Goal: Task Accomplishment & Management: Manage account settings

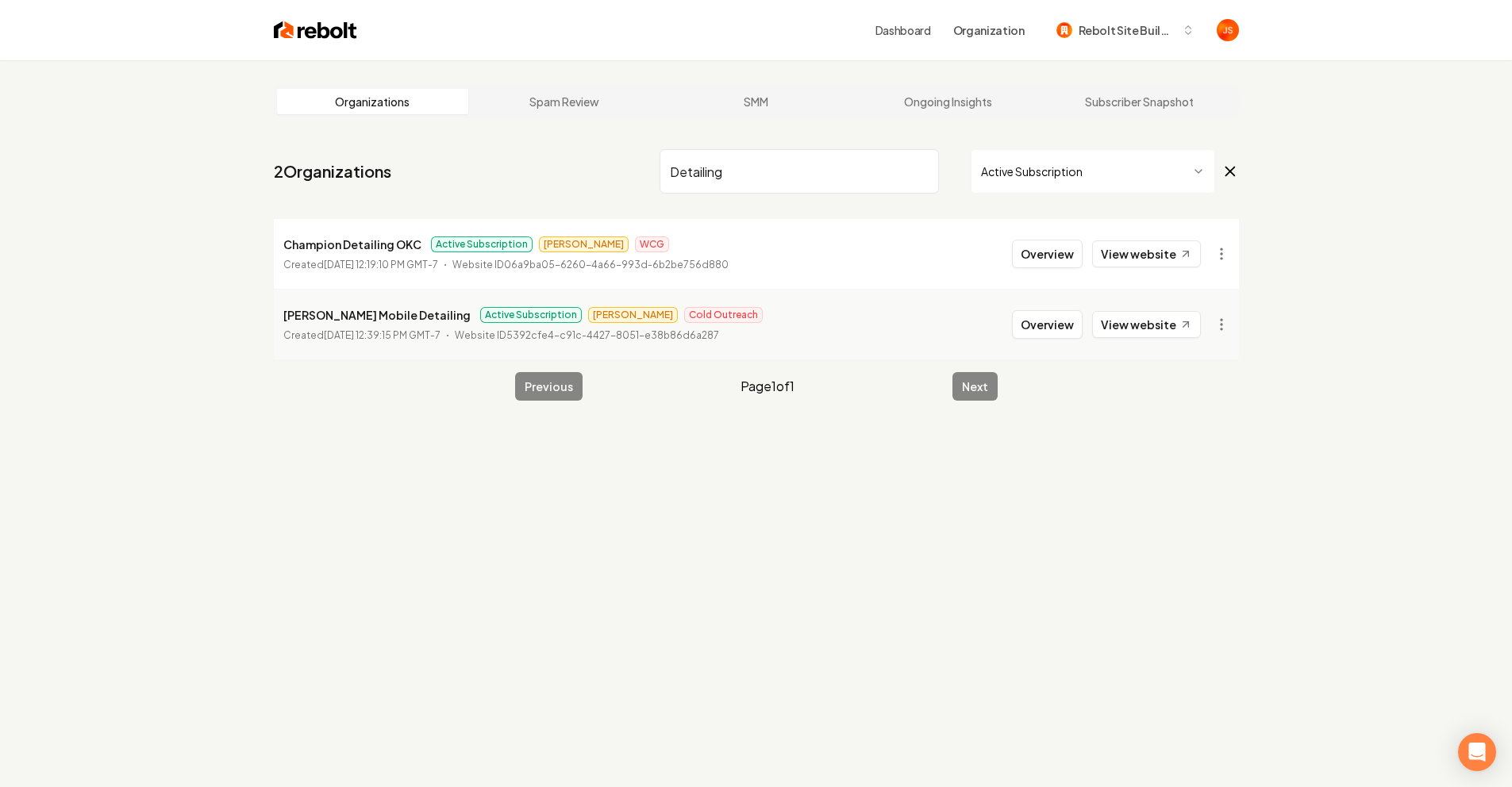
drag, startPoint x: 907, startPoint y: 180, endPoint x: 915, endPoint y: 177, distance: 8.5
click at [908, 179] on input "Detailing" at bounding box center [799, 171] width 279 height 45
click at [928, 175] on input "Detailing" at bounding box center [799, 171] width 279 height 45
click at [919, 165] on input "Detailing" at bounding box center [799, 171] width 279 height 45
click at [922, 169] on input "Detailing" at bounding box center [799, 171] width 279 height 45
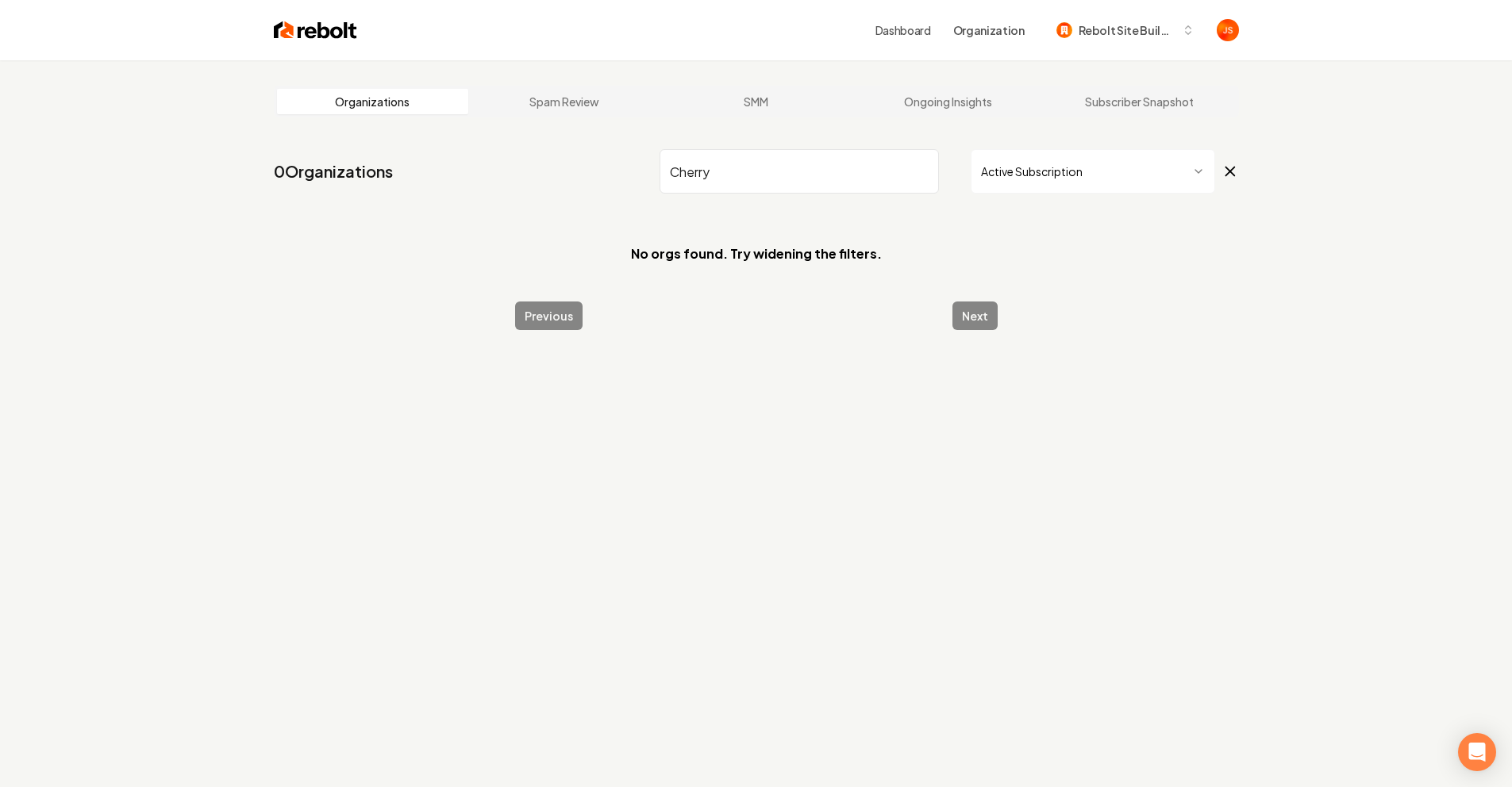
type input "Cherry"
click at [1030, 170] on html "Dashboard Organization Rebolt Site Builder Organizations Spam Review SMM Ongoin…" at bounding box center [756, 394] width 1512 height 787
click at [811, 171] on input "Cherry" at bounding box center [799, 171] width 279 height 45
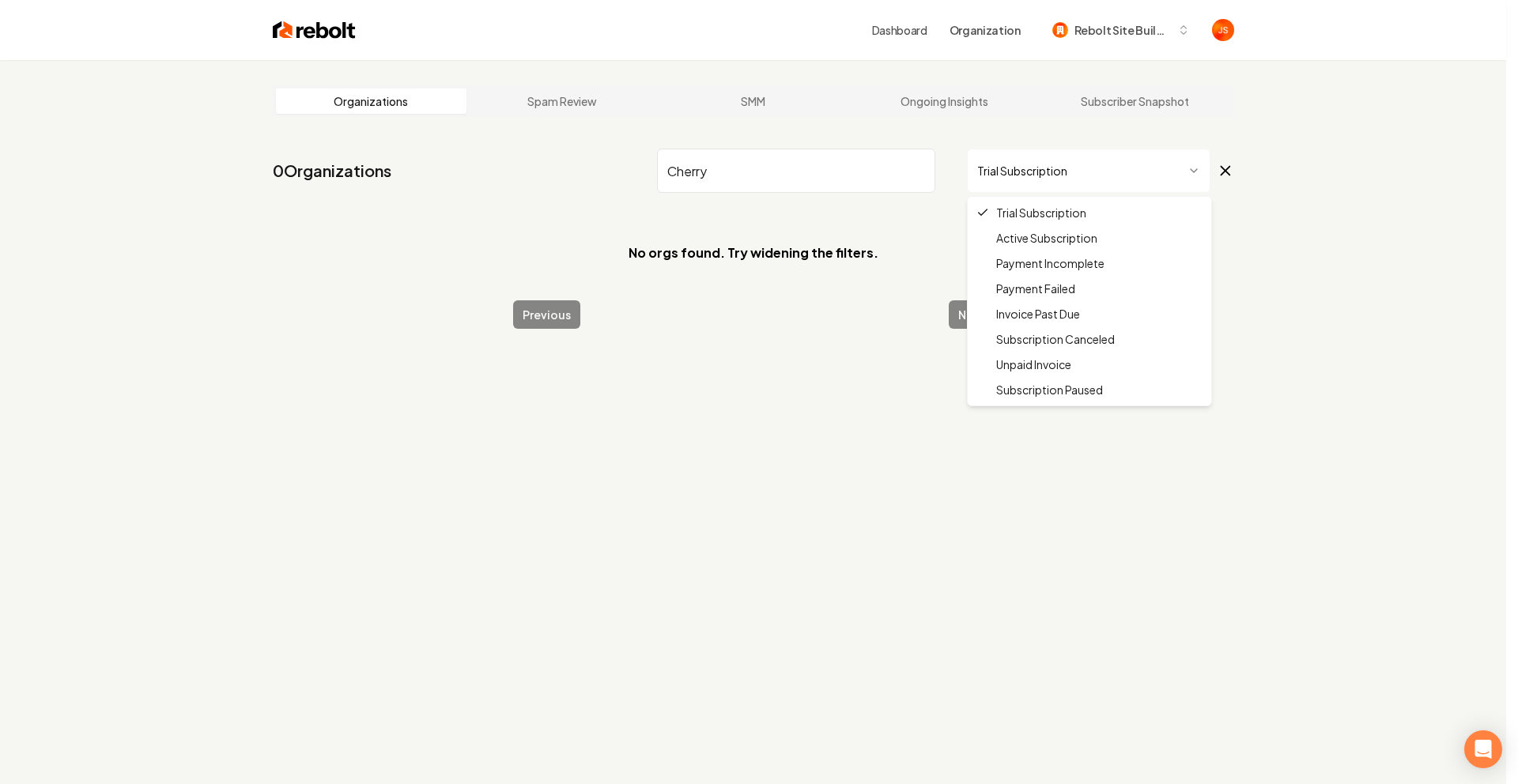
click at [1034, 170] on html "Dashboard Organization Rebolt Site Builder Organizations Spam Review SMM Ongoin…" at bounding box center [759, 392] width 1518 height 784
click at [791, 187] on html "Dashboard Organization Rebolt Site Builder Organizations Spam Review SMM Ongoin…" at bounding box center [753, 392] width 1506 height 784
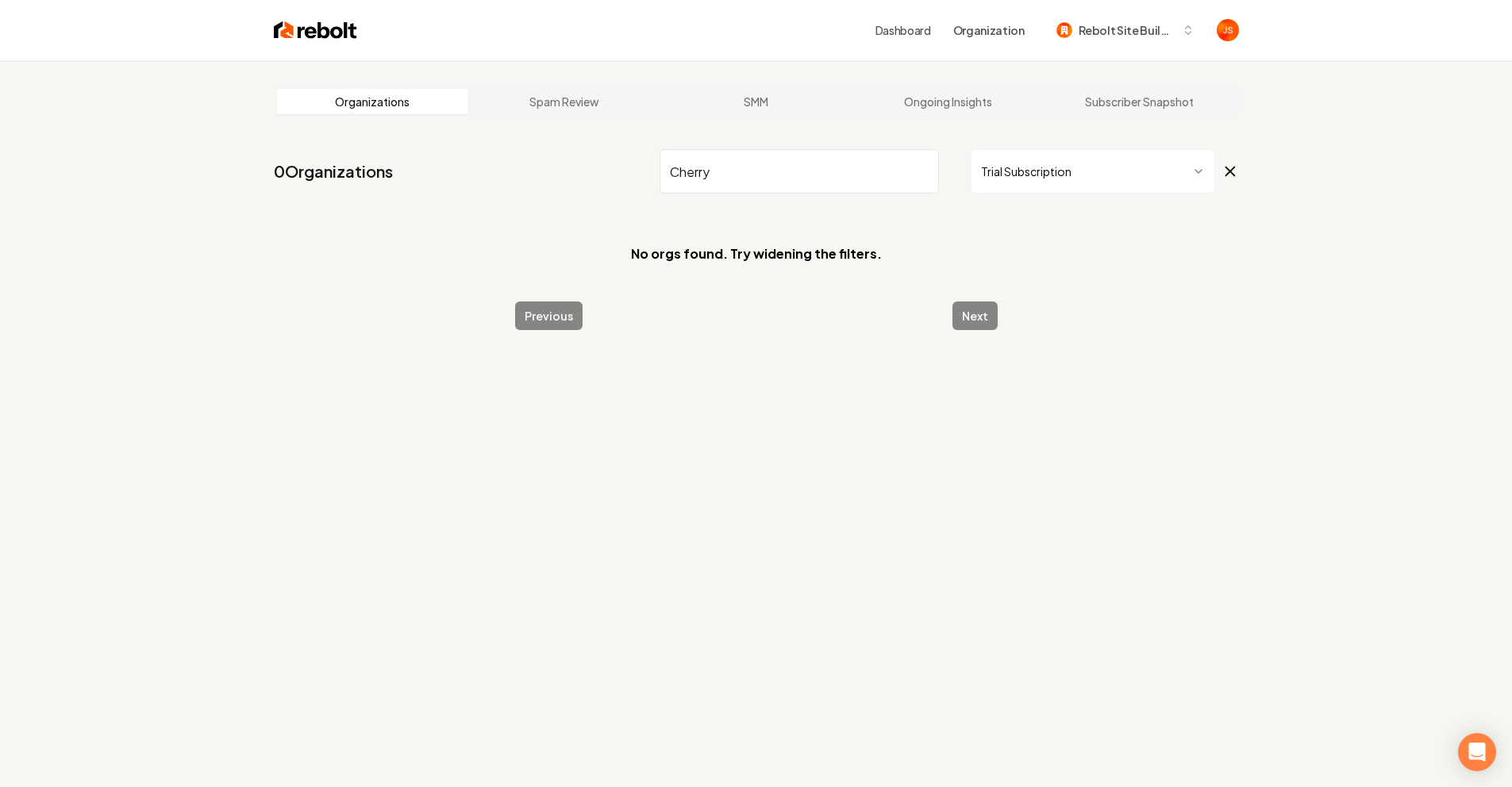
click at [799, 171] on input "Cherry" at bounding box center [799, 171] width 279 height 45
click at [1021, 167] on html "Dashboard Organization Rebolt Site Builder Organizations Spam Review SMM Ongoin…" at bounding box center [756, 394] width 1512 height 787
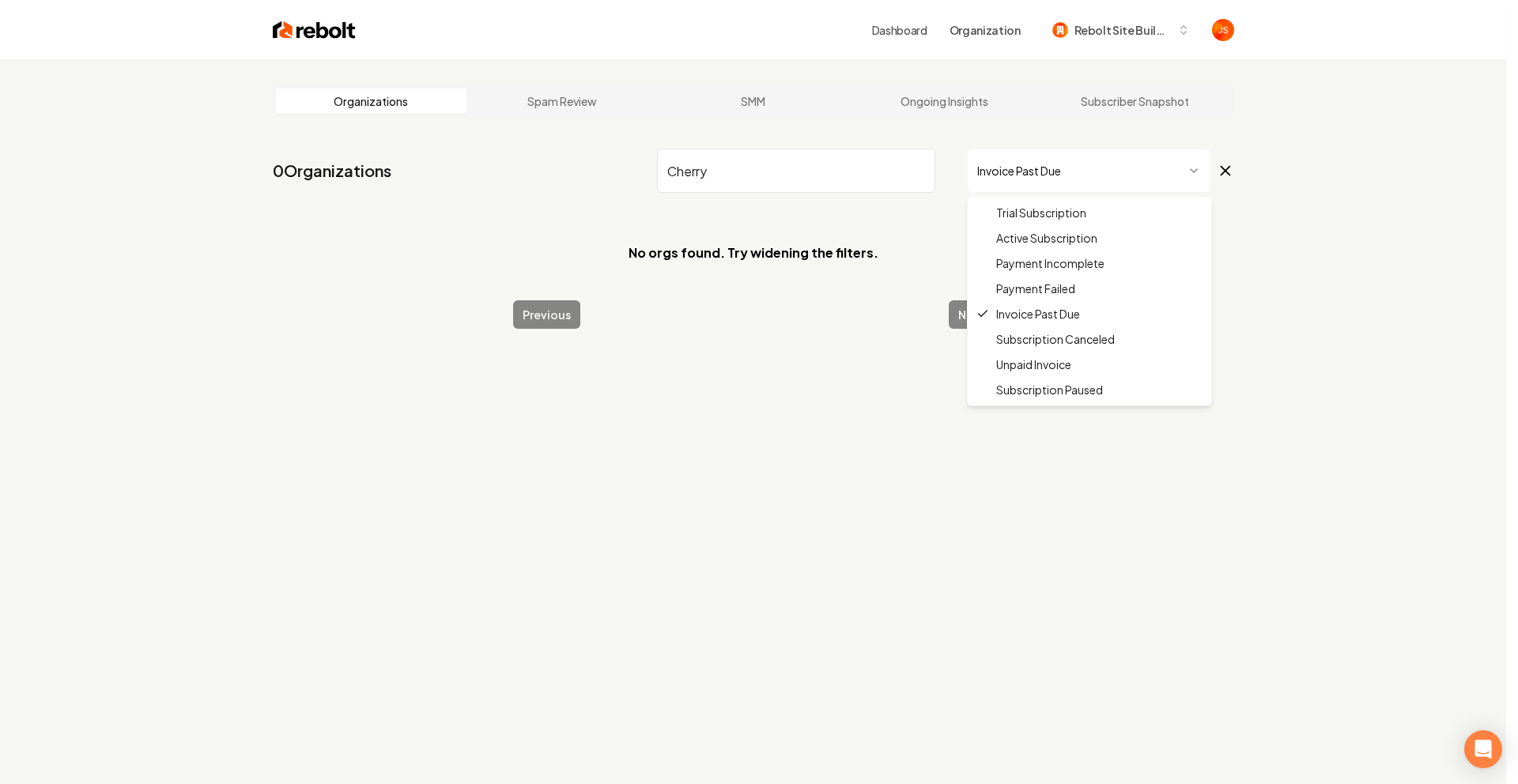
click at [1053, 170] on html "Dashboard Organization Rebolt Site Builder Organizations Spam Review SMM Ongoin…" at bounding box center [759, 392] width 1518 height 784
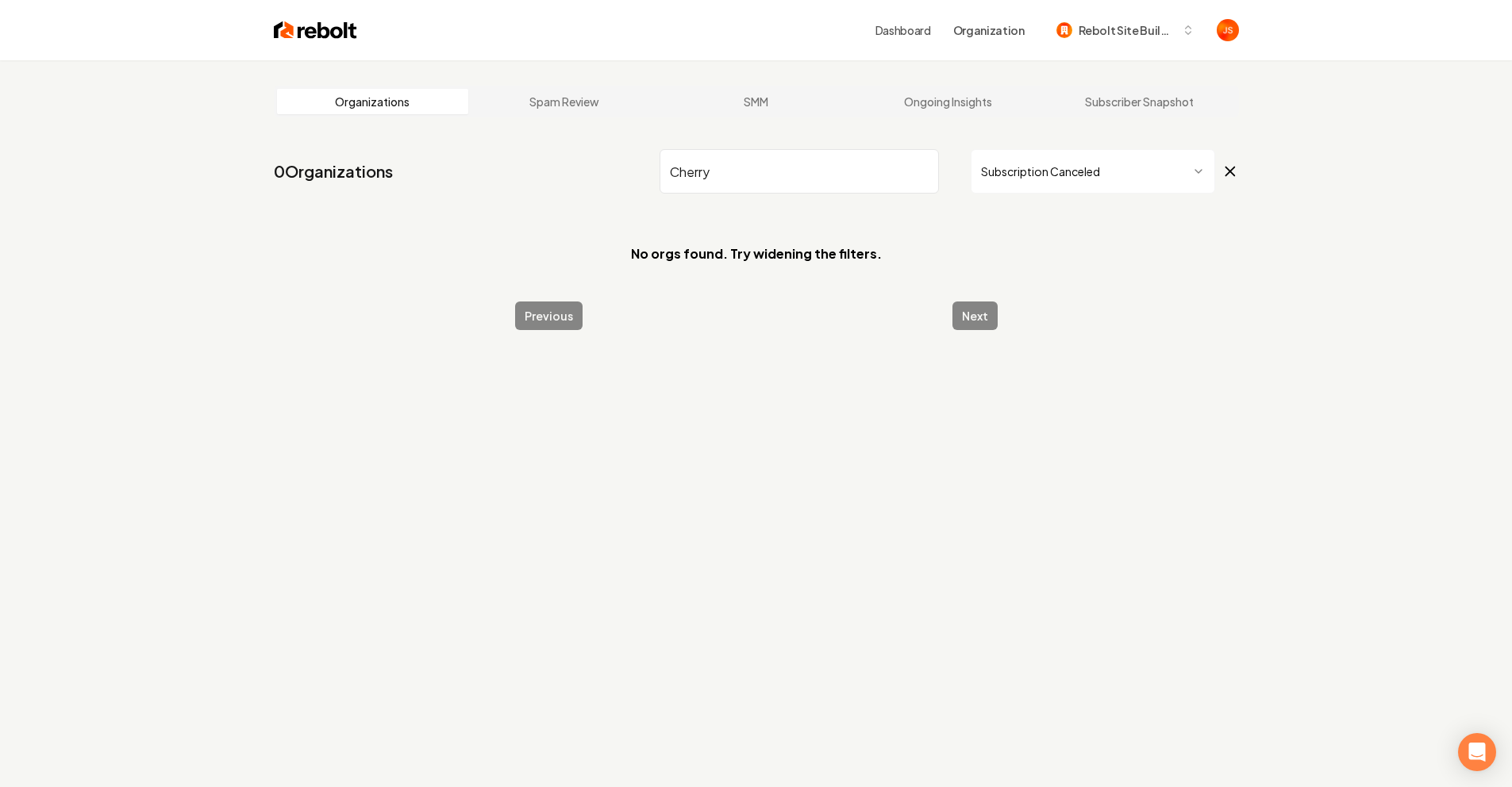
click at [1063, 168] on html "Dashboard Organization Rebolt Site Builder Organizations Spam Review SMM Ongoin…" at bounding box center [756, 394] width 1512 height 787
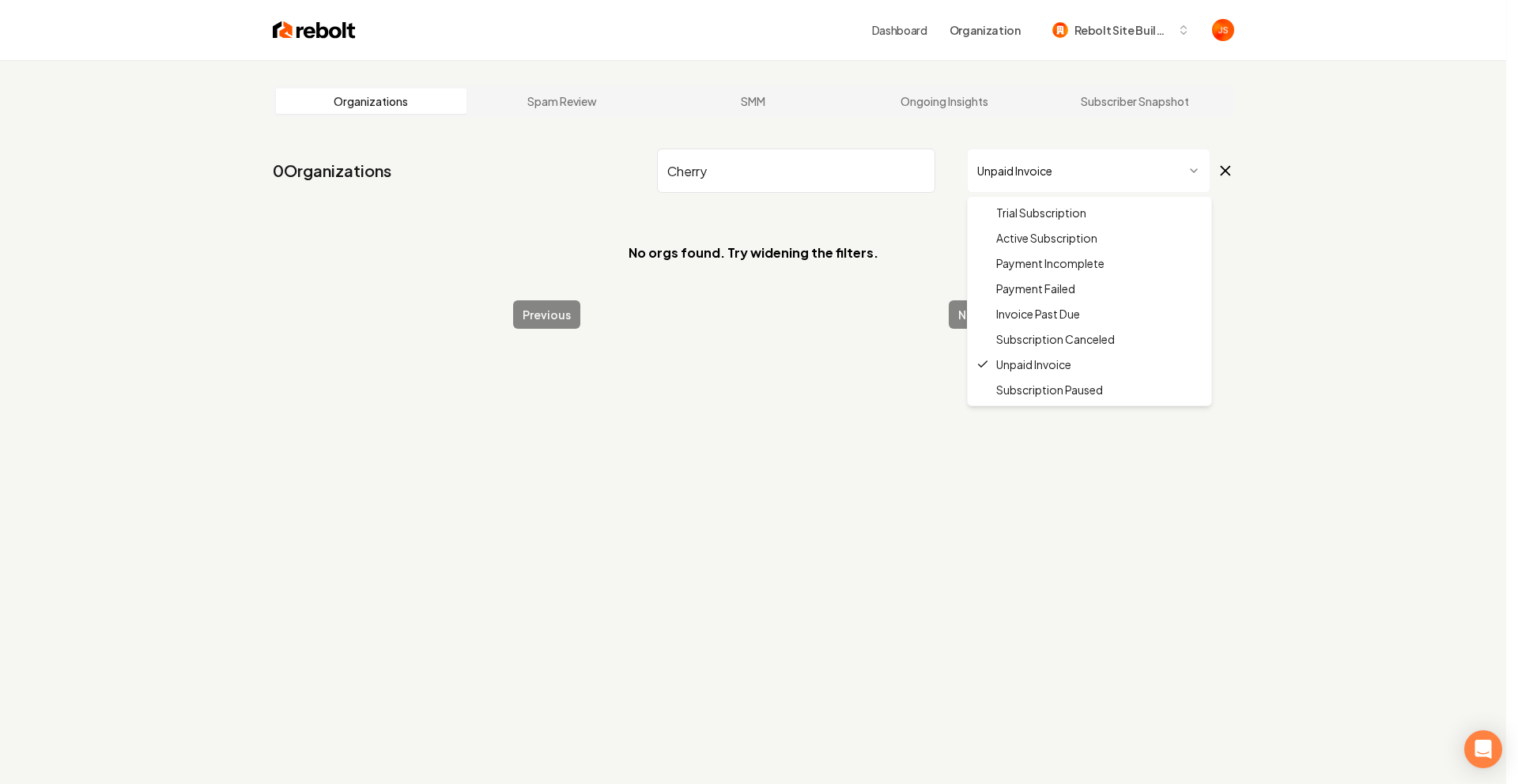
click at [1059, 164] on html "Dashboard Organization Rebolt Site Builder Organizations Spam Review SMM Ongoin…" at bounding box center [759, 392] width 1518 height 784
click at [816, 185] on html "Dashboard Organization Rebolt Site Builder Organizations Spam Review SMM Ongoin…" at bounding box center [759, 392] width 1518 height 784
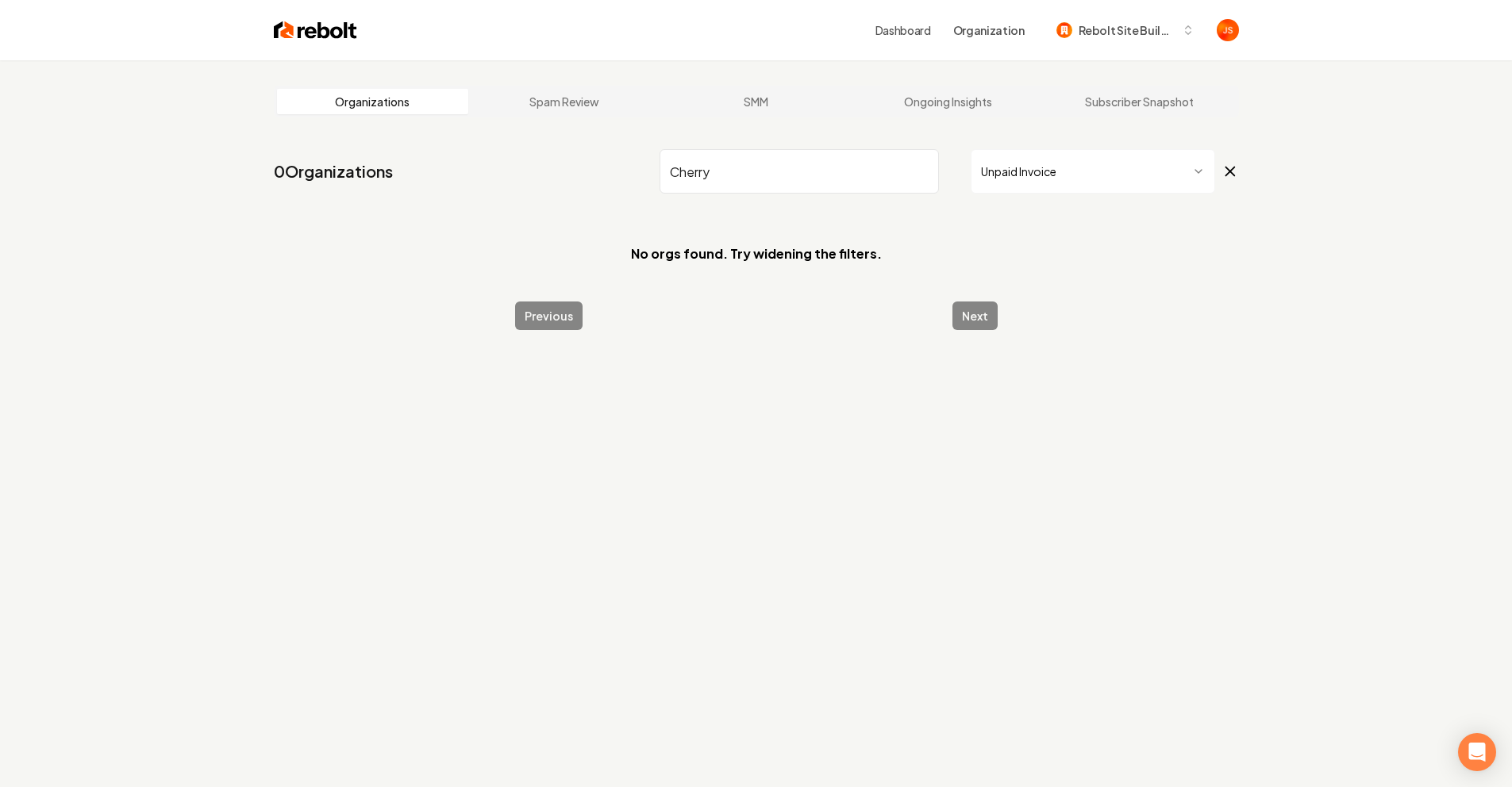
click at [819, 186] on input "Cherry" at bounding box center [799, 171] width 279 height 45
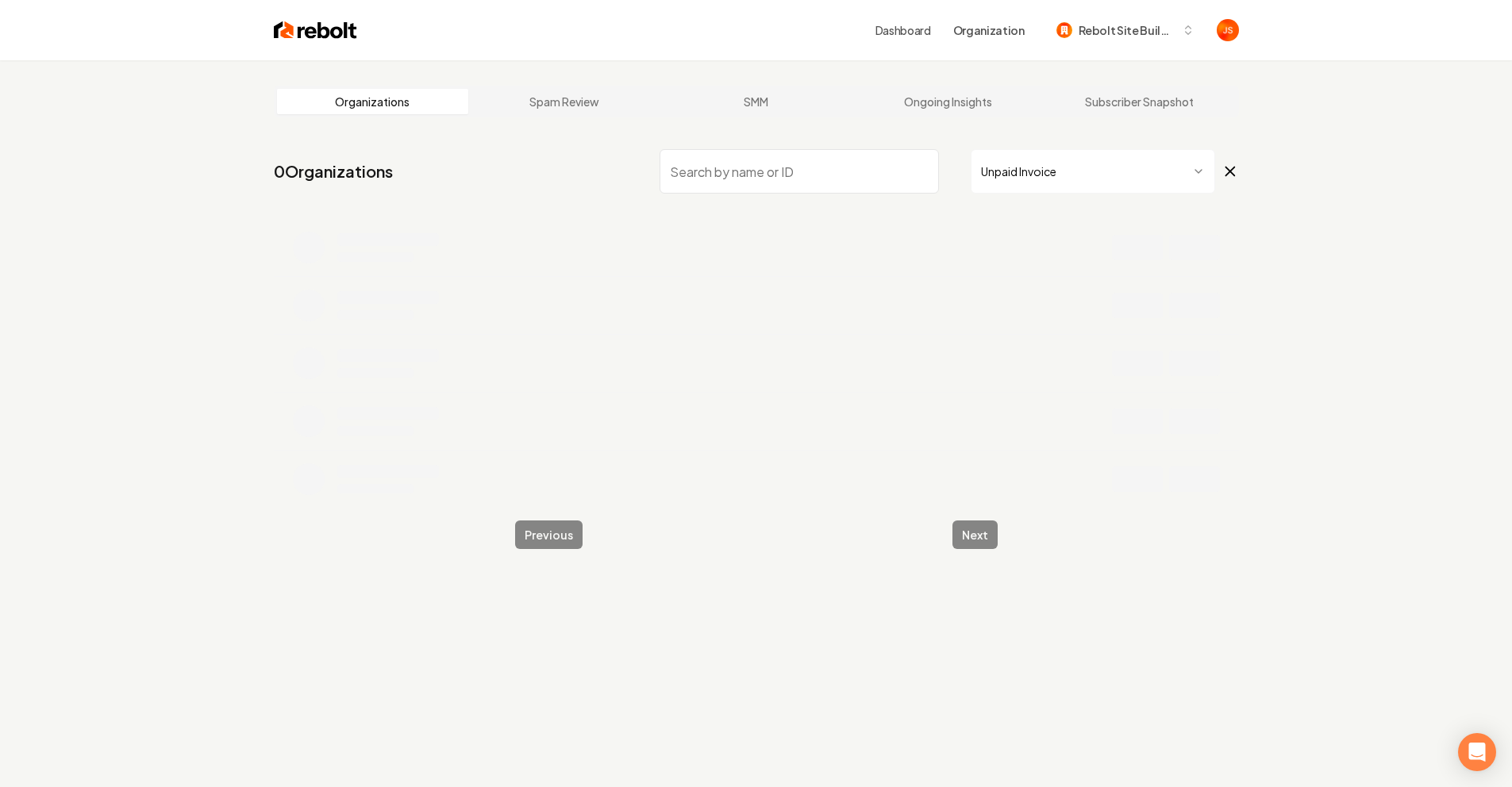
type input "G"
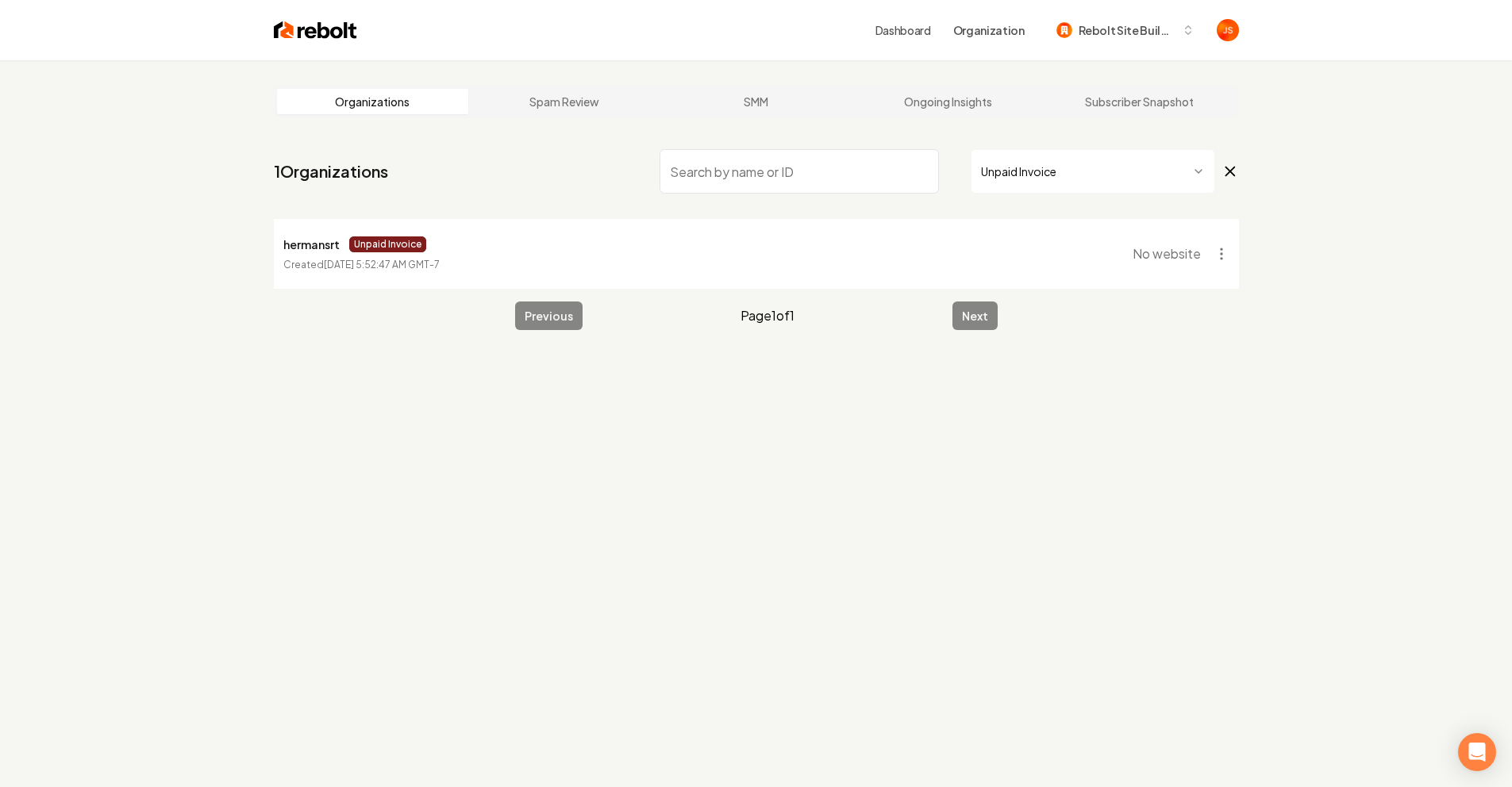
type input "H"
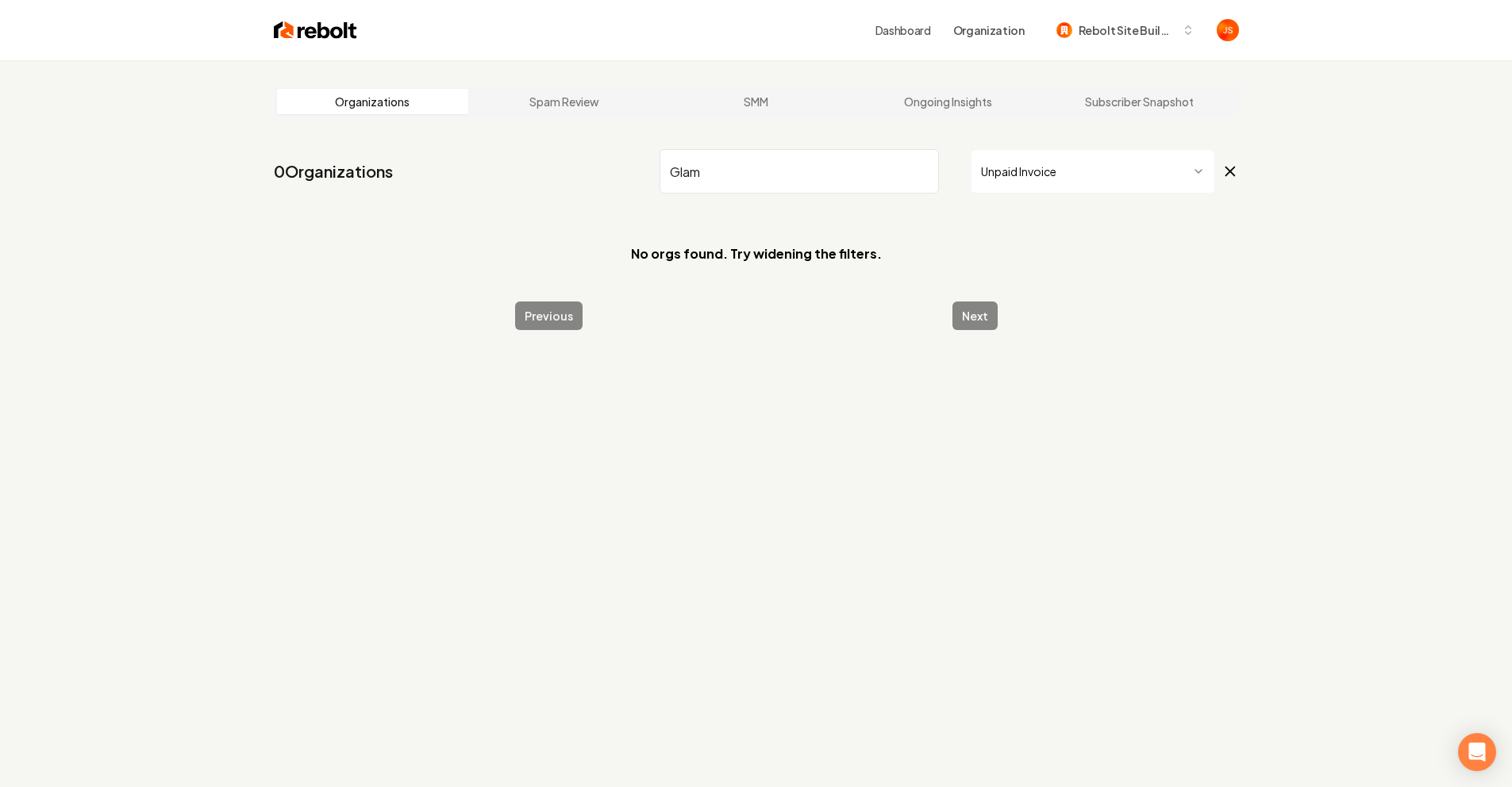
type input "Glam"
click at [1050, 181] on html "Dashboard Organization Rebolt Site Builder Organizations Spam Review SMM Ongoin…" at bounding box center [756, 394] width 1512 height 787
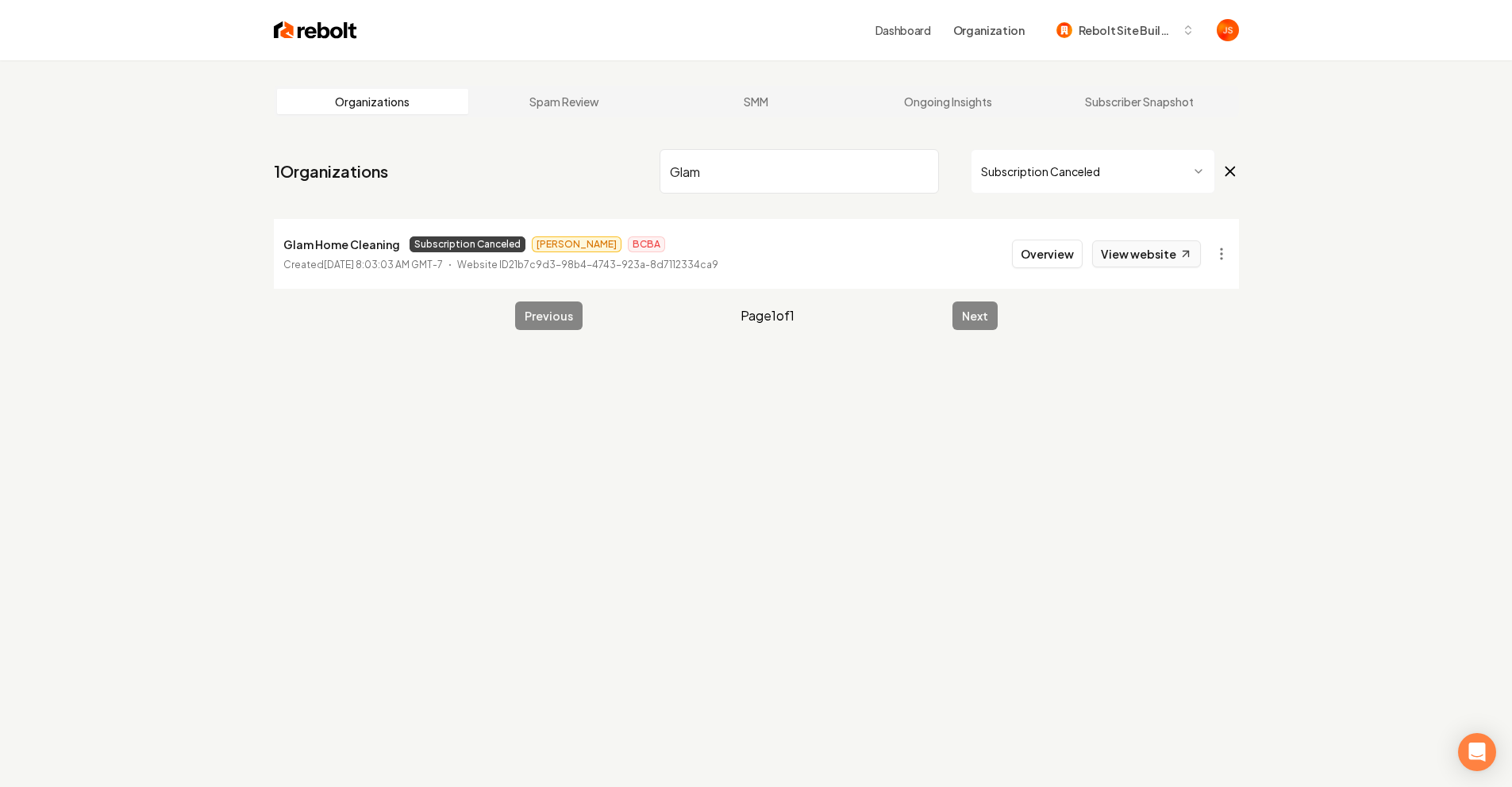
click at [1141, 261] on link "View website" at bounding box center [1146, 253] width 109 height 27
drag, startPoint x: 844, startPoint y: 182, endPoint x: 1014, endPoint y: 194, distance: 170.4
click at [874, 184] on input "Glam" at bounding box center [799, 171] width 279 height 45
click at [1010, 190] on nav "1 Organizations Glam Subscription Canceled" at bounding box center [756, 178] width 966 height 70
click at [927, 158] on input "Glam" at bounding box center [799, 171] width 279 height 45
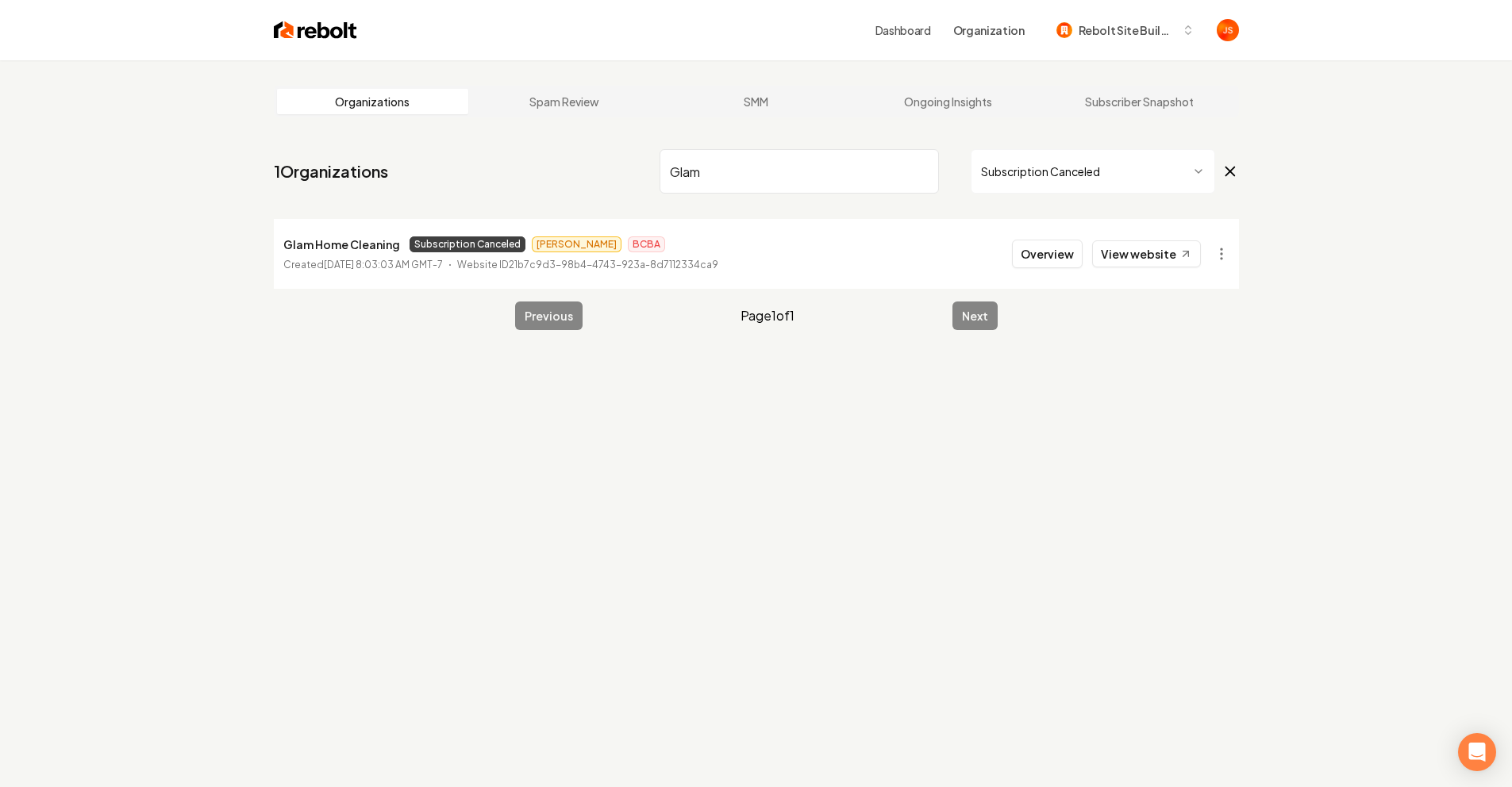
click at [920, 177] on input "Glam" at bounding box center [799, 171] width 279 height 45
click at [917, 169] on input "Glam" at bounding box center [799, 171] width 279 height 45
click at [1020, 184] on html "Dashboard Organization Rebolt Site Builder Organizations Spam Review SMM Ongoin…" at bounding box center [756, 394] width 1512 height 787
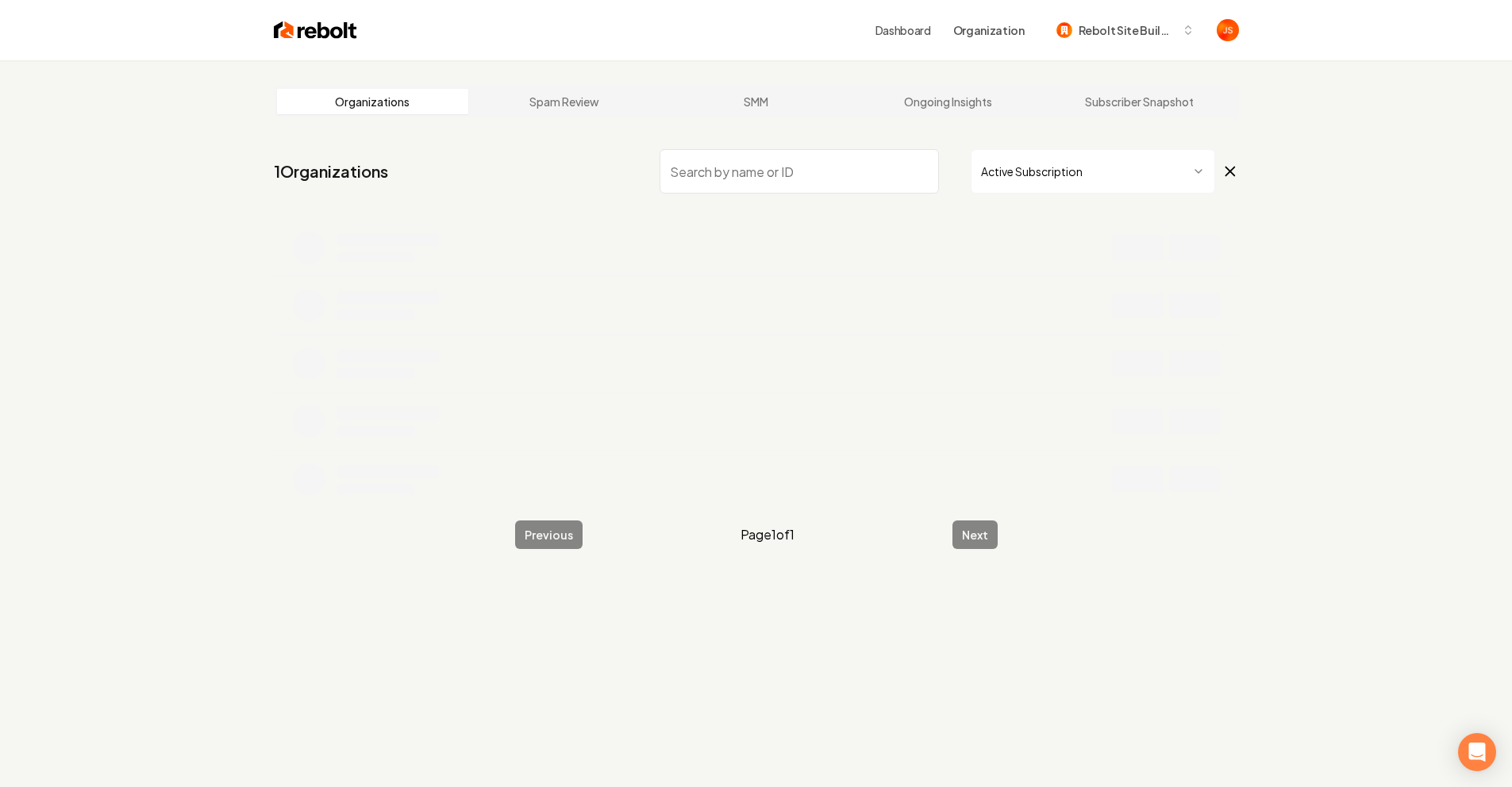
click at [833, 181] on input "search" at bounding box center [799, 171] width 279 height 45
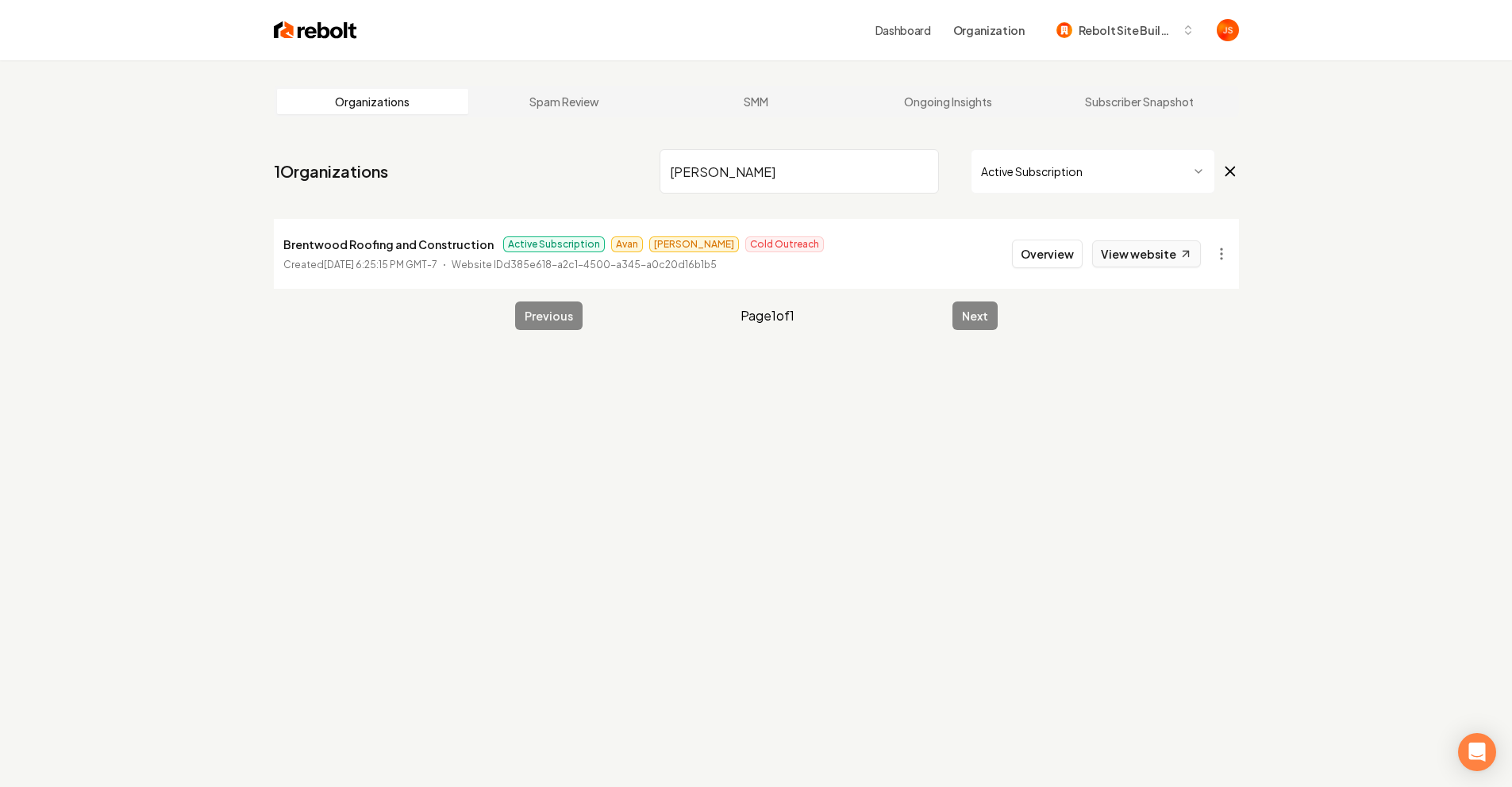
type input "Brent"
click at [1113, 255] on link "View website" at bounding box center [1146, 253] width 109 height 27
click at [1108, 235] on li "Brentwood Roofing and Construction Active Subscription Avan James Cold Outreach…" at bounding box center [756, 253] width 966 height 70
click at [1116, 252] on link "View website" at bounding box center [1146, 253] width 109 height 27
click at [928, 177] on input "Brent" at bounding box center [799, 171] width 279 height 45
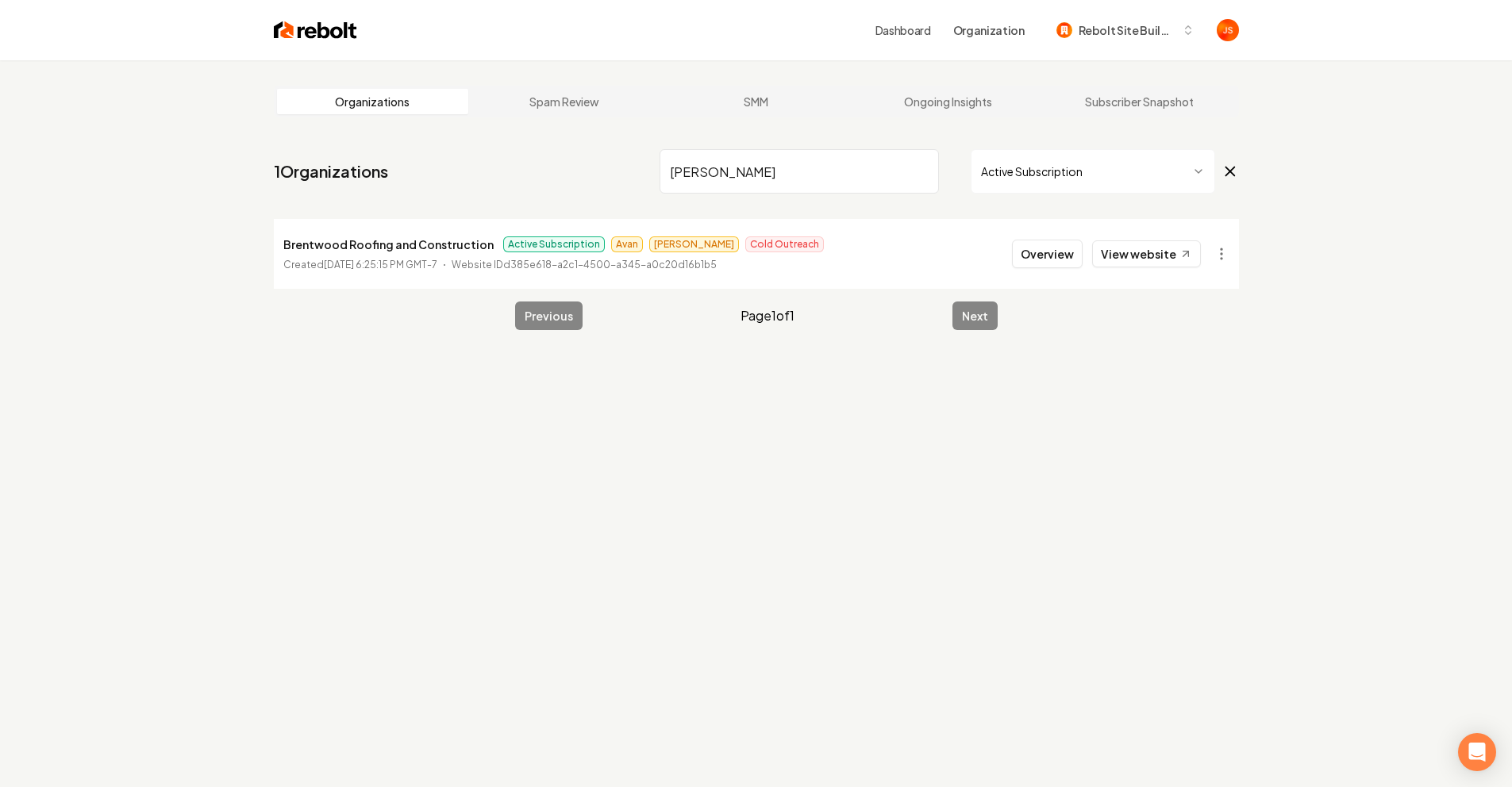
click at [922, 167] on input "Brent" at bounding box center [799, 171] width 279 height 45
type input "Comfort Living Developments"
click at [1050, 260] on button "Overview" at bounding box center [1047, 253] width 70 height 28
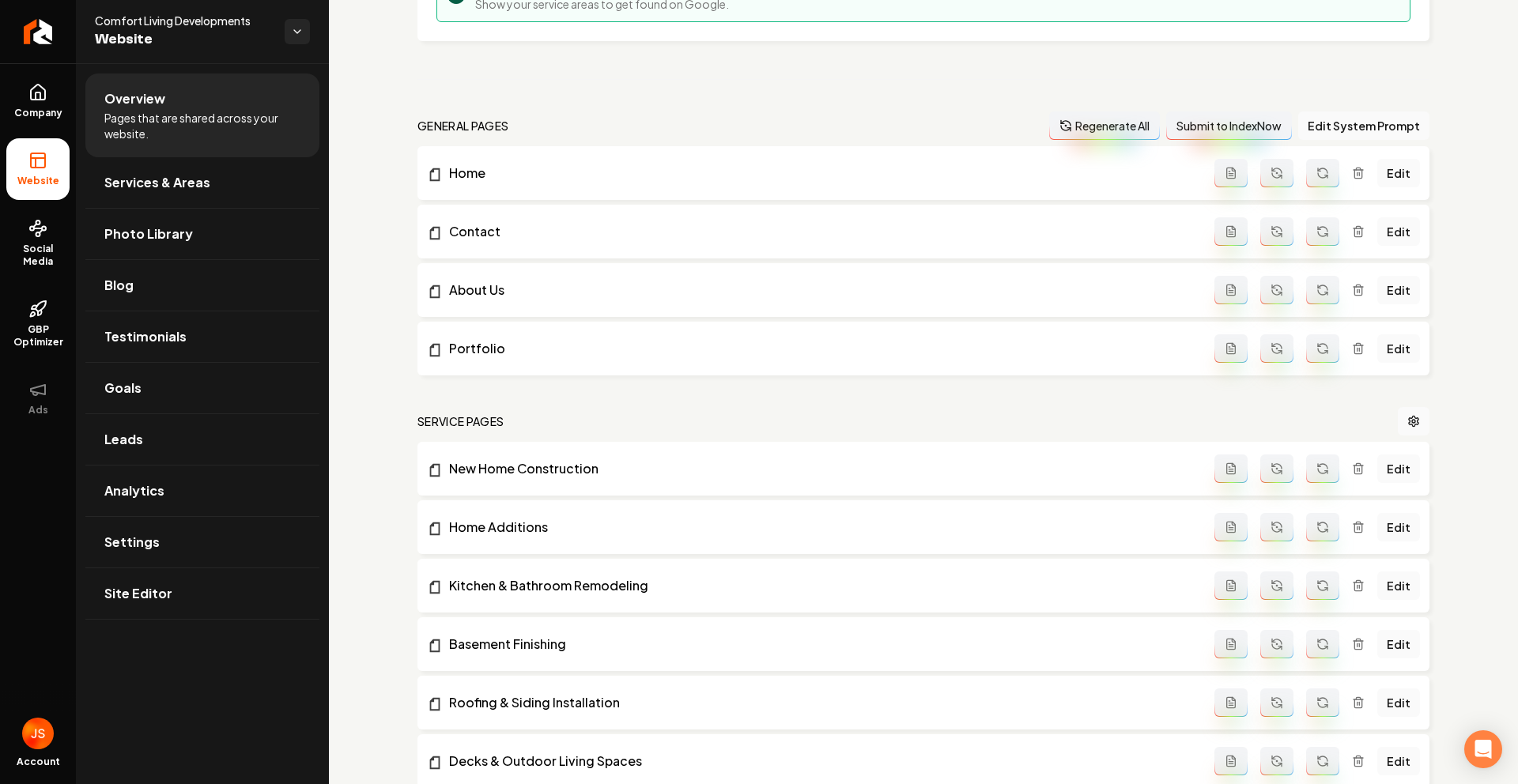
scroll to position [716, 0]
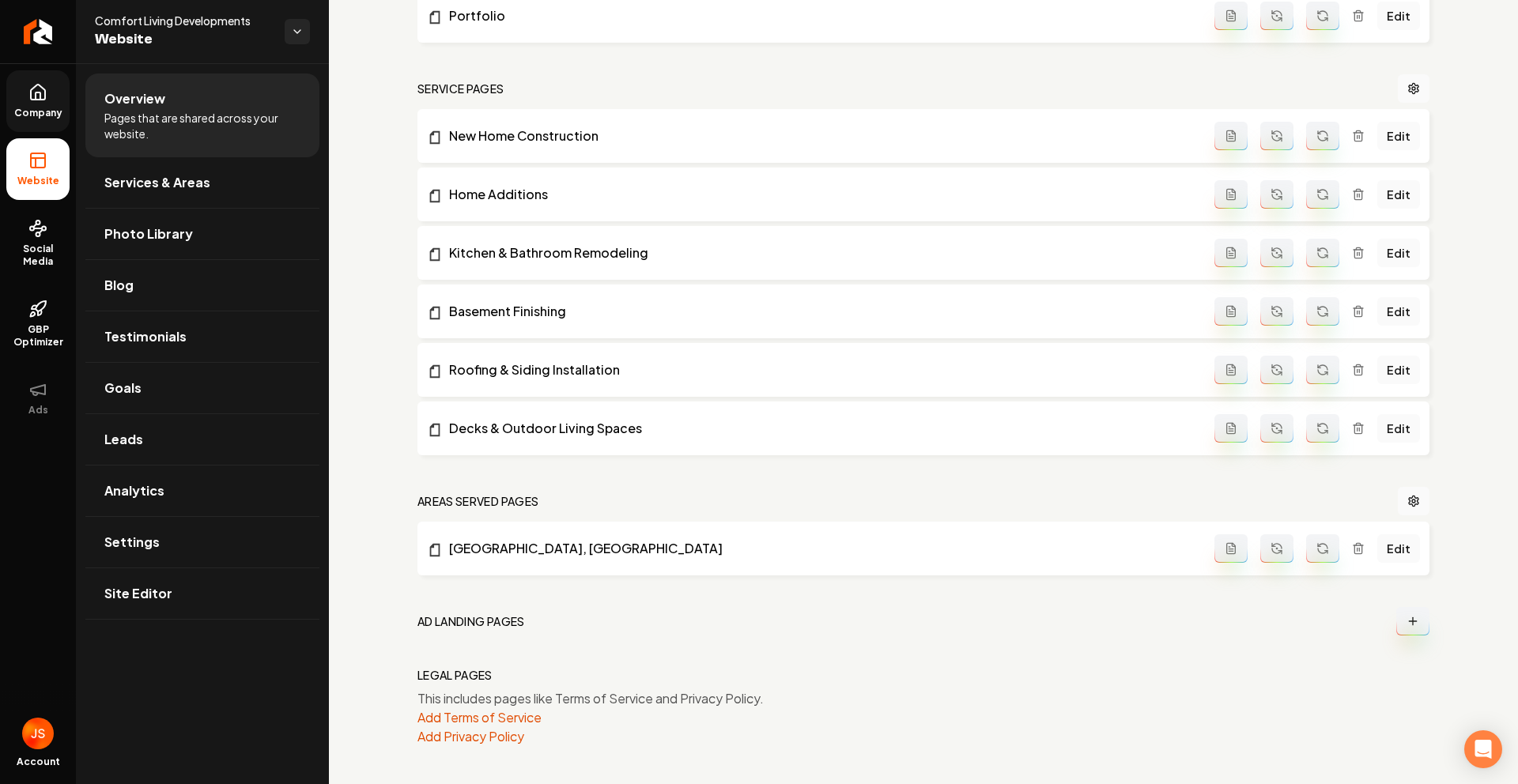
click at [41, 103] on link "Company" at bounding box center [37, 101] width 63 height 62
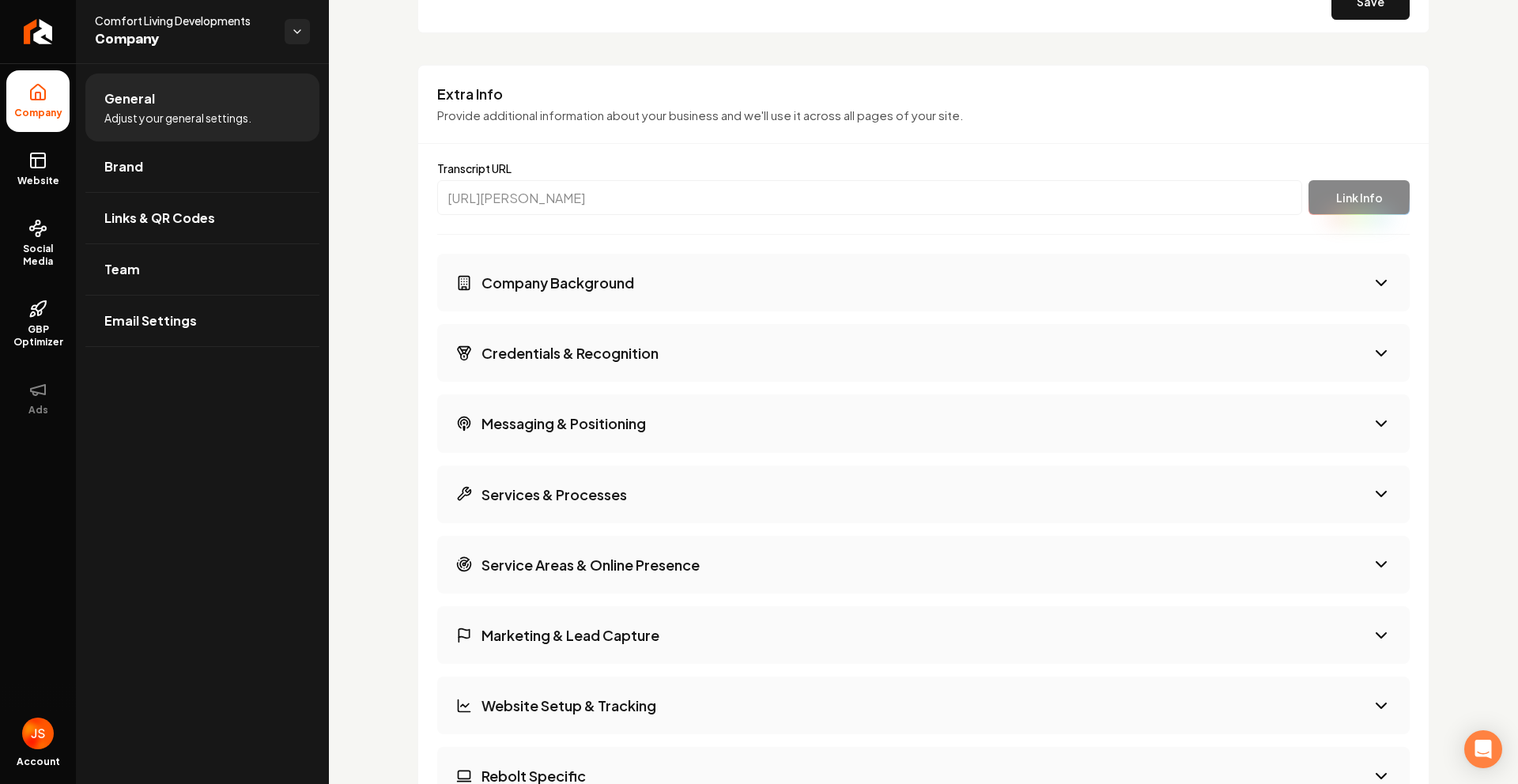
scroll to position [1752, 0]
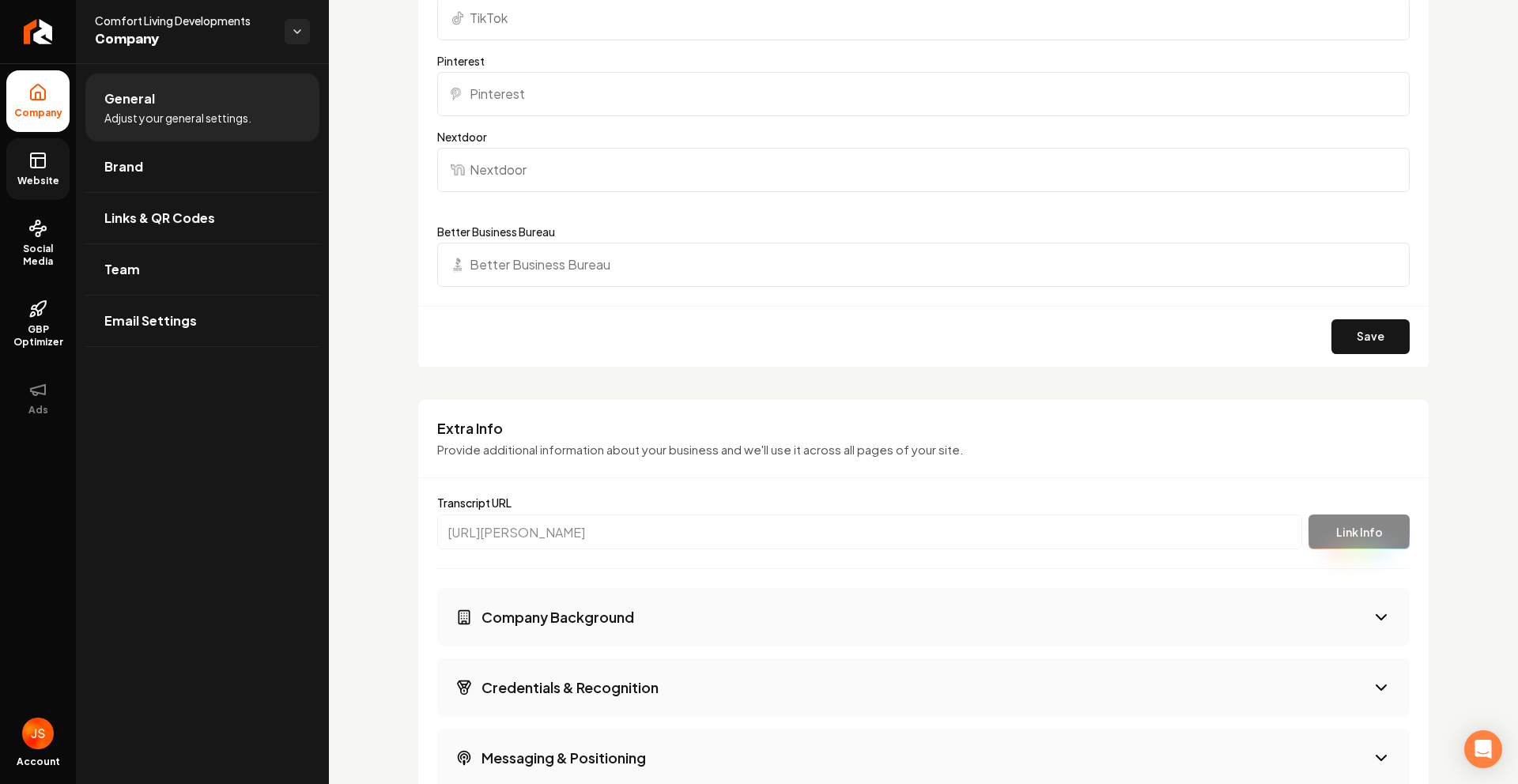
click at [51, 161] on link "Website" at bounding box center [37, 170] width 63 height 62
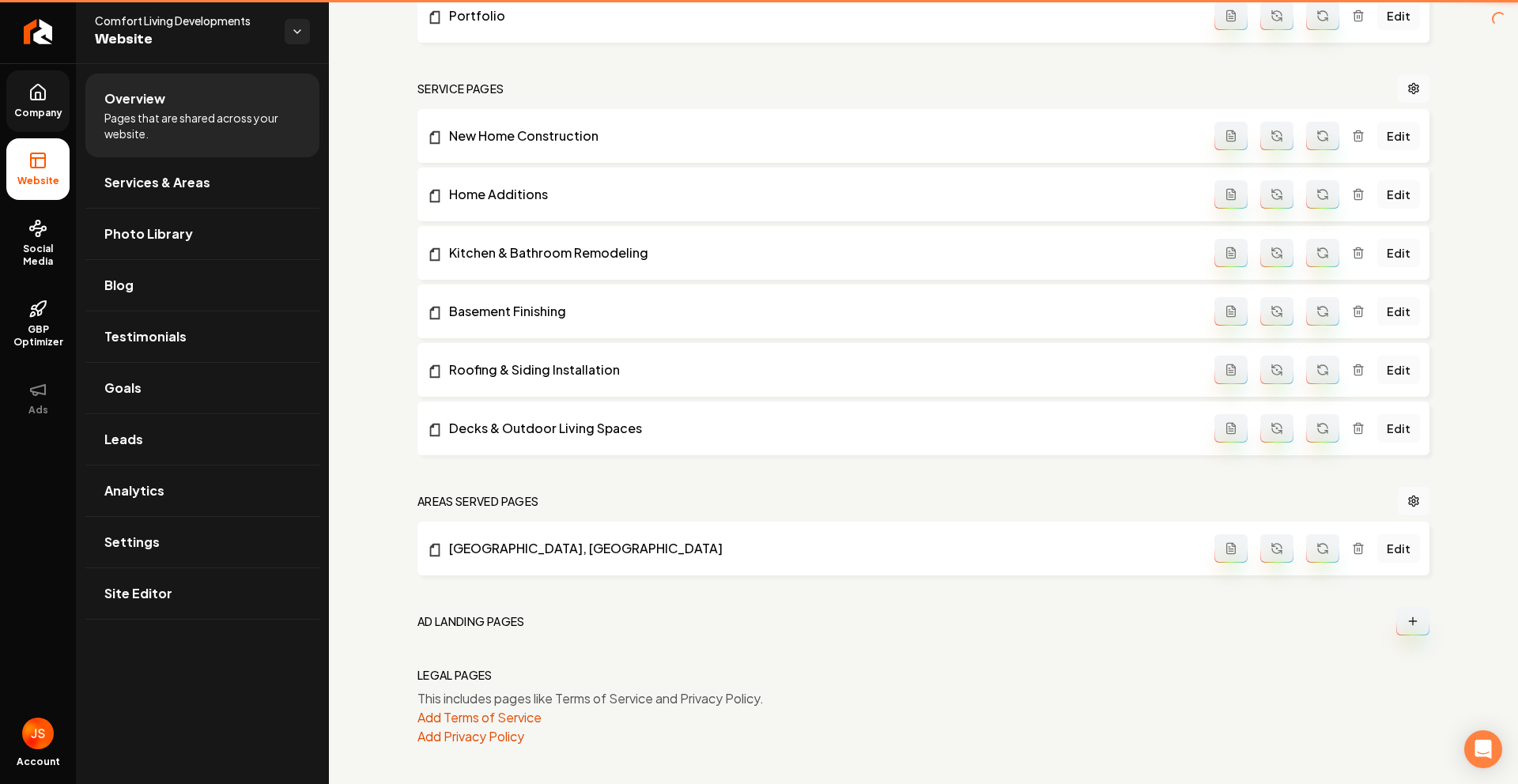
scroll to position [716, 0]
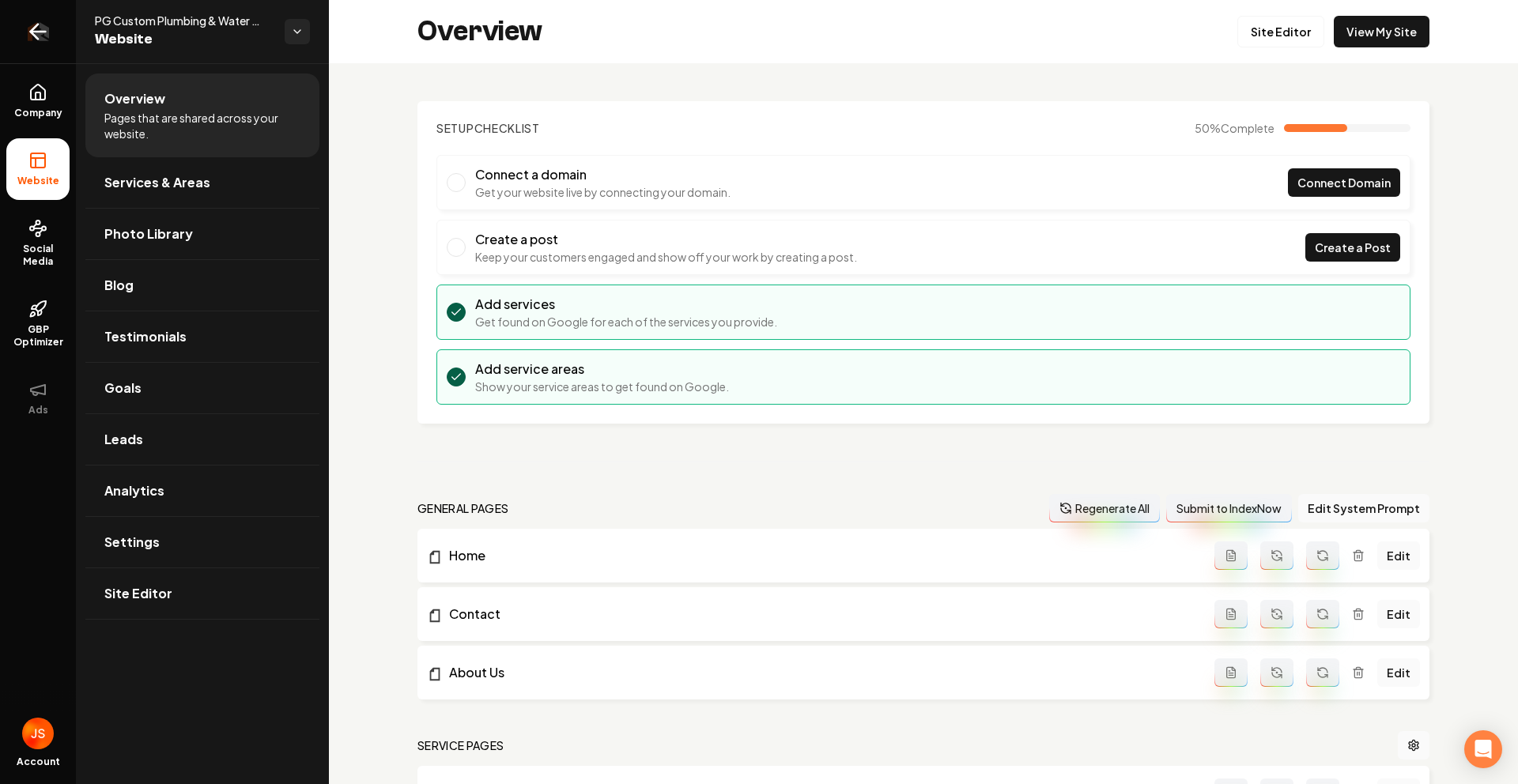
click at [34, 12] on link "Return to dashboard" at bounding box center [37, 31] width 76 height 63
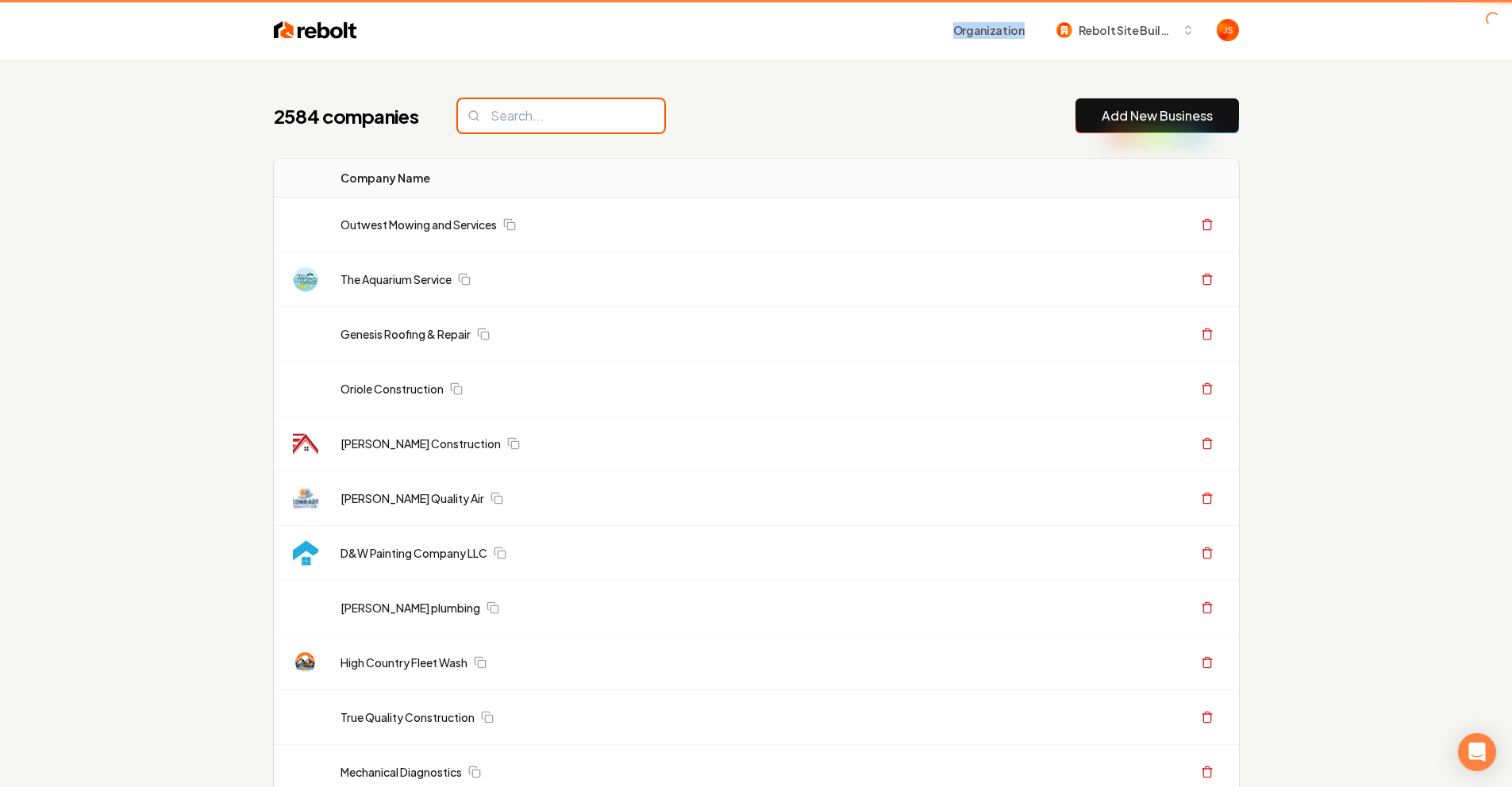
click at [576, 117] on input "search" at bounding box center [561, 115] width 207 height 33
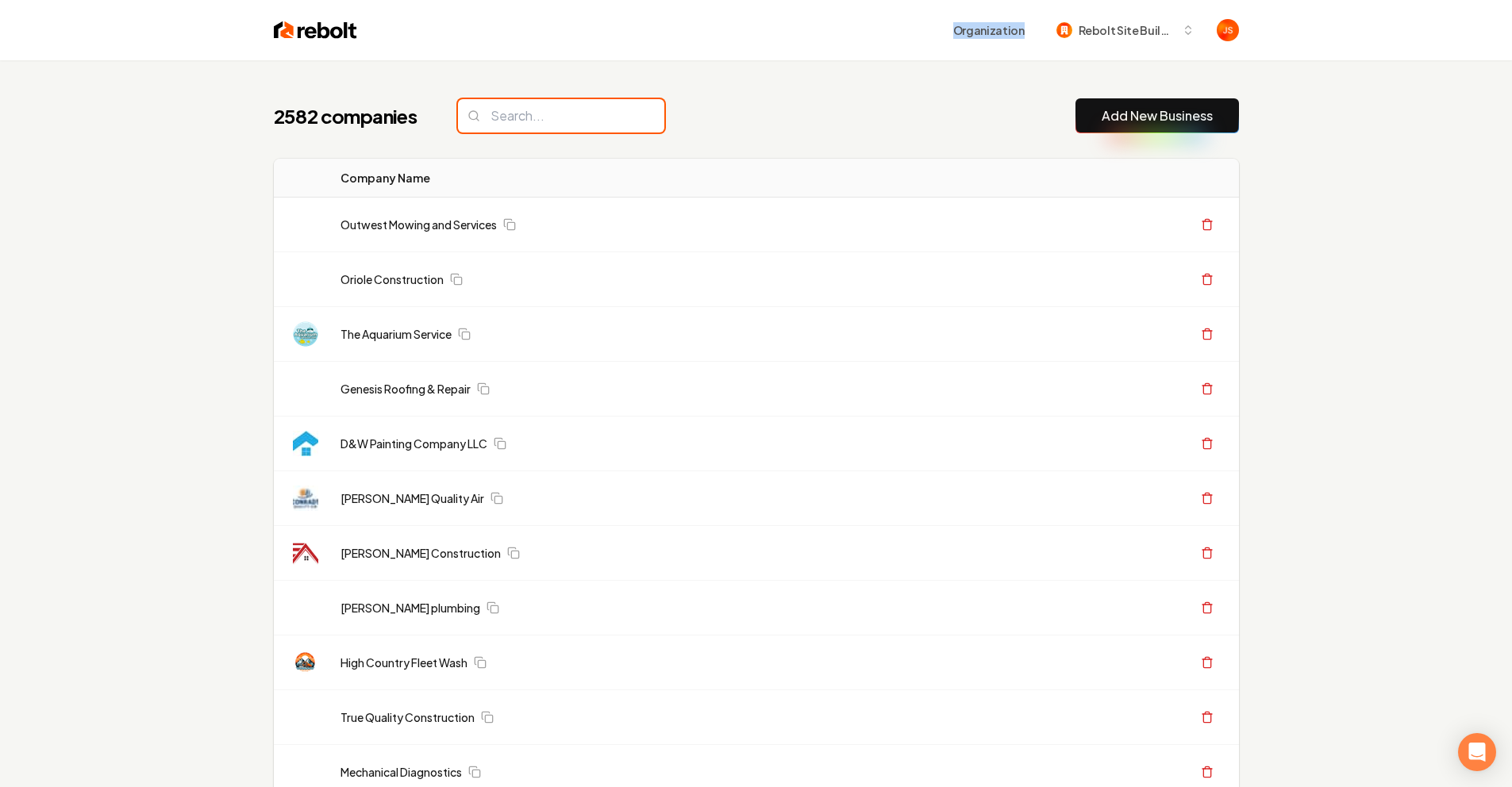
click at [532, 119] on input "search" at bounding box center [561, 115] width 207 height 33
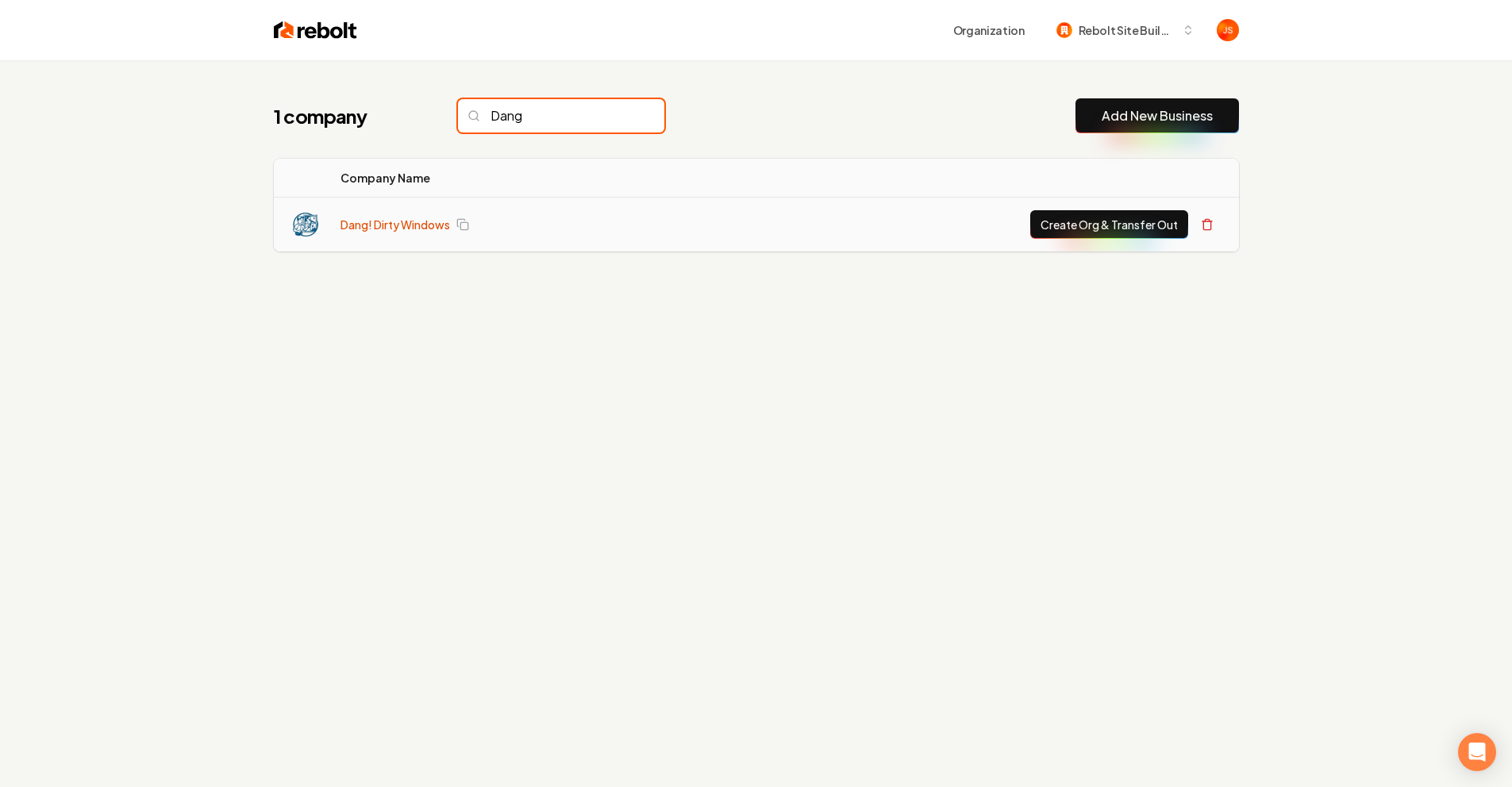
type input "Dang"
click at [393, 223] on link "Dang! Dirty Windows" at bounding box center [395, 224] width 110 height 16
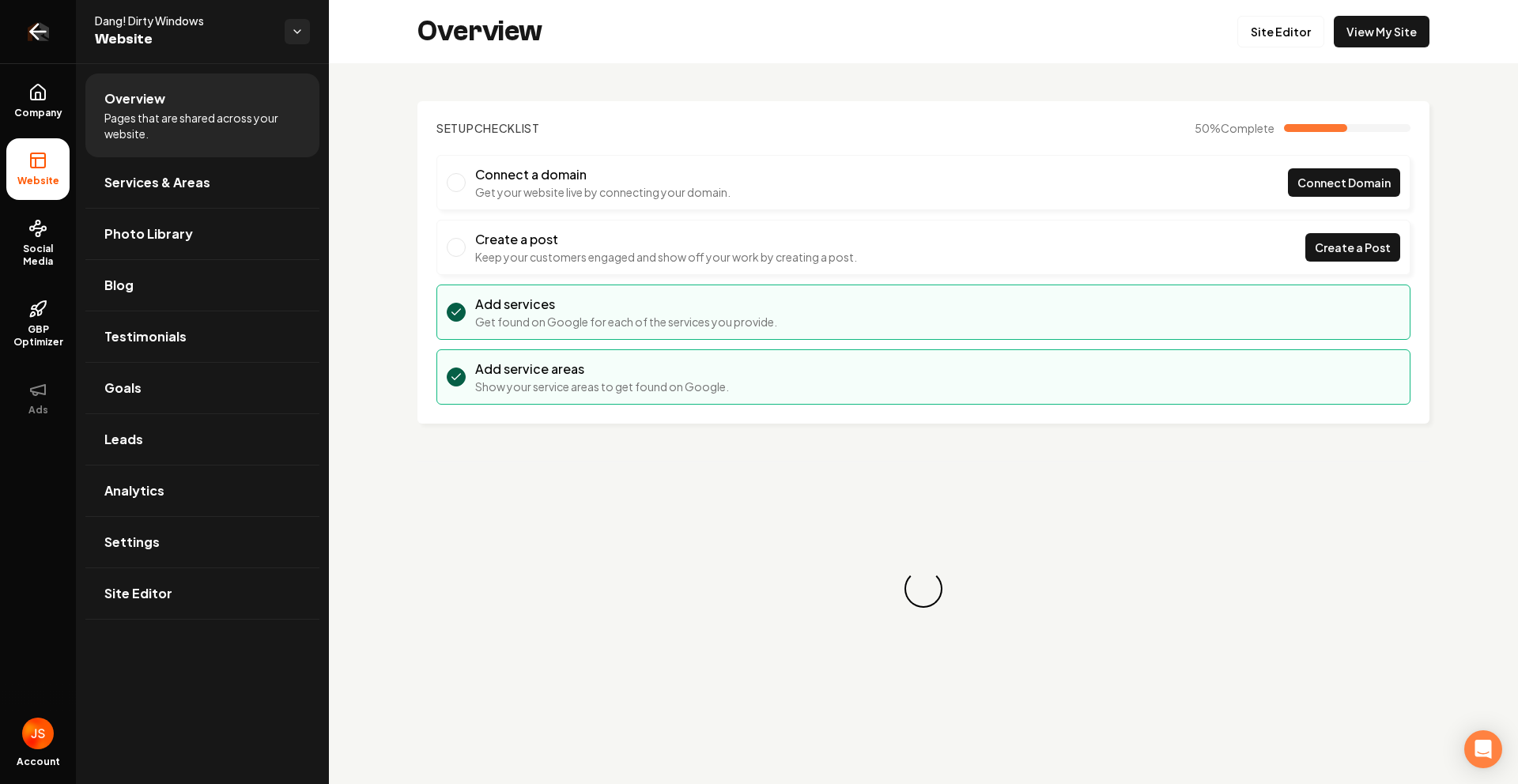
click at [19, 31] on link "Return to dashboard" at bounding box center [37, 31] width 76 height 63
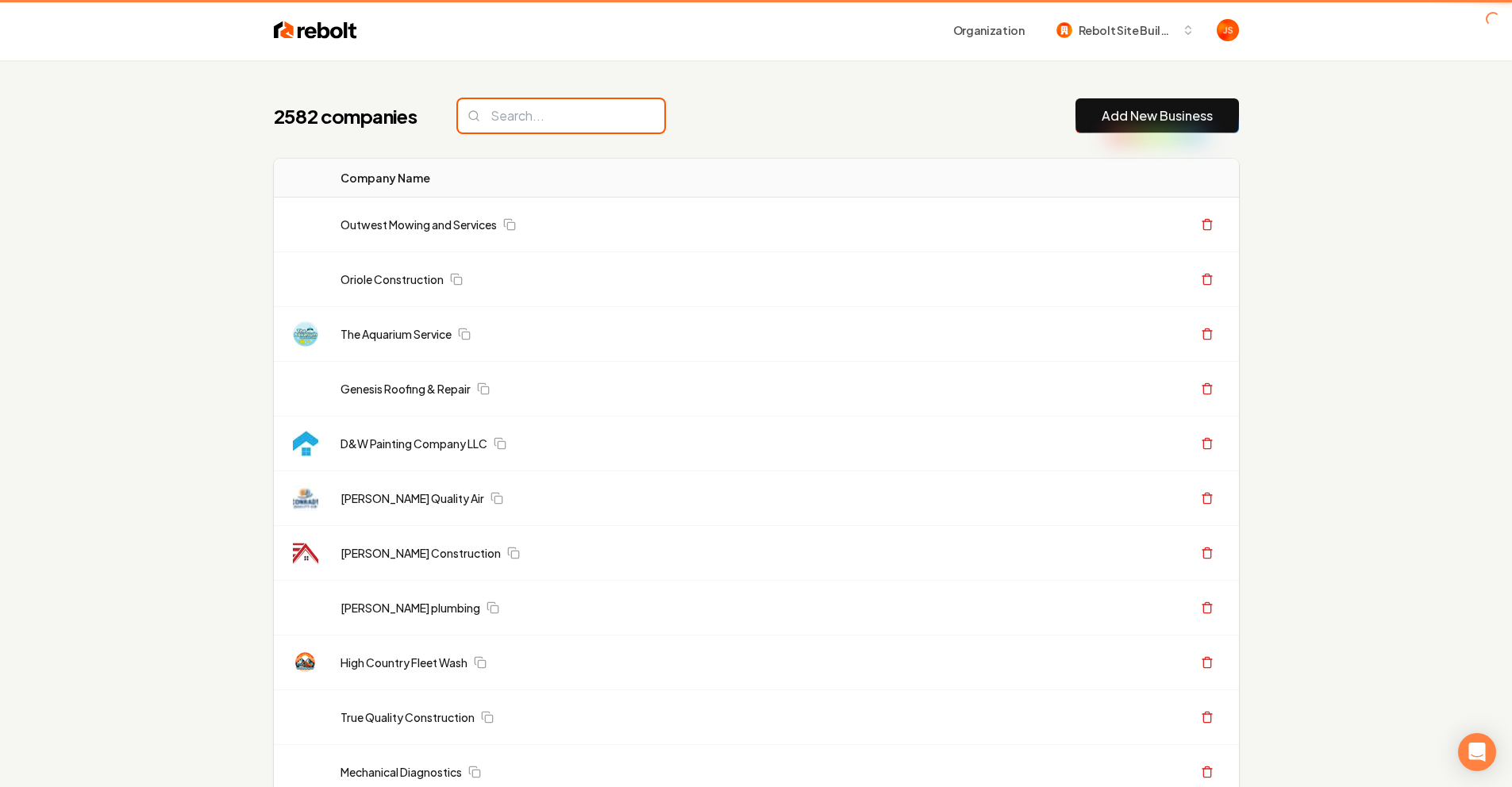
click at [531, 125] on input "search" at bounding box center [561, 115] width 207 height 33
click at [531, 117] on input "search" at bounding box center [561, 115] width 207 height 33
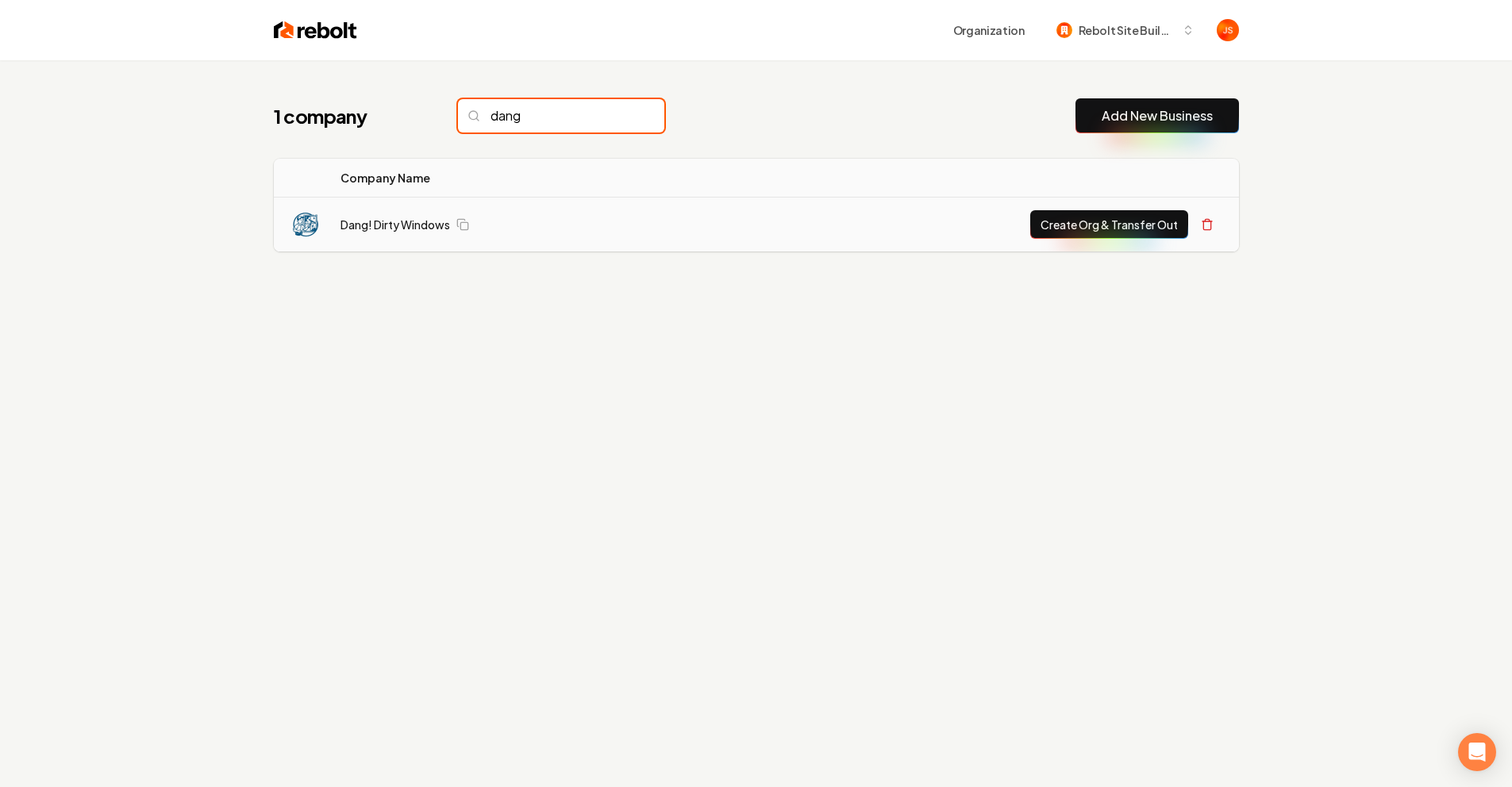
type input "dang"
click at [1139, 228] on button "Create Org & Transfer Out" at bounding box center [1109, 224] width 158 height 28
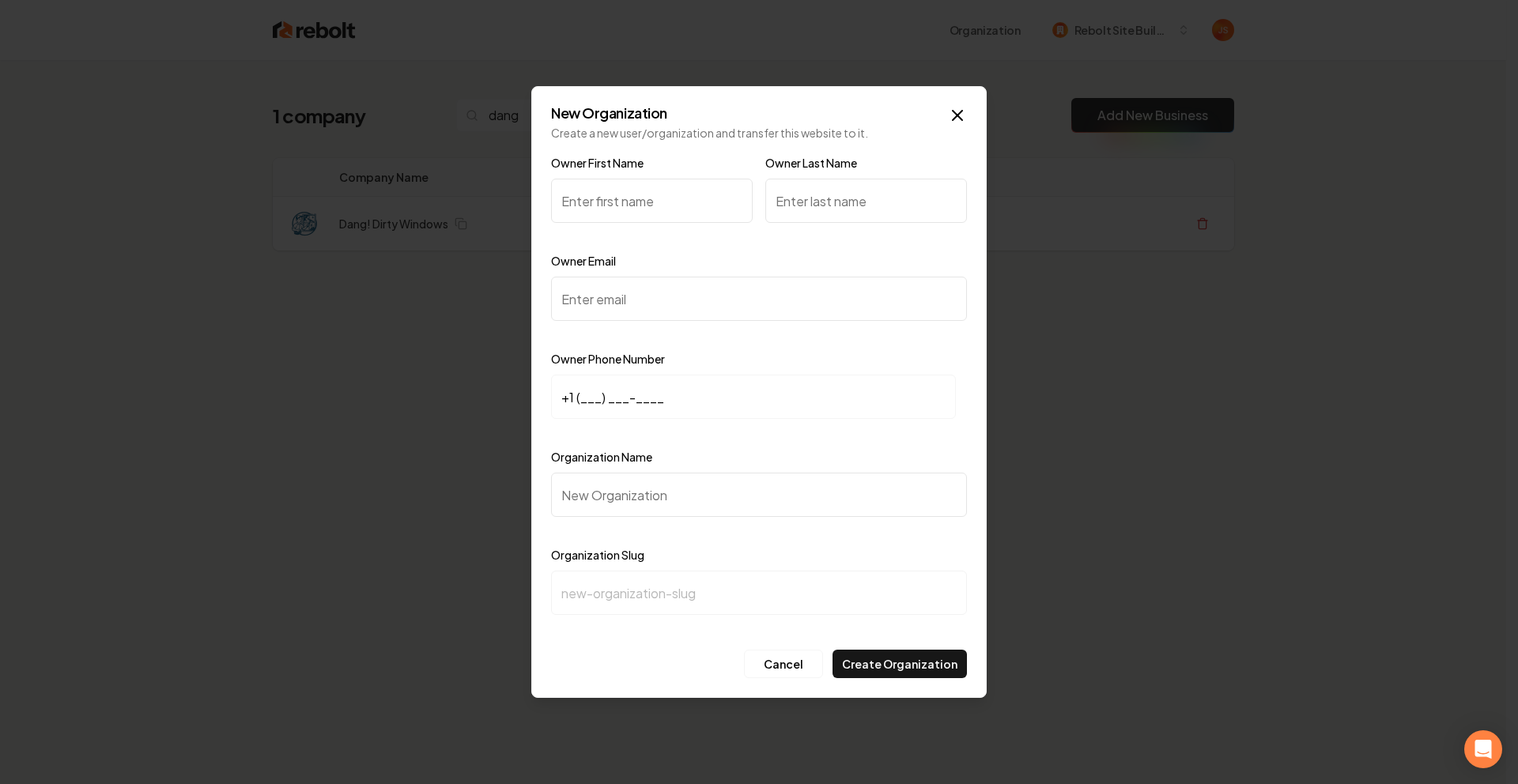
click at [656, 191] on input "Owner First Name" at bounding box center [652, 201] width 201 height 45
click at [653, 191] on input "Owner First Name" at bounding box center [652, 201] width 201 height 45
click at [604, 295] on input "Owner Email" at bounding box center [759, 299] width 416 height 45
type input "[EMAIL_ADDRESS][DOMAIN_NAME]"
drag, startPoint x: 604, startPoint y: 393, endPoint x: 588, endPoint y: 396, distance: 16.3
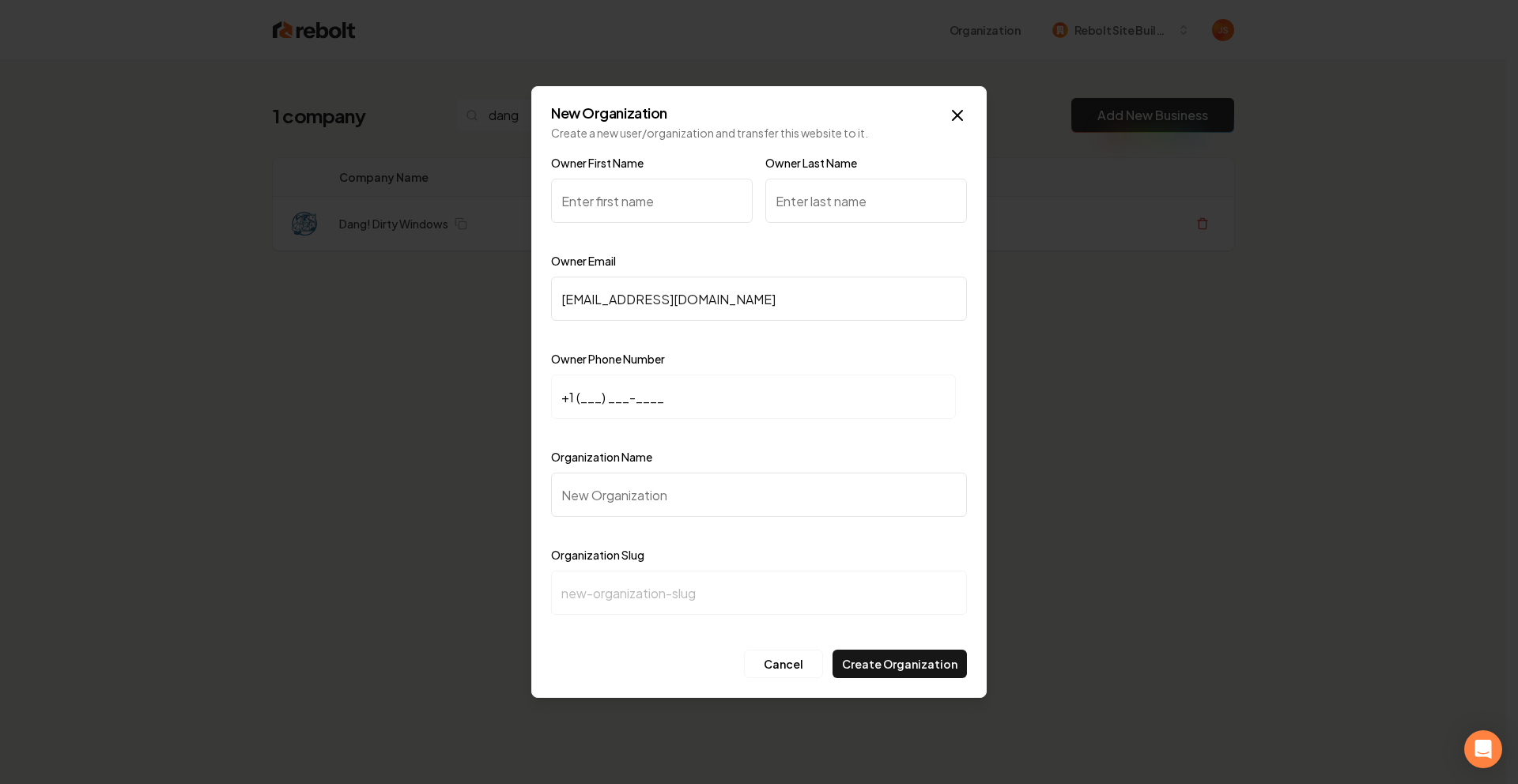
click at [603, 393] on input "+1 (___) ___-____" at bounding box center [754, 397] width 405 height 45
click at [584, 397] on input "+1 (___) ___-____" at bounding box center [754, 397] width 405 height 45
click at [580, 397] on input "+1 (___) ___-____" at bounding box center [754, 397] width 405 height 45
click at [606, 209] on input "Owner First Name" at bounding box center [652, 201] width 201 height 45
paste input "Chase Wilson"
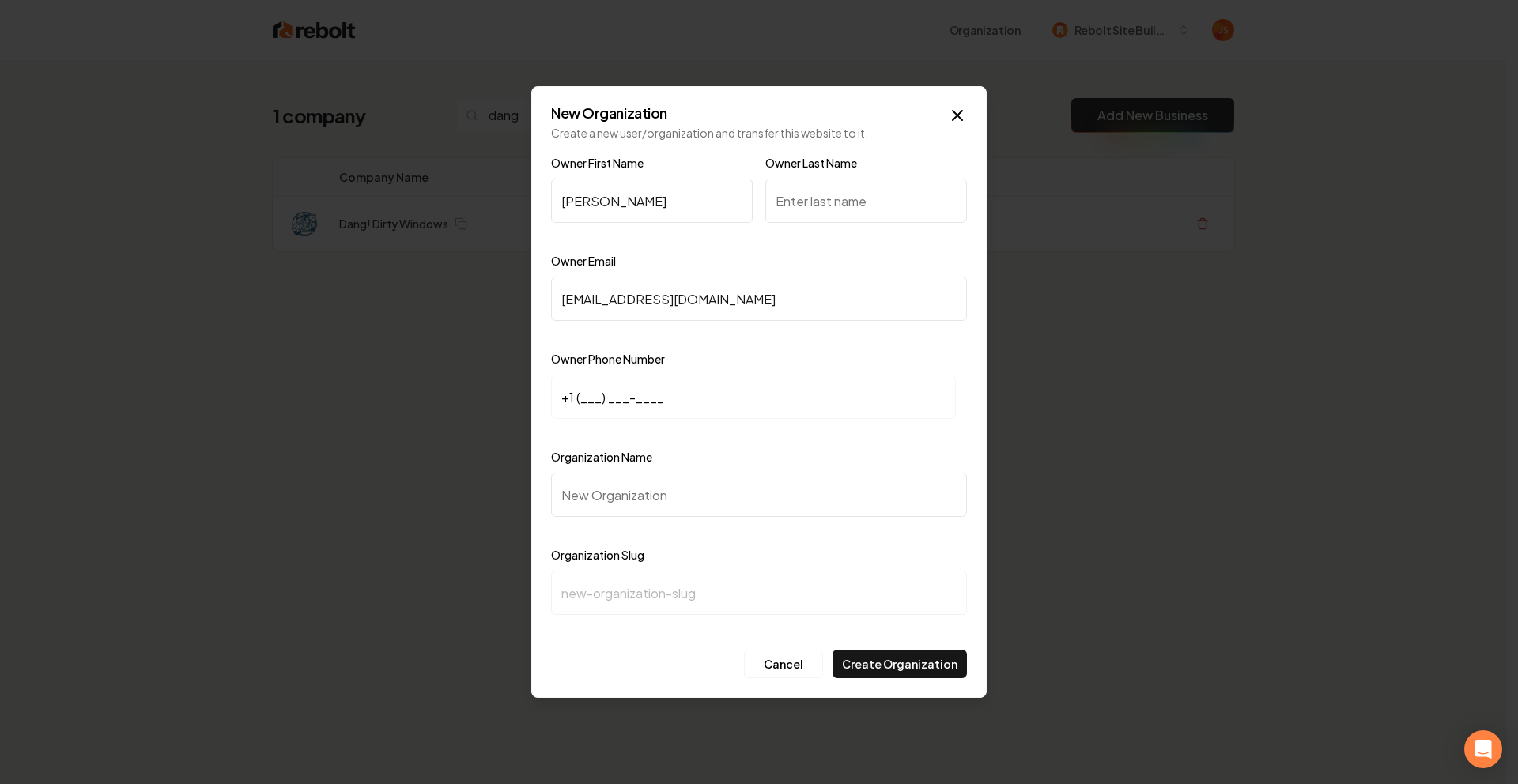
drag, startPoint x: 640, startPoint y: 206, endPoint x: 605, endPoint y: 202, distance: 35.2
click at [605, 202] on input "Chase Wilson" at bounding box center [652, 201] width 201 height 45
type input "Chase Wilson"
click at [784, 202] on input "Owner Last Name" at bounding box center [866, 201] width 201 height 45
paste input "[PERSON_NAME]"
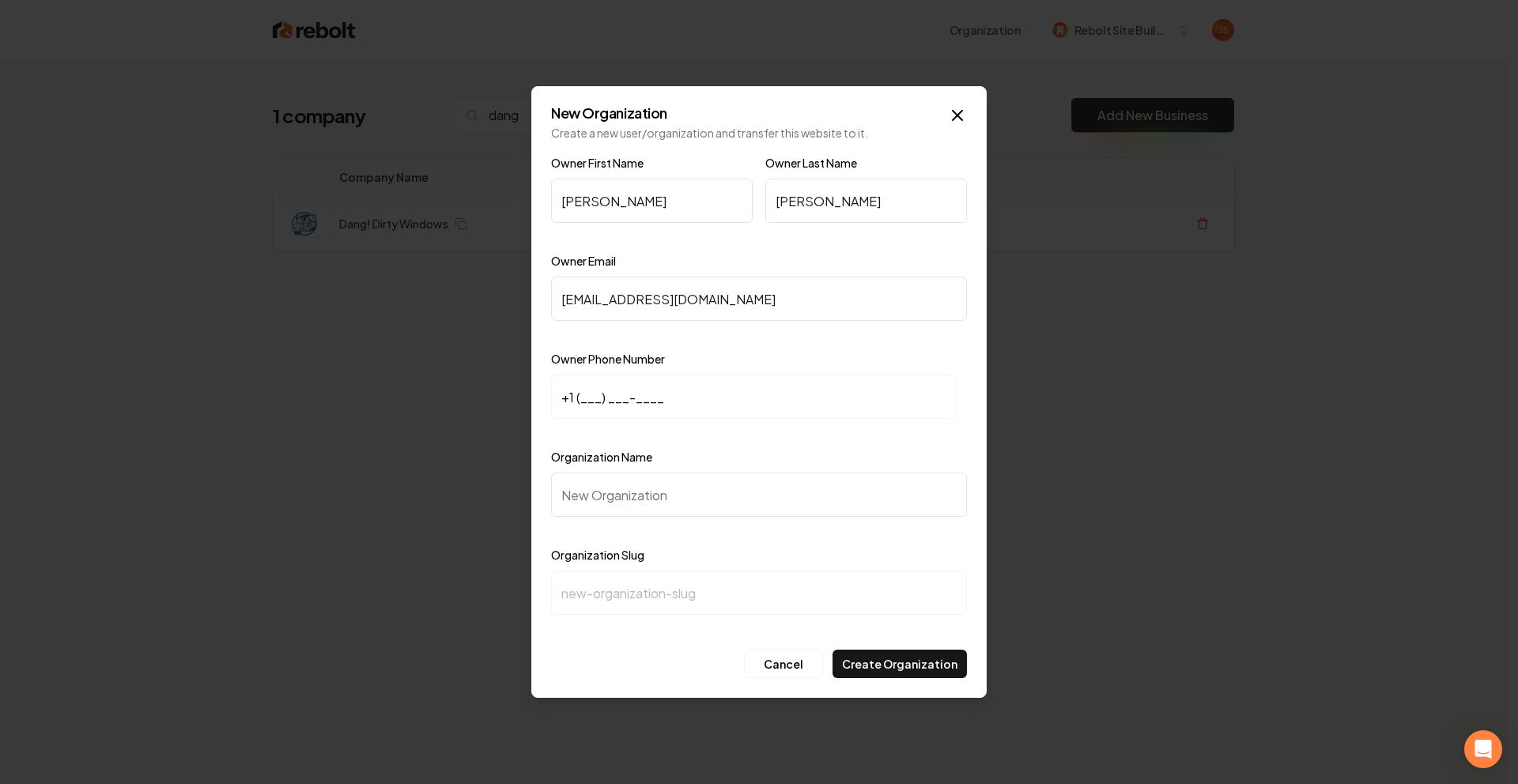
type input "[PERSON_NAME]"
drag, startPoint x: 661, startPoint y: 203, endPoint x: 605, endPoint y: 202, distance: 56.0
click at [605, 202] on input "Chase Wilson" at bounding box center [652, 201] width 201 height 45
type input "Chase"
click at [587, 381] on input "+1 (___) ___-____" at bounding box center [754, 397] width 405 height 45
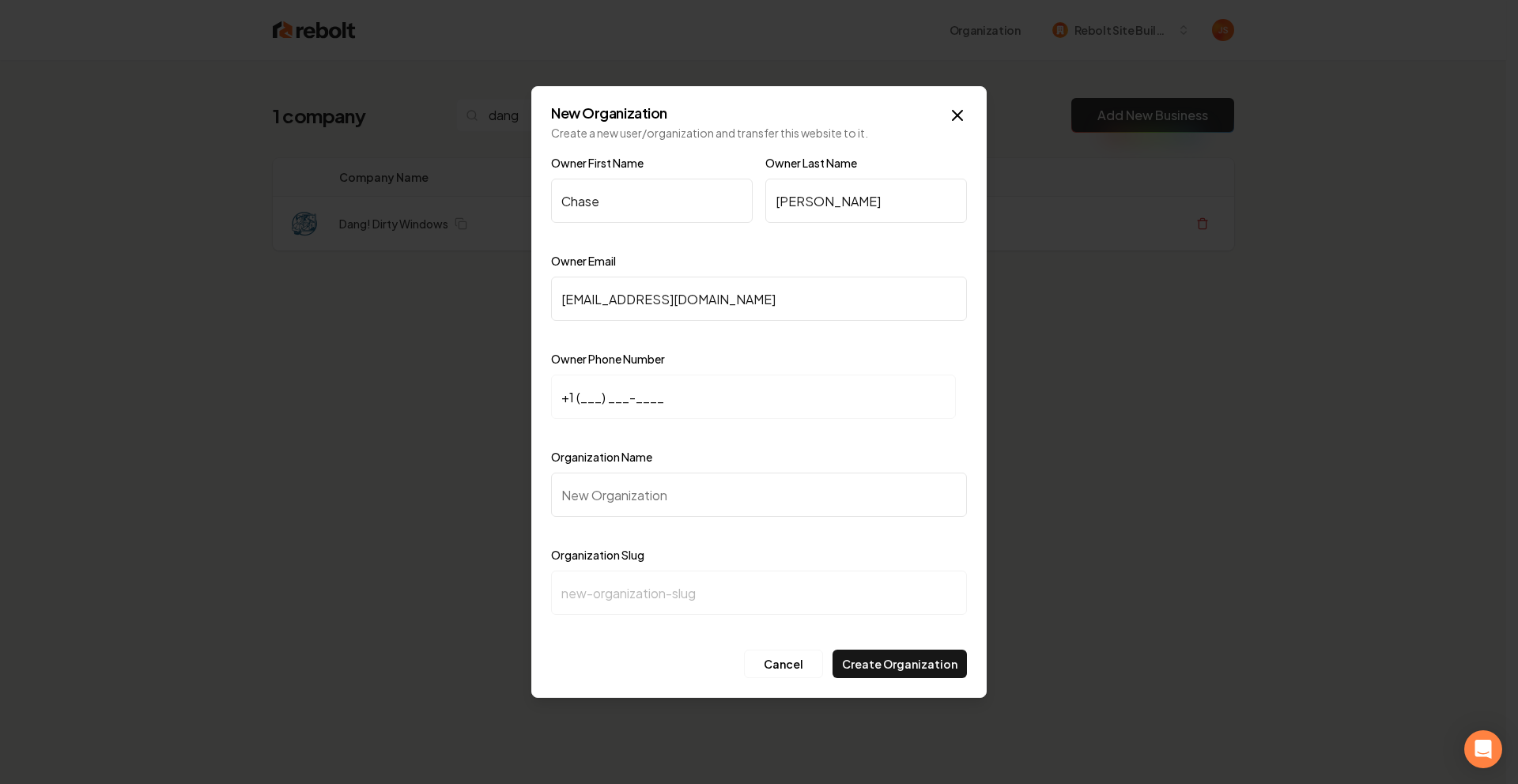
paste input "832) 744-3586"
type input "+1 (832) 744-3586"
click at [585, 486] on input "Organization Name" at bounding box center [759, 495] width 416 height 45
type input "D"
type input "d"
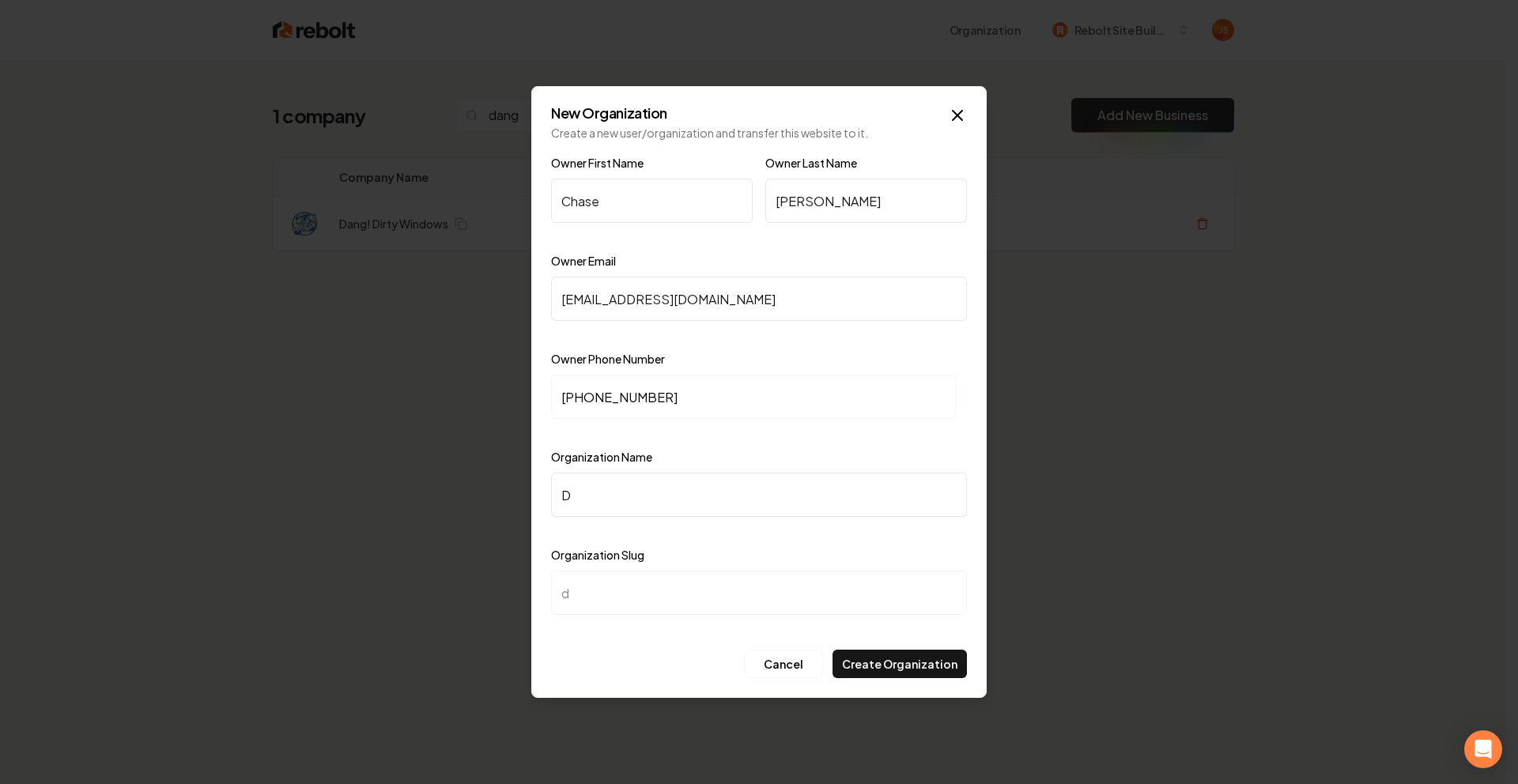
type input "Da"
type input "da"
type input "Dan"
type input "dan"
type input "Dang"
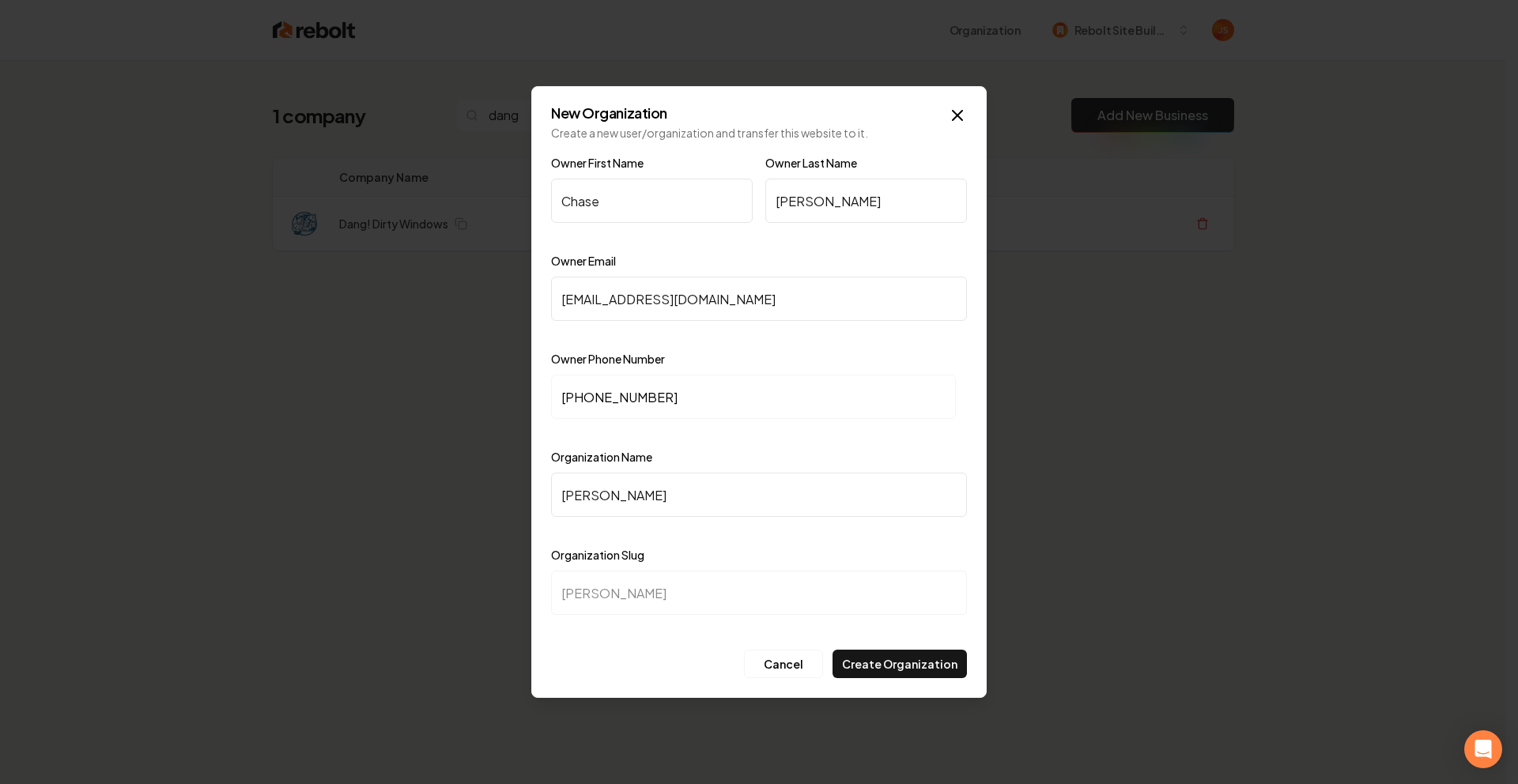
type input "dang"
type input "Dang! D"
type input "dang-d"
type input "Dang! Di"
type input "dang-di"
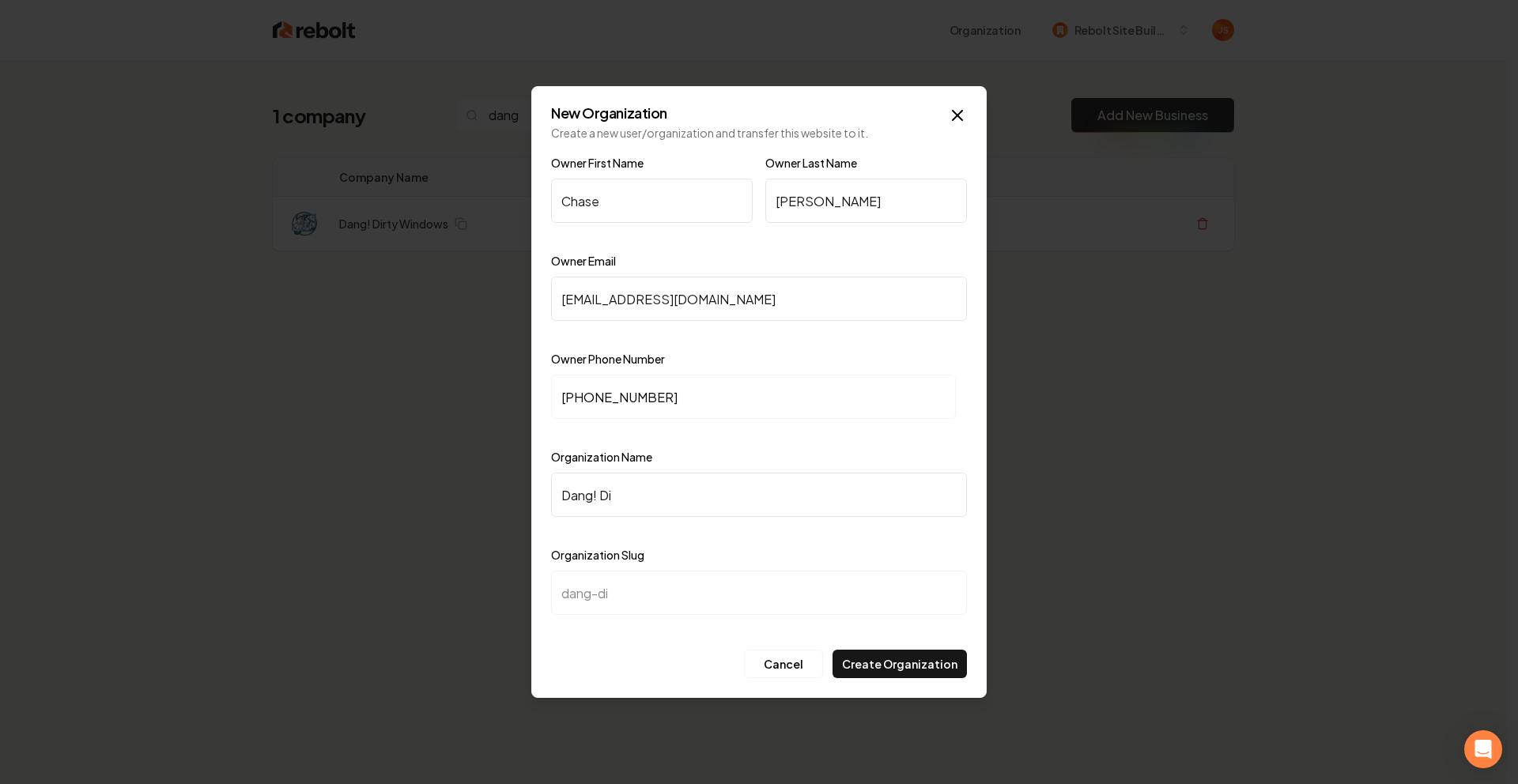
type input "Dang! Dir"
type input "dang-dir"
type input "Dang! Dirt"
type input "dang-dirt"
type input "Dang! Dirty"
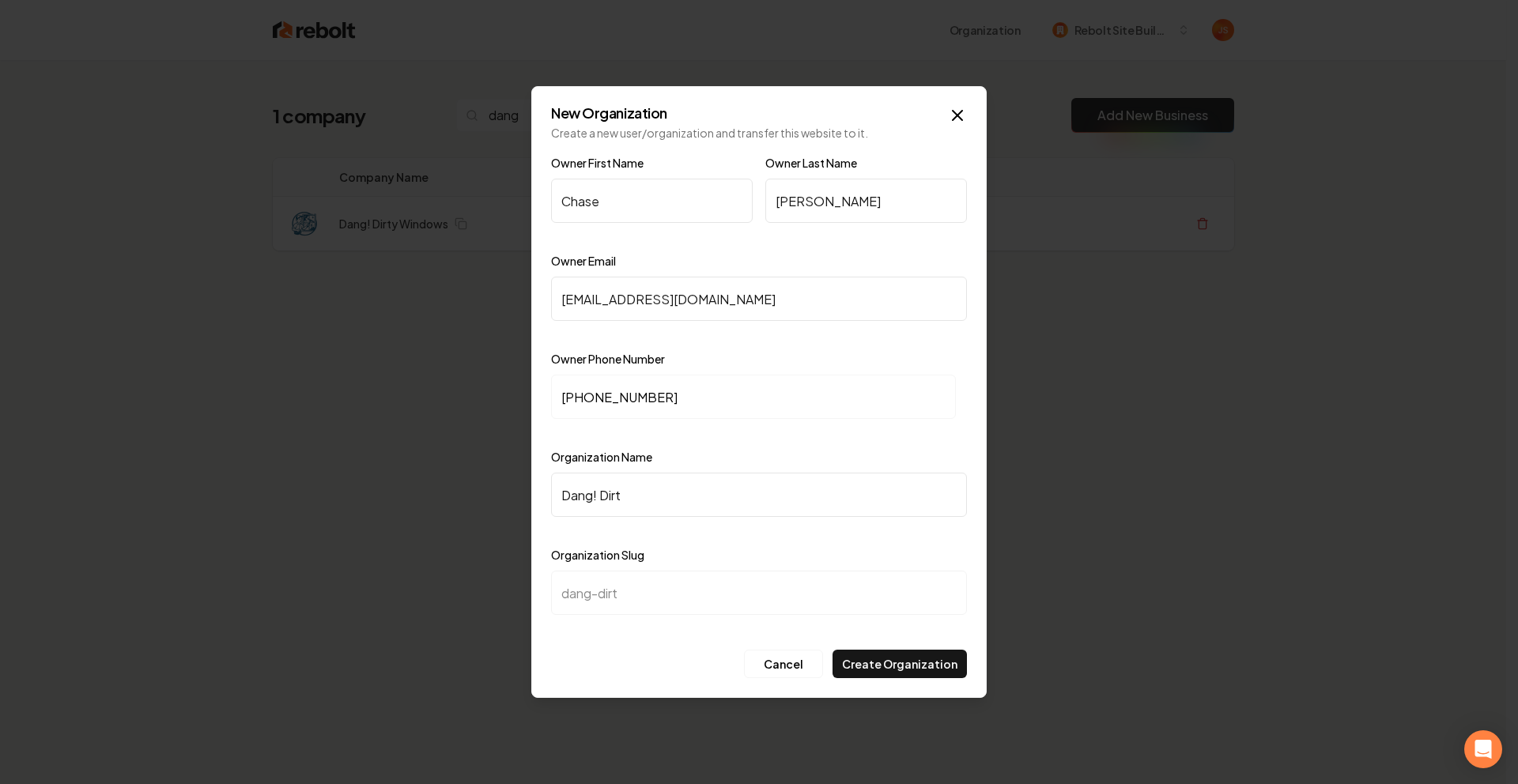
type input "dang-dirty"
type input "Dang! Dirty W"
type input "dang-dirty-w"
type input "Dang! Dirty Wi"
type input "dang-dirty-wi"
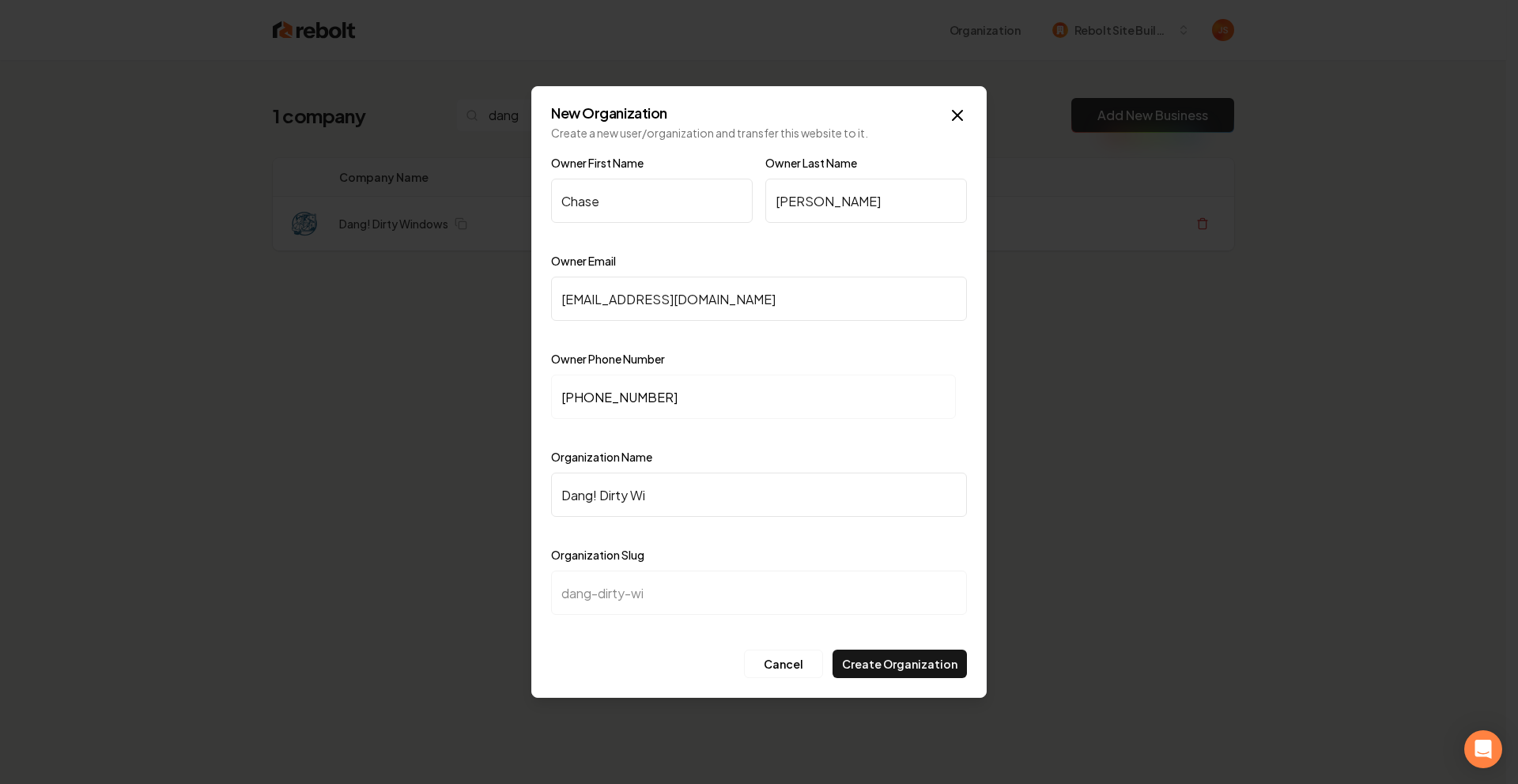
type input "Dang! Dirty Win"
type input "dang-dirty-win"
type input "Dang! Dirty Wind"
type input "dang-dirty-wind"
type input "Dang! Dirty Windo"
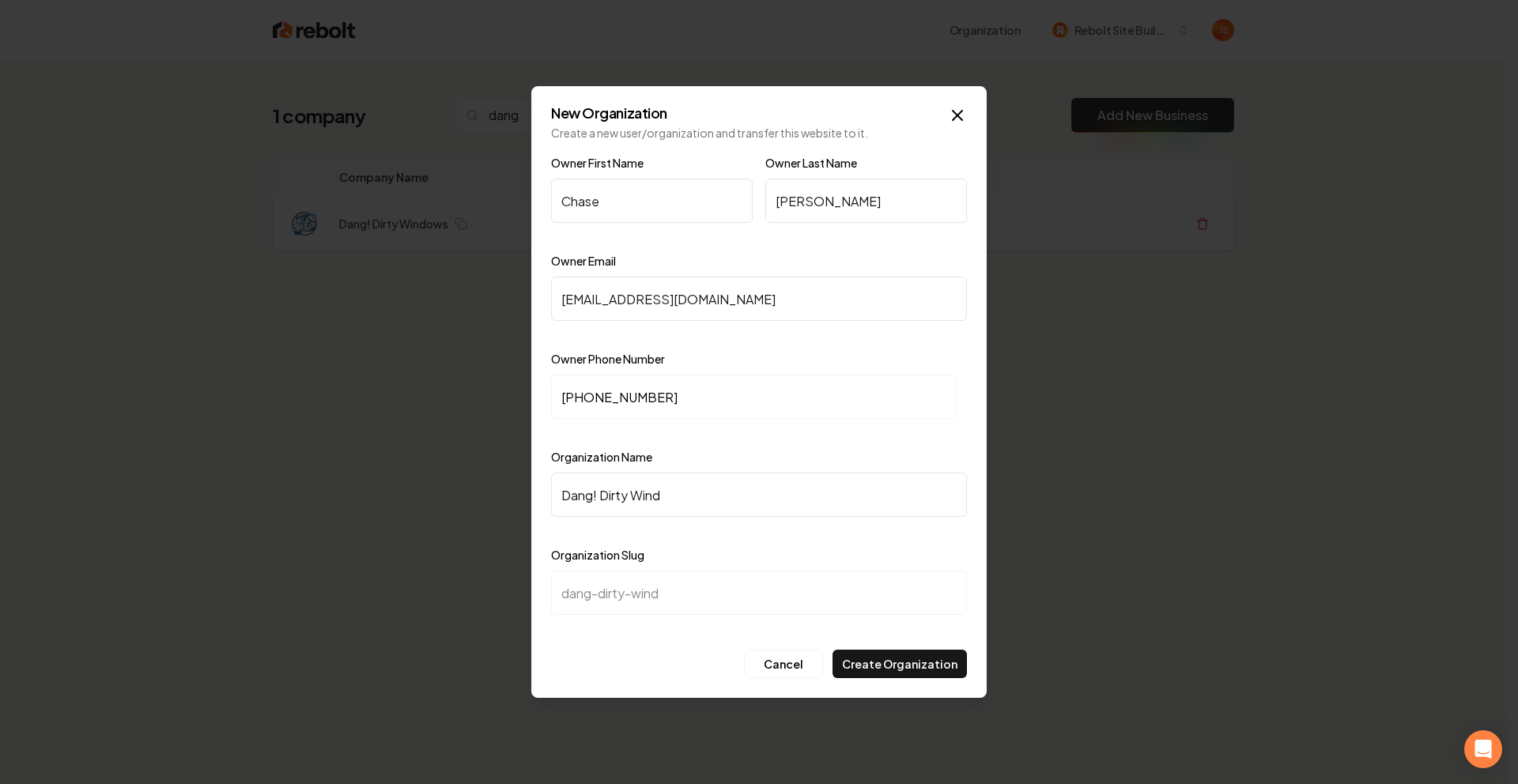
type input "dang-dirty-windo"
type input "Dang! Dirty Window"
type input "dang-dirty-window"
type input "Dang! Dirty Windows"
type input "dang-dirty-windows"
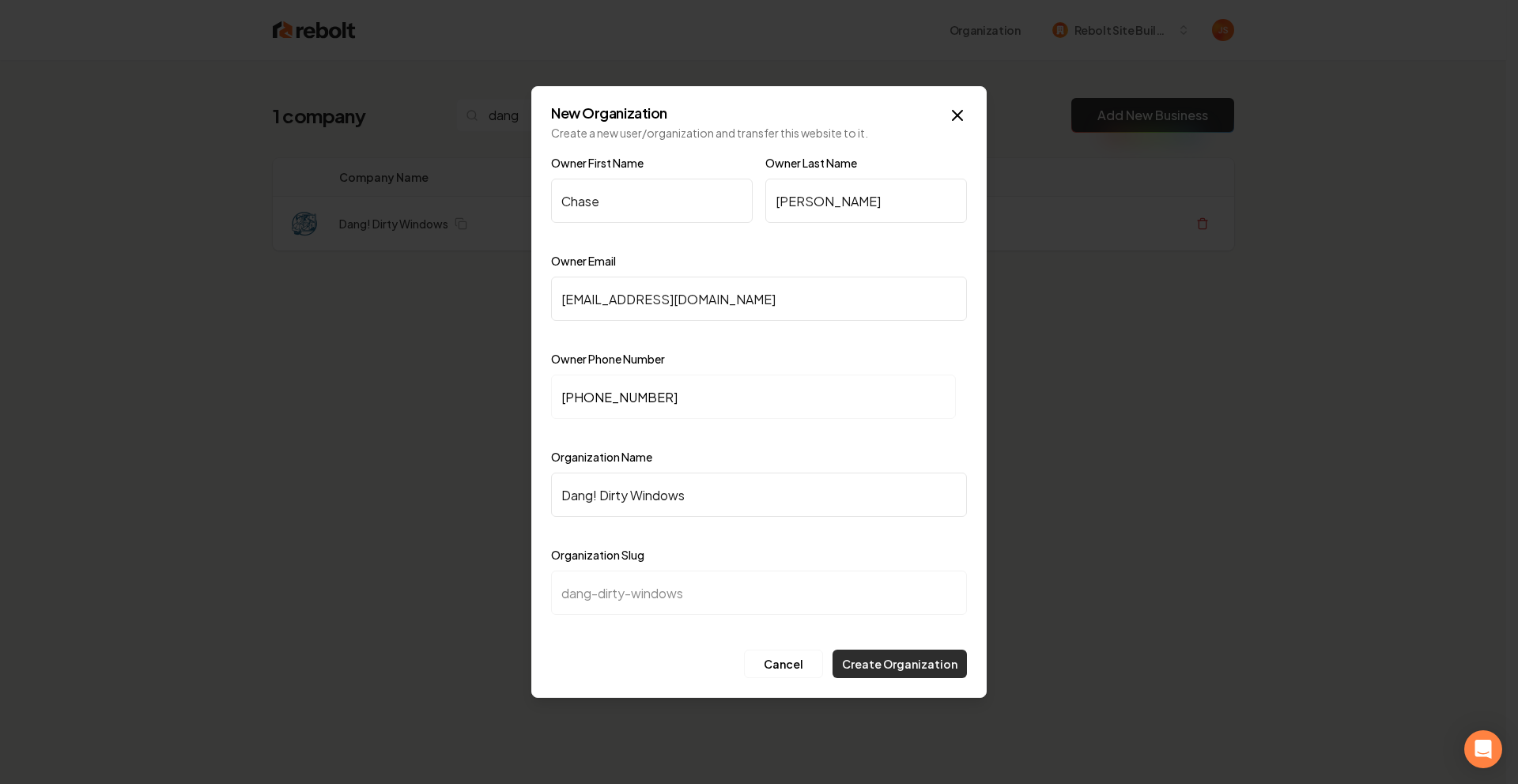
type input "Dang! Dirty Windows"
click at [891, 667] on button "Create Organization" at bounding box center [899, 664] width 134 height 28
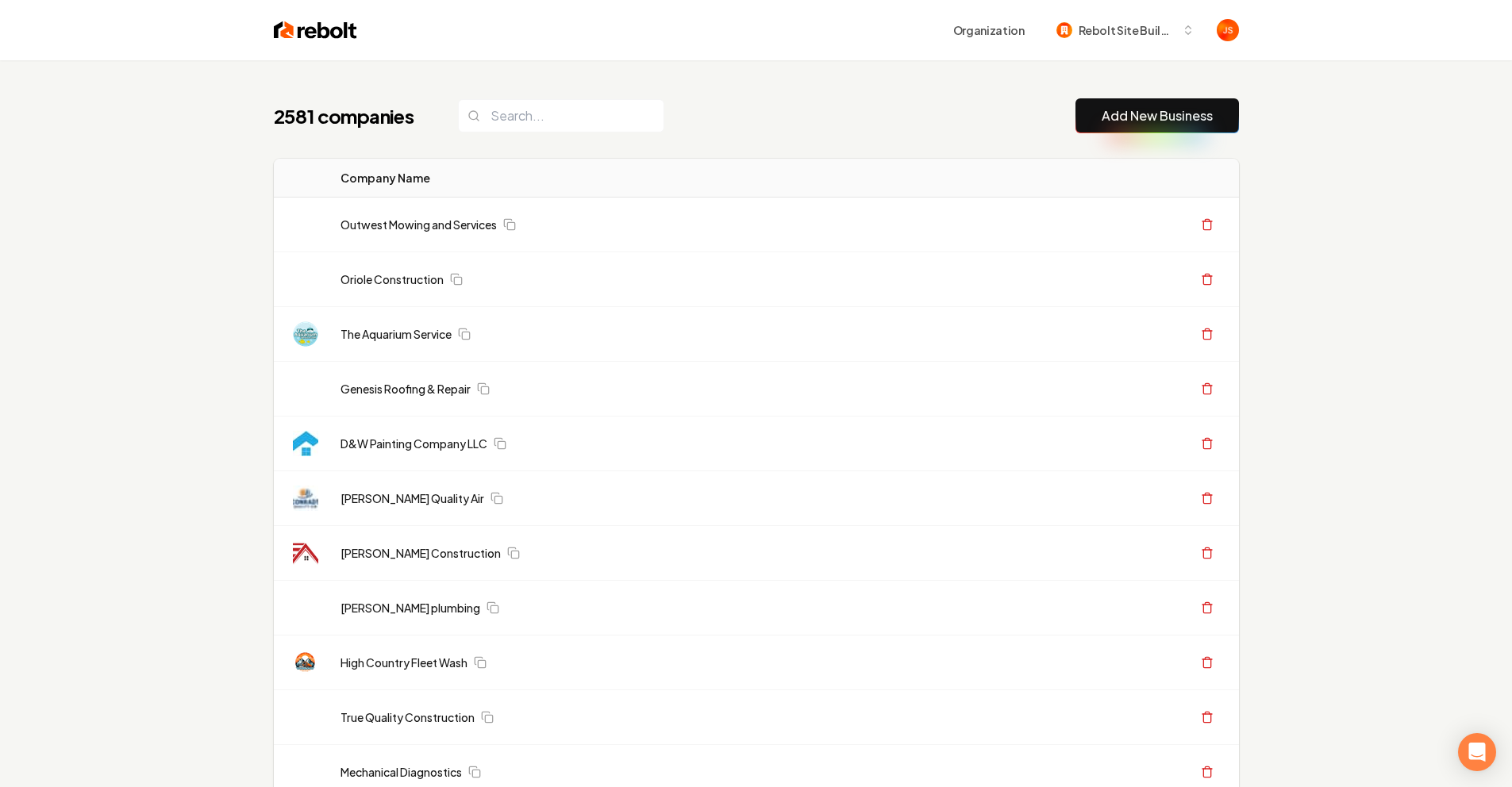
click at [797, 117] on div "2581 companies Add New Business" at bounding box center [756, 116] width 966 height 35
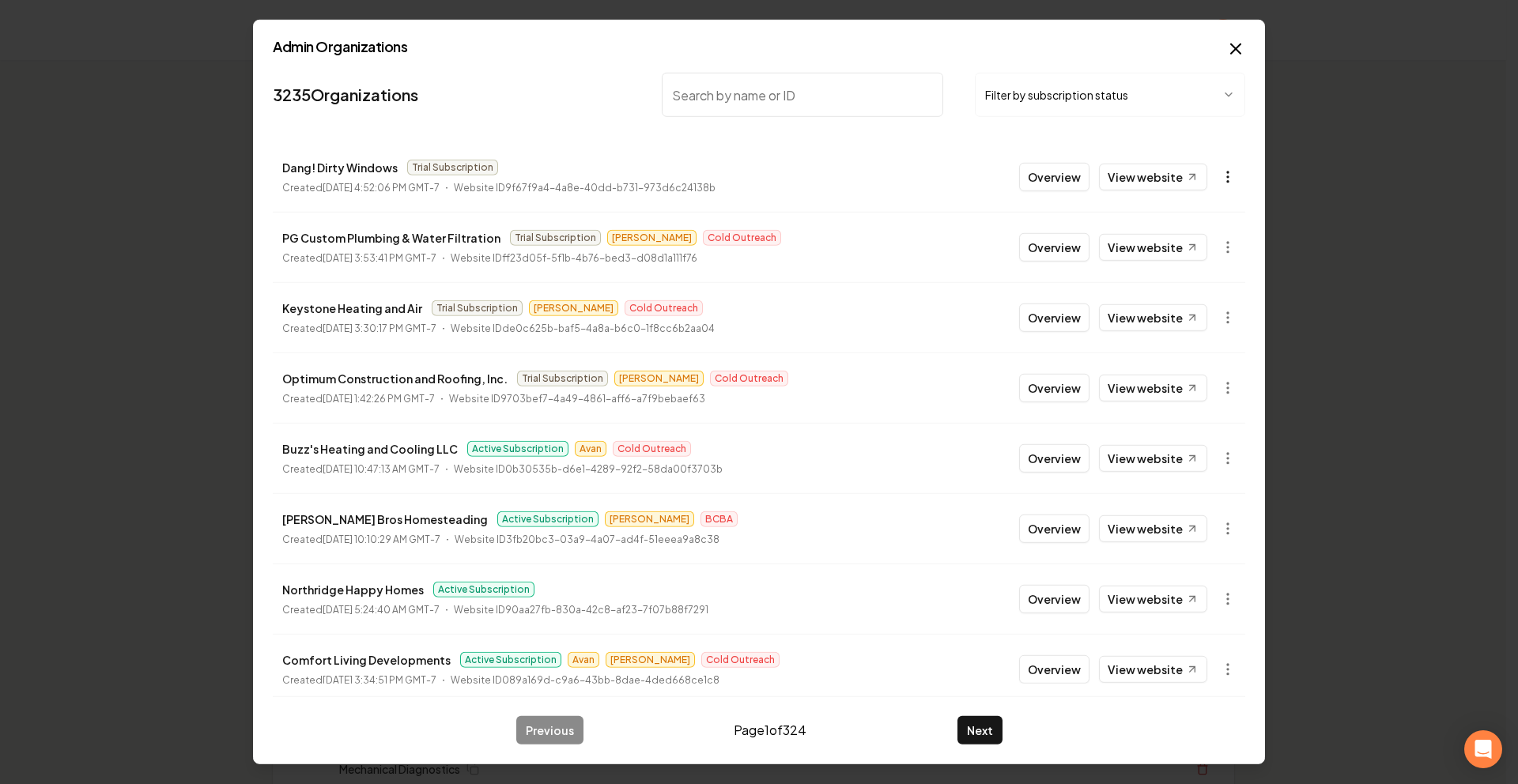
click at [1223, 168] on body "Organization Rebolt Site Builder 2581 companies Add New Business Logo Company N…" at bounding box center [753, 392] width 1506 height 784
click at [1159, 235] on div "Get Payment Link" at bounding box center [1178, 238] width 100 height 26
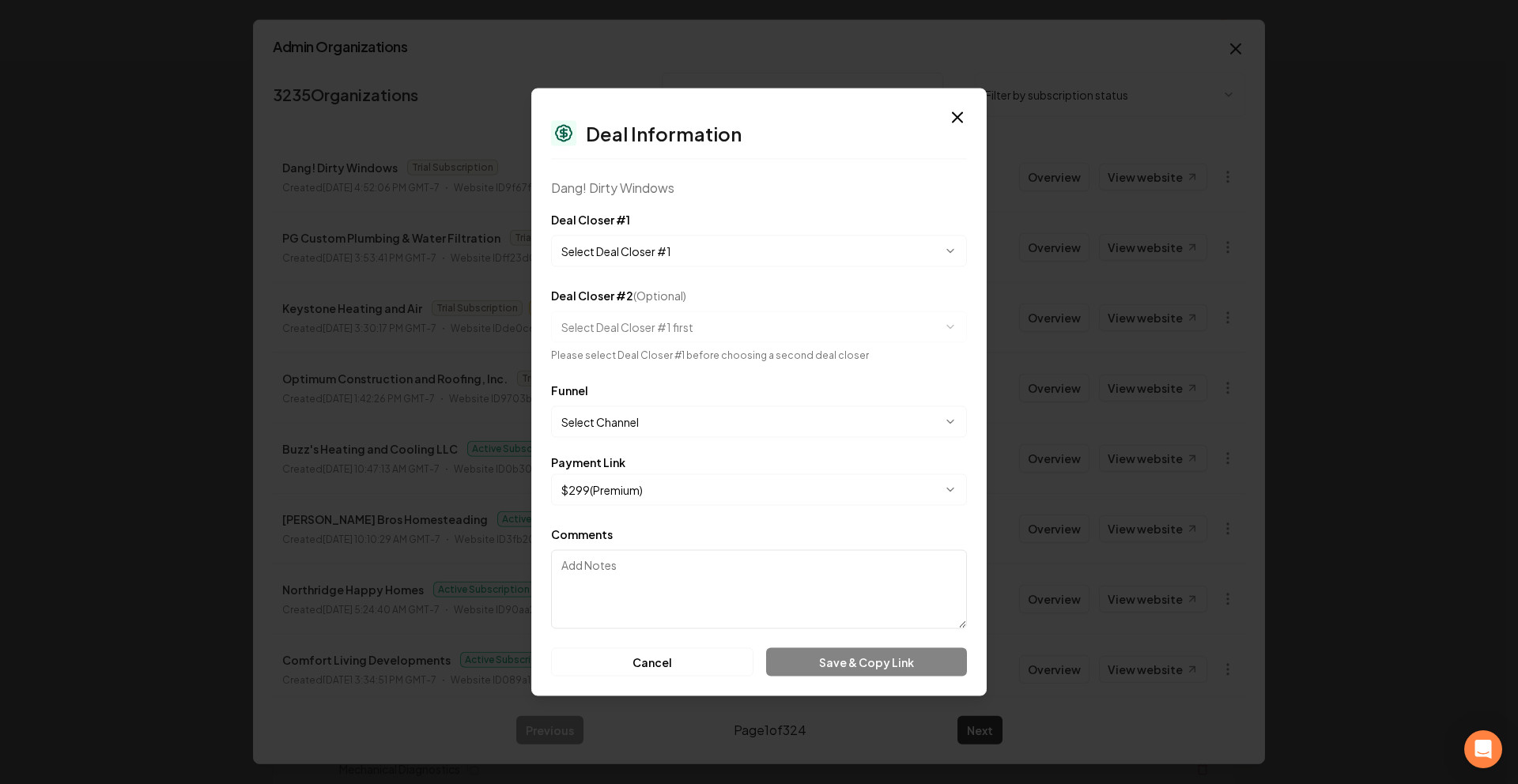
click at [675, 248] on button "Select Deal Closer #1" at bounding box center [759, 251] width 416 height 32
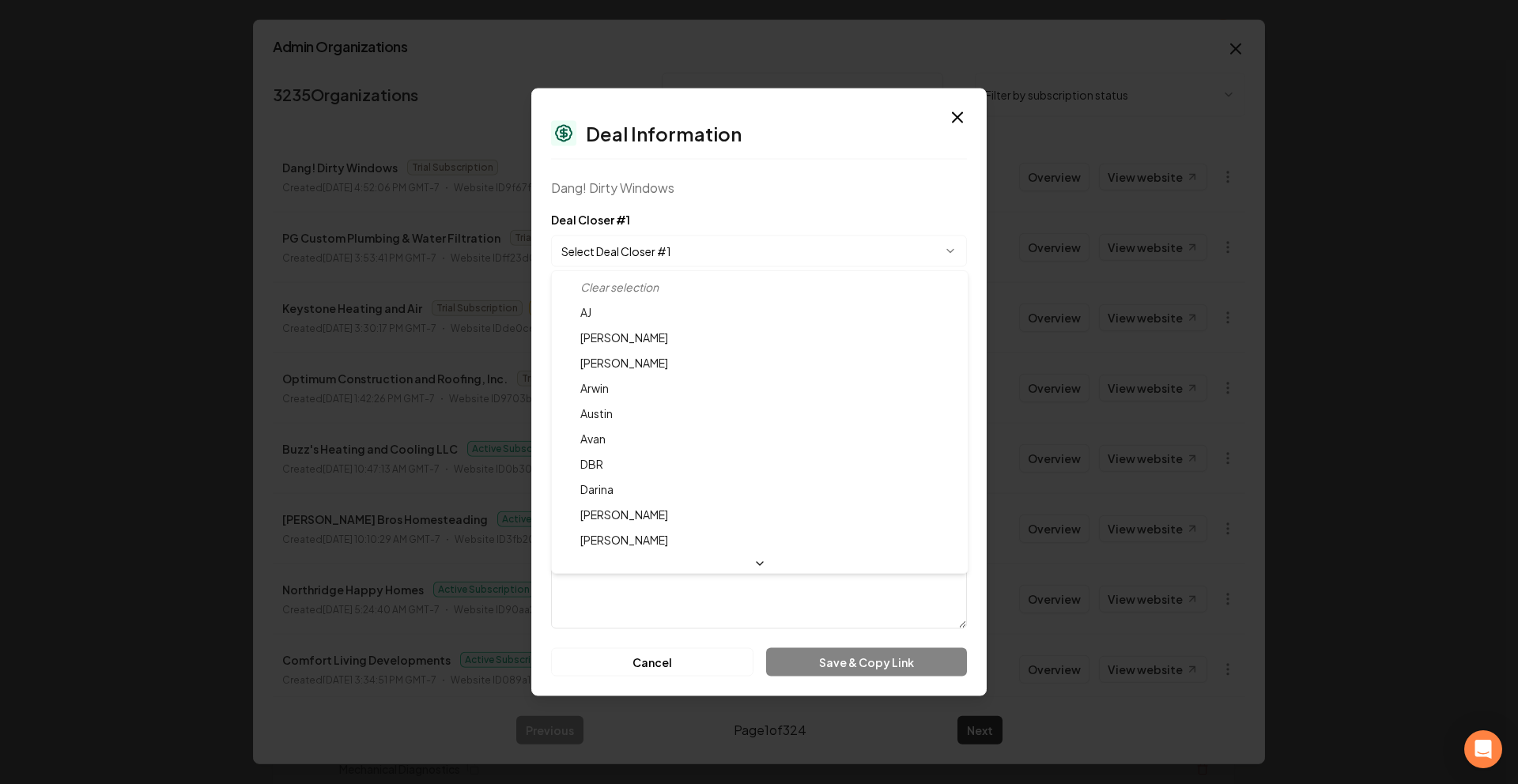
select select "**********"
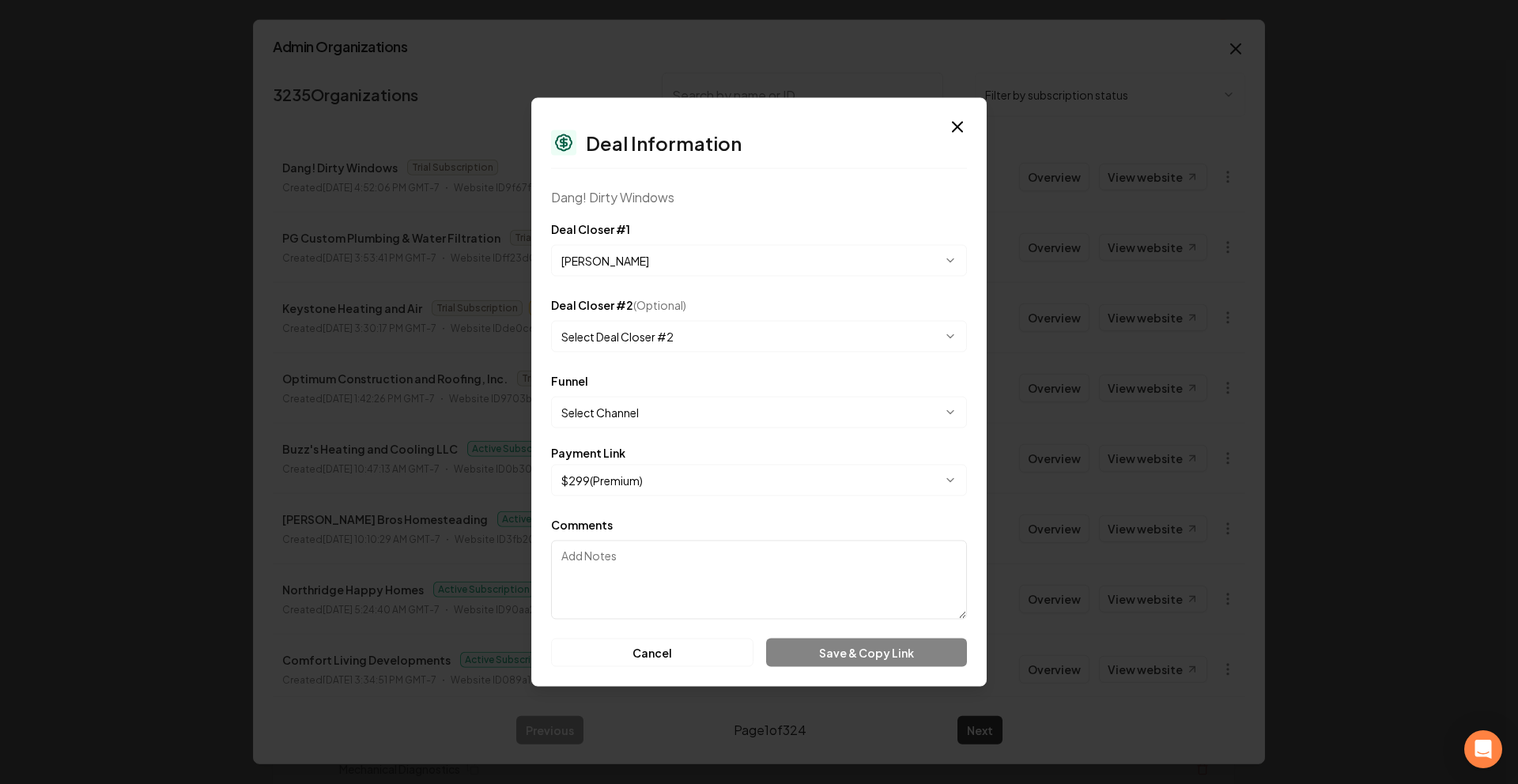
click at [629, 418] on button "Select Channel" at bounding box center [759, 412] width 416 height 32
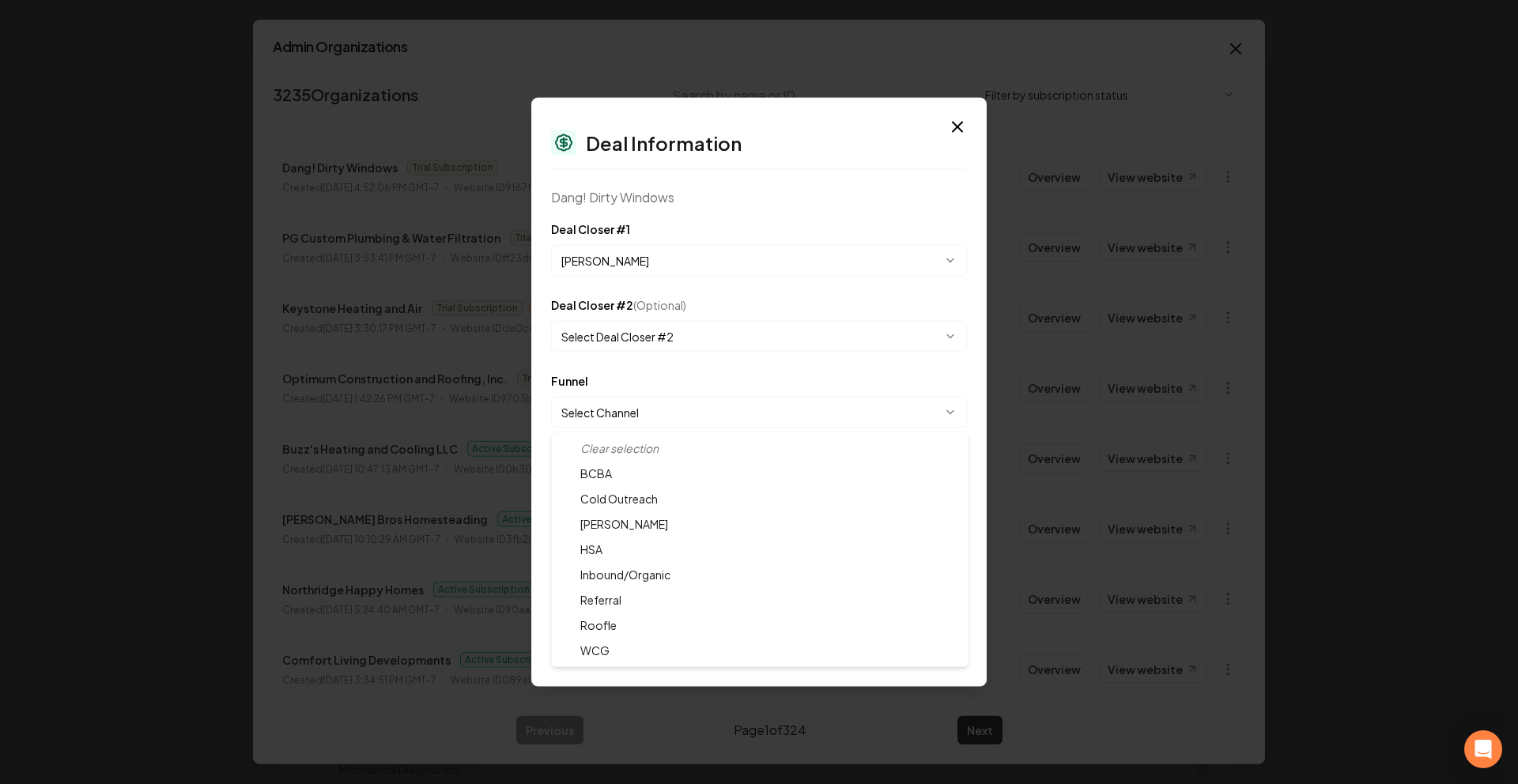
select select "**********"
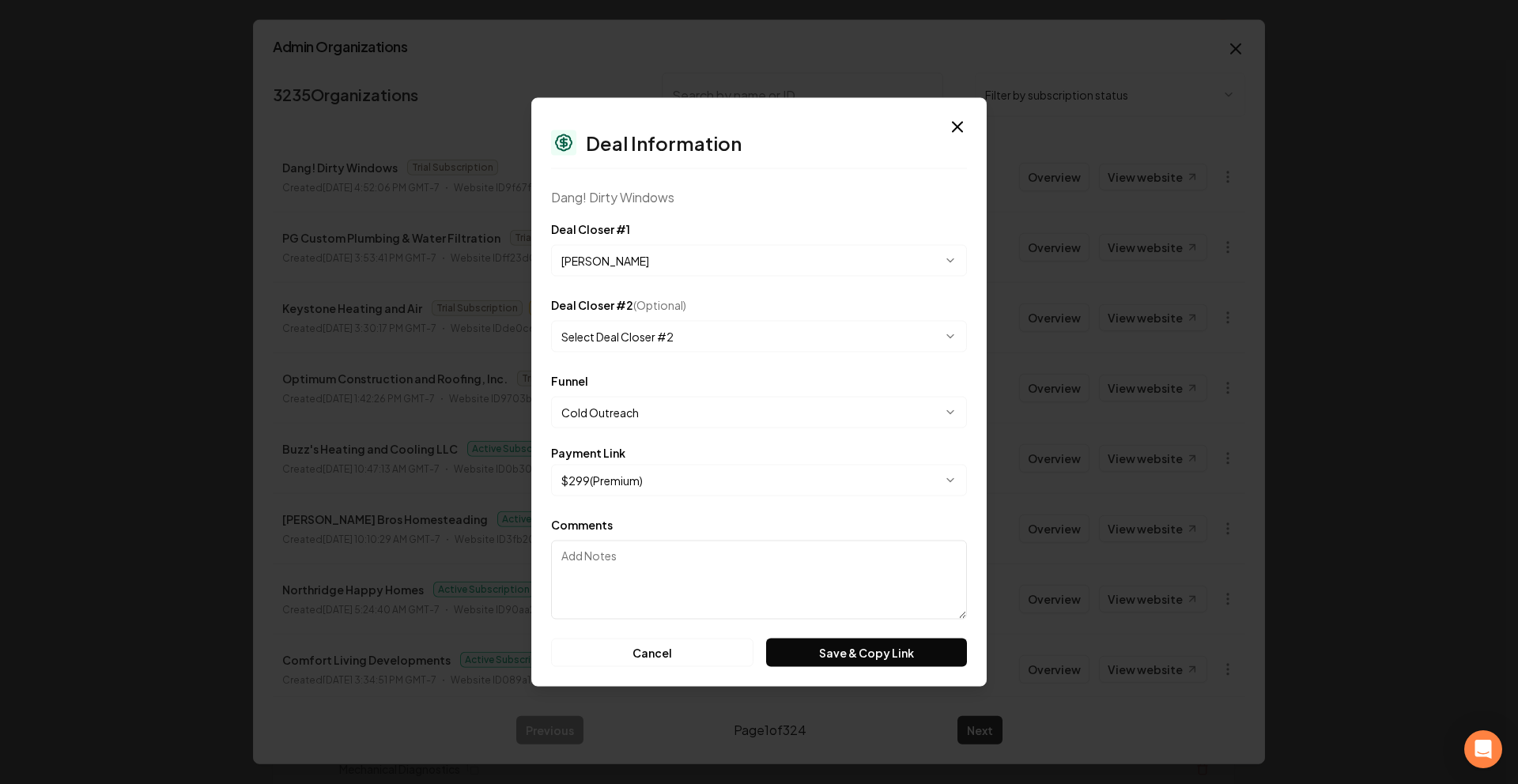
click at [815, 650] on button "Save & Copy Link" at bounding box center [866, 653] width 201 height 28
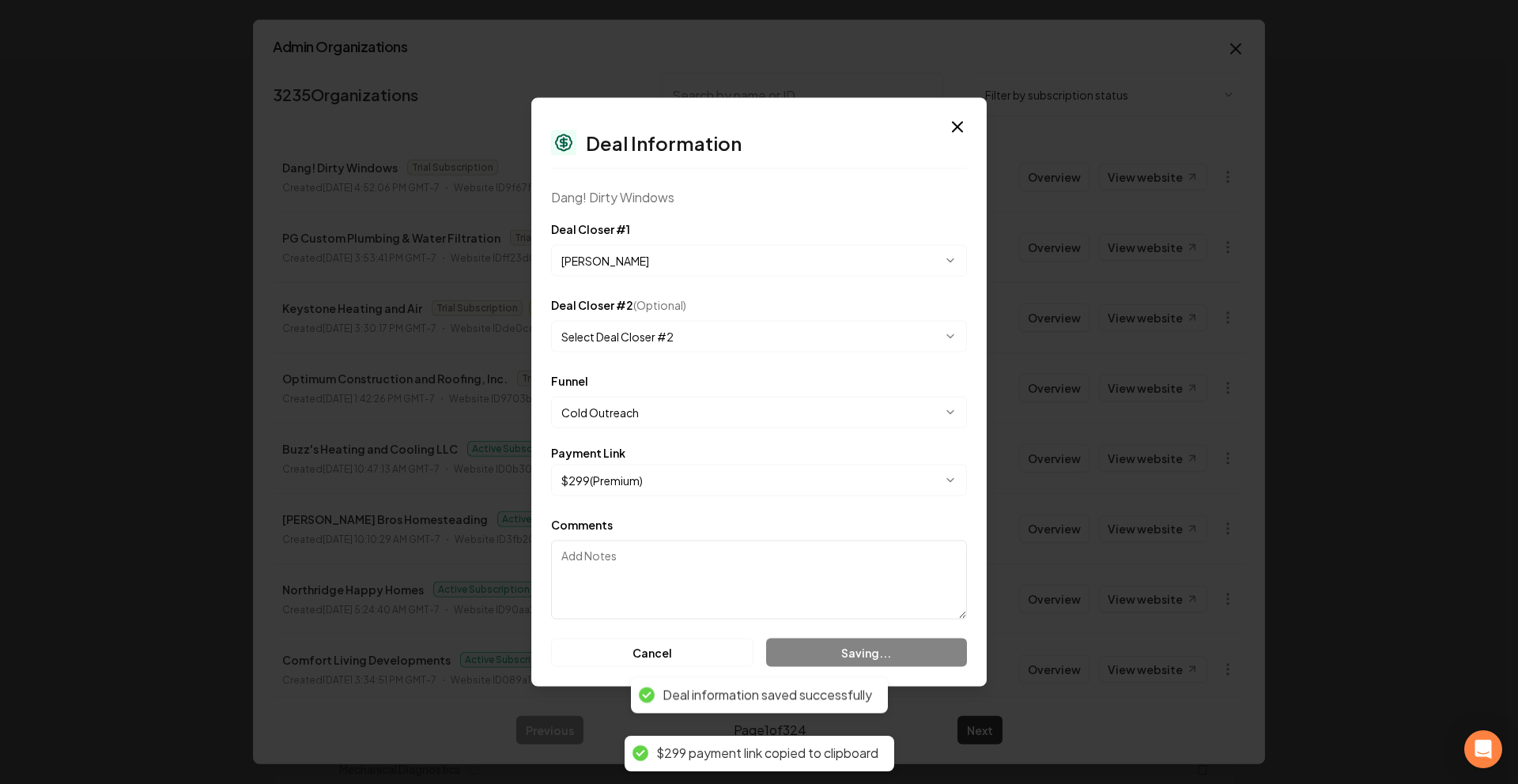
click at [744, 402] on button "Cold Outreach" at bounding box center [759, 412] width 416 height 32
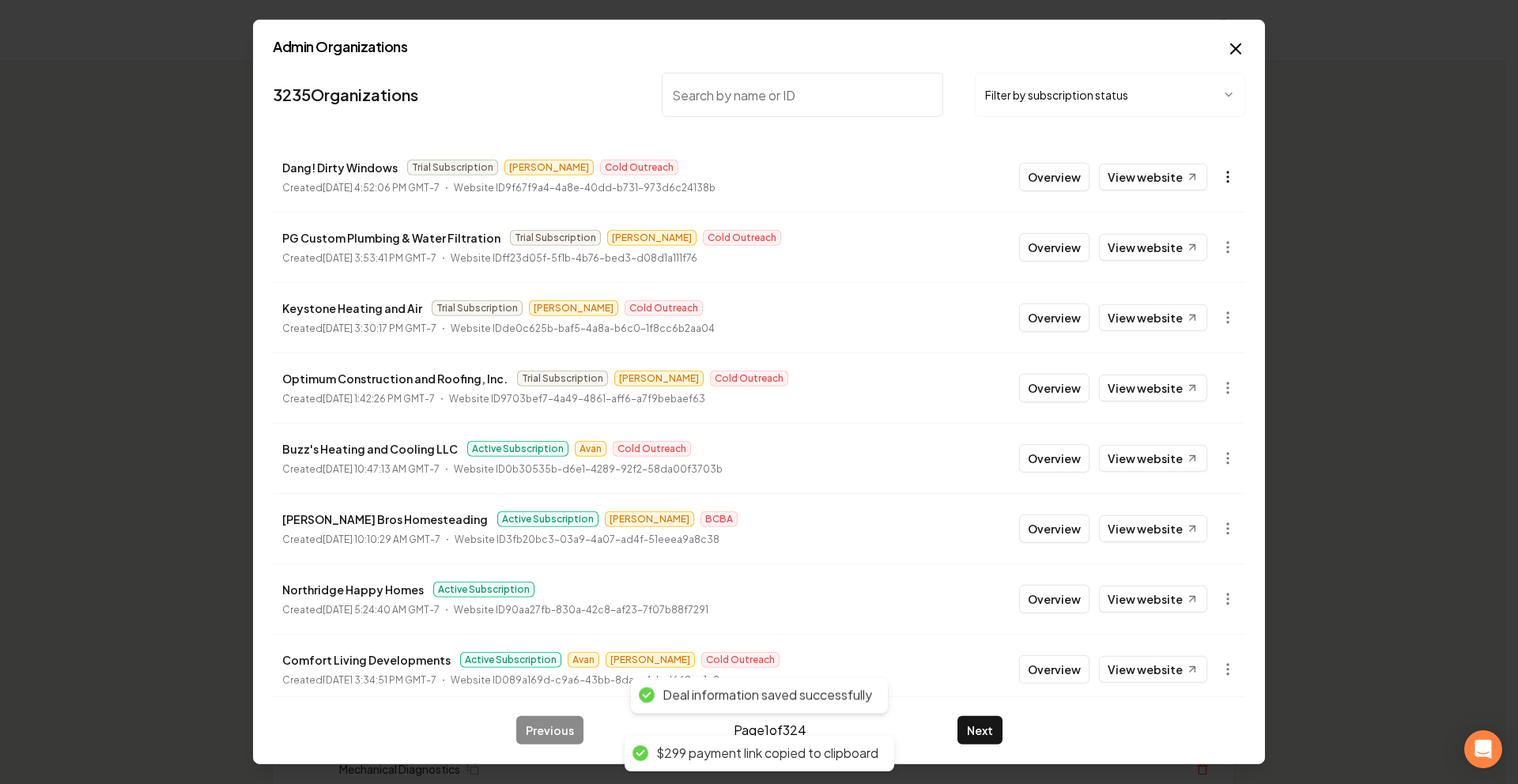
click at [1220, 178] on icon "button" at bounding box center [1227, 177] width 15 height 15
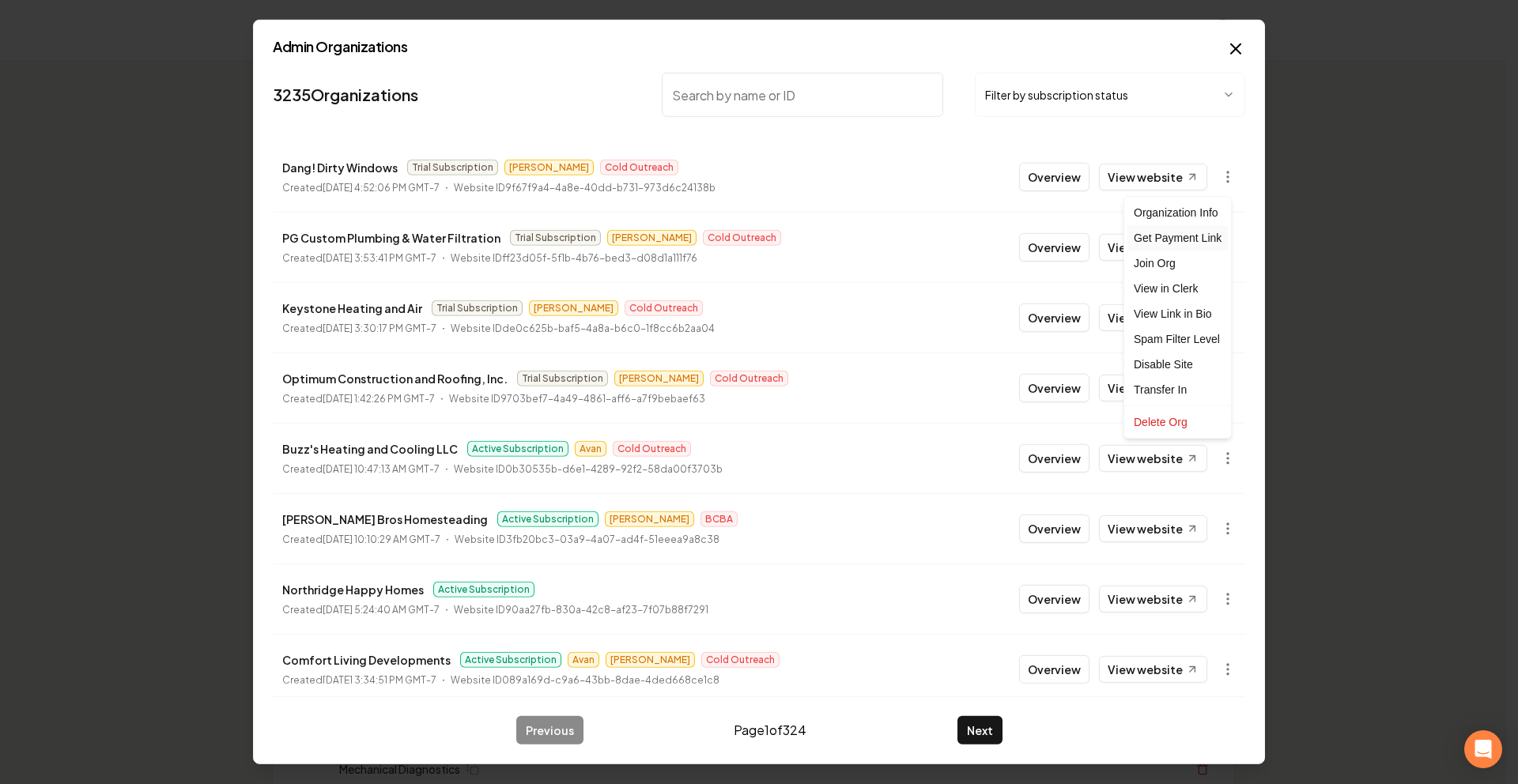
click at [1166, 245] on div "Get Payment Link" at bounding box center [1178, 238] width 100 height 26
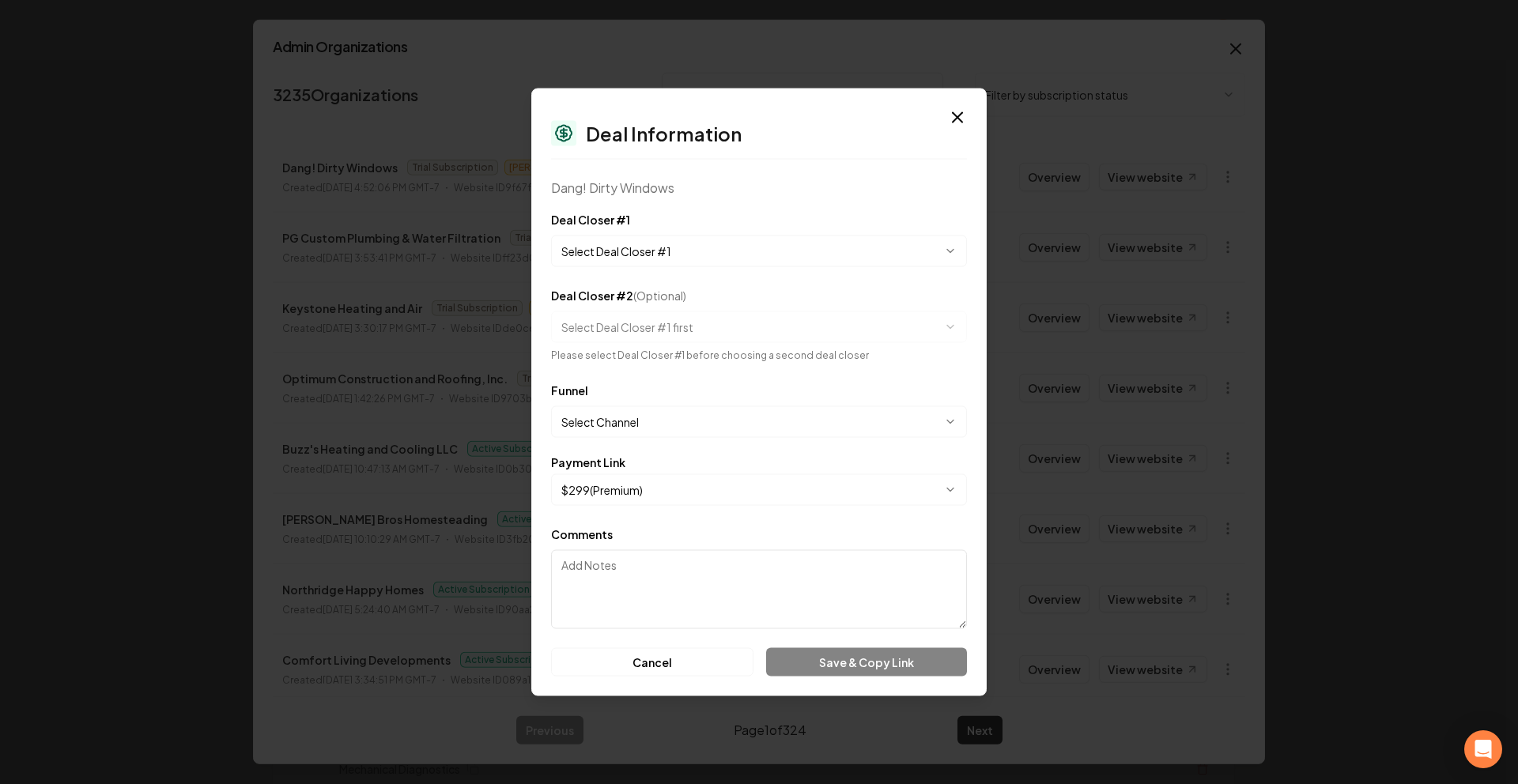
click at [671, 503] on body "Organization Rebolt Site Builder 2581 companies Add New Business Logo Company N…" at bounding box center [753, 392] width 1506 height 784
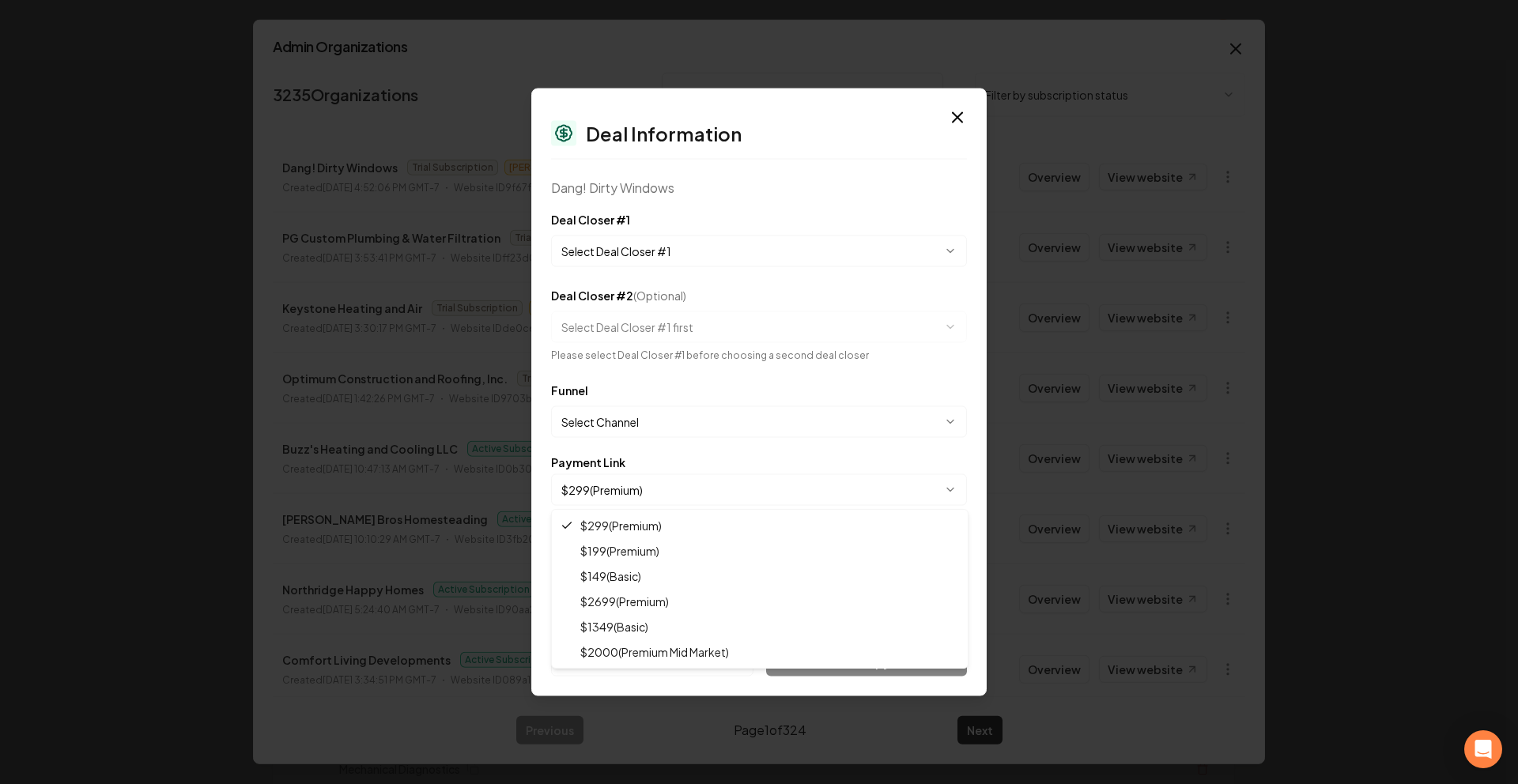
click at [671, 423] on div at bounding box center [759, 392] width 1518 height 784
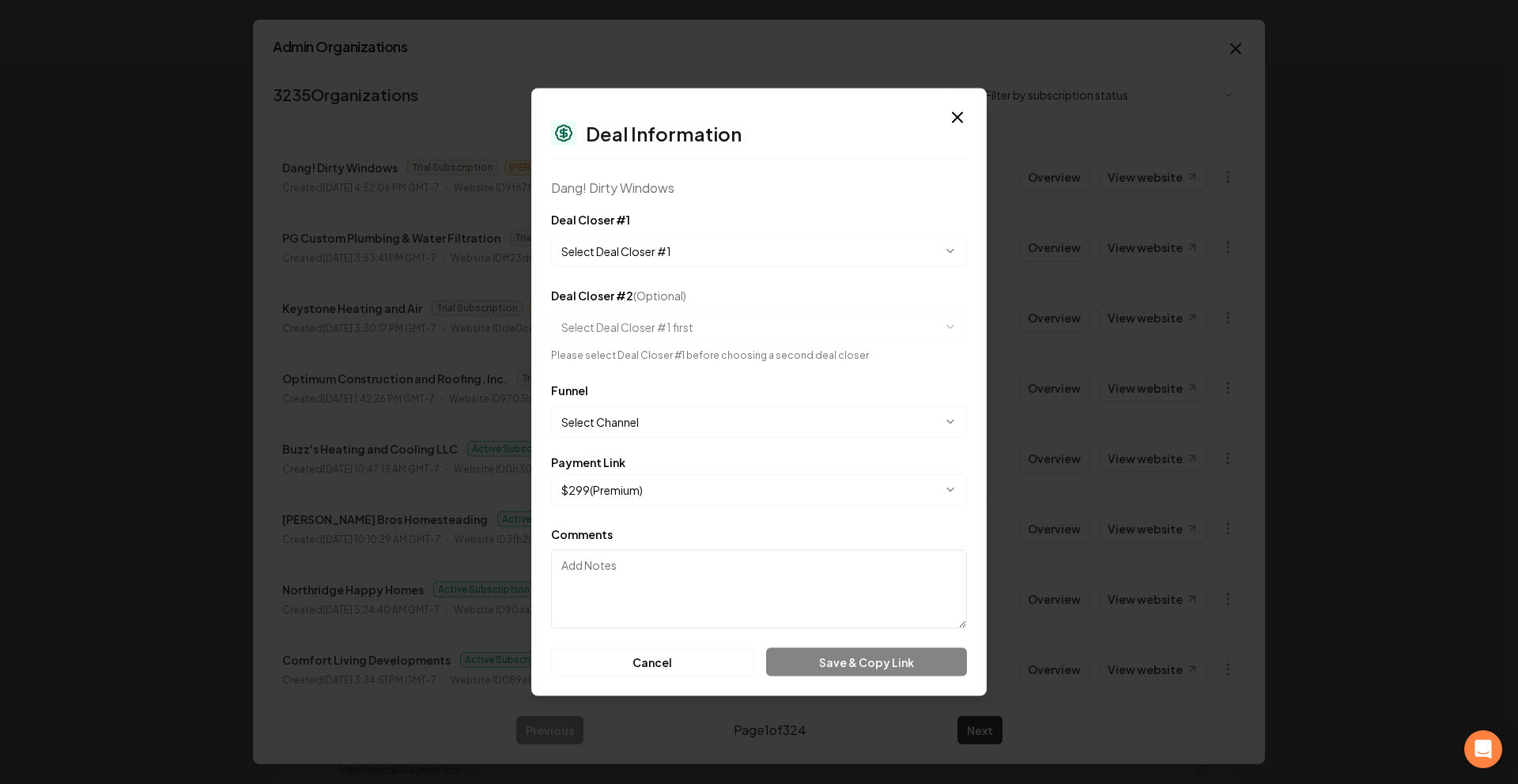
click at [670, 417] on button "Select Channel" at bounding box center [759, 422] width 416 height 32
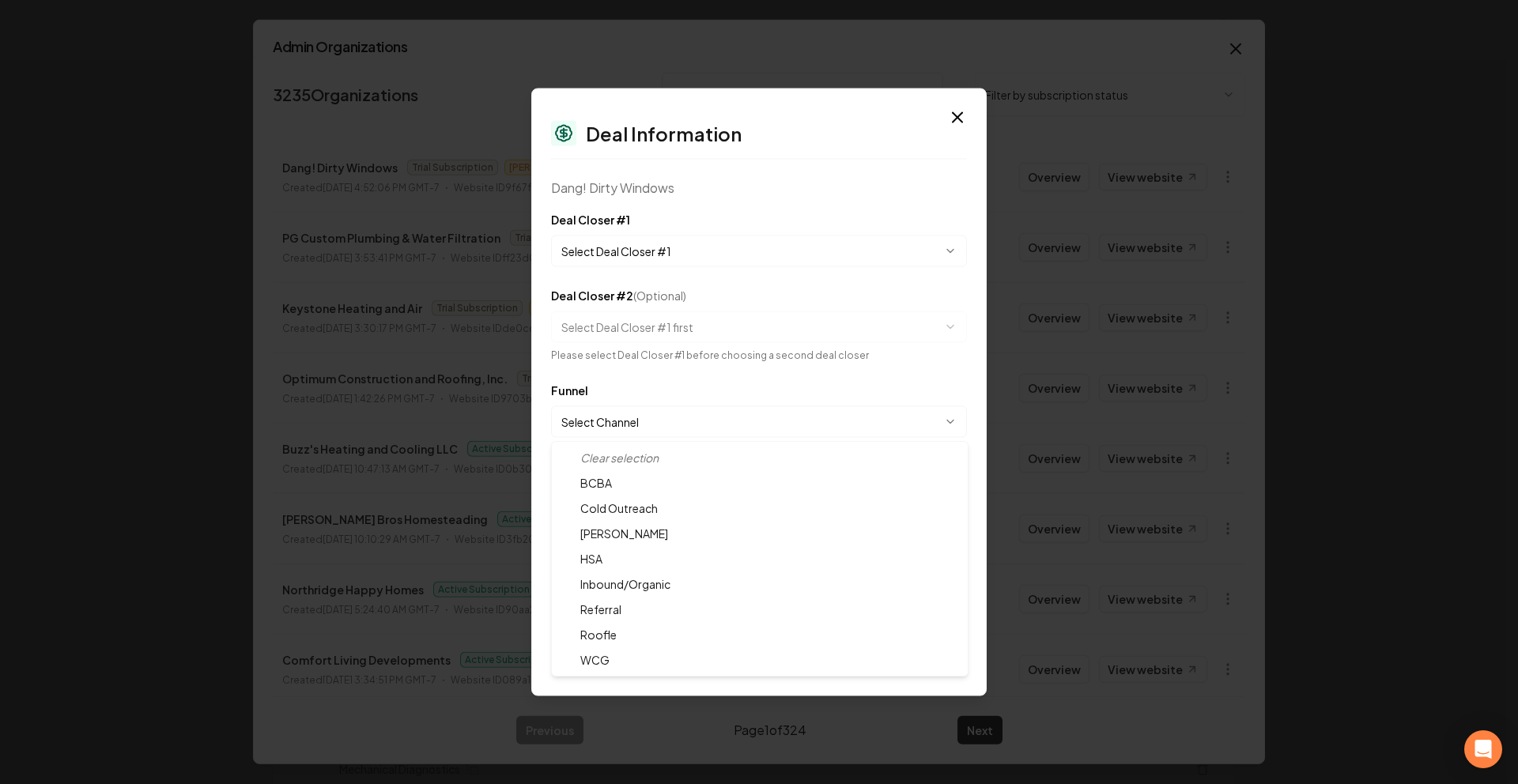
select select "**********"
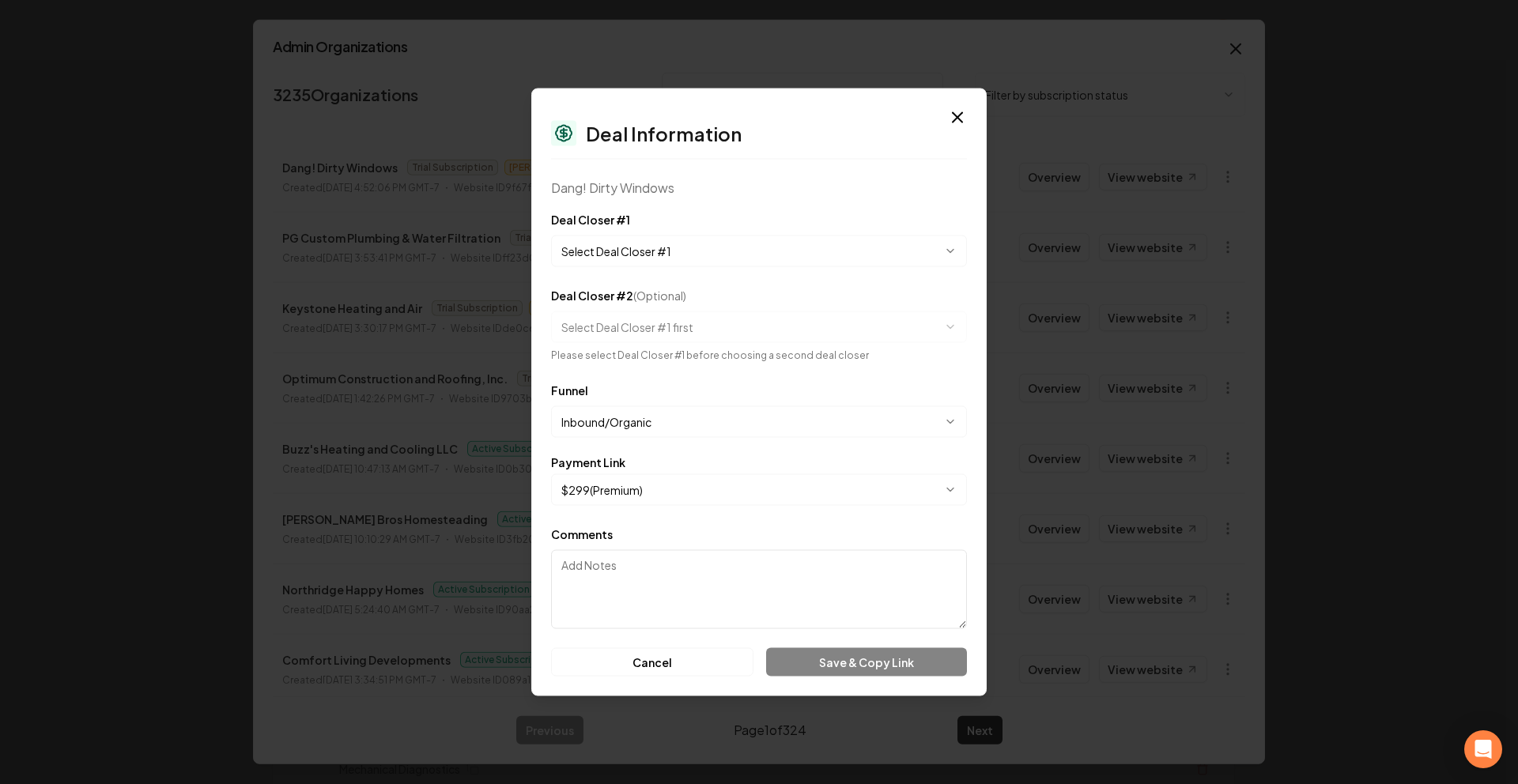
click at [718, 559] on textarea "Comments" at bounding box center [759, 590] width 416 height 79
type textarea "a"
click at [850, 673] on div "Cancel Save & Copy Link" at bounding box center [759, 662] width 416 height 28
click at [800, 618] on textarea "a" at bounding box center [759, 590] width 416 height 79
click at [683, 258] on button "Select Deal Closer #1" at bounding box center [759, 251] width 416 height 32
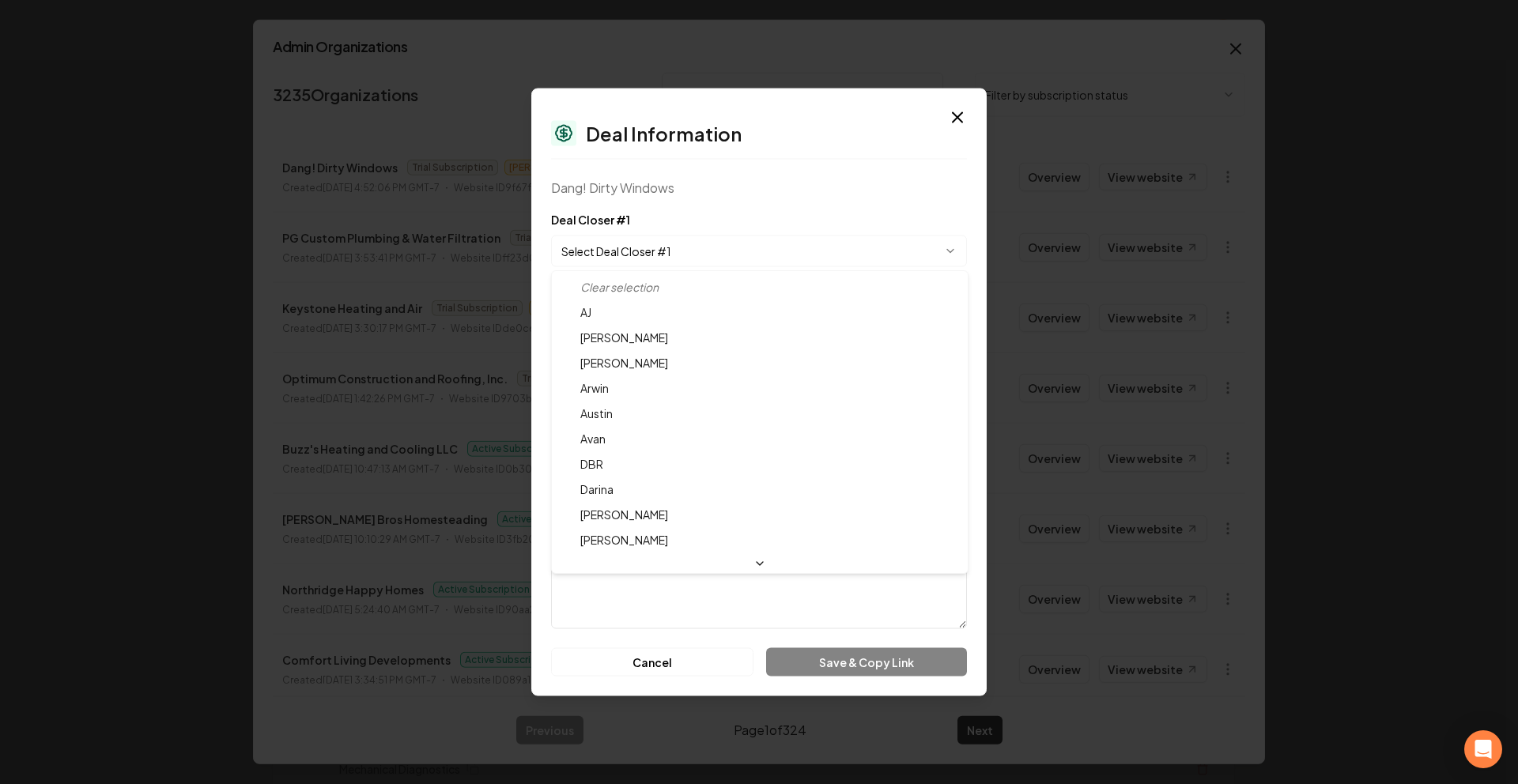
click at [679, 244] on div at bounding box center [759, 392] width 1518 height 784
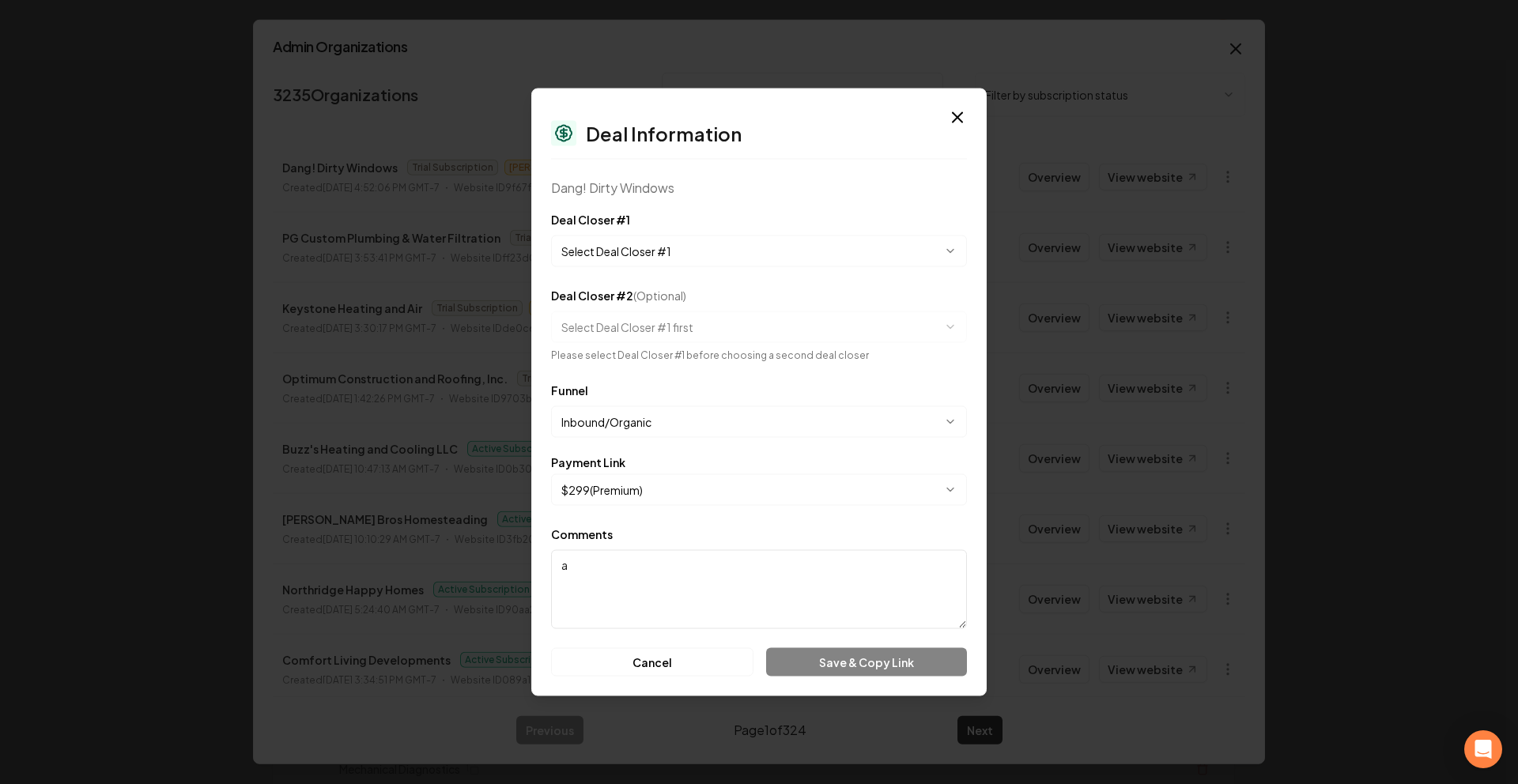
click at [657, 258] on button "Select Deal Closer #1" at bounding box center [759, 251] width 416 height 32
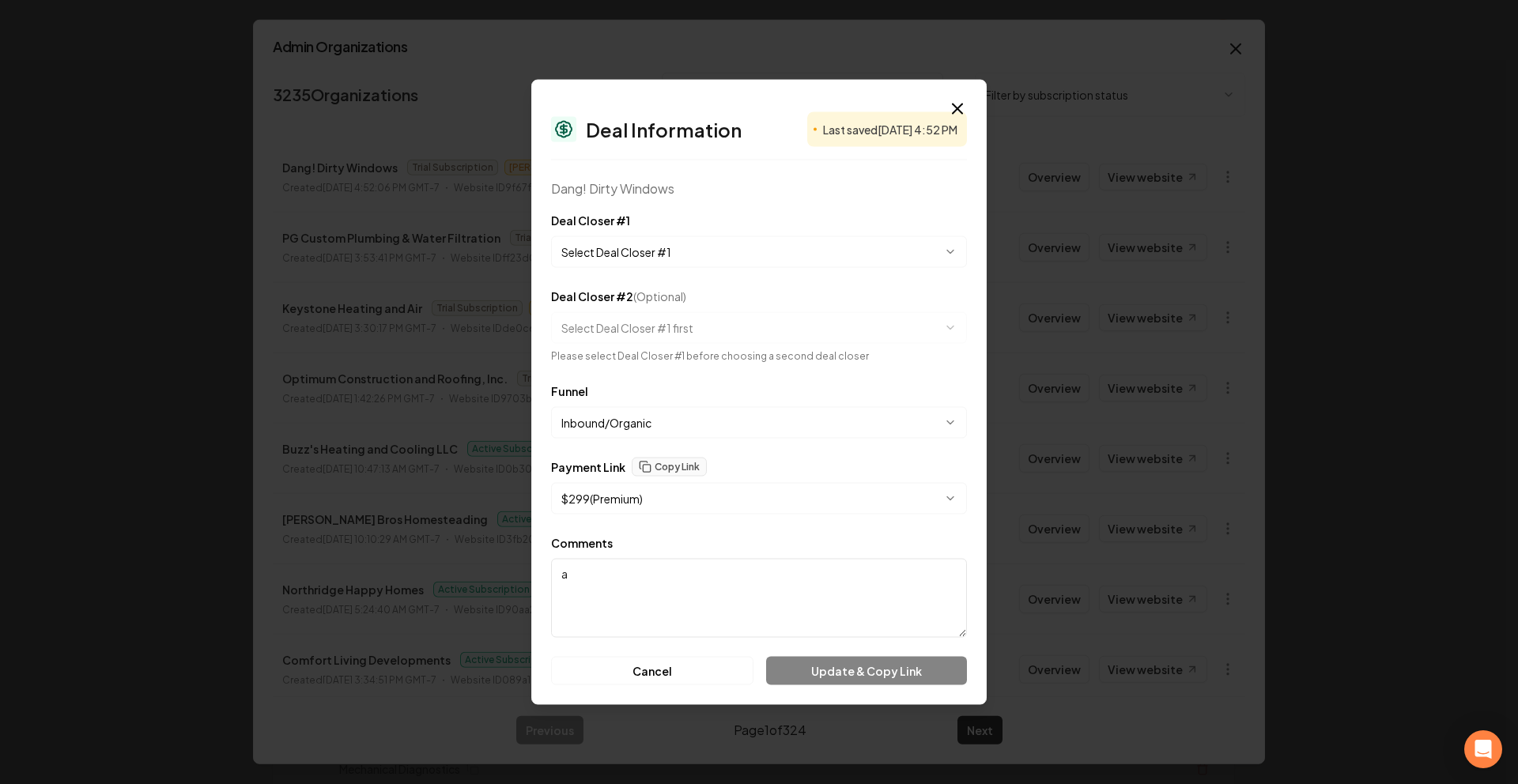
select select "**********"
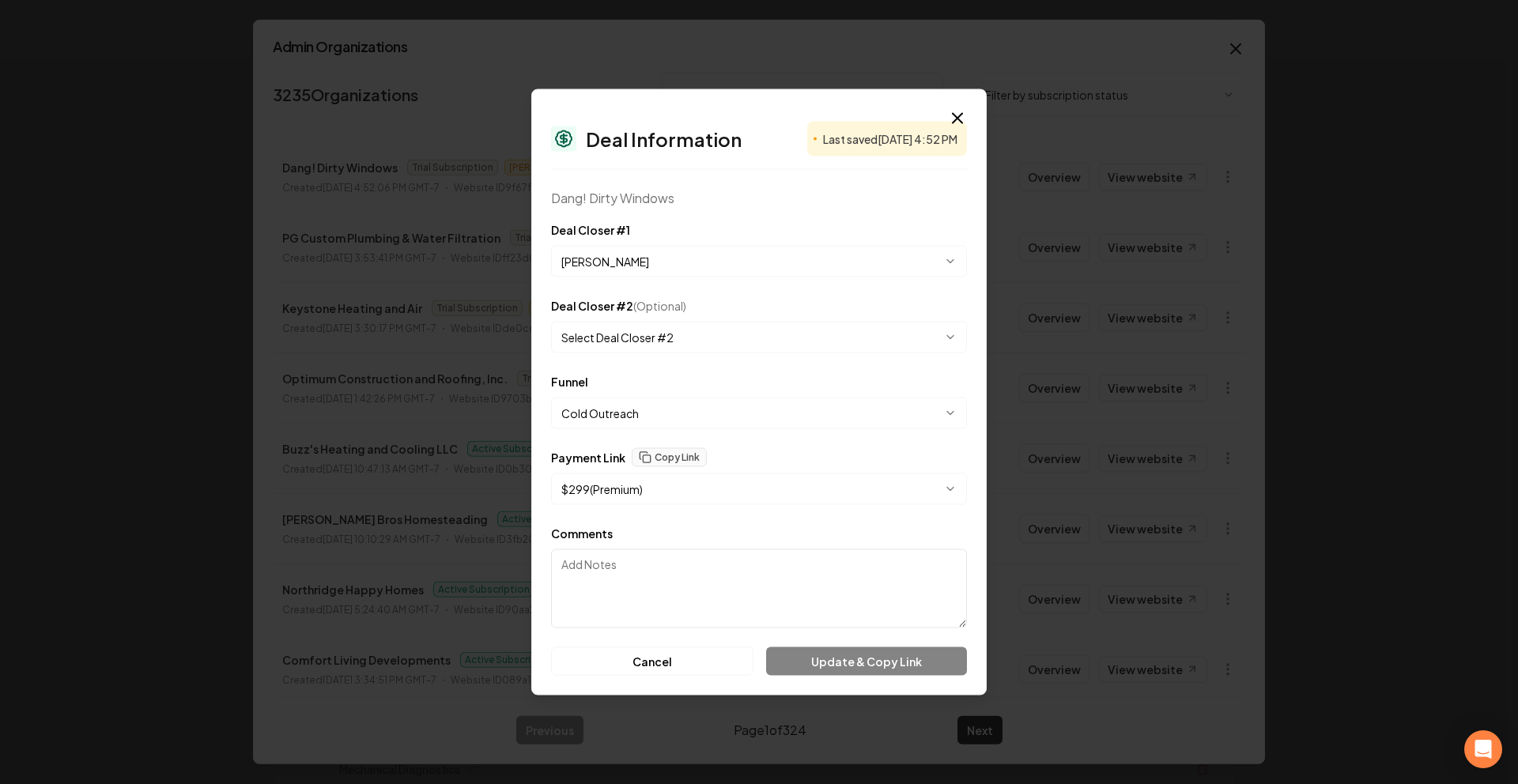
click at [641, 577] on textarea "Comments" at bounding box center [759, 589] width 416 height 79
click at [643, 403] on body "Organization Rebolt Site Builder 2581 companies Add New Business Logo Company N…" at bounding box center [753, 392] width 1506 height 784
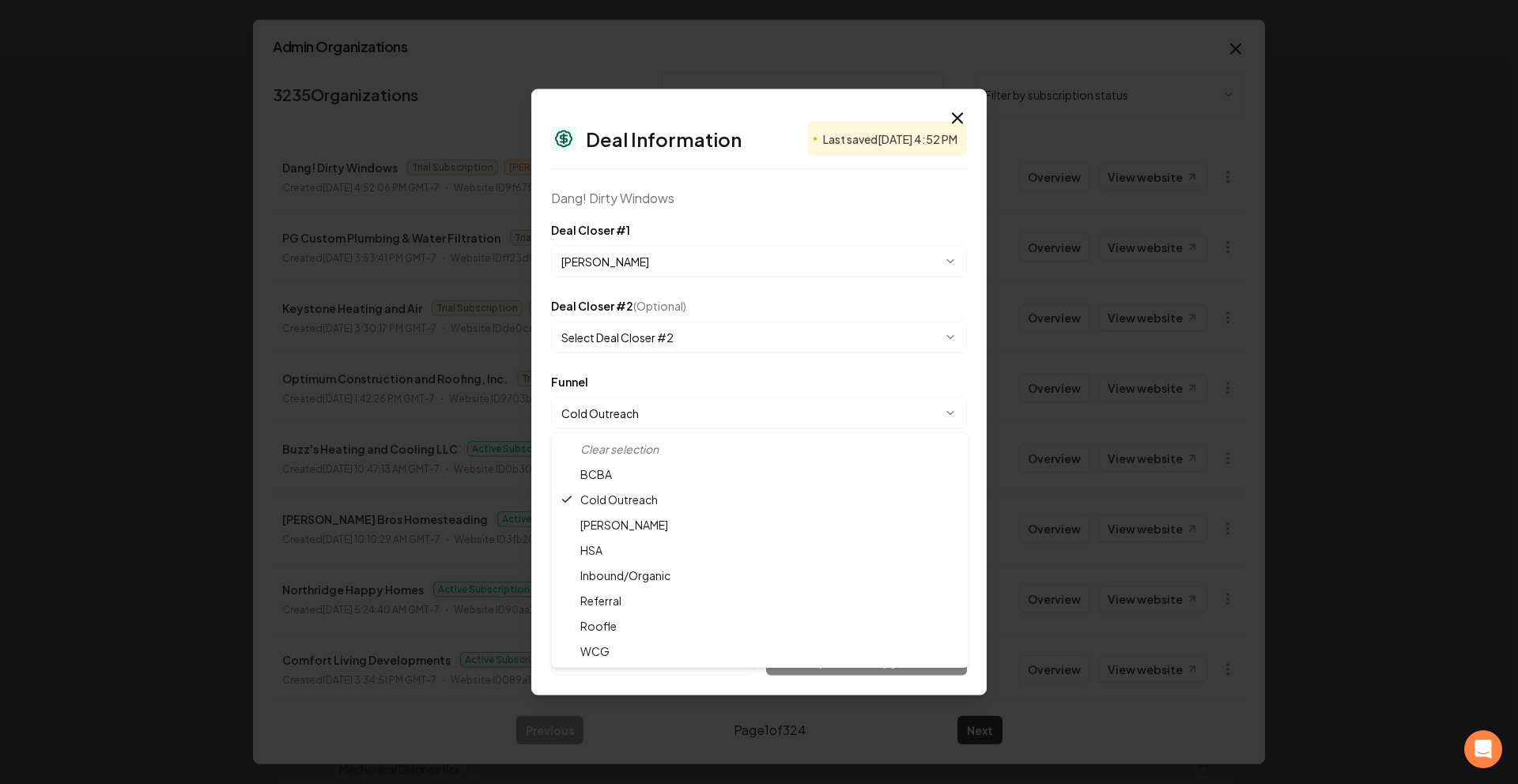
select select "**********"
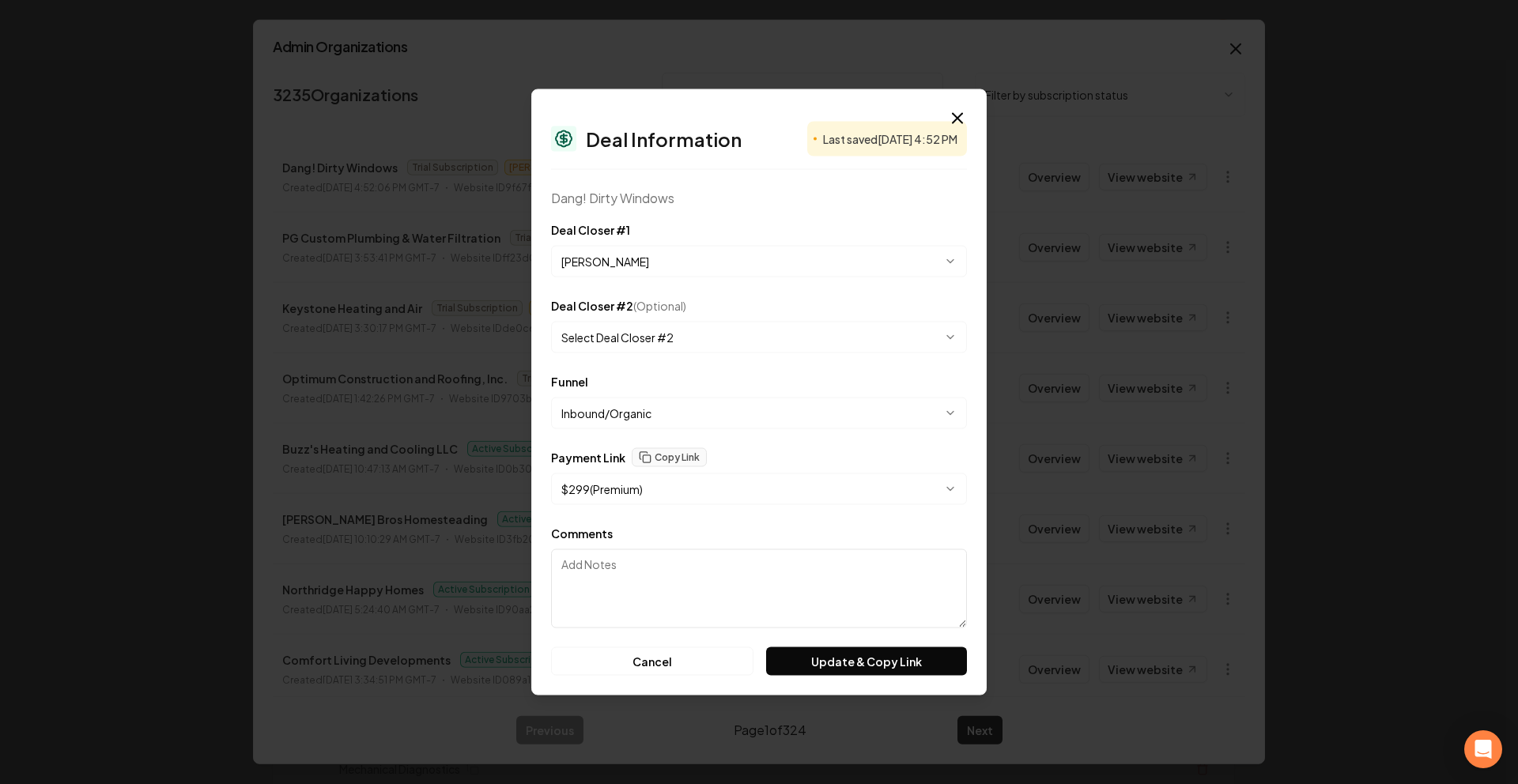
click at [721, 606] on textarea "Comments" at bounding box center [759, 589] width 416 height 79
click at [840, 673] on button "Update & Copy Link" at bounding box center [866, 661] width 201 height 28
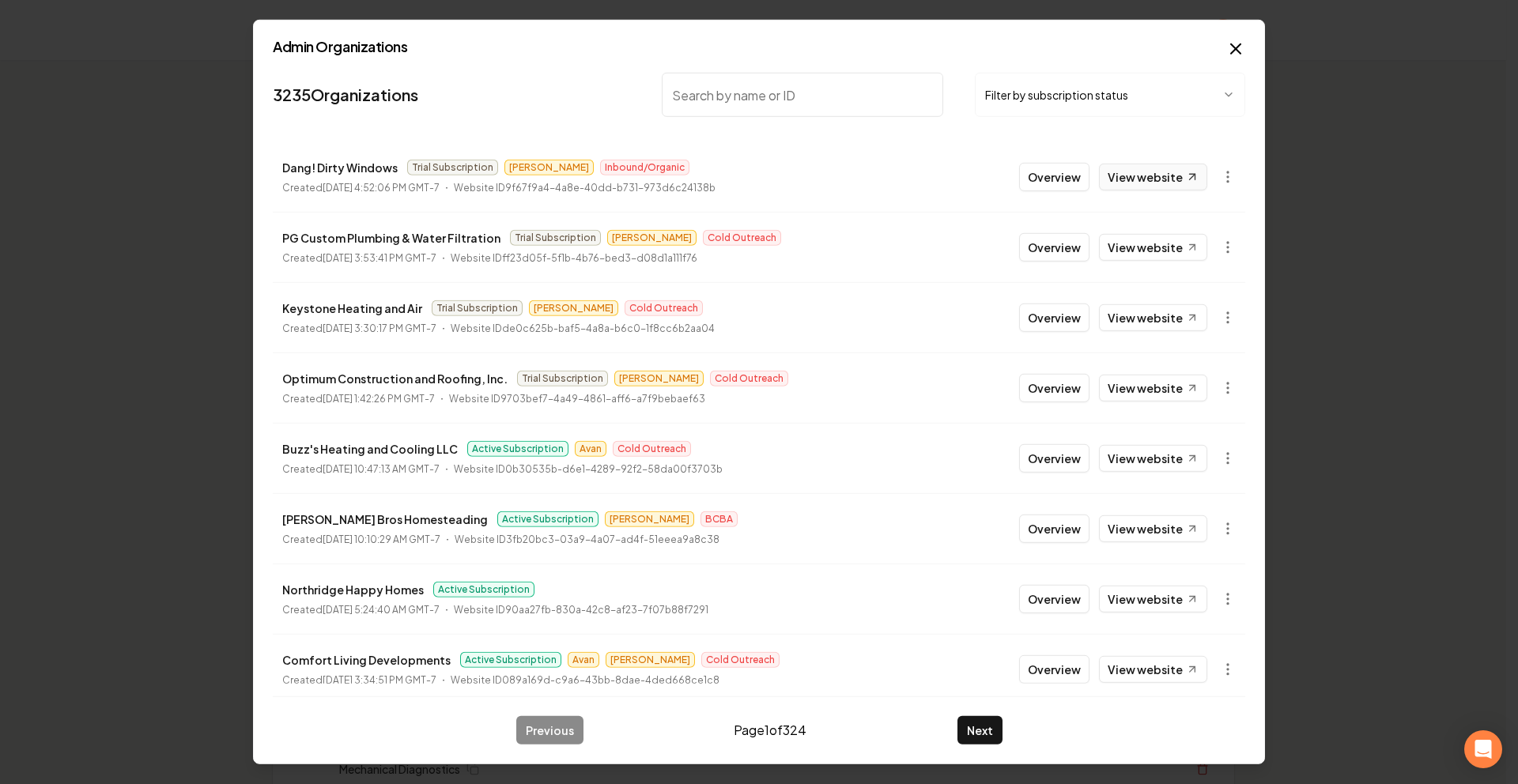
click at [1128, 177] on link "View website" at bounding box center [1153, 177] width 108 height 26
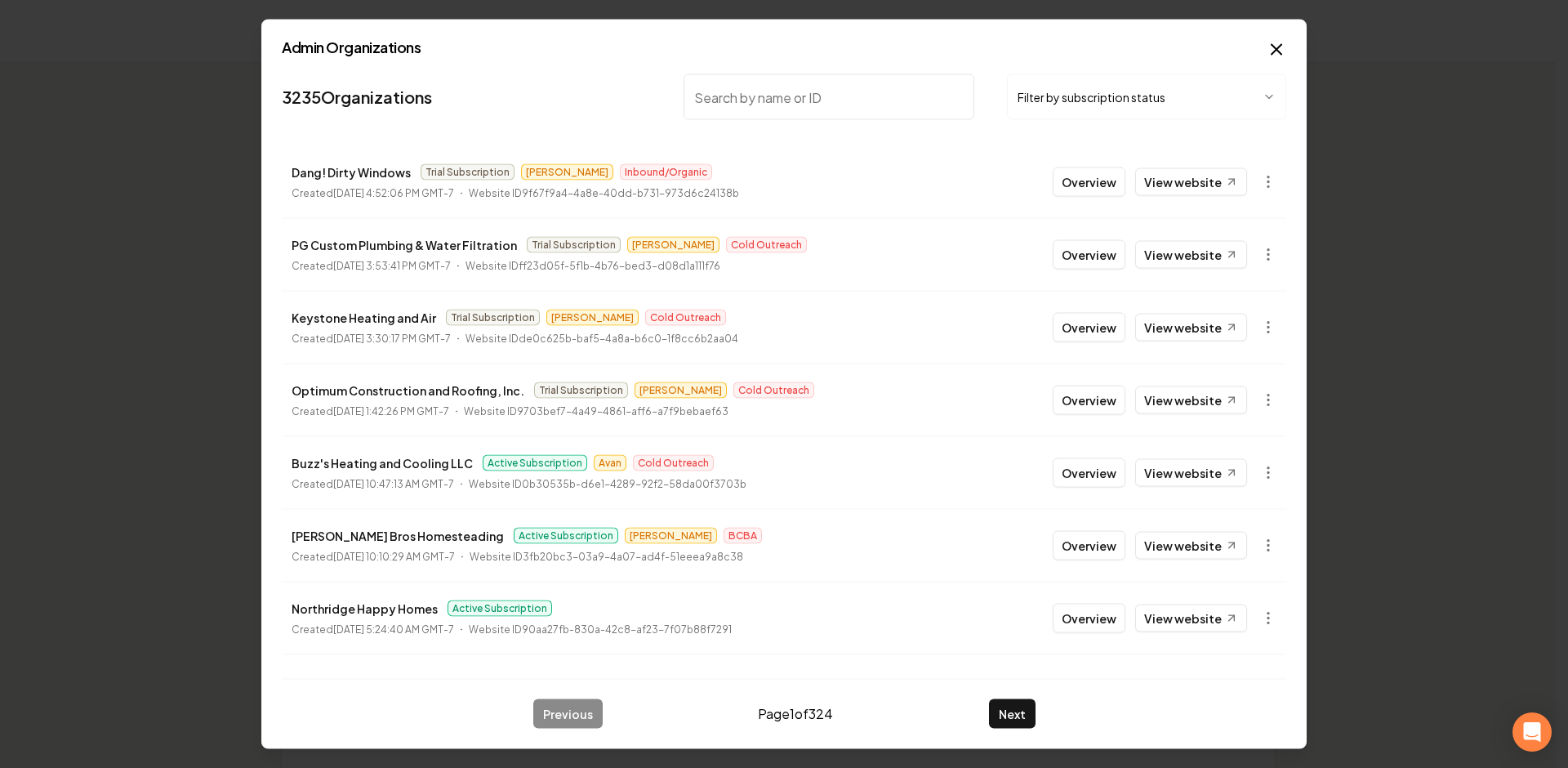
click at [1032, 172] on li "Dang! Dirty Windows Trial Subscription [PERSON_NAME] Inbound/Organic Created [D…" at bounding box center [784, 182] width 1005 height 72
click at [1071, 175] on button "Overview" at bounding box center [1089, 182] width 73 height 29
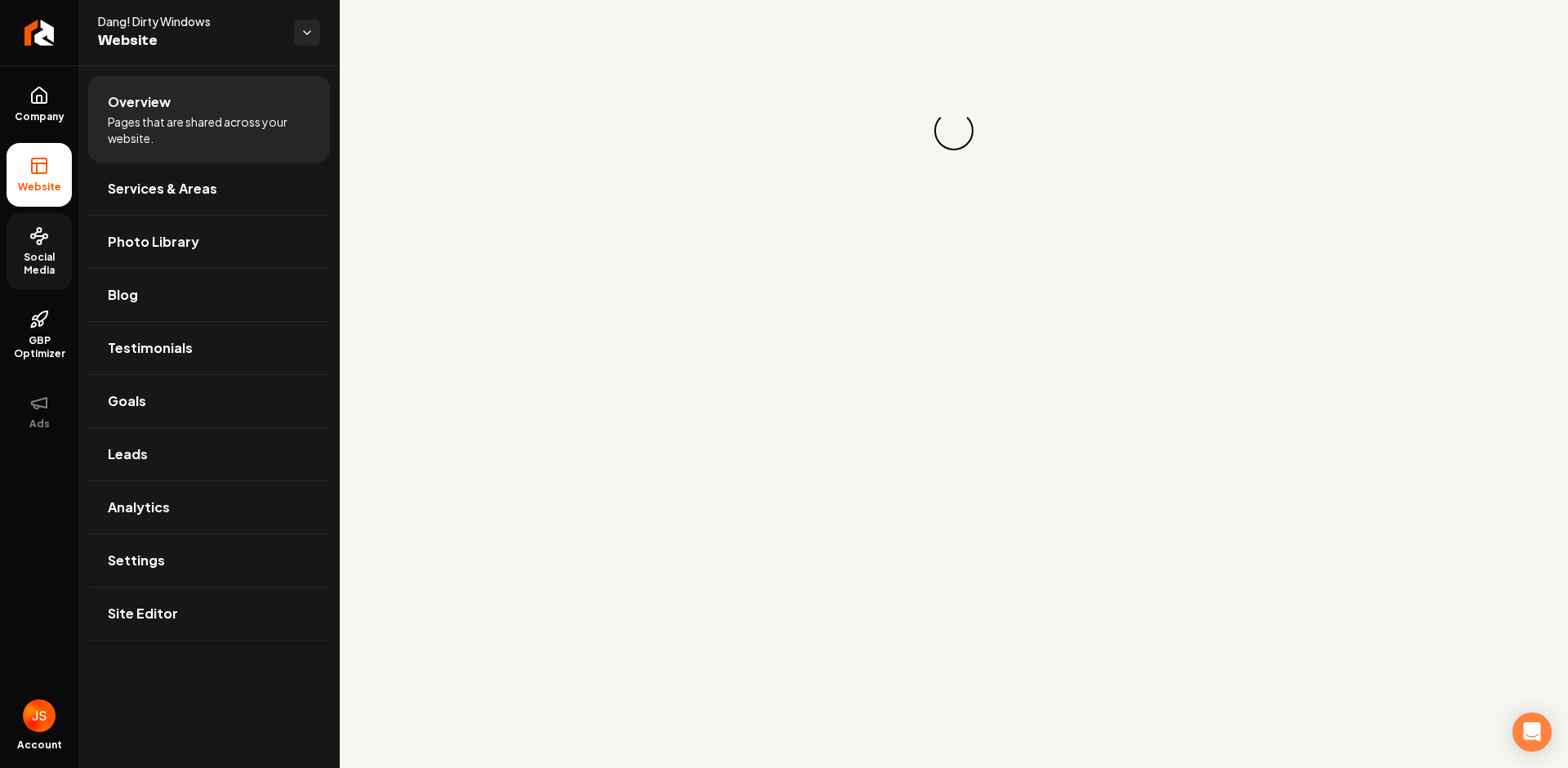
click at [58, 226] on link "Social Media" at bounding box center [39, 252] width 65 height 77
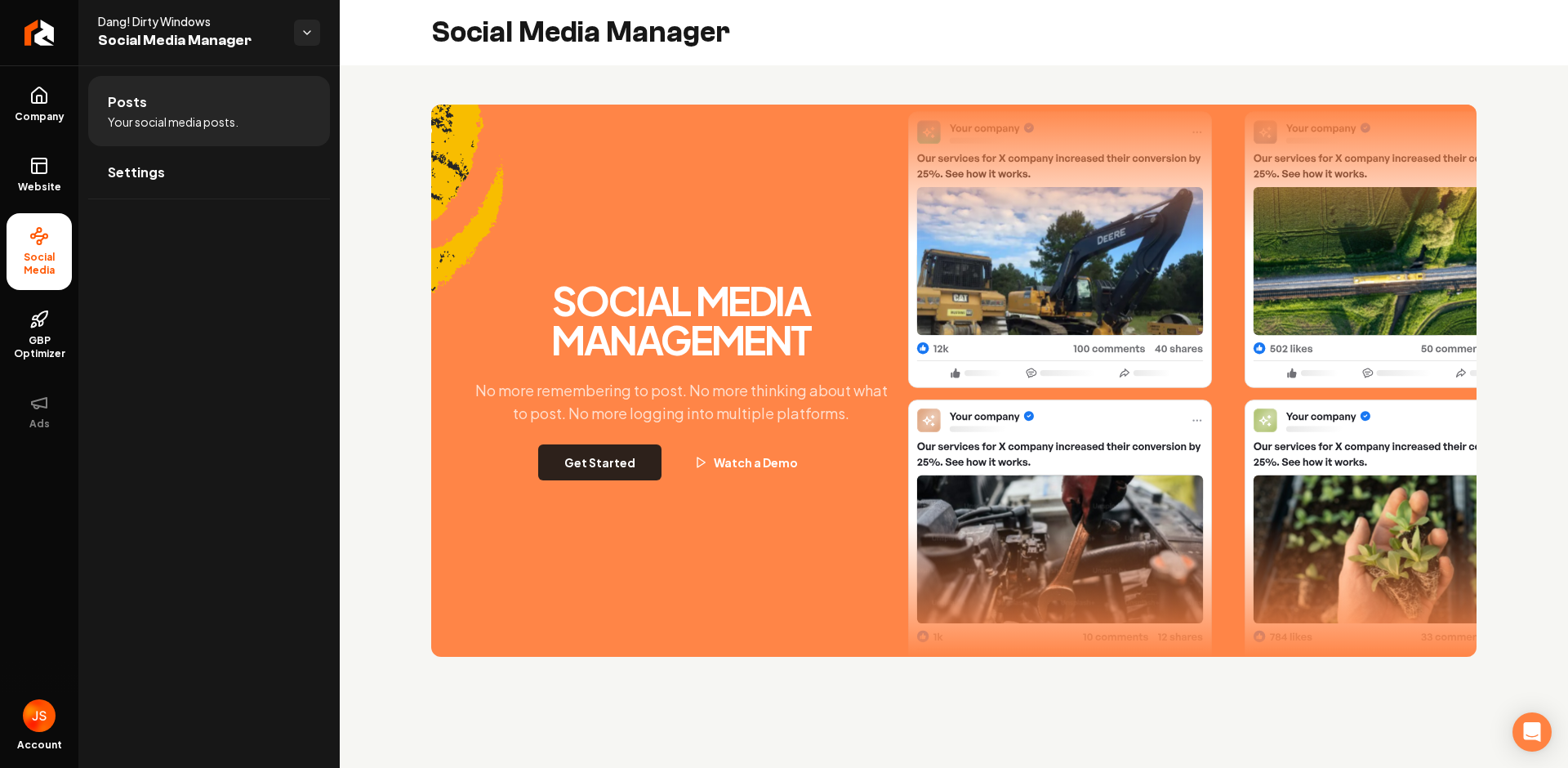
click at [617, 469] on button "Get Started" at bounding box center [600, 463] width 123 height 36
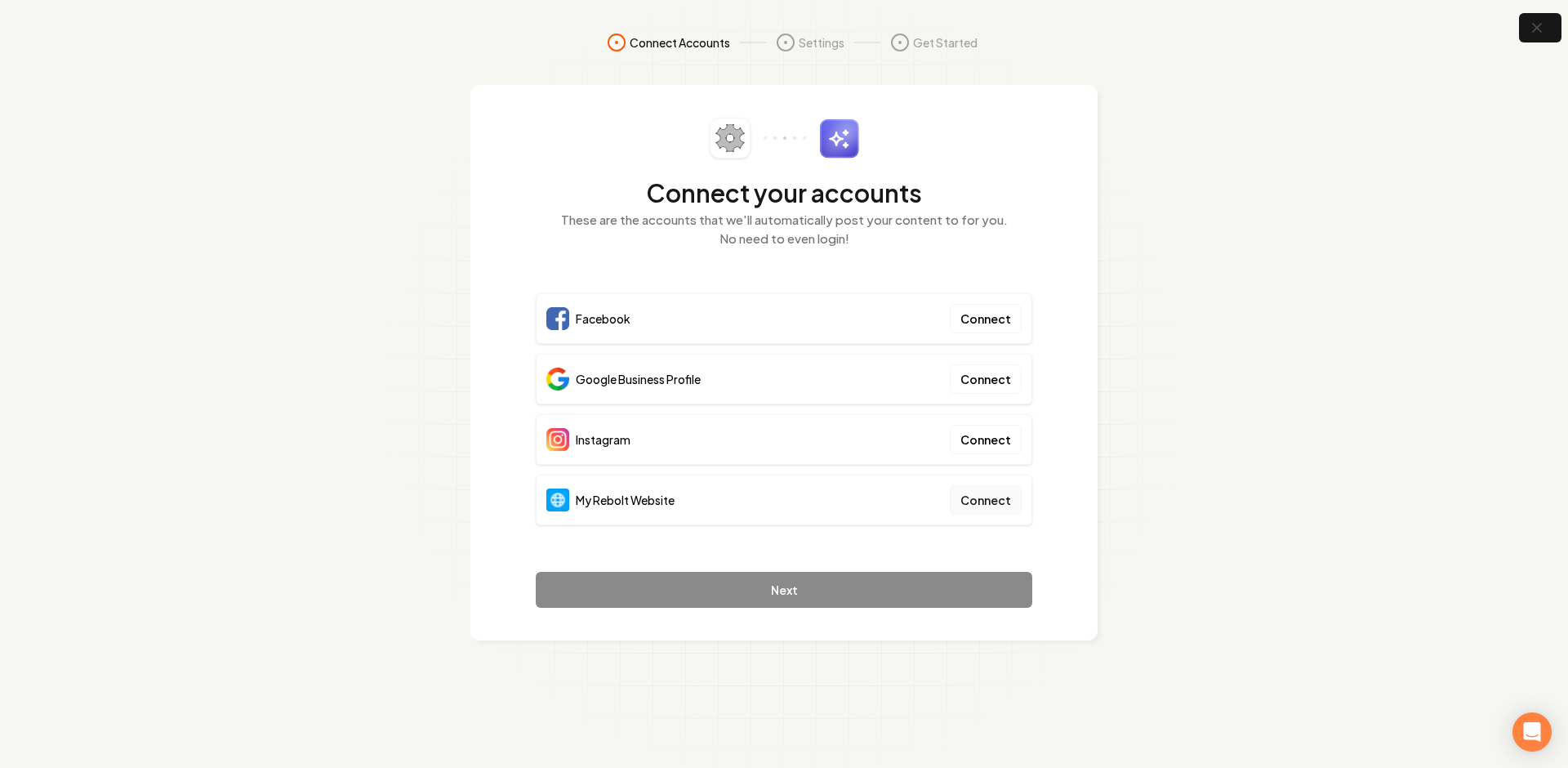
click at [1000, 499] on button "Connect" at bounding box center [986, 499] width 72 height 29
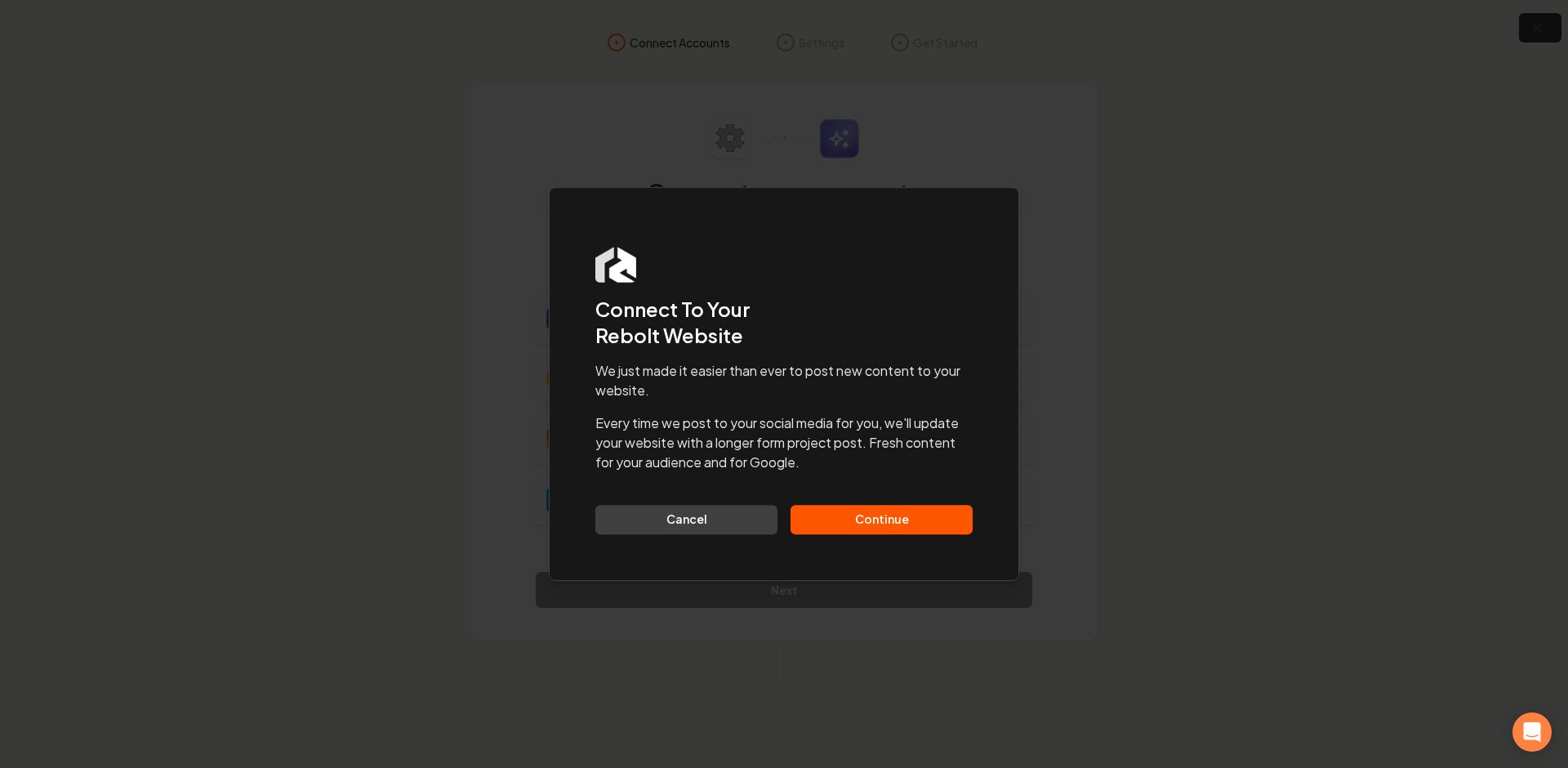
click at [916, 527] on button "Continue" at bounding box center [881, 519] width 182 height 29
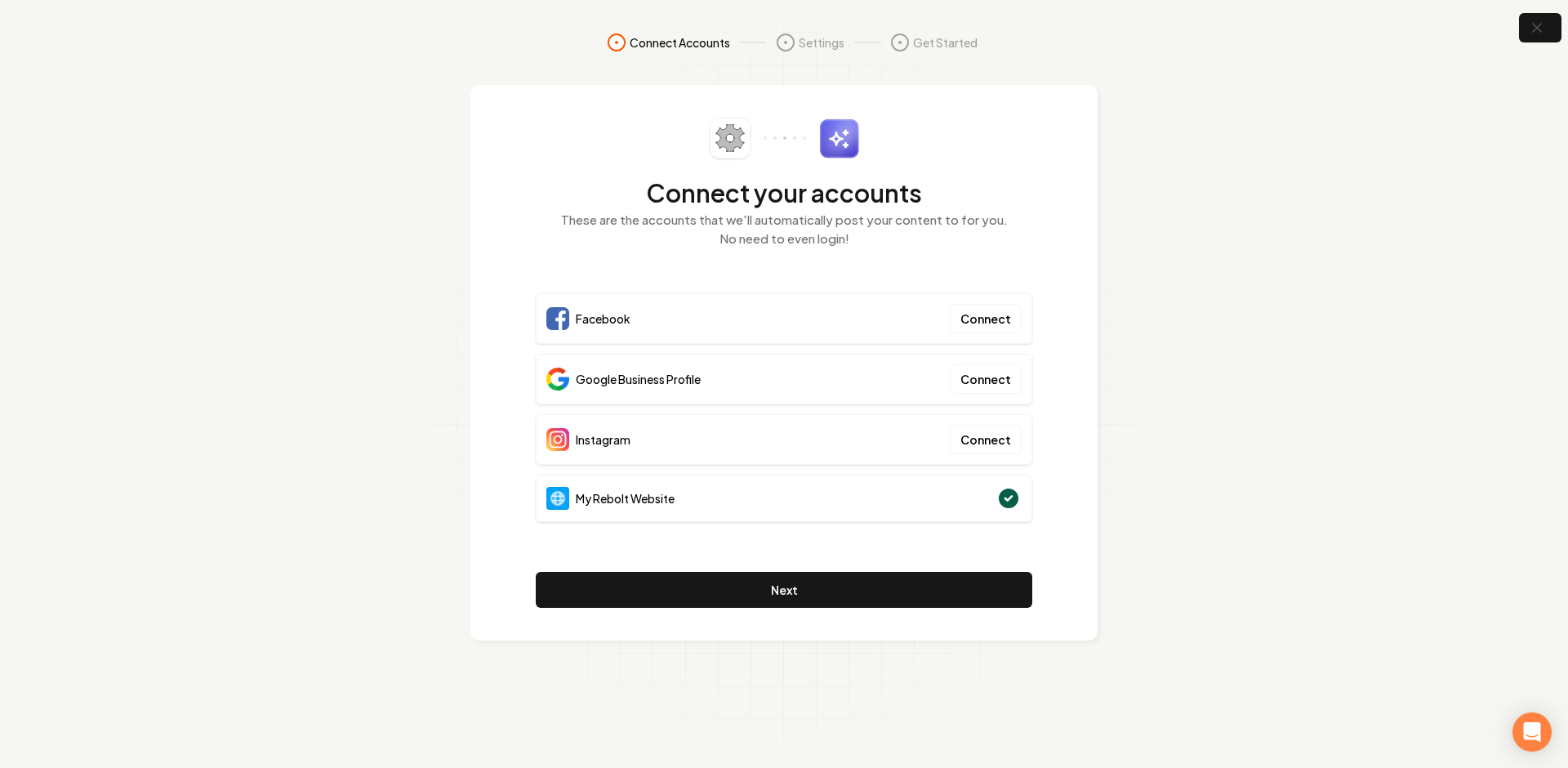
drag, startPoint x: 1196, startPoint y: 387, endPoint x: 1147, endPoint y: 423, distance: 60.8
click at [1191, 390] on section "Connect Accounts Settings Get Started Connect your accounts These are the accou…" at bounding box center [784, 384] width 1568 height 768
click at [818, 592] on button "Next" at bounding box center [784, 590] width 496 height 36
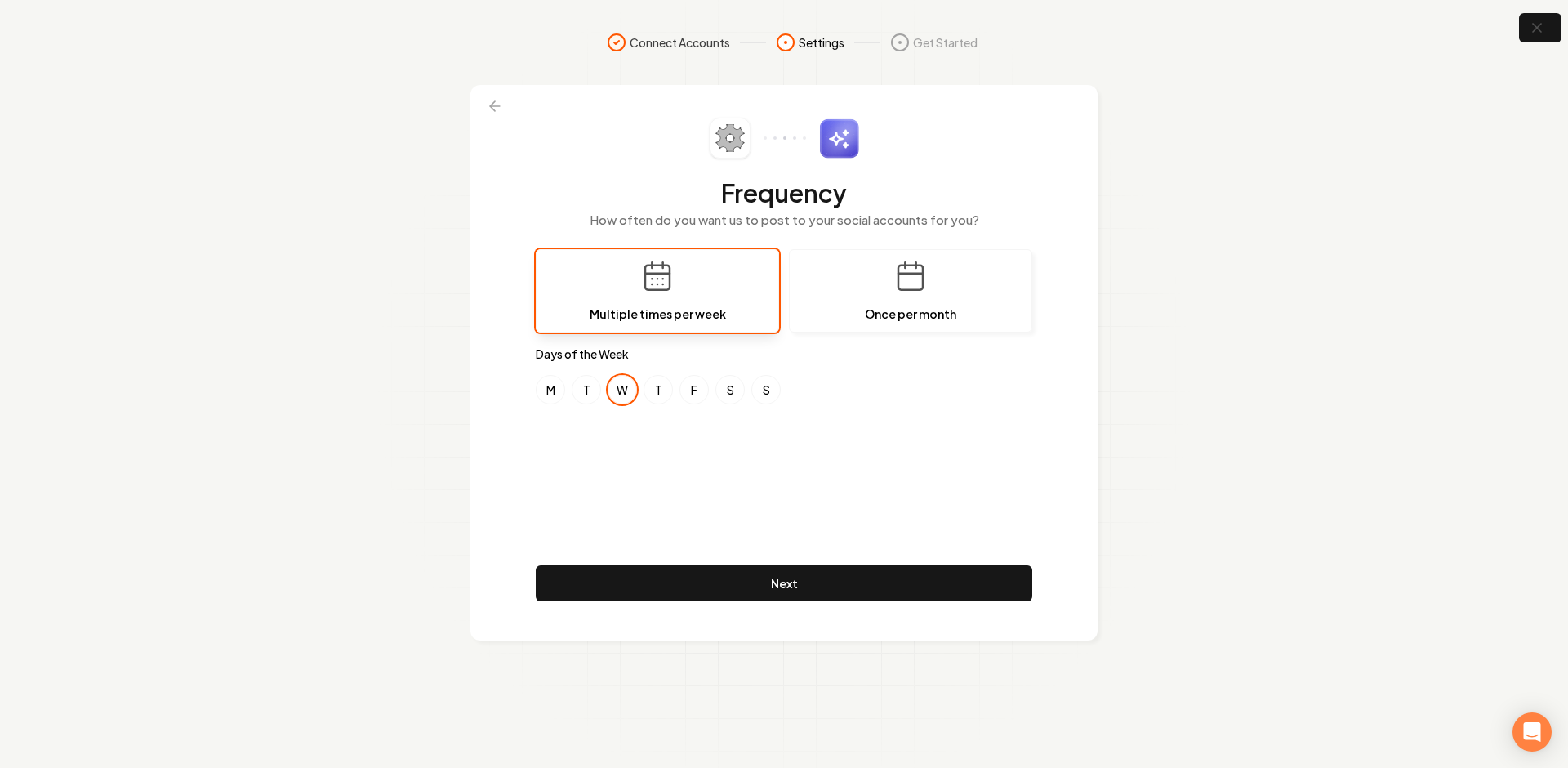
click at [619, 384] on button "W" at bounding box center [622, 389] width 29 height 29
click at [701, 385] on button "F" at bounding box center [694, 389] width 29 height 29
click at [770, 390] on button "S" at bounding box center [766, 389] width 29 height 29
drag, startPoint x: 628, startPoint y: 391, endPoint x: 687, endPoint y: 389, distance: 59.0
click at [628, 390] on button "W" at bounding box center [622, 389] width 29 height 29
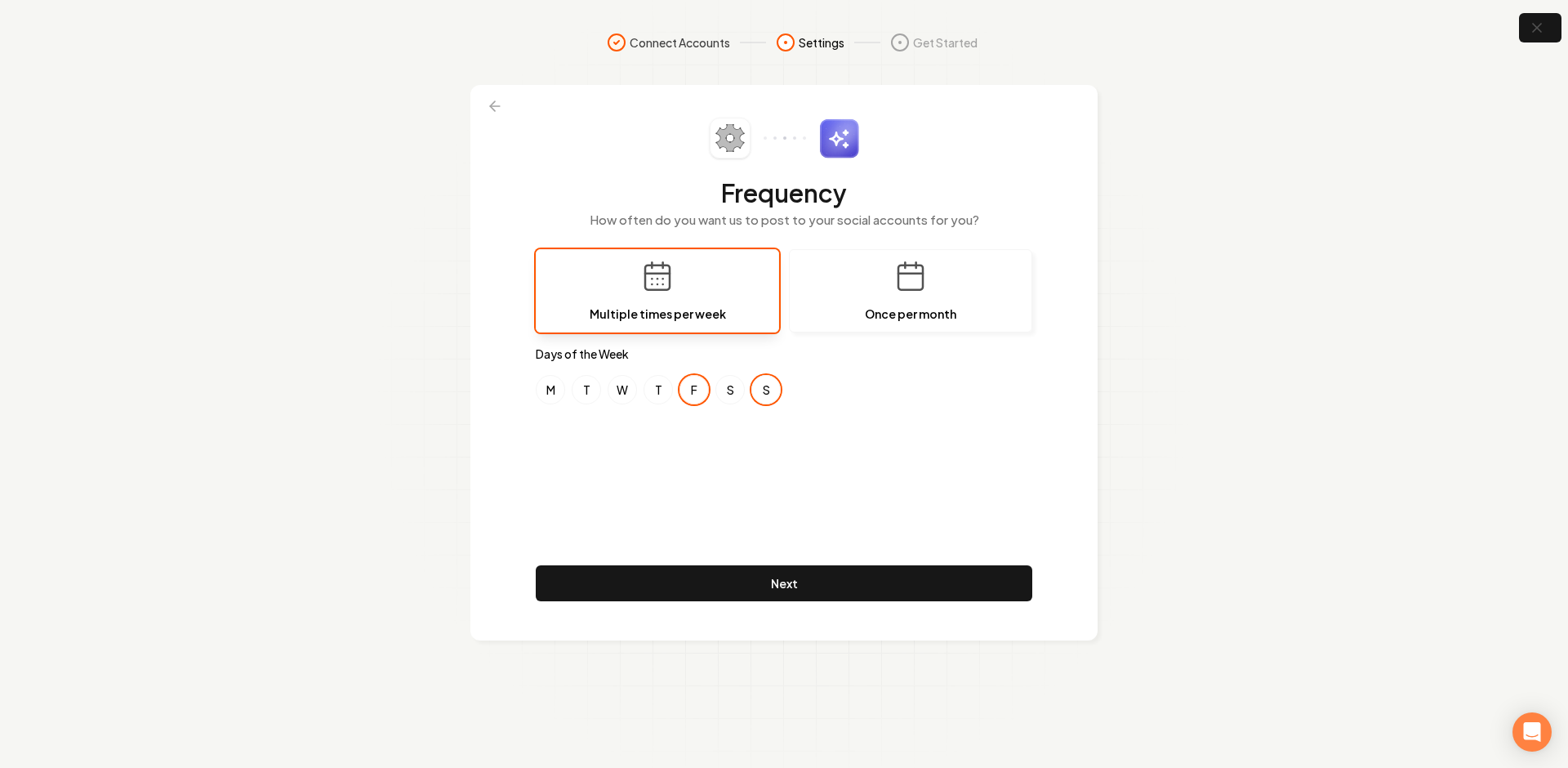
click at [693, 391] on button "F" at bounding box center [694, 389] width 29 height 29
click at [763, 391] on button "S" at bounding box center [766, 389] width 29 height 29
click at [694, 394] on button "F" at bounding box center [694, 389] width 29 height 29
click at [772, 398] on button "S" at bounding box center [766, 389] width 29 height 29
click at [752, 424] on div "Frequency How often do you want us to post to your social accounts for you? Mul…" at bounding box center [784, 363] width 496 height 490
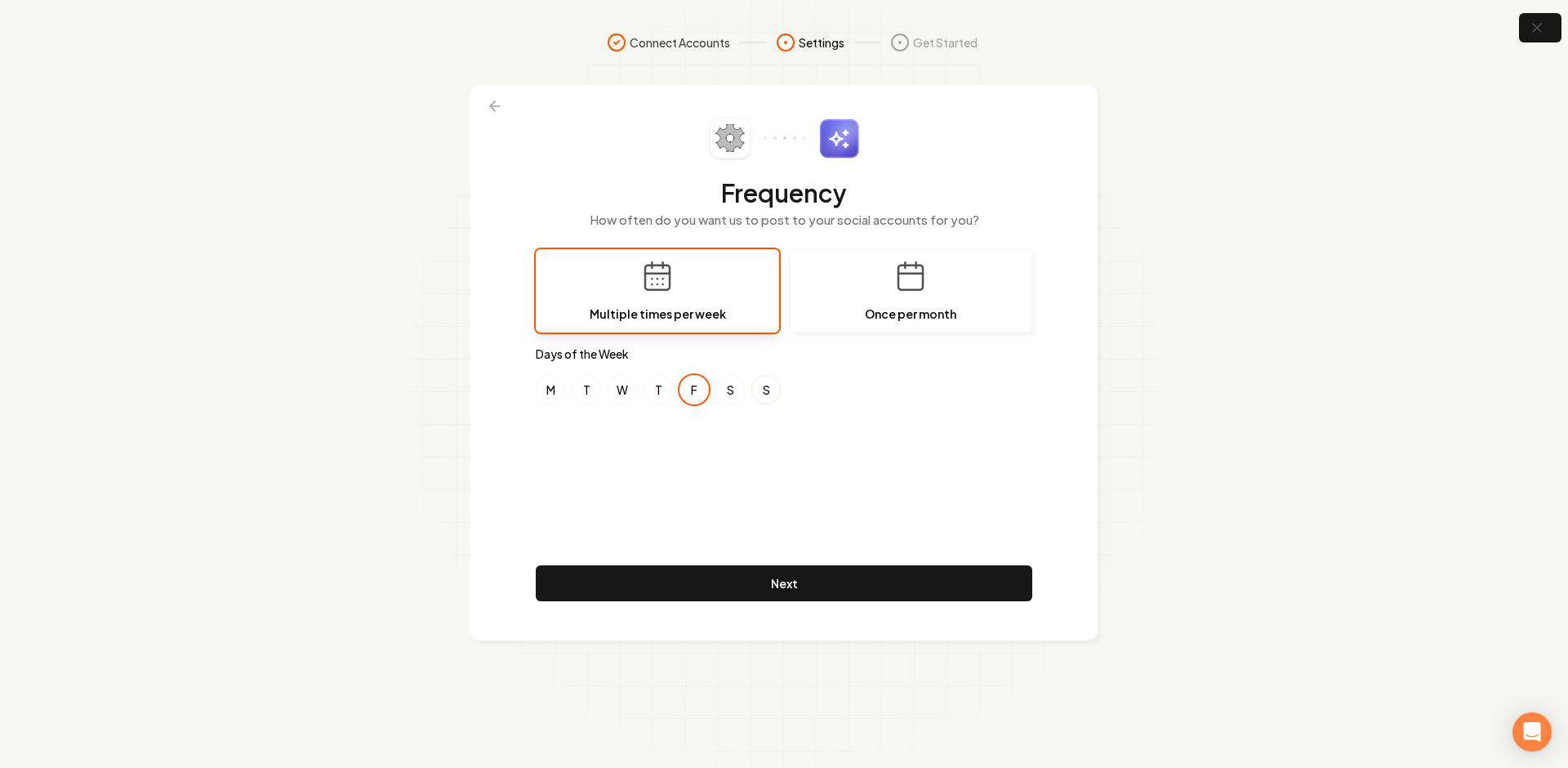
drag, startPoint x: 724, startPoint y: 393, endPoint x: 765, endPoint y: 391, distance: 41.0
click at [725, 393] on button "S" at bounding box center [730, 389] width 29 height 29
click at [776, 391] on button "S" at bounding box center [766, 389] width 29 height 29
click at [737, 391] on button "S" at bounding box center [730, 389] width 29 height 29
click at [768, 391] on button "S" at bounding box center [766, 389] width 29 height 29
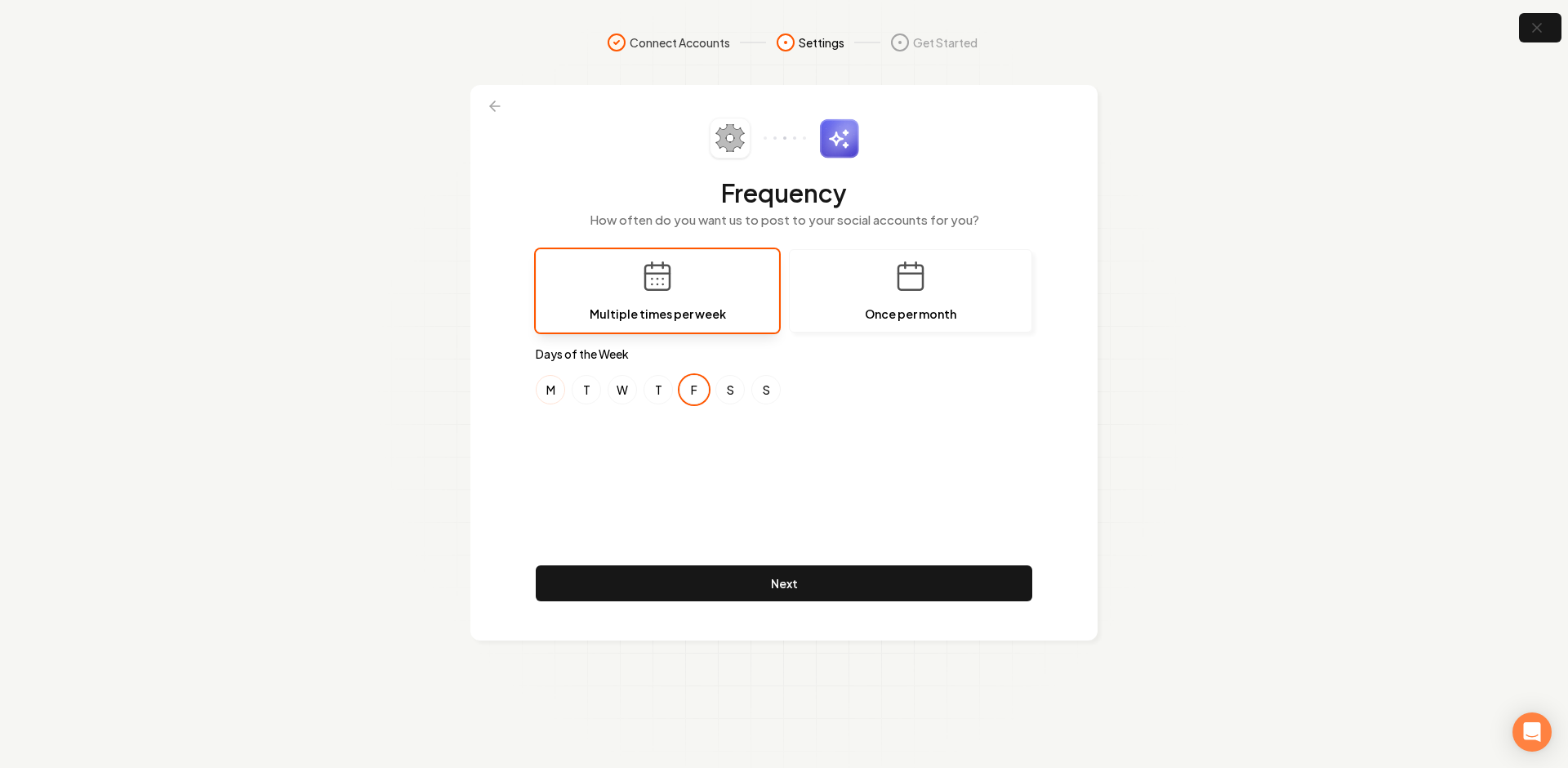
click at [547, 391] on button "M" at bounding box center [550, 389] width 29 height 29
click at [573, 486] on div "Frequency How often do you want us to post to your social accounts for you? Mul…" at bounding box center [784, 363] width 496 height 490
click at [572, 482] on div "Frequency How often do you want us to post to your social accounts for you? Mul…" at bounding box center [784, 363] width 496 height 490
click at [562, 482] on div "Frequency How often do you want us to post to your social accounts for you? Mul…" at bounding box center [784, 363] width 496 height 490
click at [840, 485] on div "Frequency How often do you want us to post to your social accounts for you? Mul…" at bounding box center [784, 363] width 496 height 490
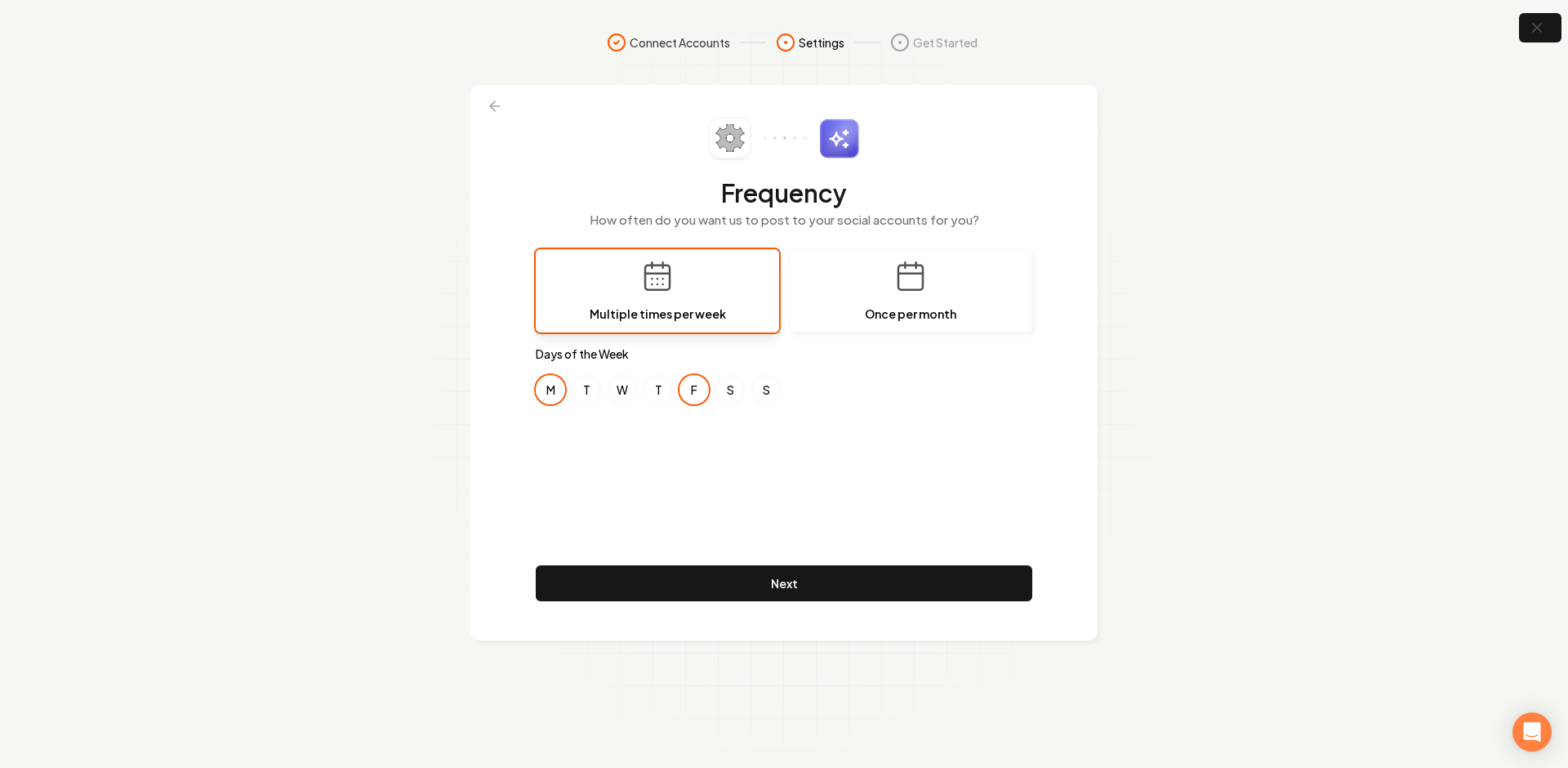
click at [767, 490] on div "Frequency How often do you want us to post to your social accounts for you? Mul…" at bounding box center [784, 363] width 496 height 490
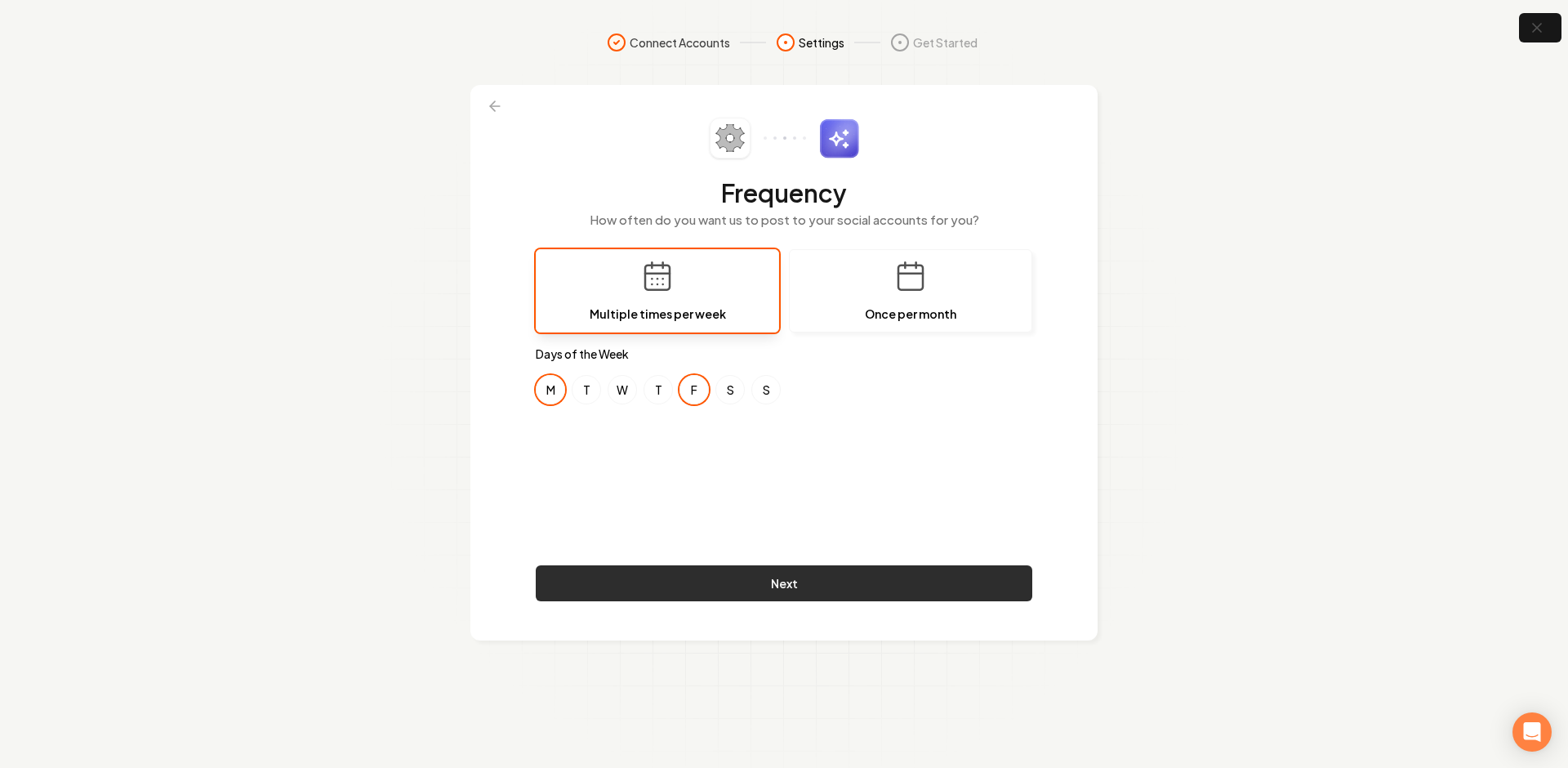
click at [782, 578] on button "Next" at bounding box center [784, 583] width 496 height 36
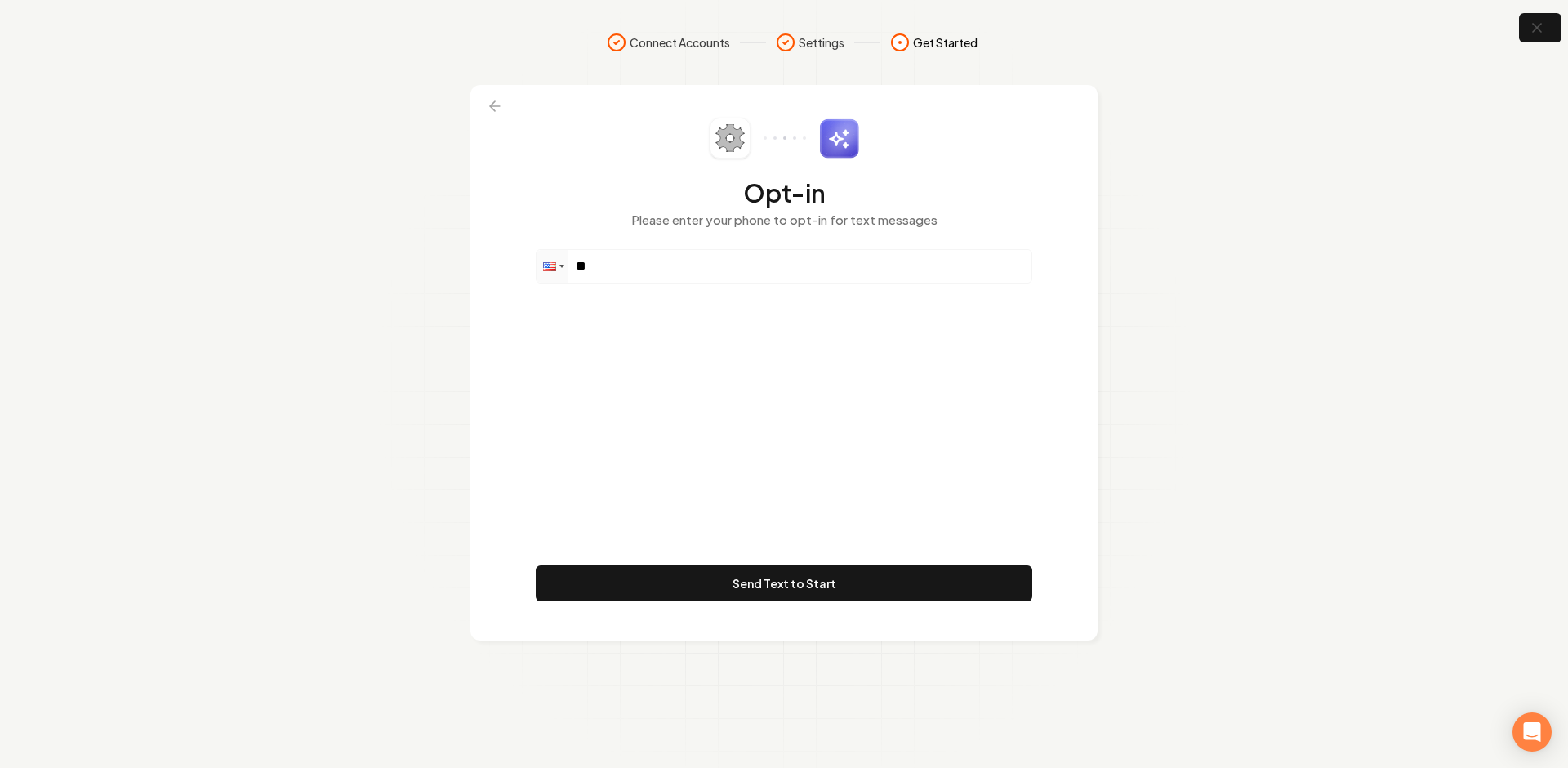
click at [775, 290] on div "Opt-in Please enter your phone to opt-in for text messages Phone ** Send Text t…" at bounding box center [784, 363] width 496 height 490
click at [721, 271] on input "**" at bounding box center [784, 266] width 495 height 33
paste input "**********"
type input "**********"
click at [713, 383] on div "**********" at bounding box center [784, 363] width 496 height 490
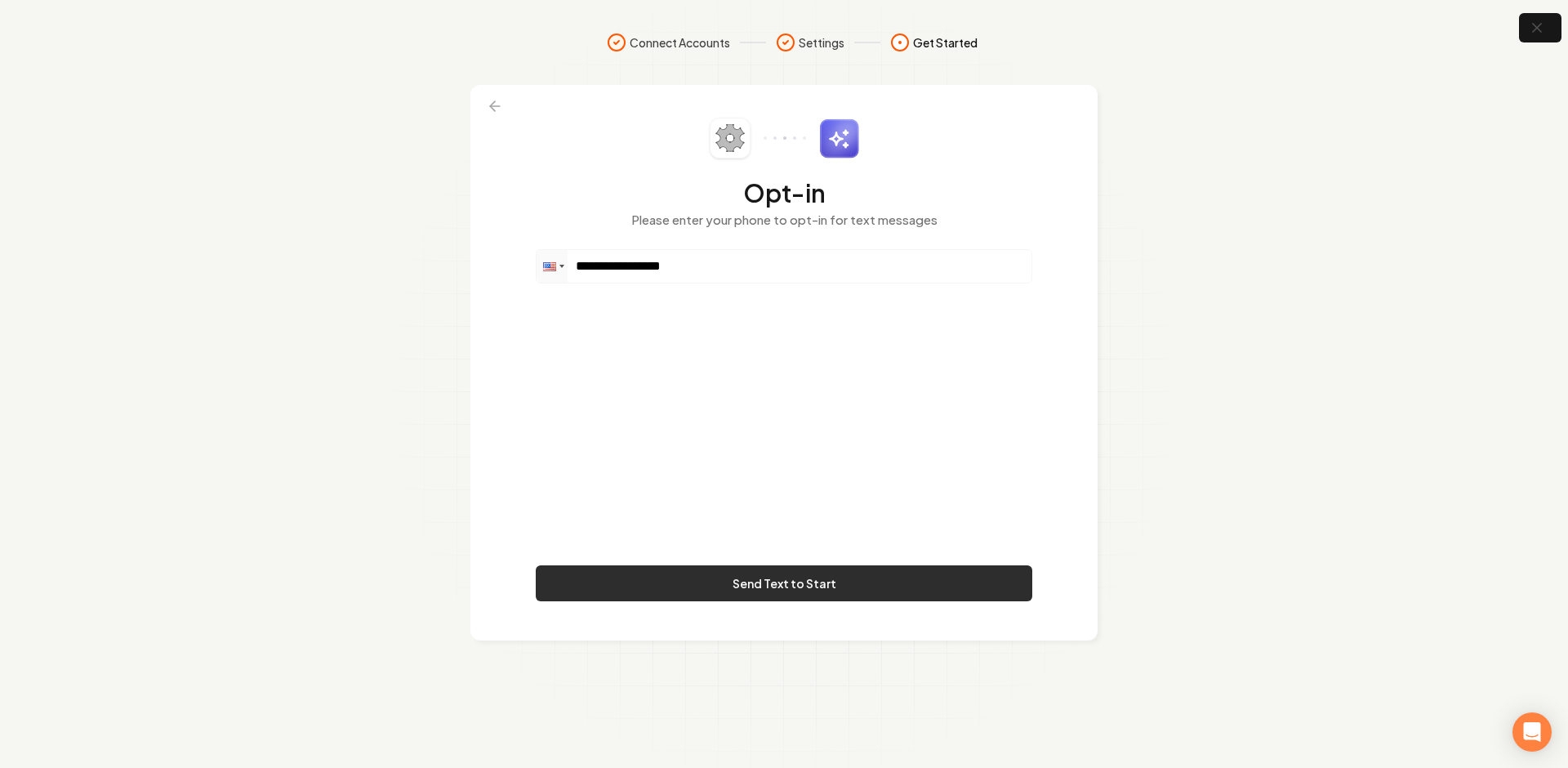
click at [785, 591] on button "Send Text to Start" at bounding box center [784, 583] width 496 height 36
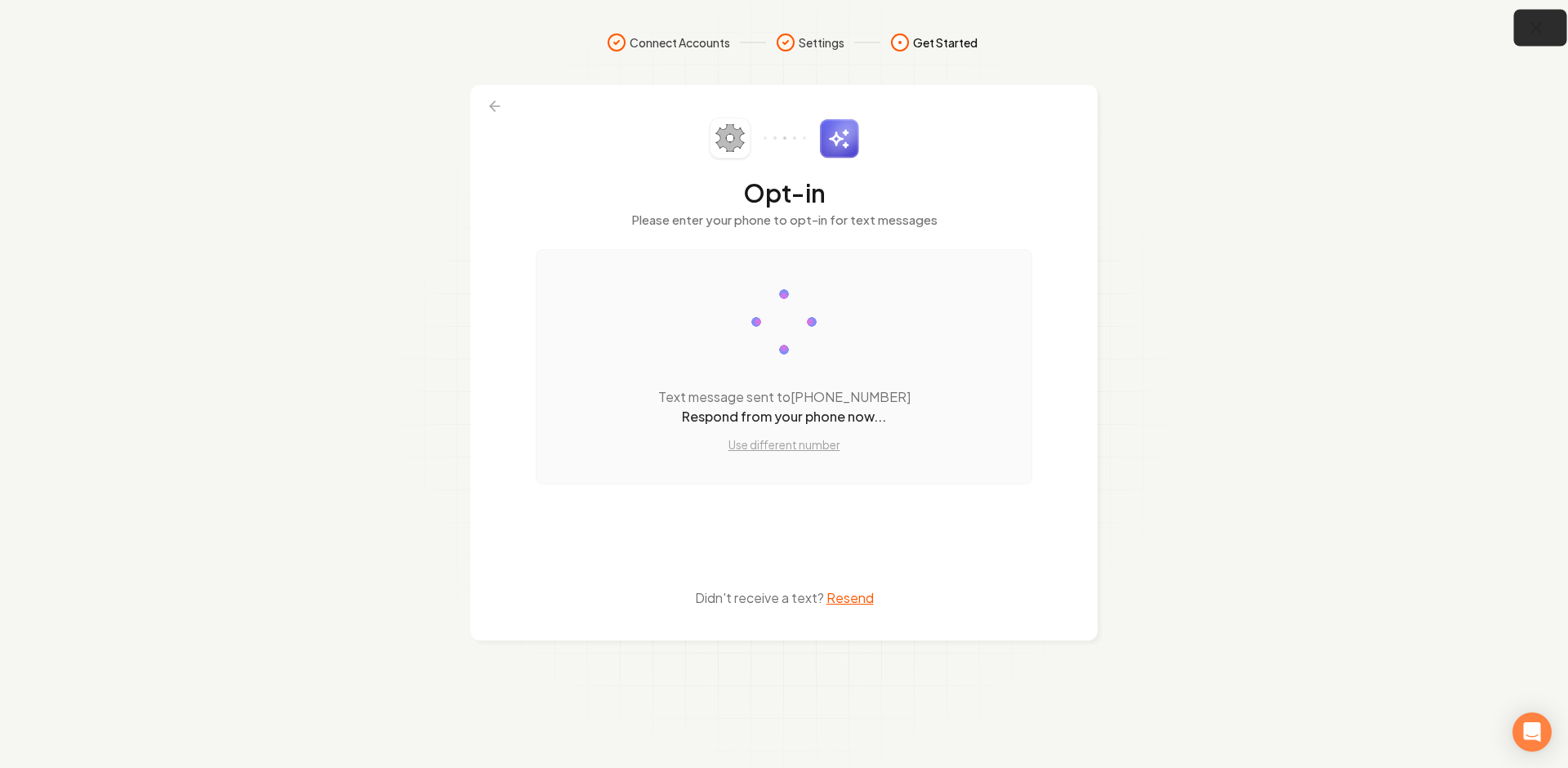
click at [1540, 25] on icon "button" at bounding box center [1537, 28] width 21 height 21
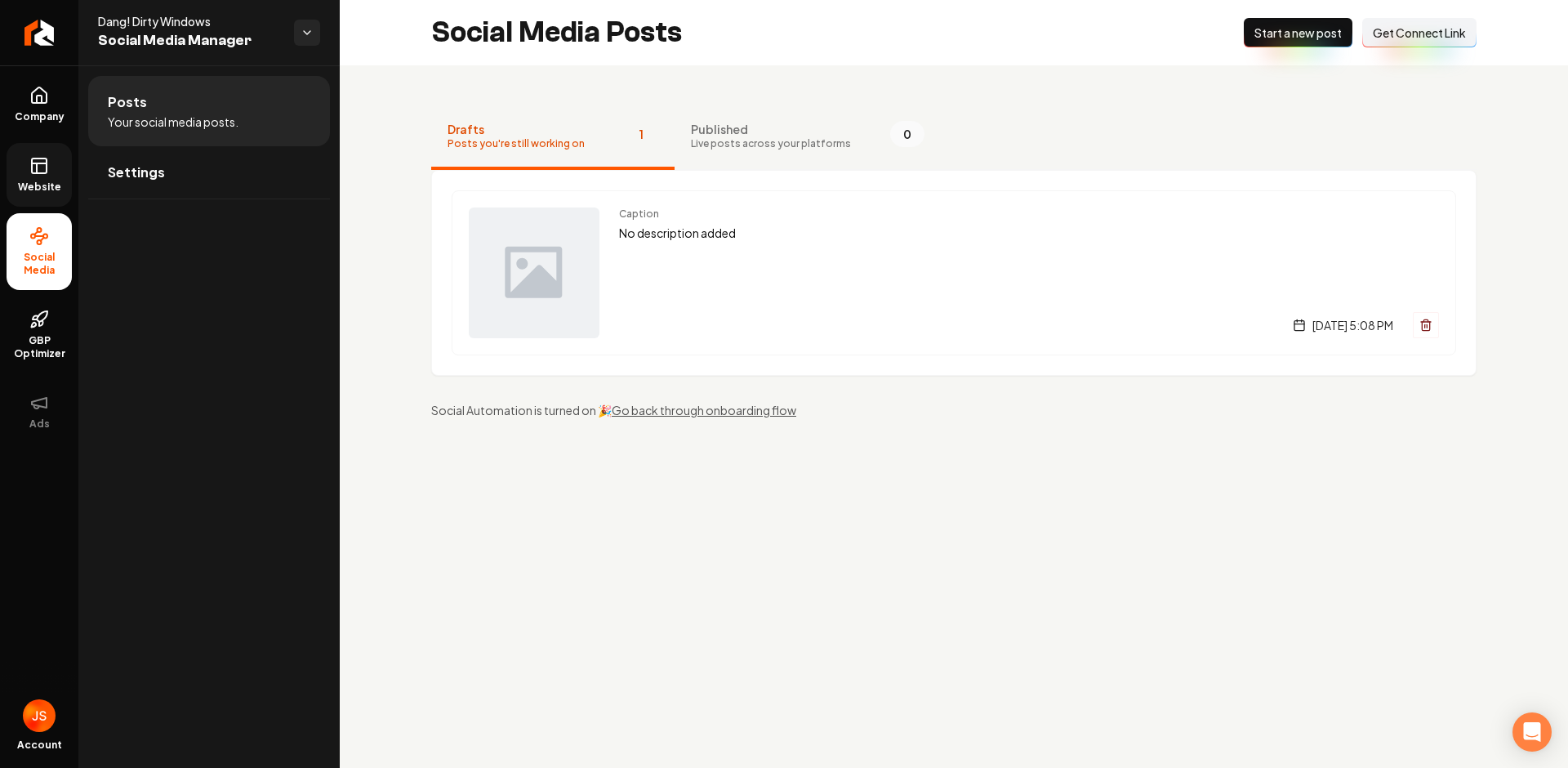
click at [60, 184] on span "Website" at bounding box center [40, 188] width 57 height 13
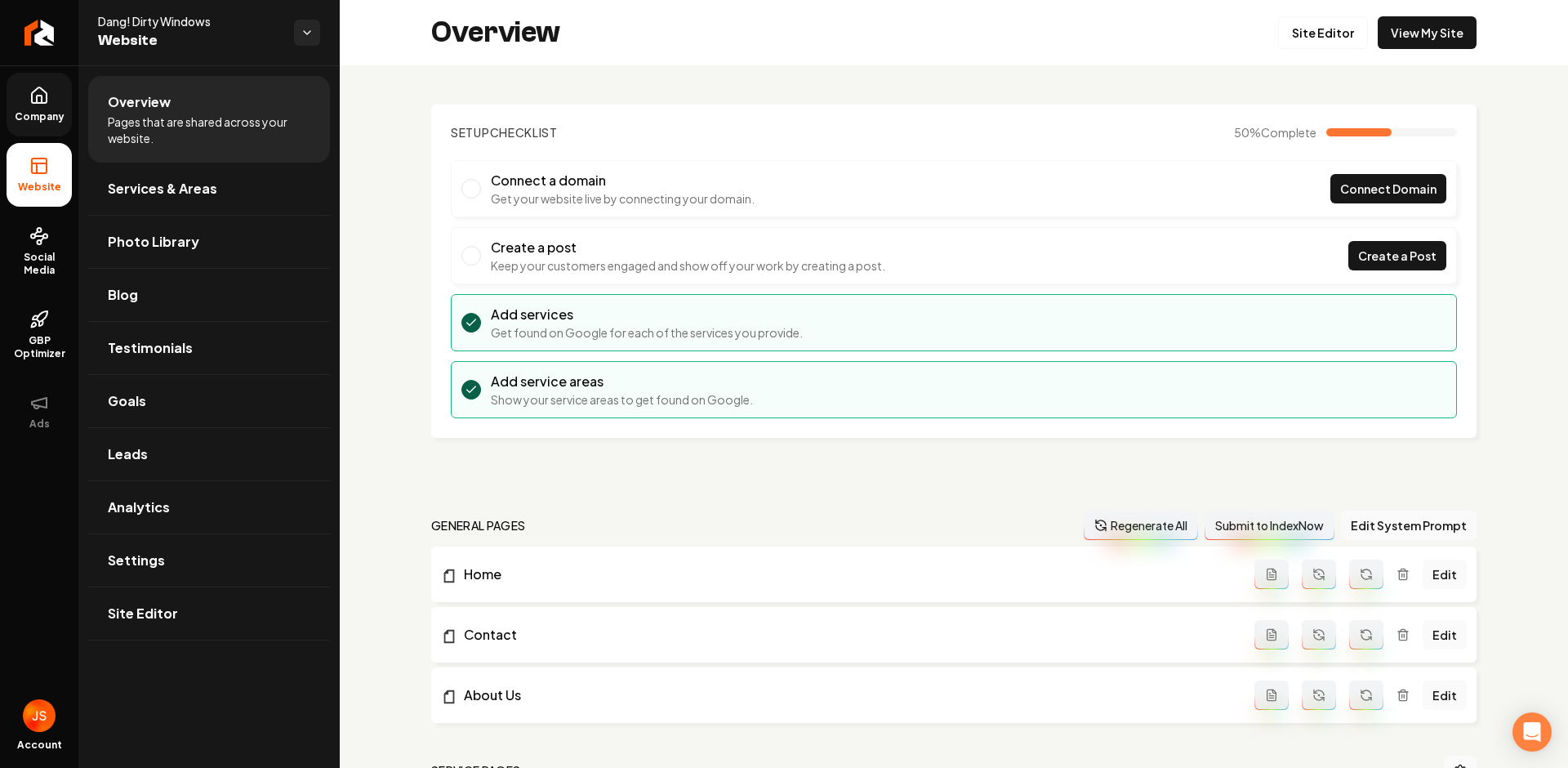
click at [57, 120] on span "Company" at bounding box center [40, 117] width 63 height 13
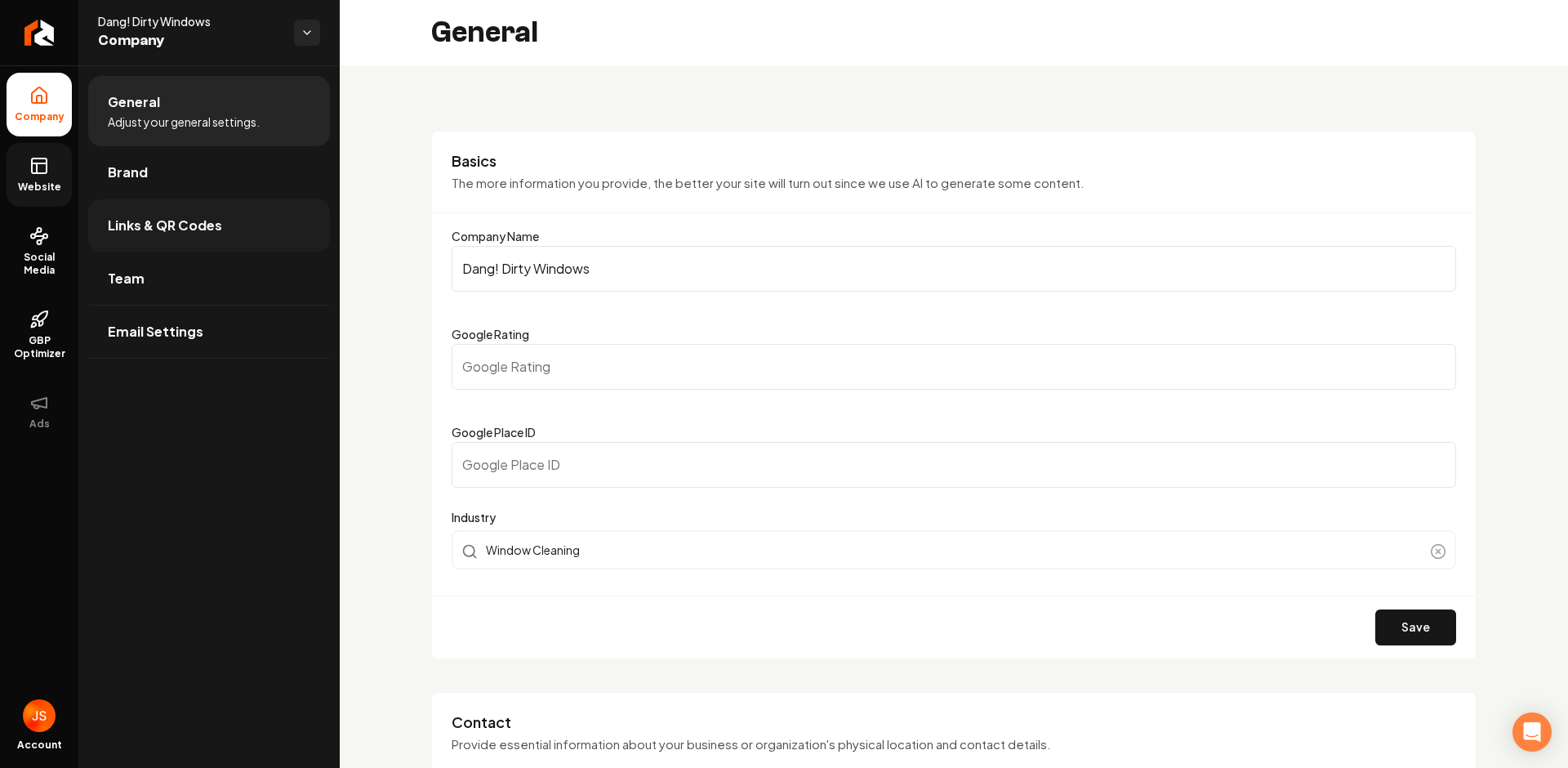
click at [99, 233] on link "Links & QR Codes" at bounding box center [209, 226] width 242 height 53
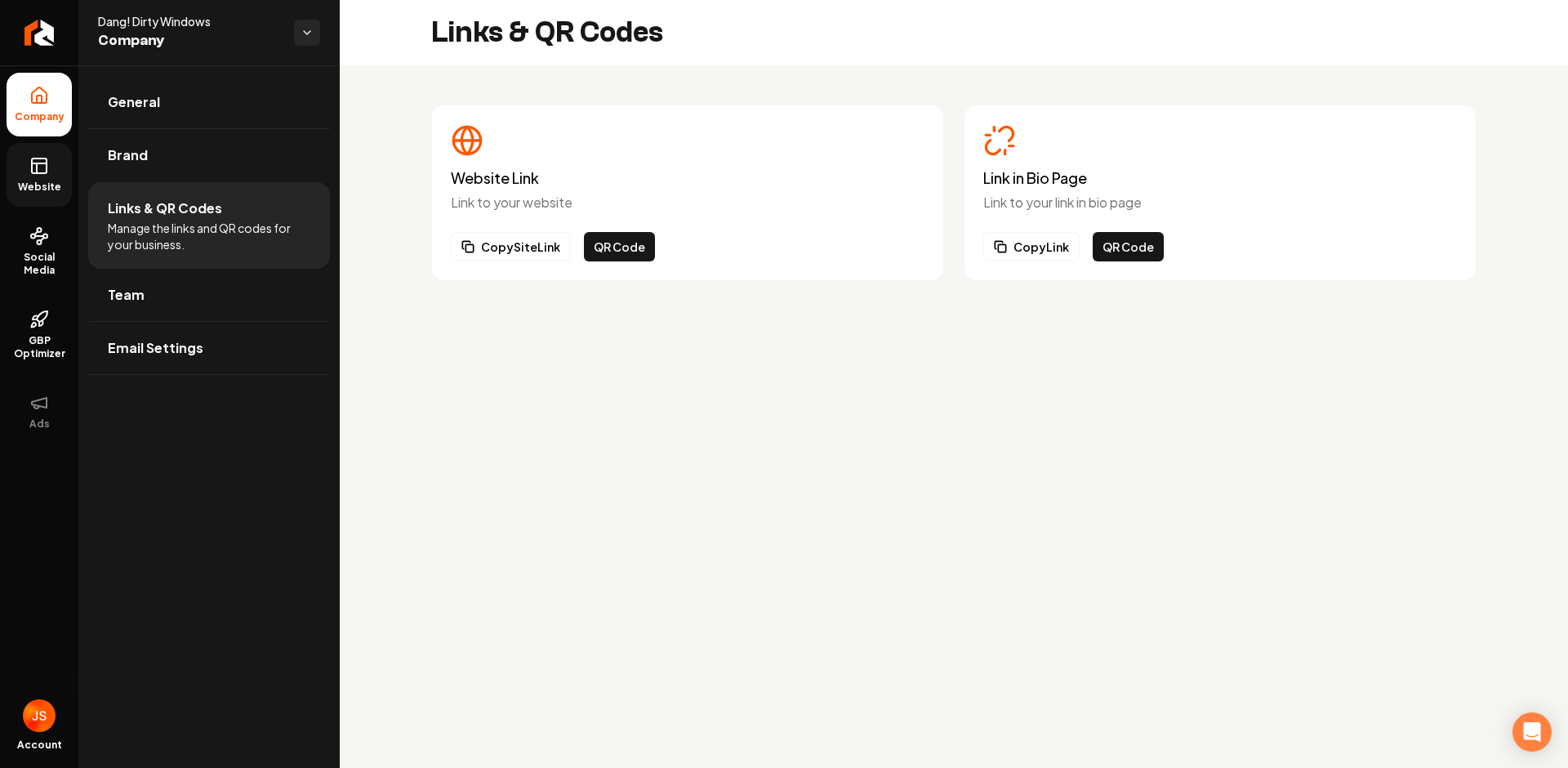
click at [46, 185] on span "Website" at bounding box center [40, 188] width 57 height 13
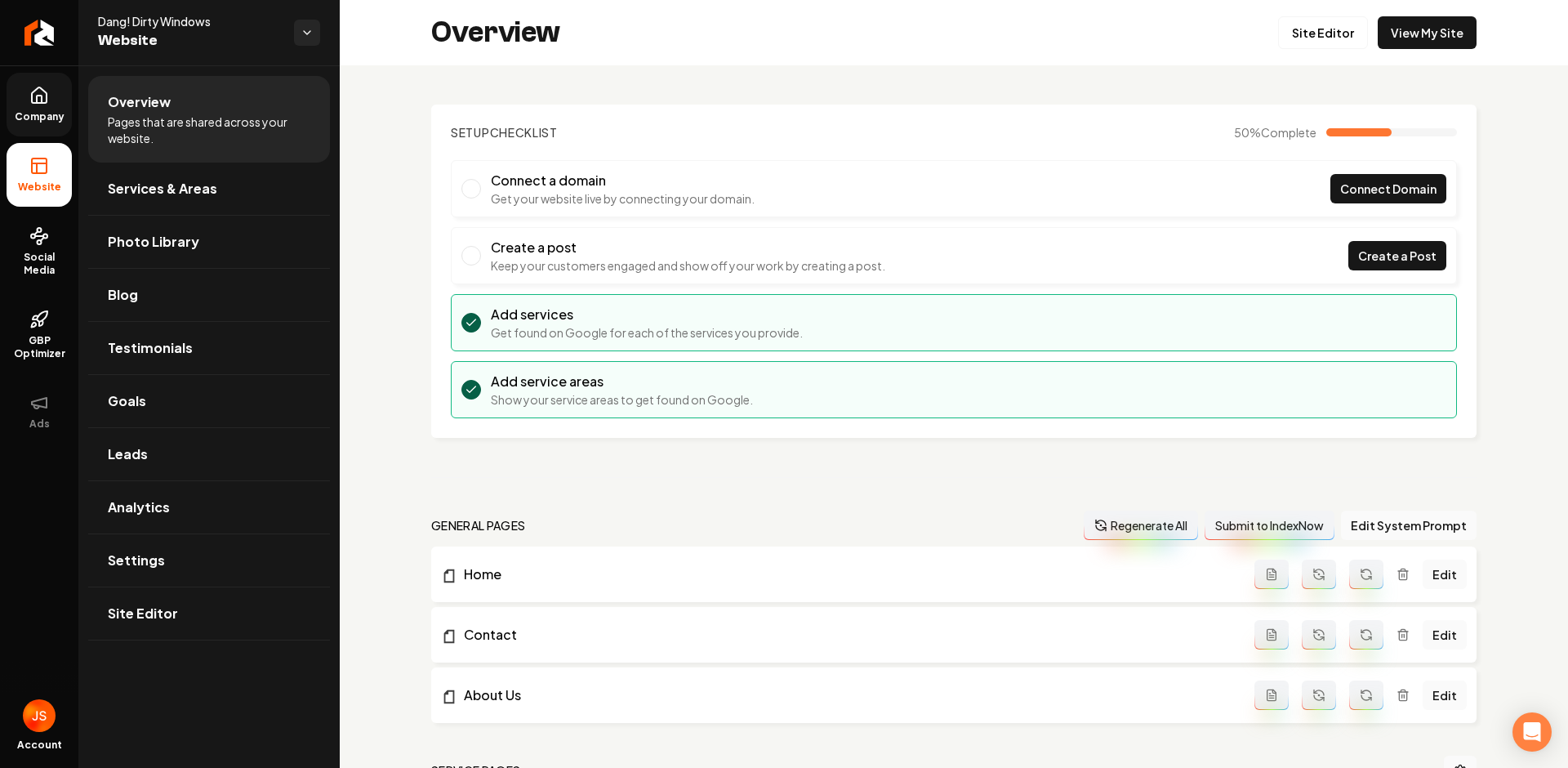
click at [27, 113] on span "Company" at bounding box center [40, 117] width 63 height 13
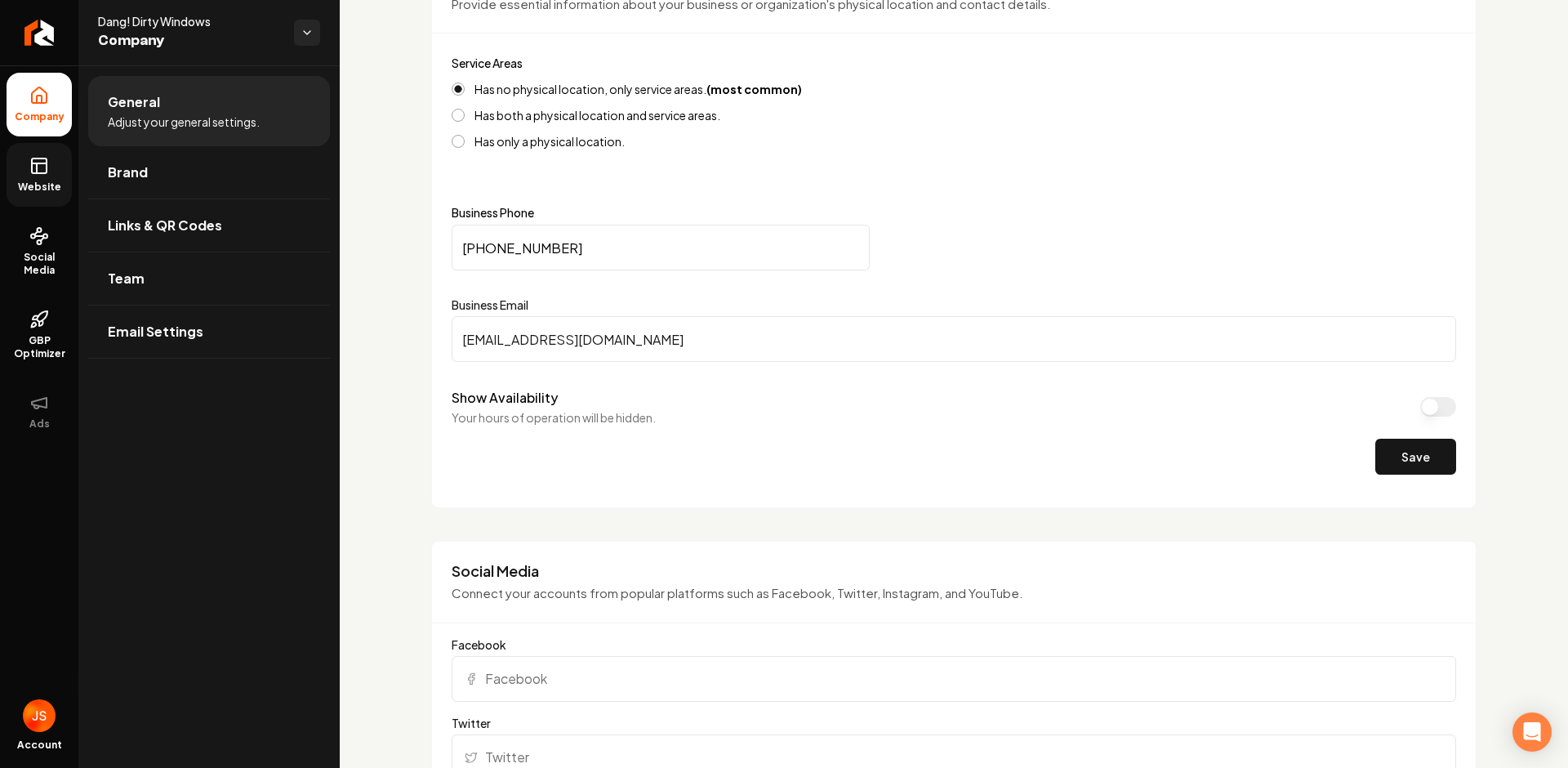
scroll to position [760, 0]
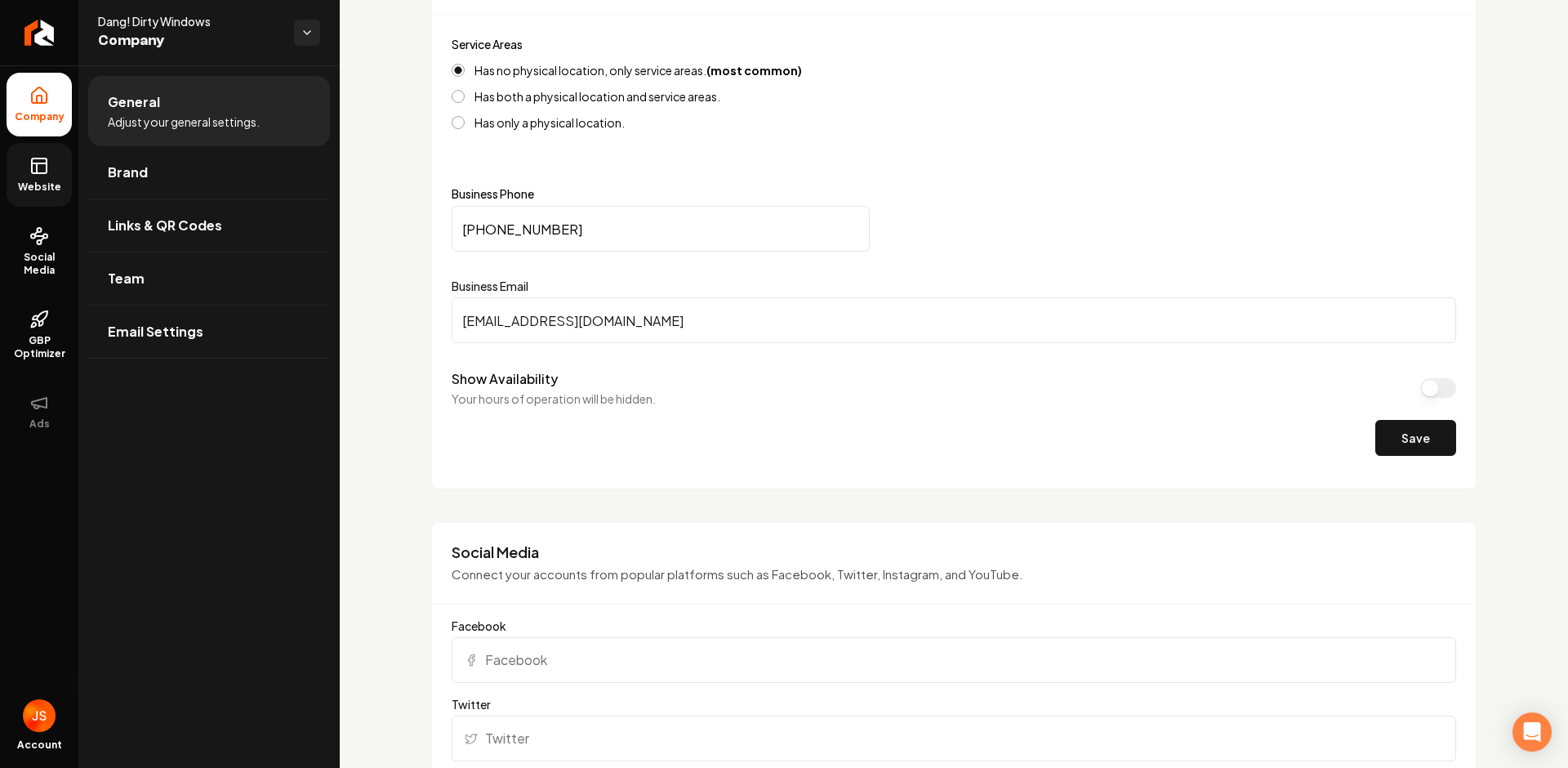
click at [692, 325] on input "[EMAIL_ADDRESS][DOMAIN_NAME]" at bounding box center [954, 320] width 1005 height 46
click at [110, 263] on link "Team" at bounding box center [209, 279] width 242 height 53
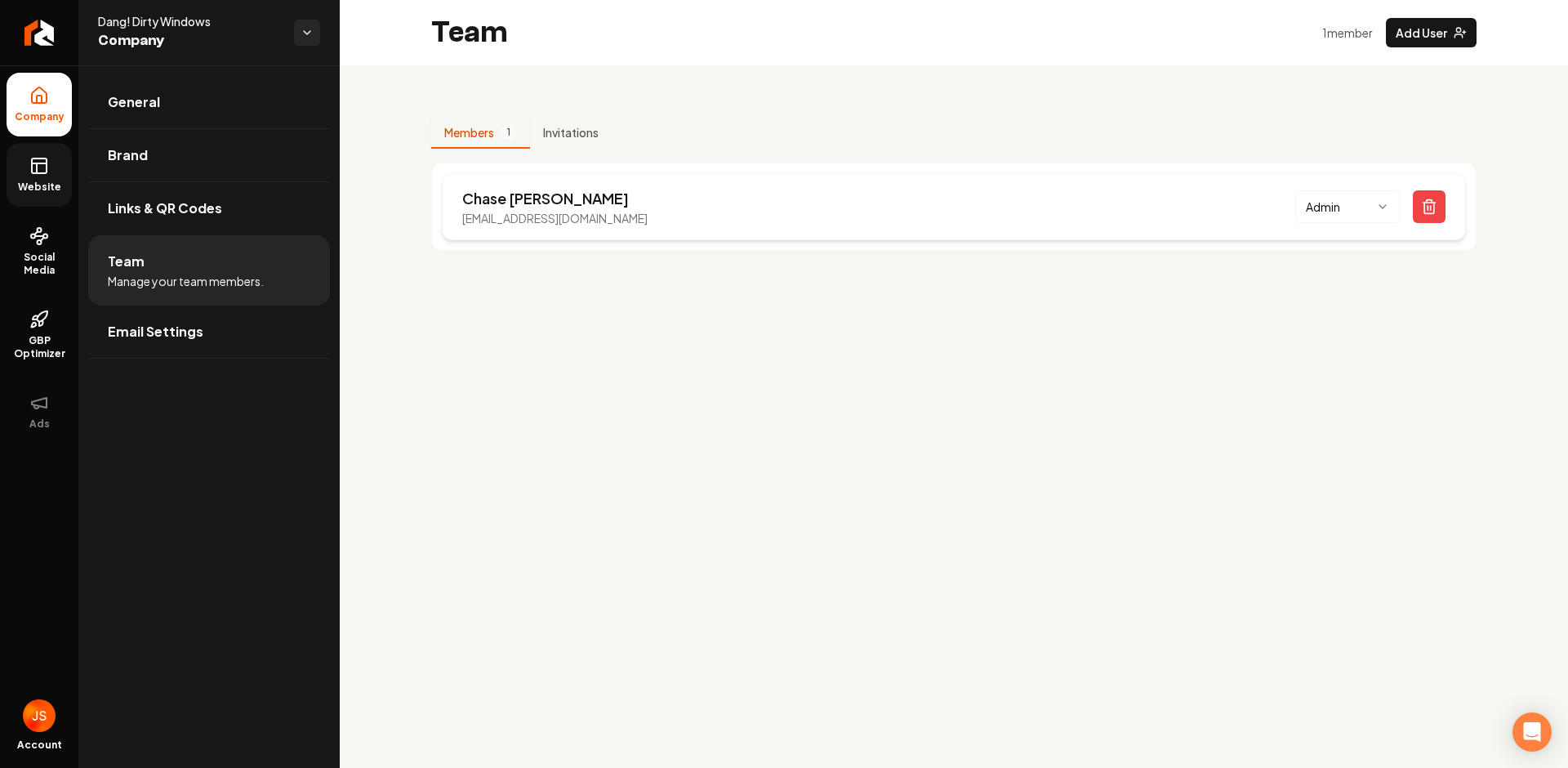
click at [602, 219] on p "[EMAIL_ADDRESS][DOMAIN_NAME]" at bounding box center [555, 218] width 186 height 16
copy p "[EMAIL_ADDRESS][DOMAIN_NAME]"
click at [35, 168] on icon at bounding box center [39, 166] width 20 height 20
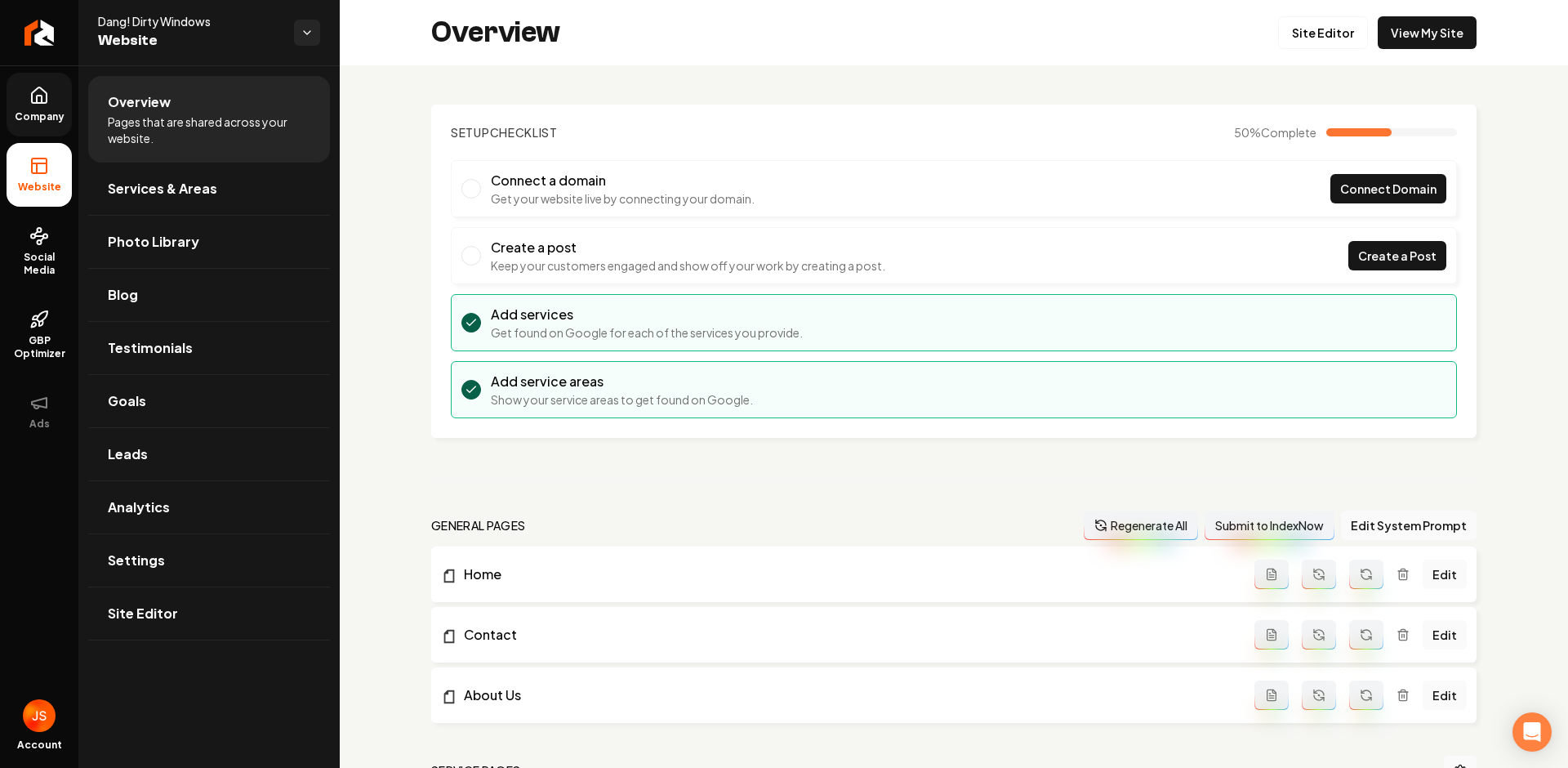
click at [33, 104] on icon at bounding box center [39, 95] width 20 height 20
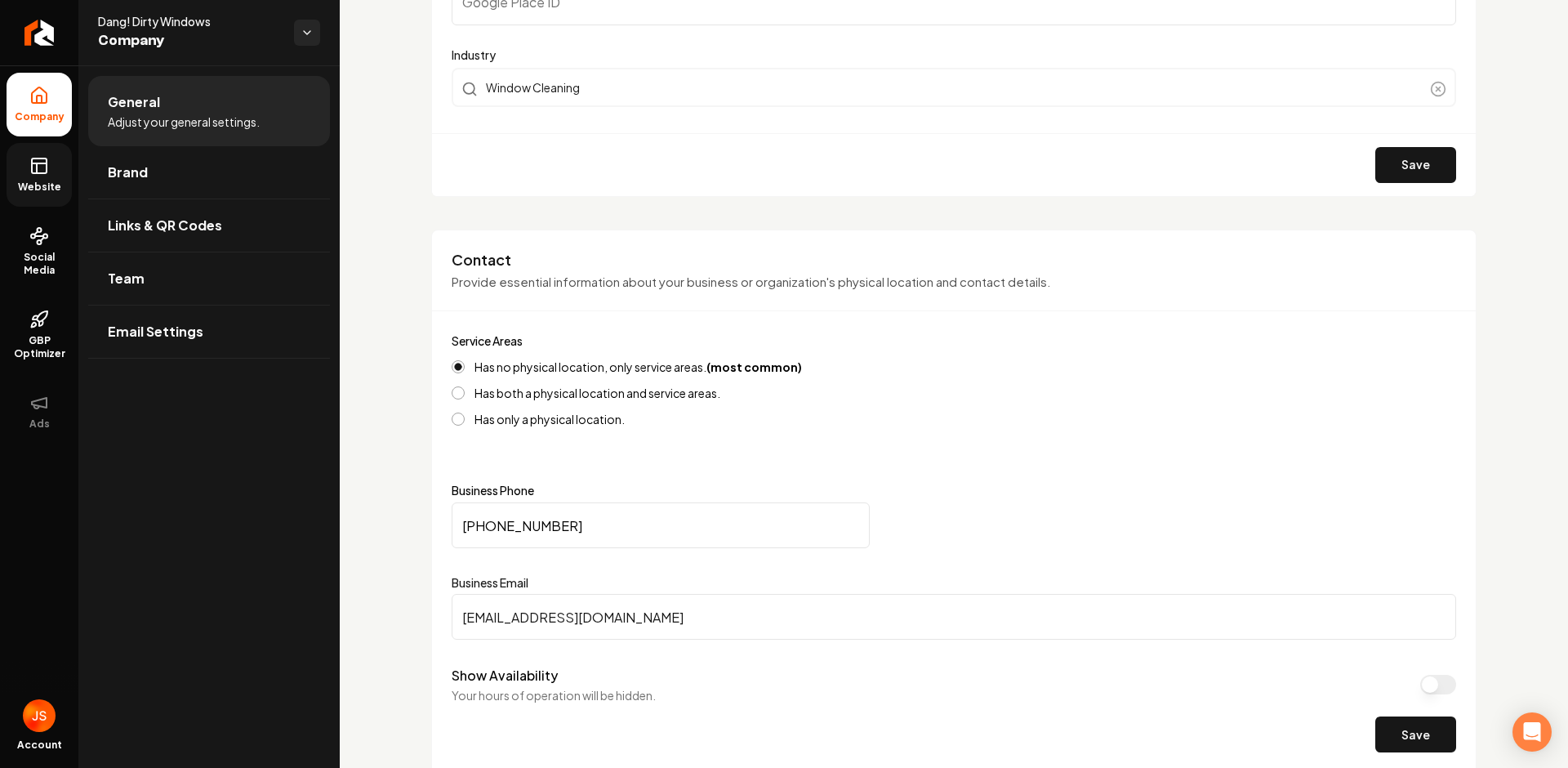
scroll to position [478, 0]
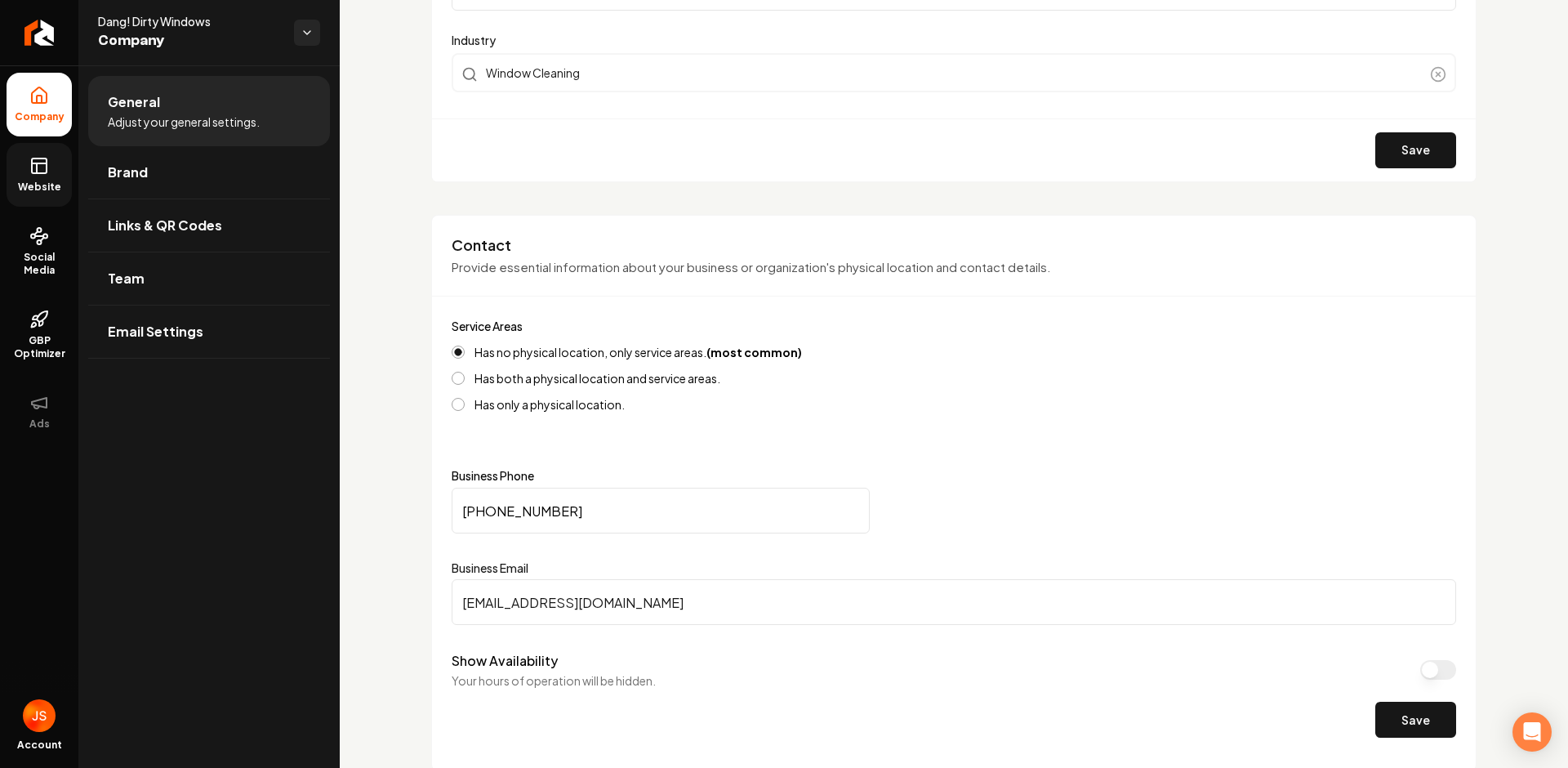
click at [572, 611] on input "[EMAIL_ADDRESS][DOMAIN_NAME]" at bounding box center [954, 602] width 1005 height 46
paste input "[EMAIL_ADDRESS][DOMAIN_NAME]"
type input "[EMAIL_ADDRESS][DOMAIN_NAME]"
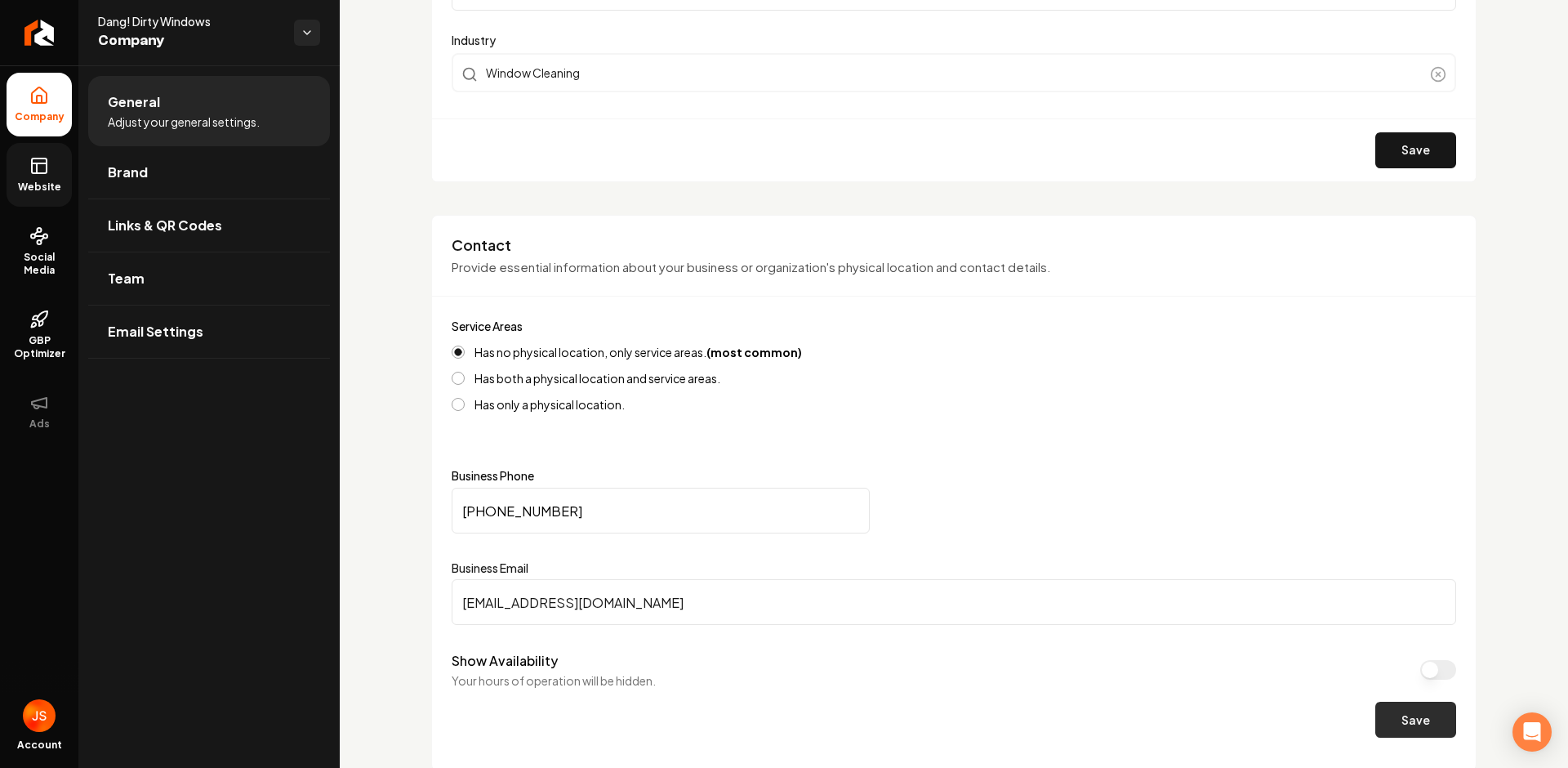
click at [1376, 718] on button "Save" at bounding box center [1416, 720] width 81 height 36
click at [19, 186] on span "Website" at bounding box center [40, 188] width 57 height 13
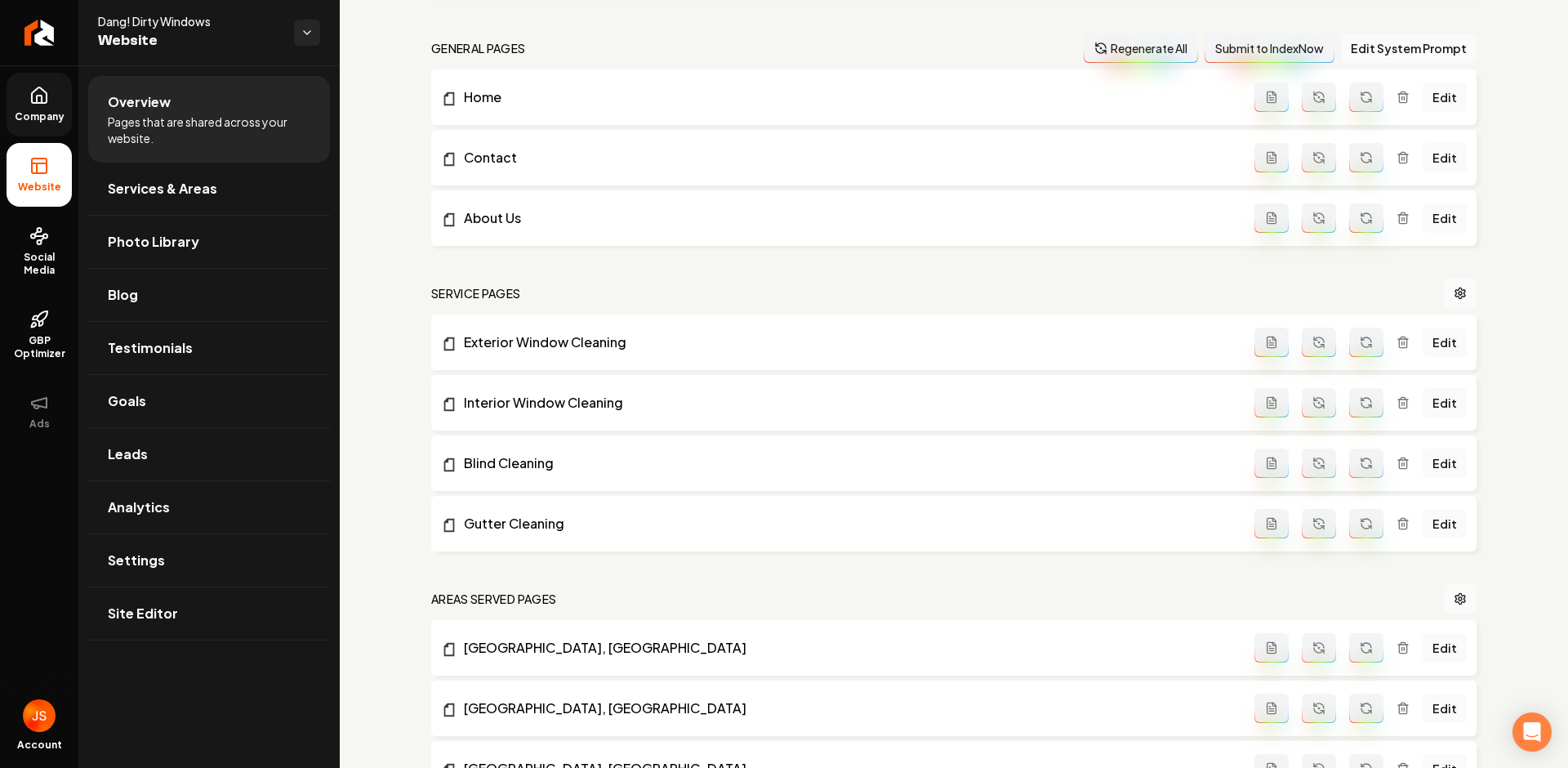
click at [39, 120] on span "Company" at bounding box center [40, 117] width 63 height 13
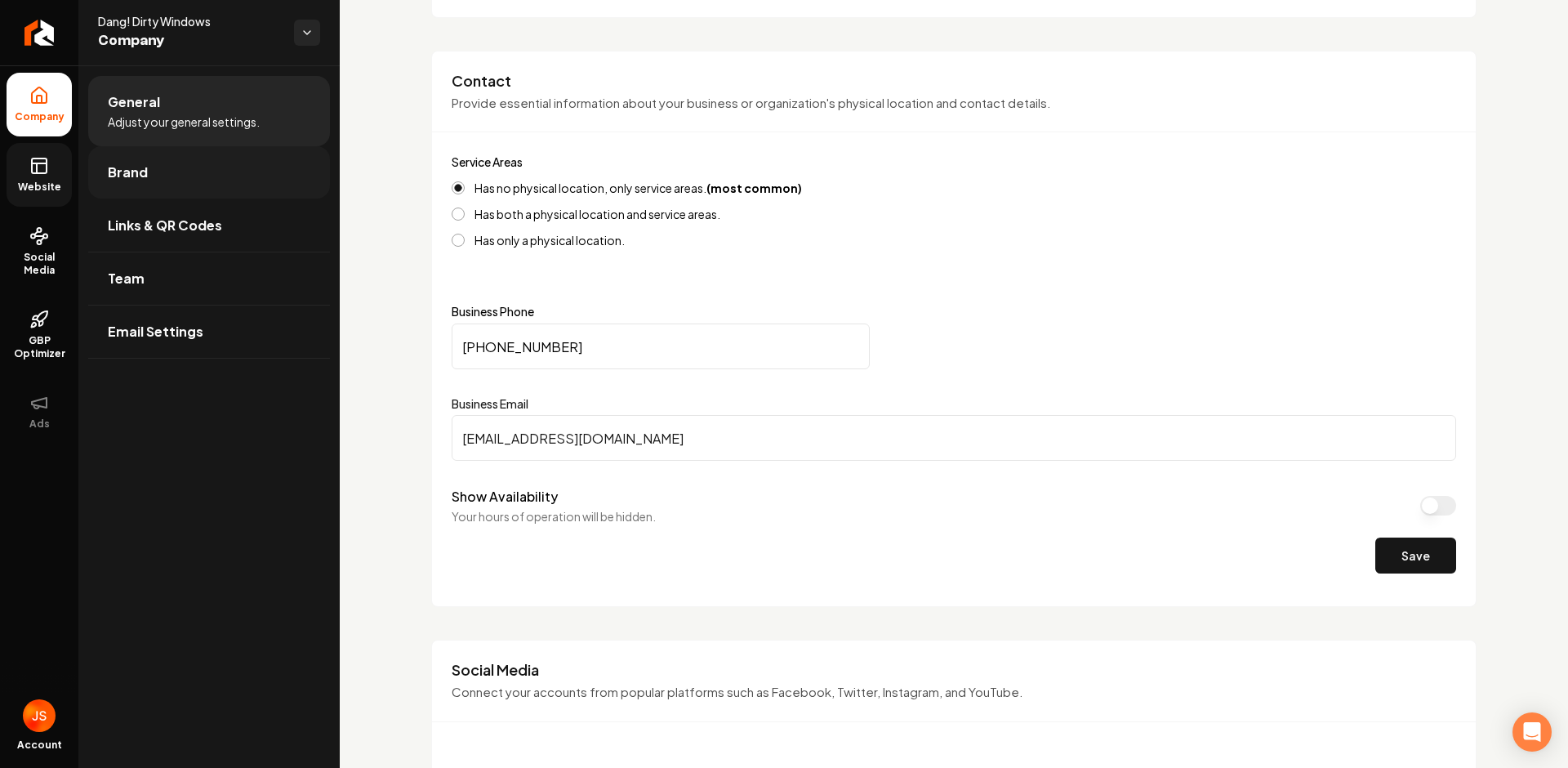
click at [109, 175] on span "Brand" at bounding box center [127, 172] width 40 height 20
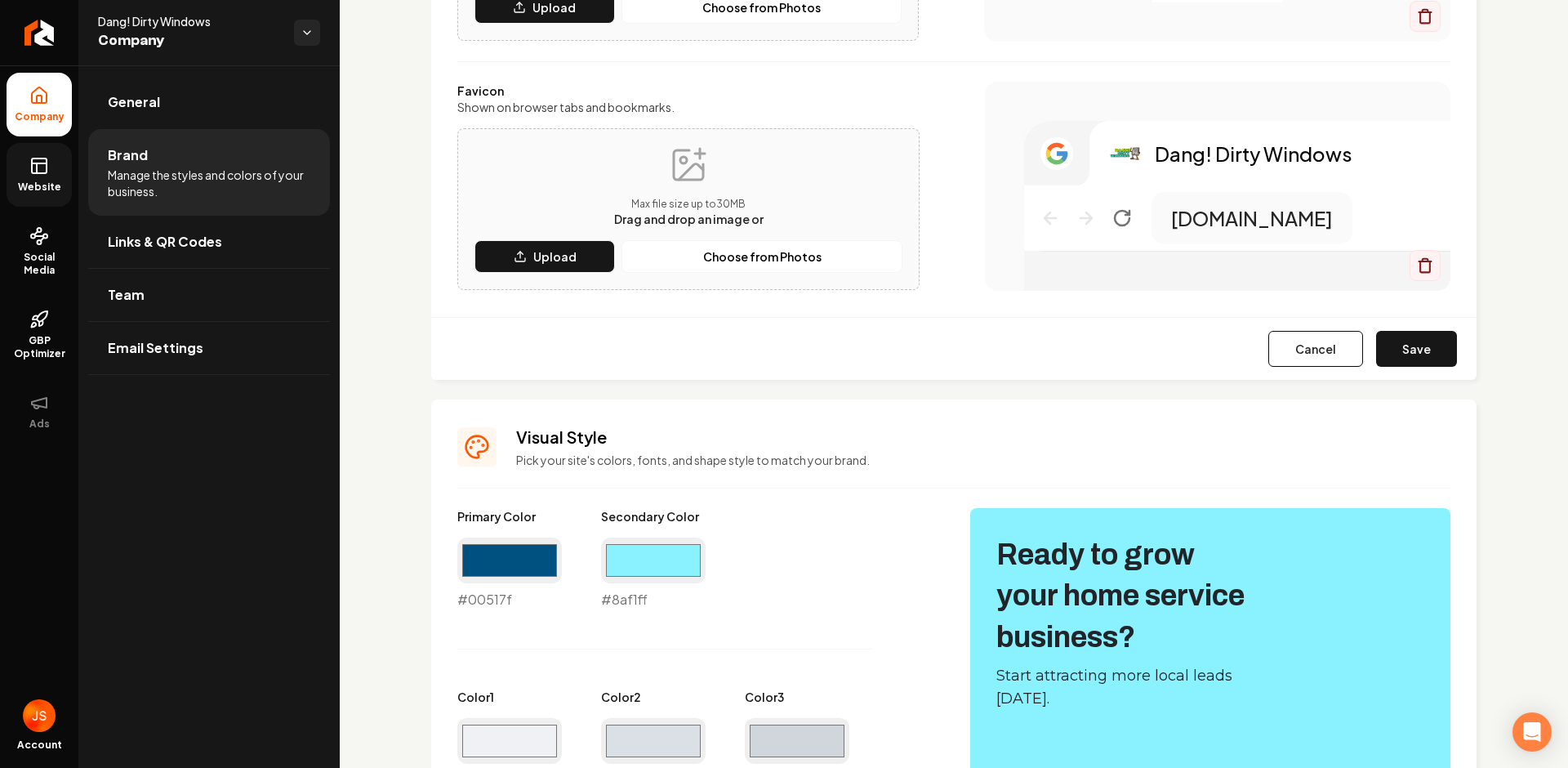
scroll to position [274, 0]
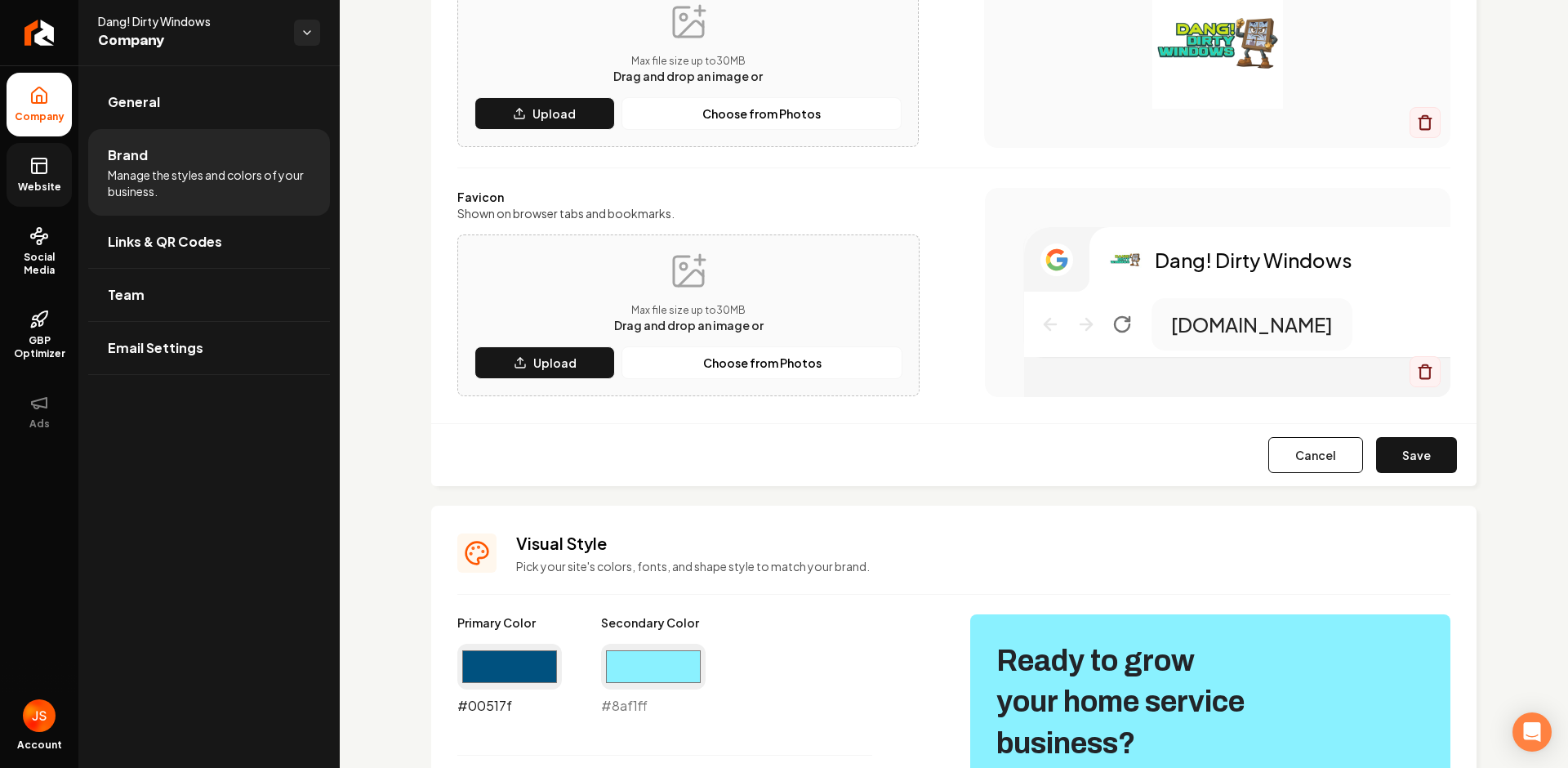
click at [499, 660] on input "#00517f" at bounding box center [509, 666] width 105 height 46
type input "#32d4be"
click at [1193, 201] on div "Dang! Dirty Windows [DOMAIN_NAME]" at bounding box center [1218, 292] width 465 height 209
click at [687, 661] on input "#8af1ff" at bounding box center [653, 666] width 105 height 46
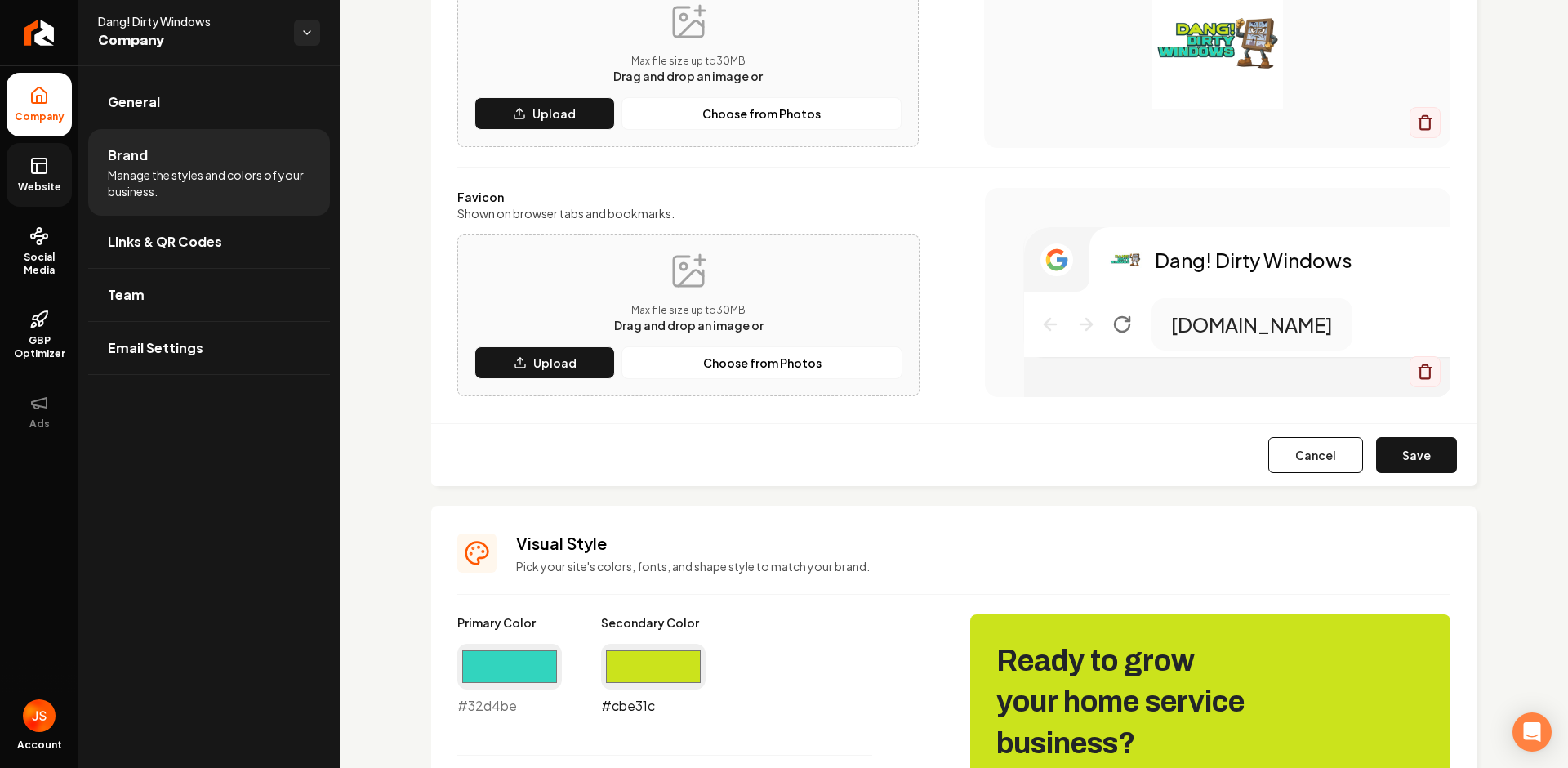
type input "#cbe31c"
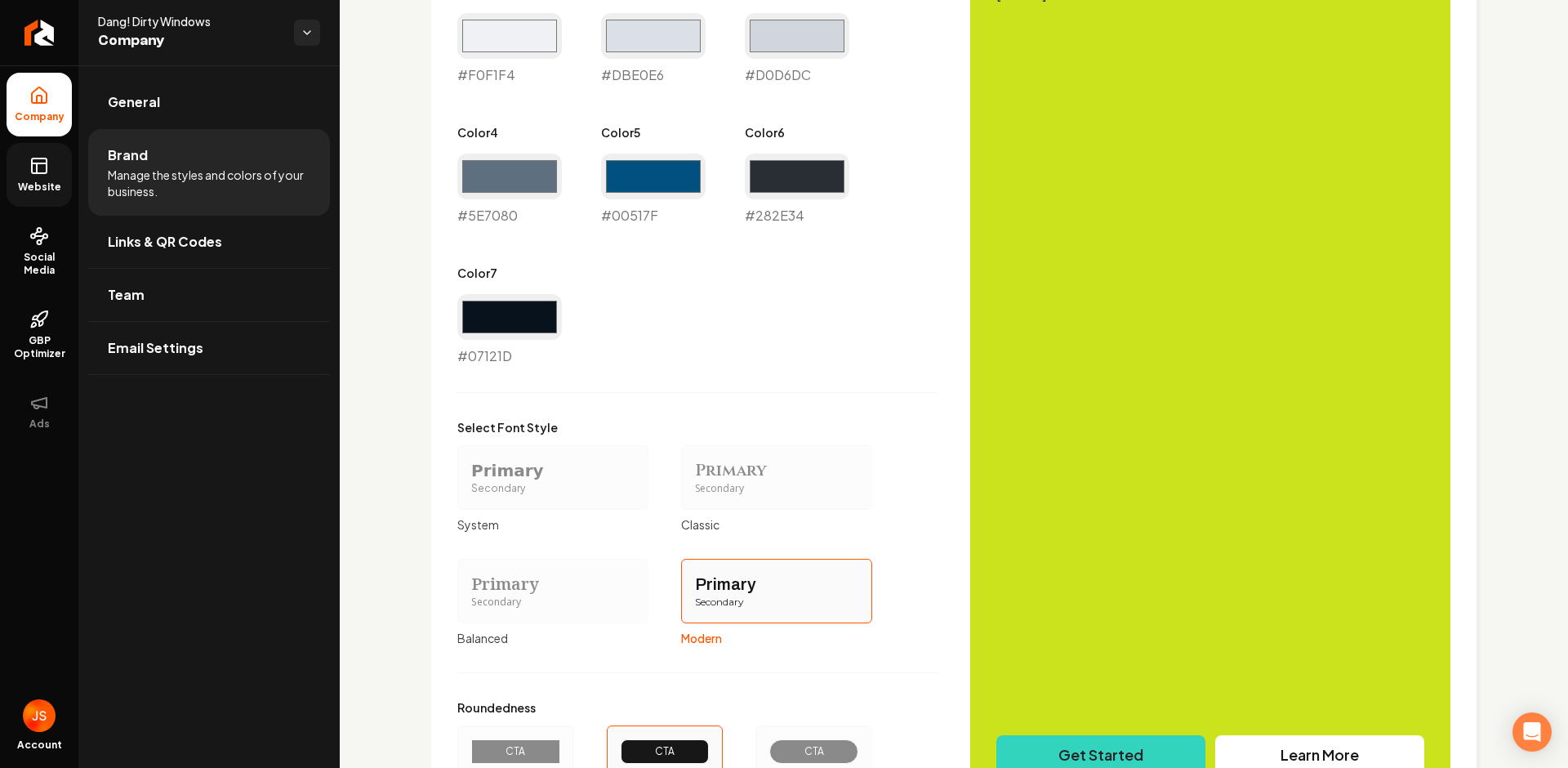
scroll to position [1248, 0]
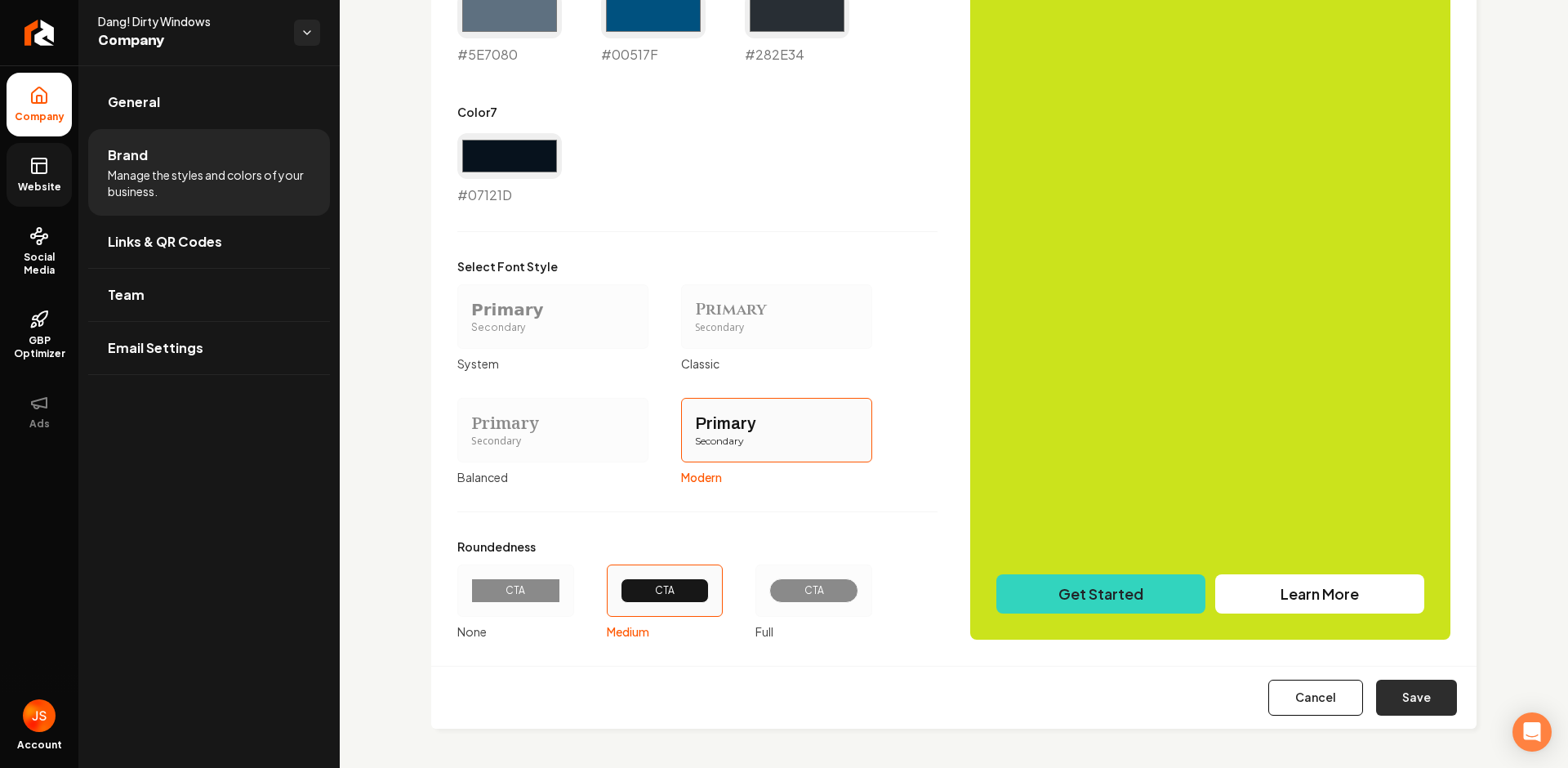
click at [1391, 680] on button "Save" at bounding box center [1416, 698] width 81 height 36
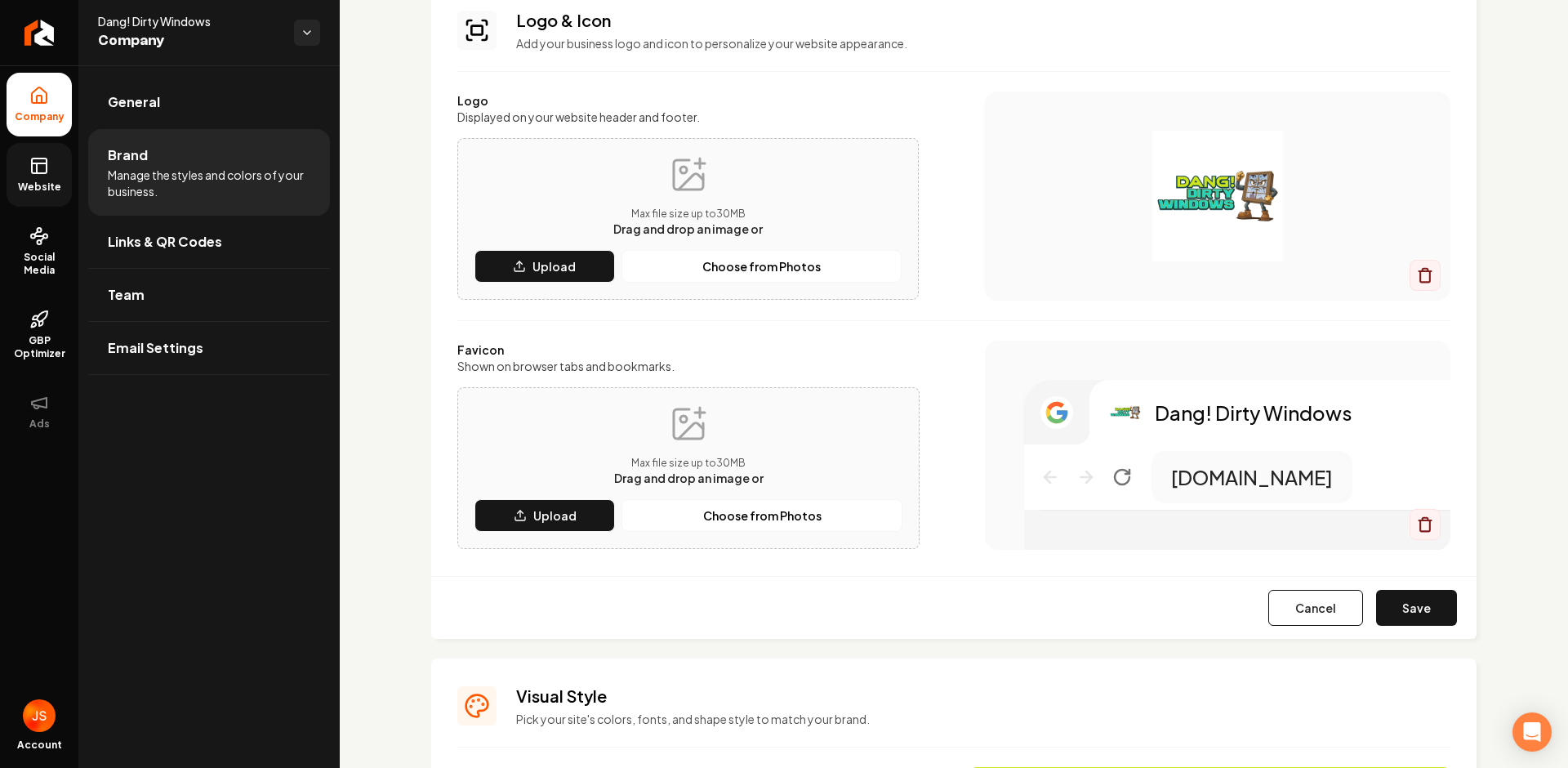
type input "#f0f1f4"
type input "#dbe0e6"
type input "#d0d6dc"
type input "#5e7080"
type input "#00517f"
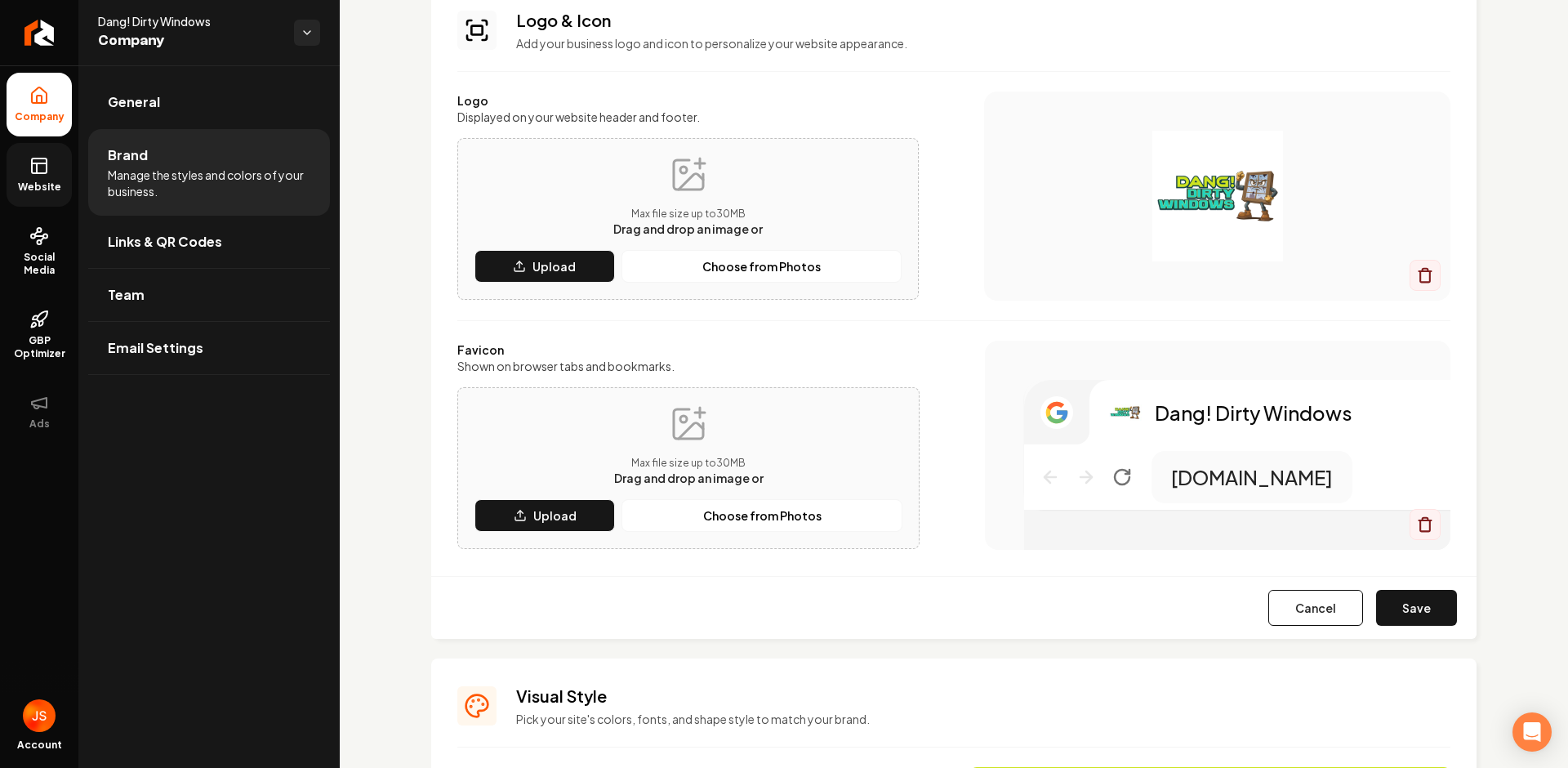
type input "#282e34"
type input "#07121d"
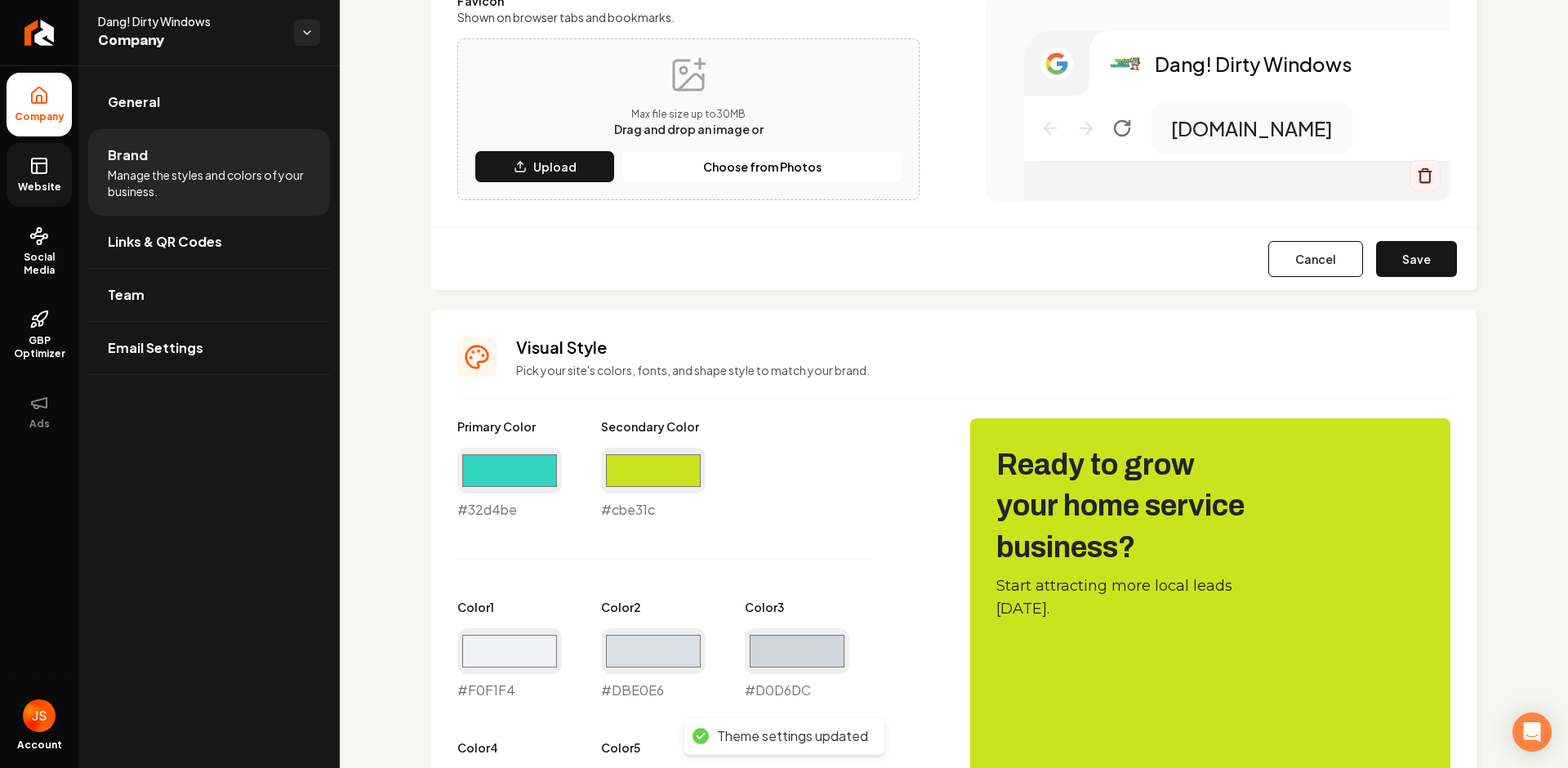
scroll to position [0, 0]
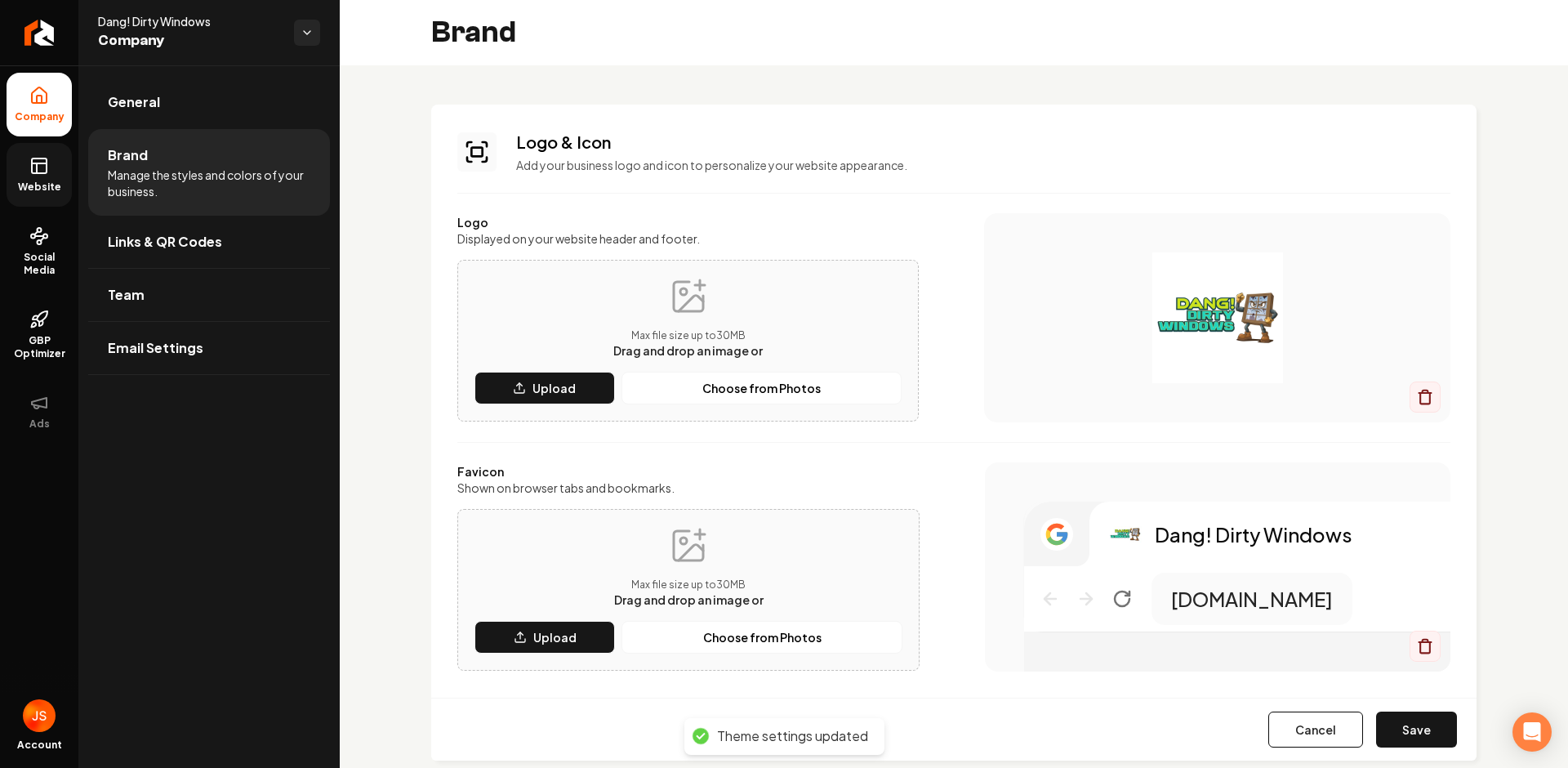
click at [17, 176] on link "Website" at bounding box center [39, 175] width 65 height 64
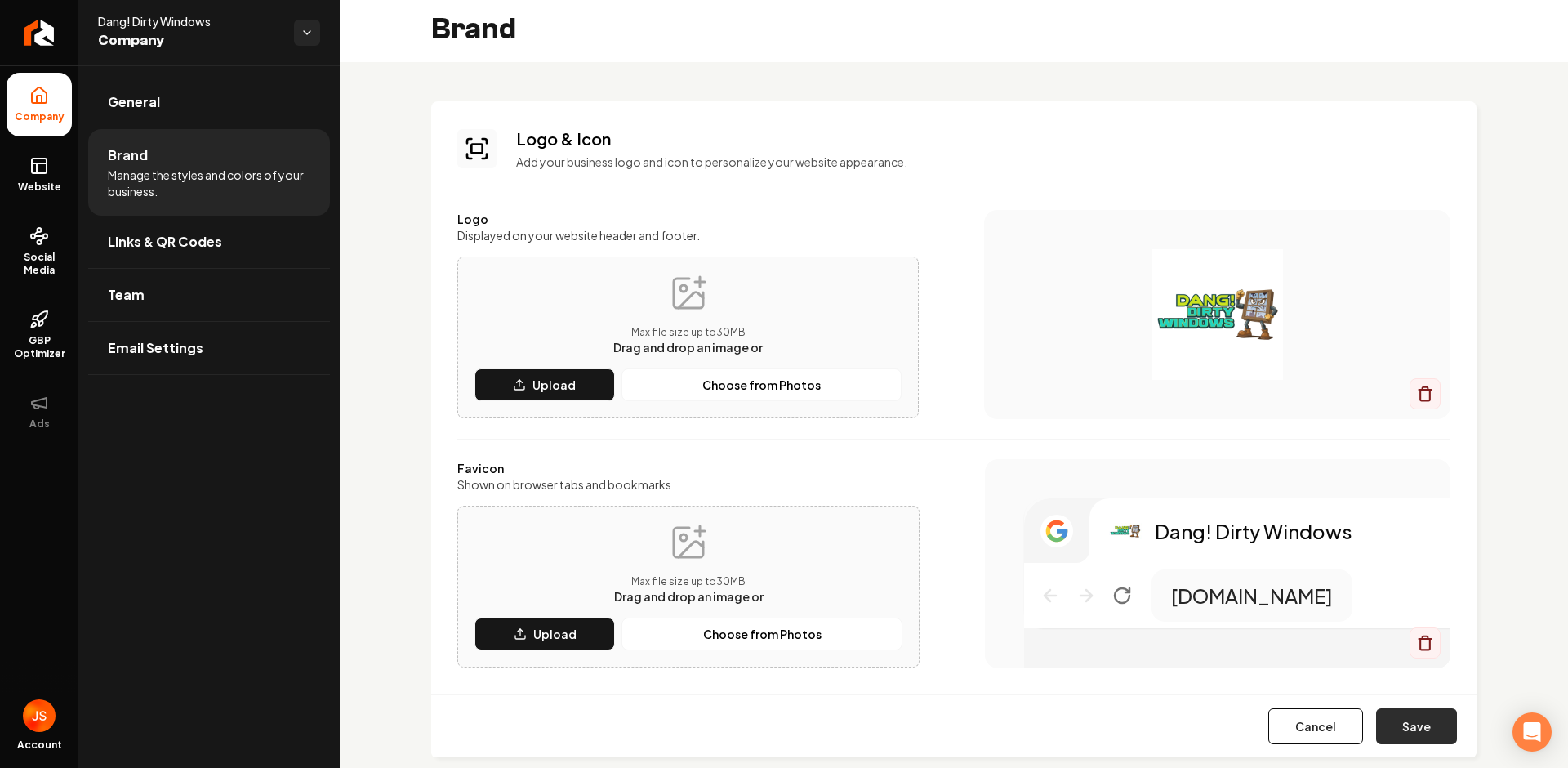
click at [1400, 722] on button "Save" at bounding box center [1416, 727] width 81 height 36
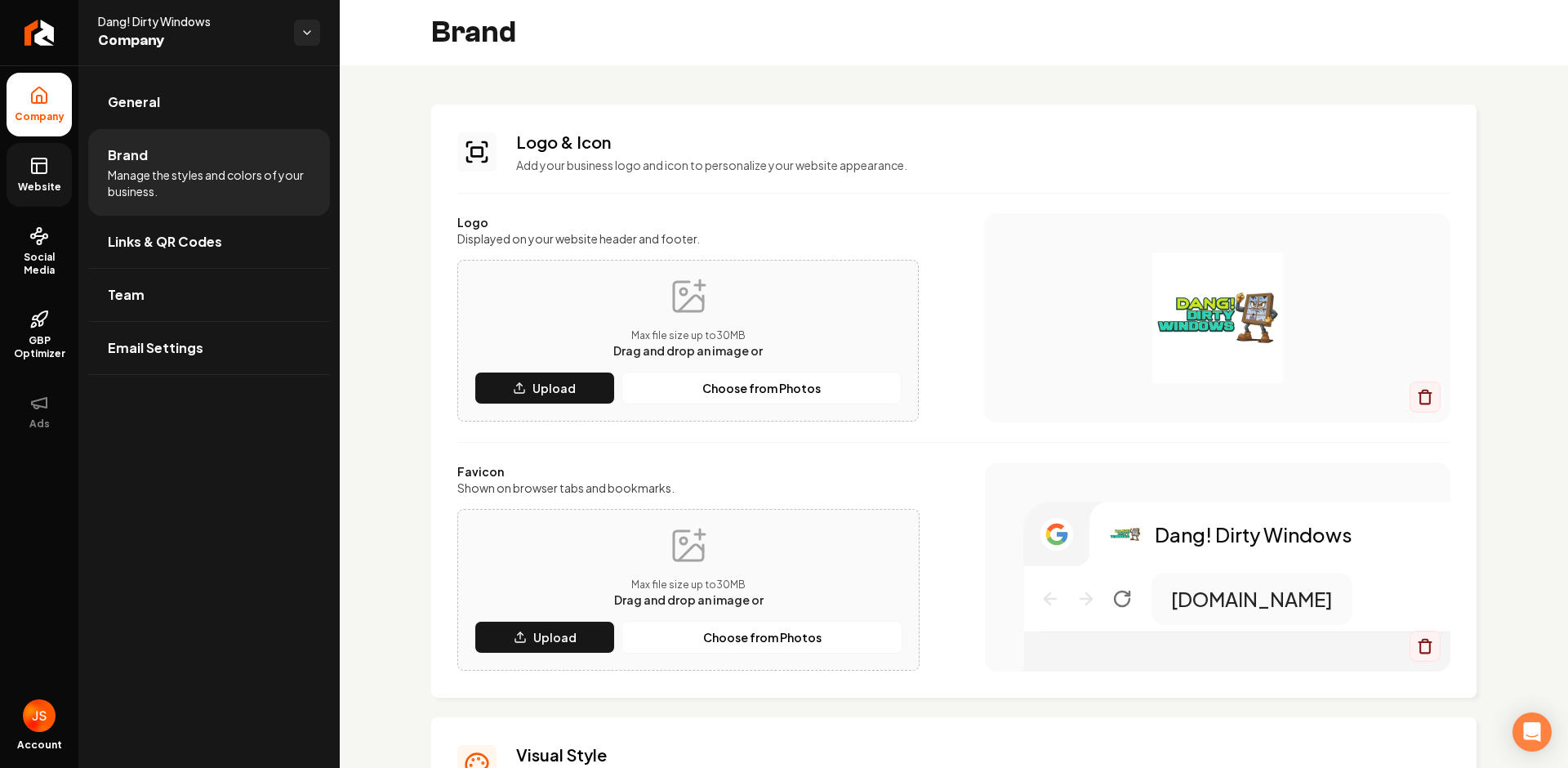
click at [37, 184] on span "Website" at bounding box center [40, 188] width 57 height 13
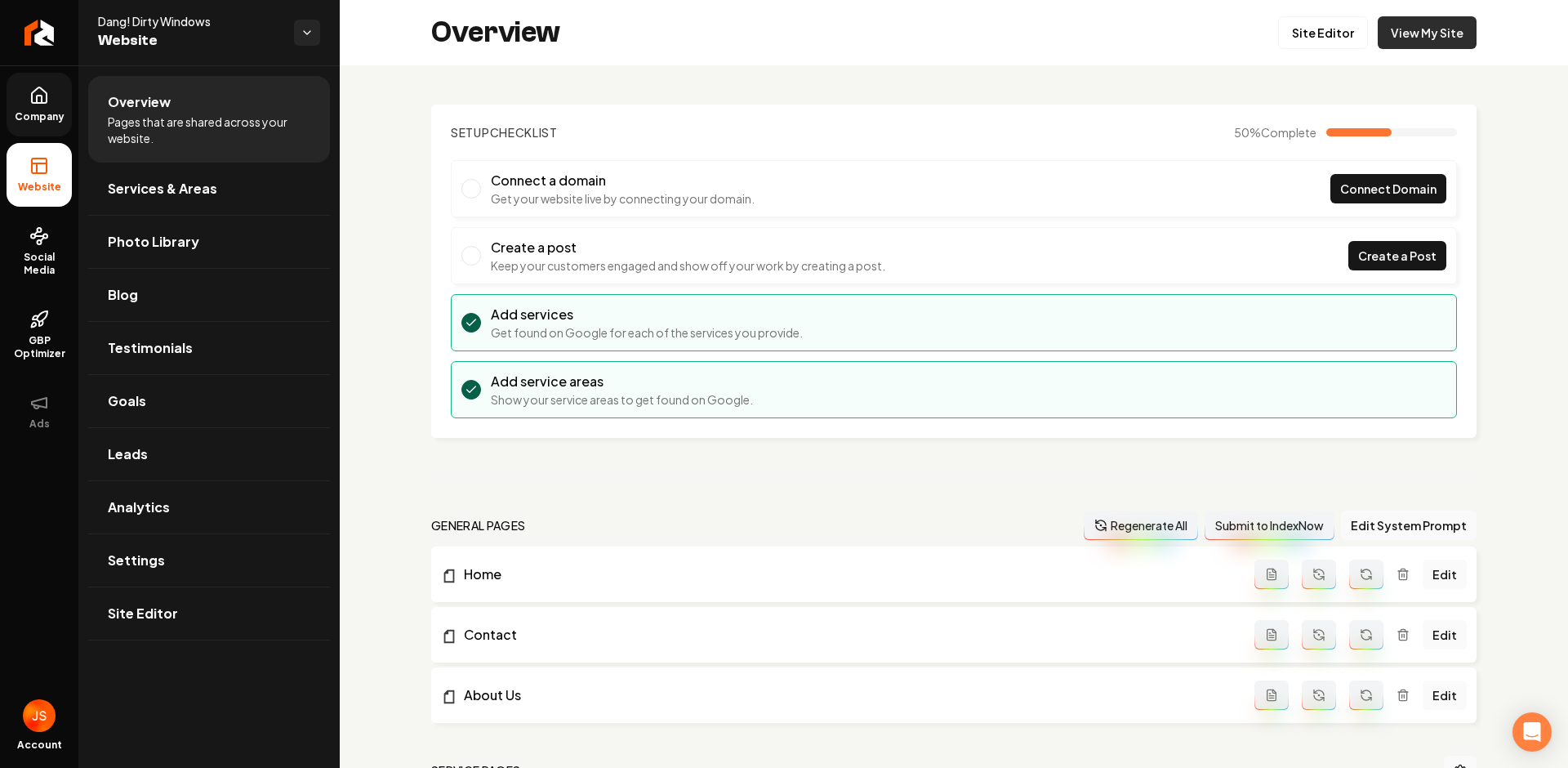
click at [1406, 34] on link "View My Site" at bounding box center [1427, 32] width 99 height 33
click at [40, 271] on span "Social Media" at bounding box center [39, 264] width 65 height 26
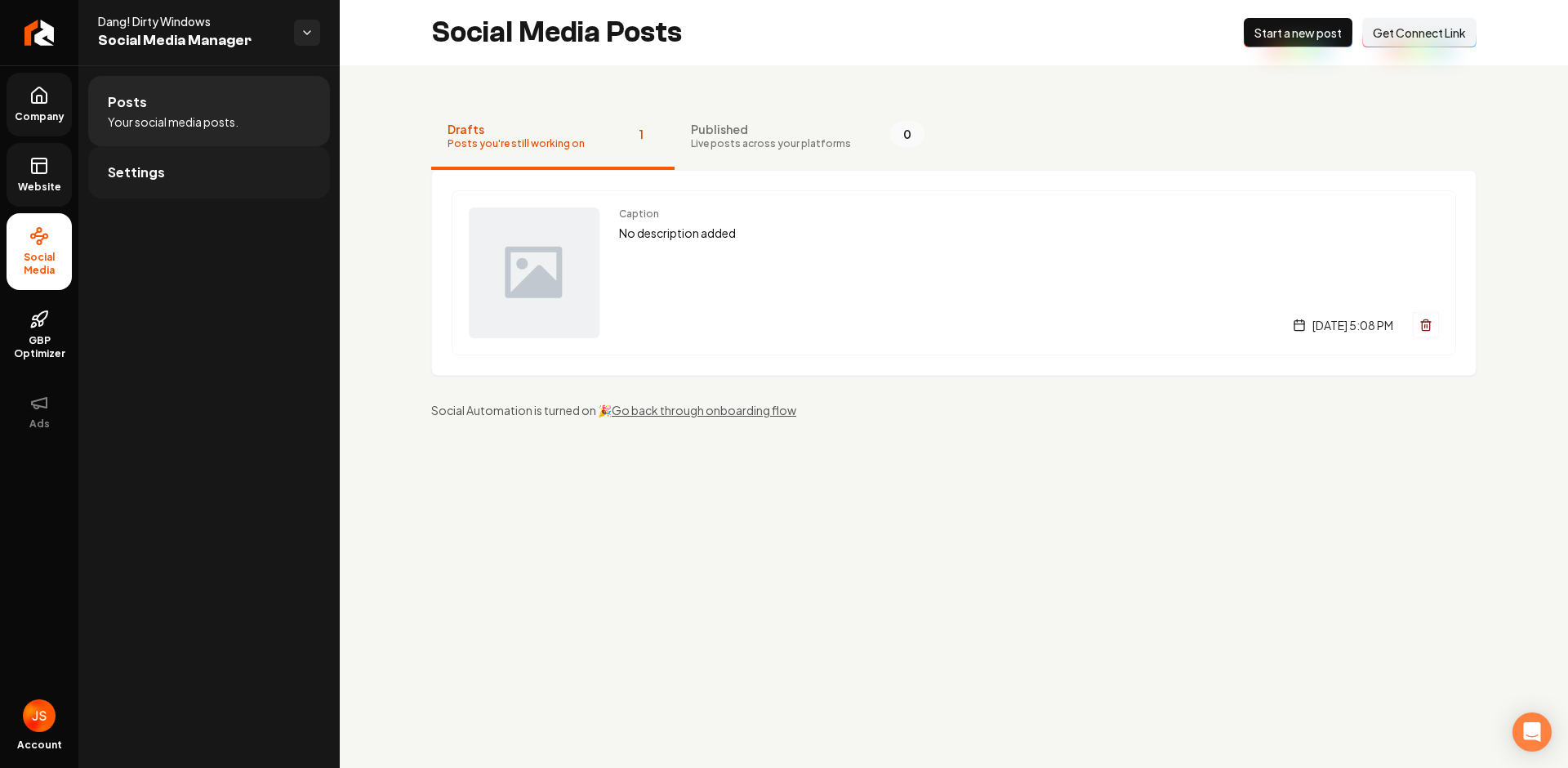
click at [181, 168] on link "Settings" at bounding box center [209, 172] width 242 height 53
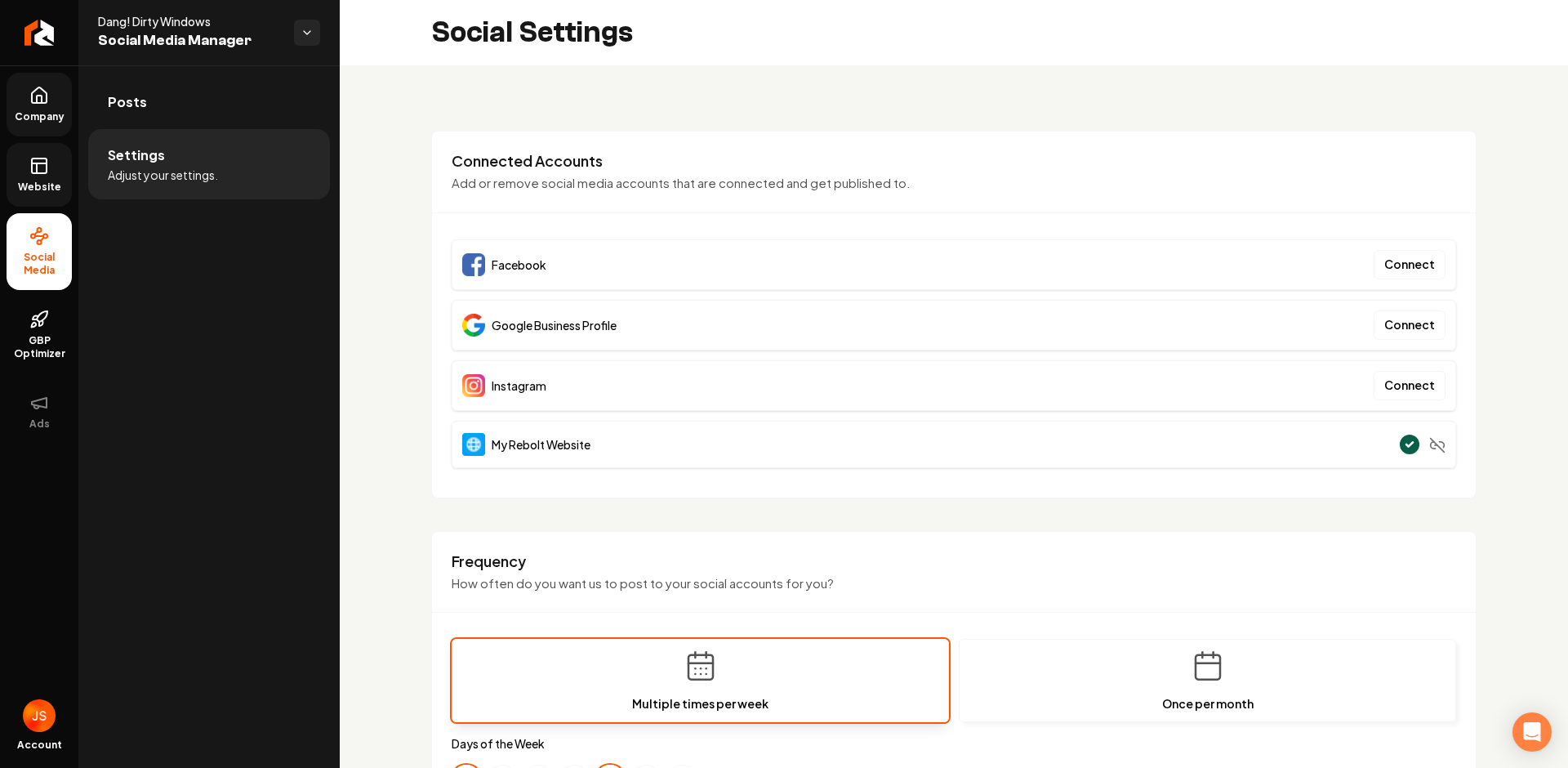
click at [38, 184] on span "Website" at bounding box center [40, 188] width 57 height 13
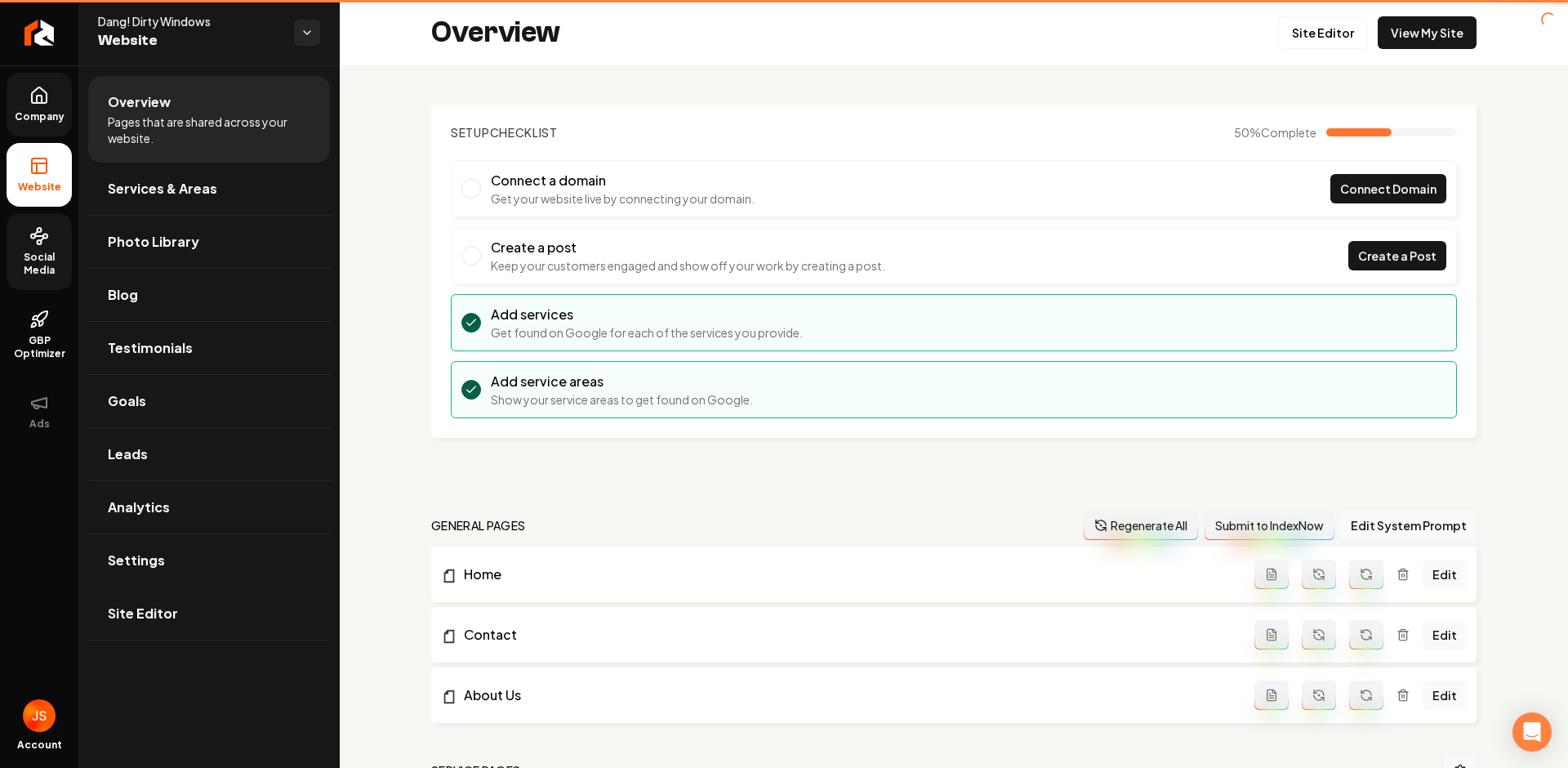
click at [57, 83] on link "Company" at bounding box center [39, 105] width 65 height 64
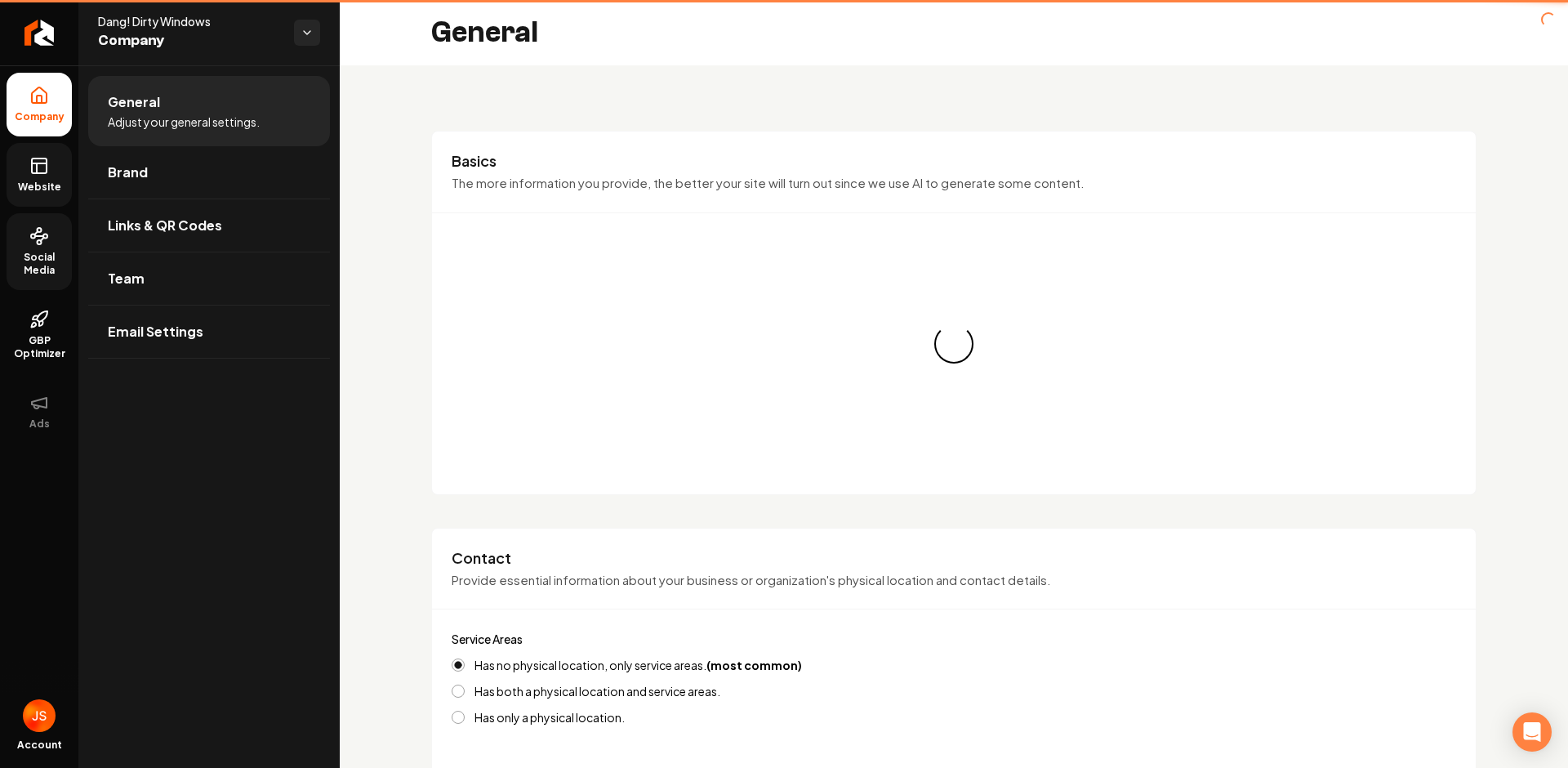
type input "[PHONE_NUMBER]"
type input "[EMAIL_ADDRESS][DOMAIN_NAME]"
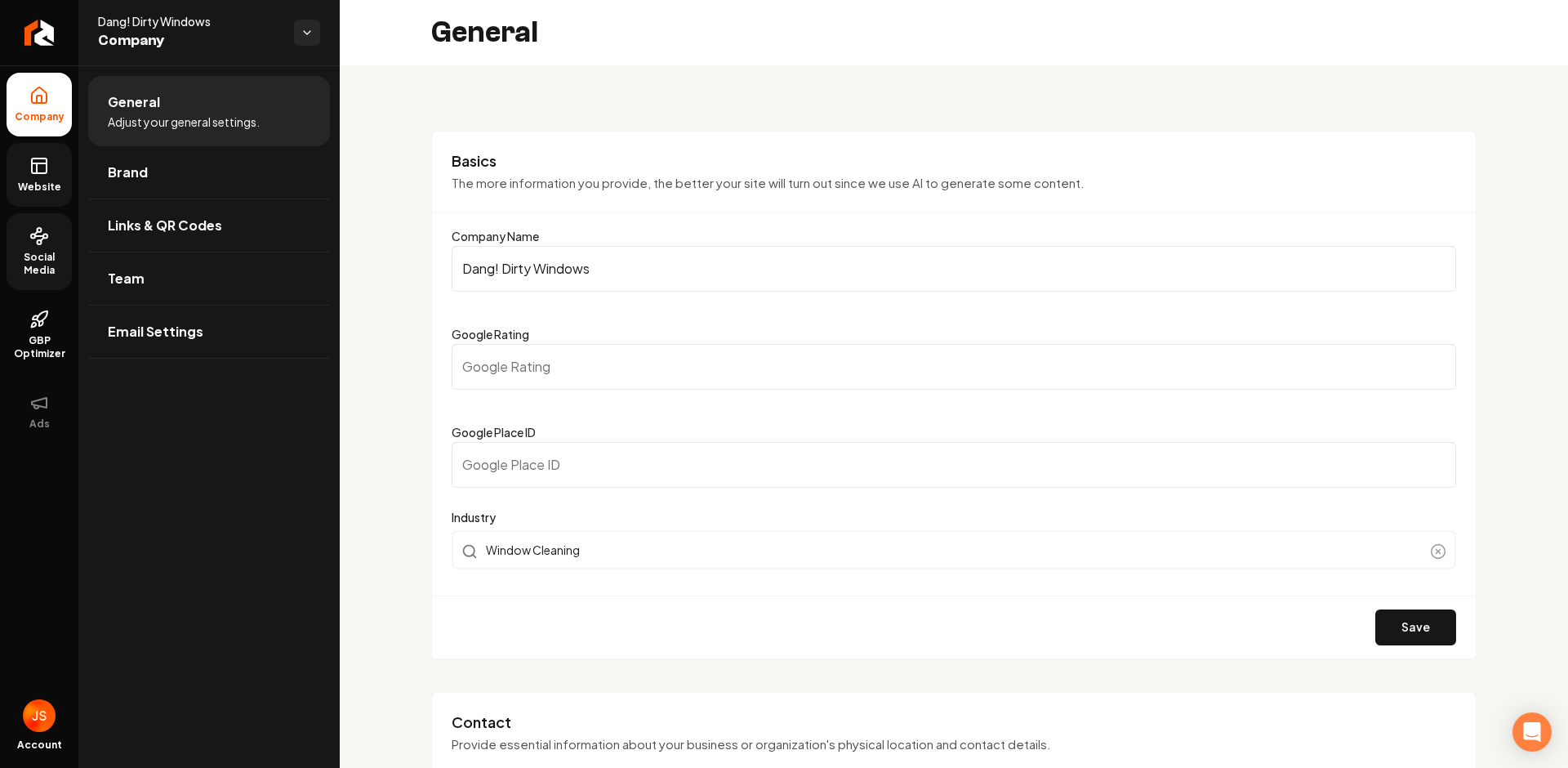
click at [38, 262] on span "Social Media" at bounding box center [39, 264] width 65 height 26
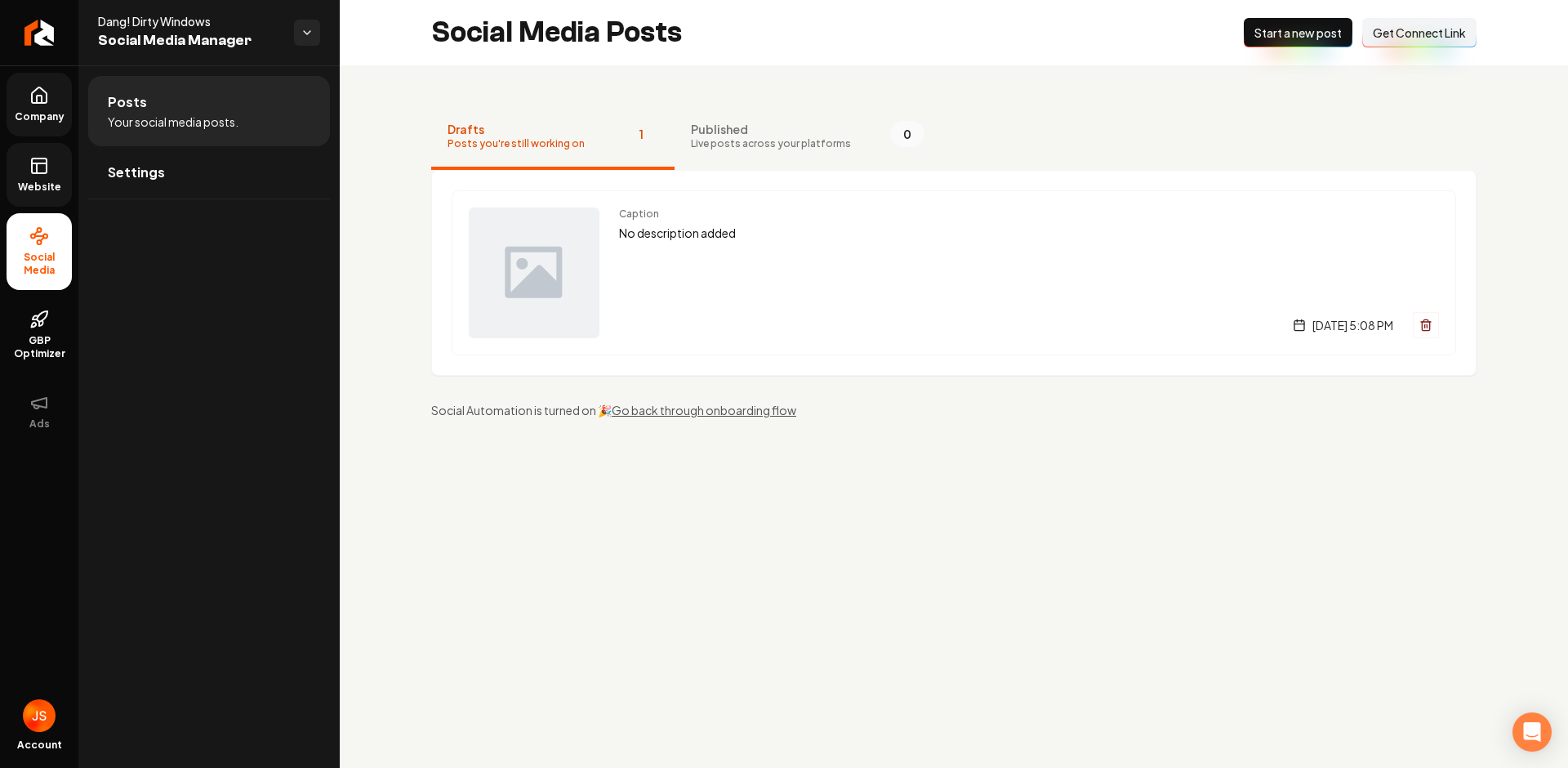
click at [44, 178] on link "Website" at bounding box center [39, 175] width 65 height 64
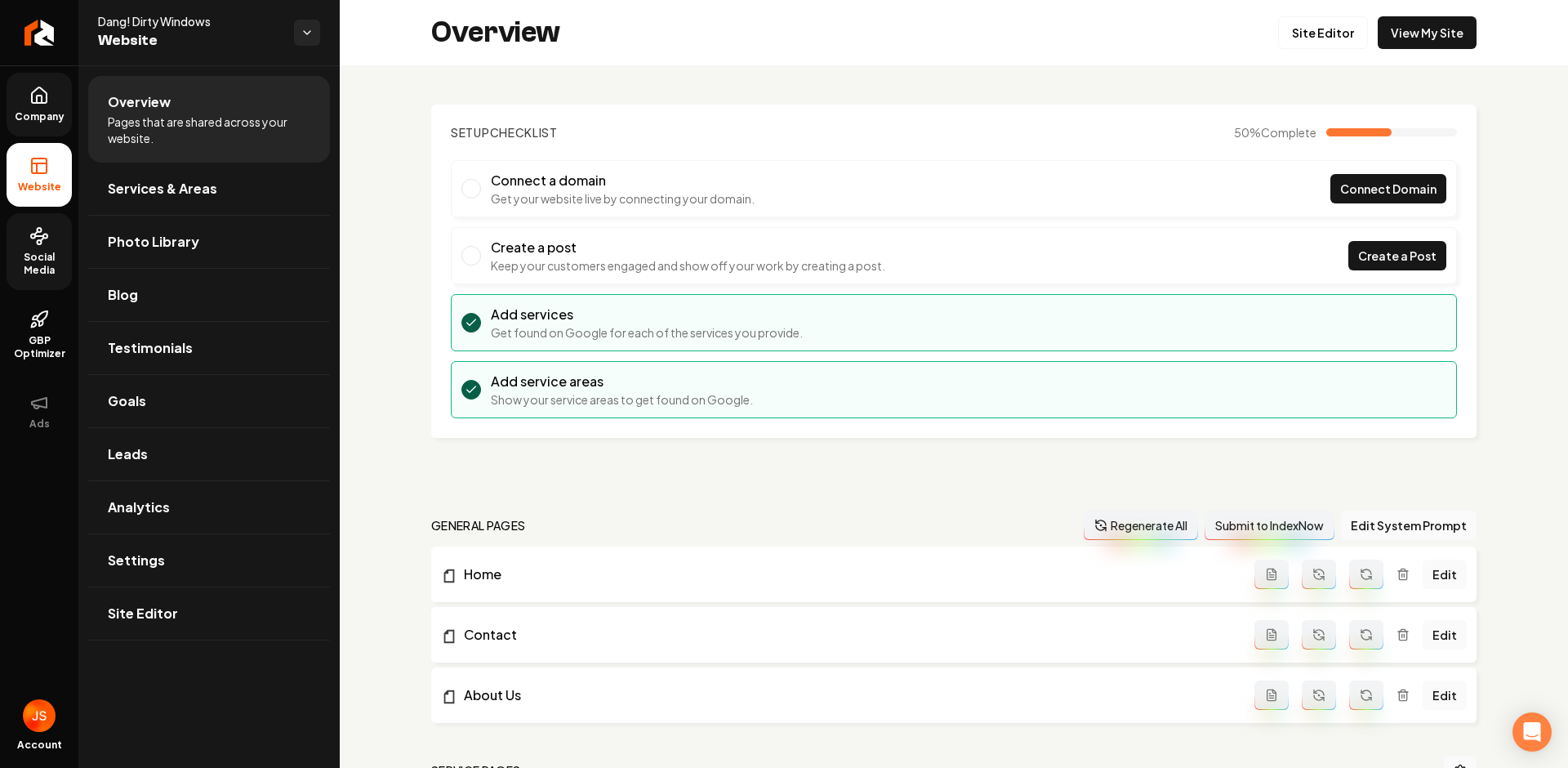
click at [40, 237] on icon at bounding box center [39, 236] width 20 height 20
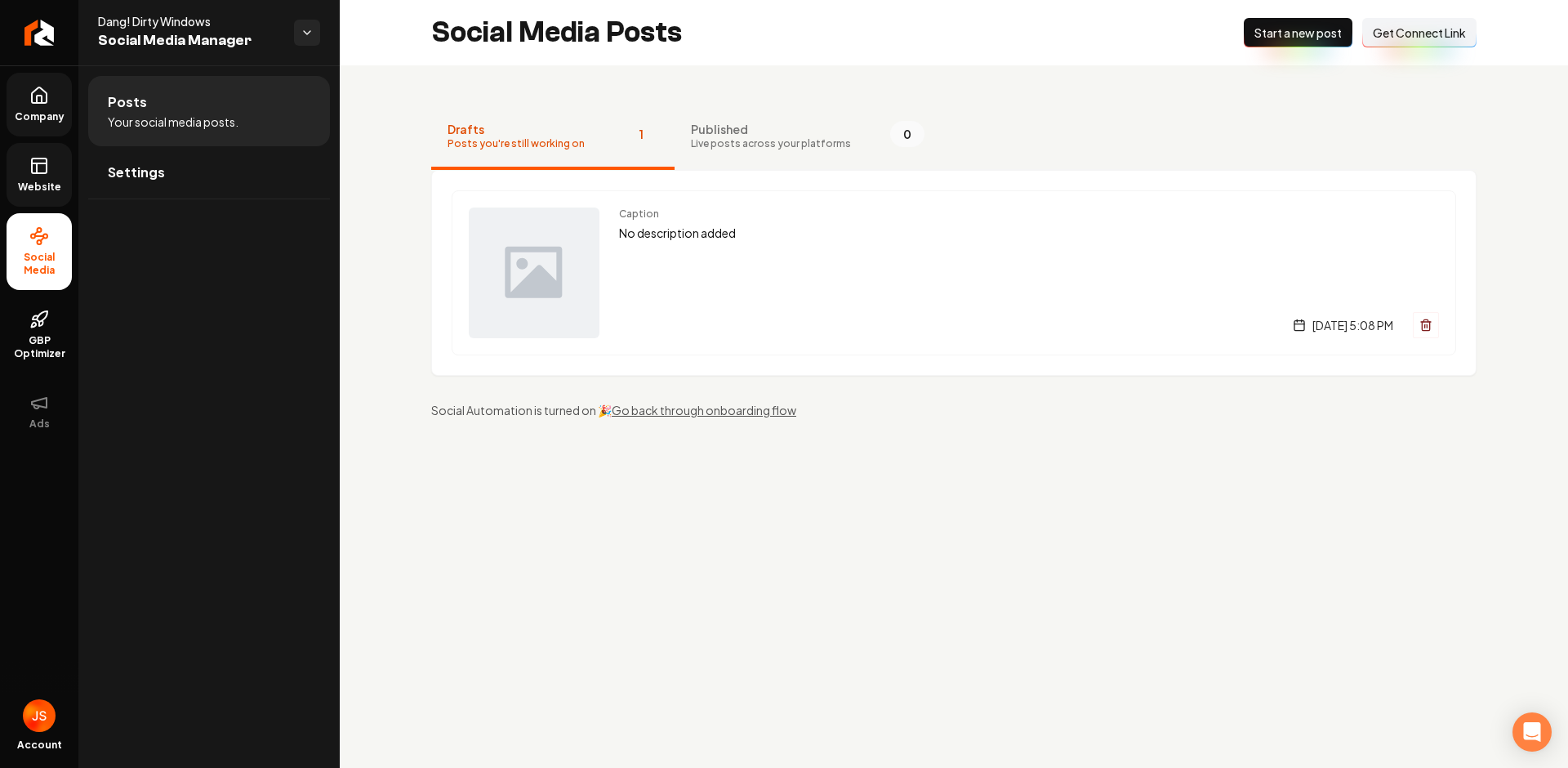
click at [55, 152] on link "Website" at bounding box center [39, 175] width 65 height 64
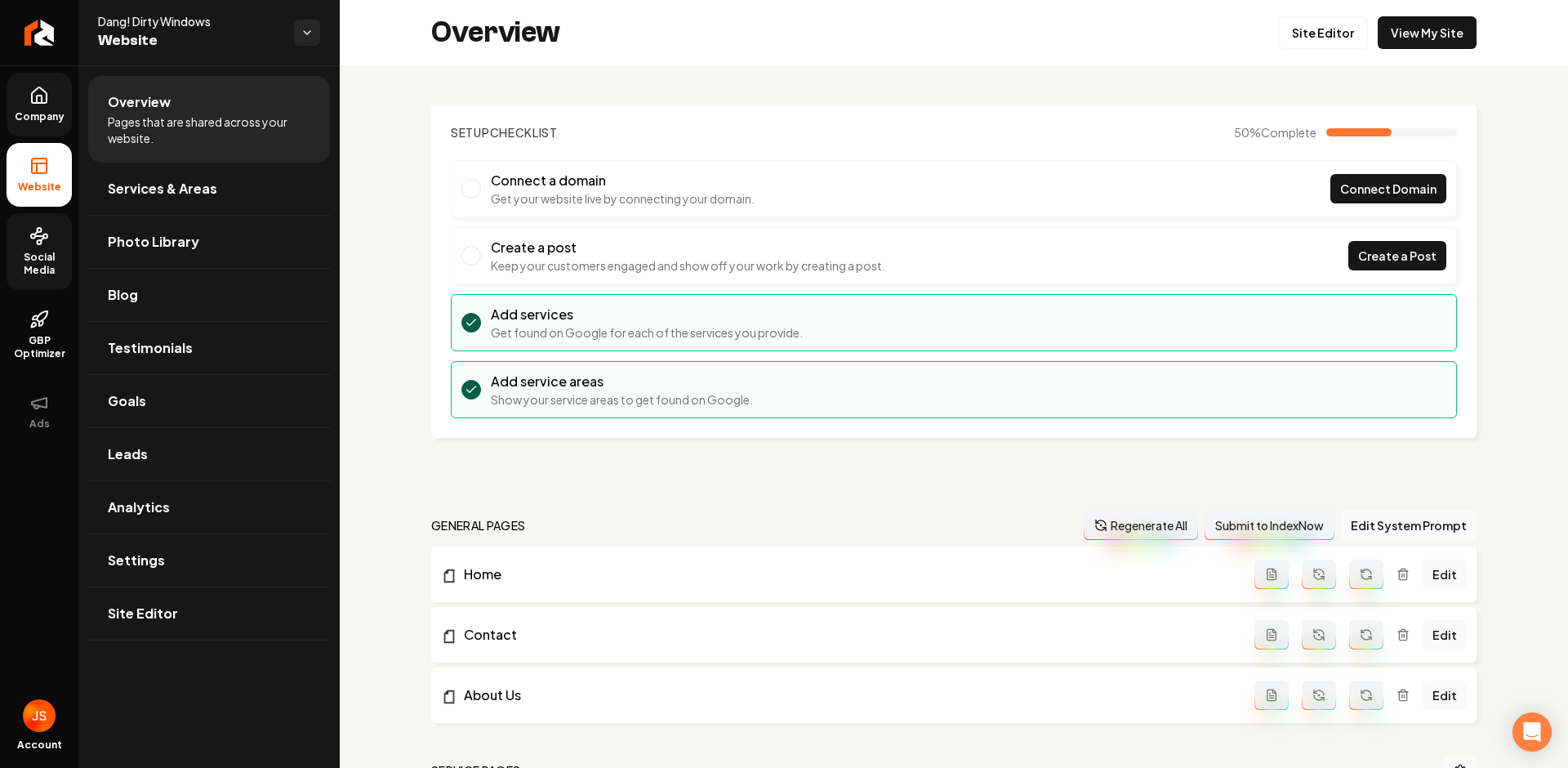
click at [34, 133] on link "Company" at bounding box center [39, 105] width 65 height 64
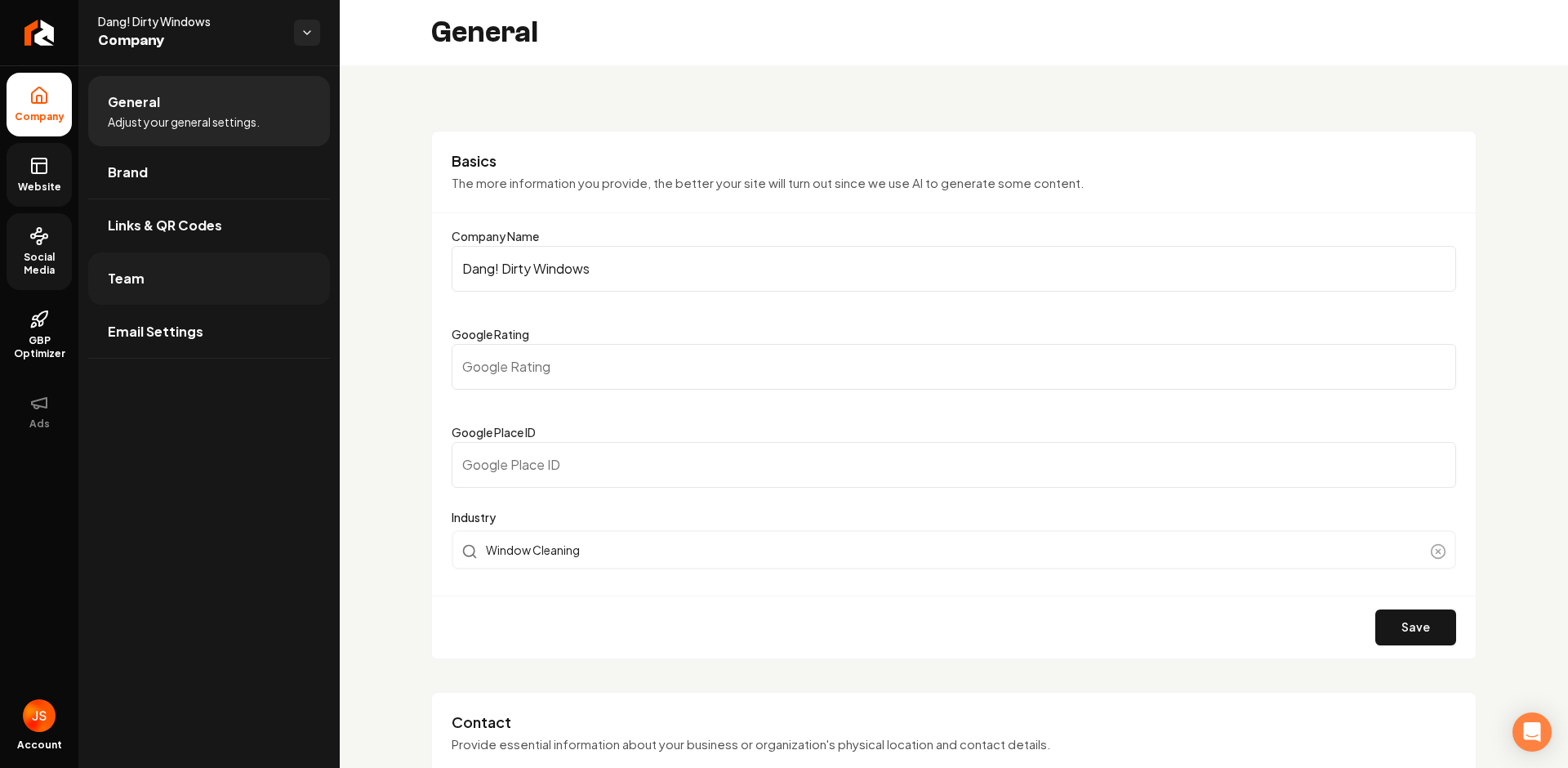
click at [146, 275] on link "Team" at bounding box center [209, 279] width 242 height 53
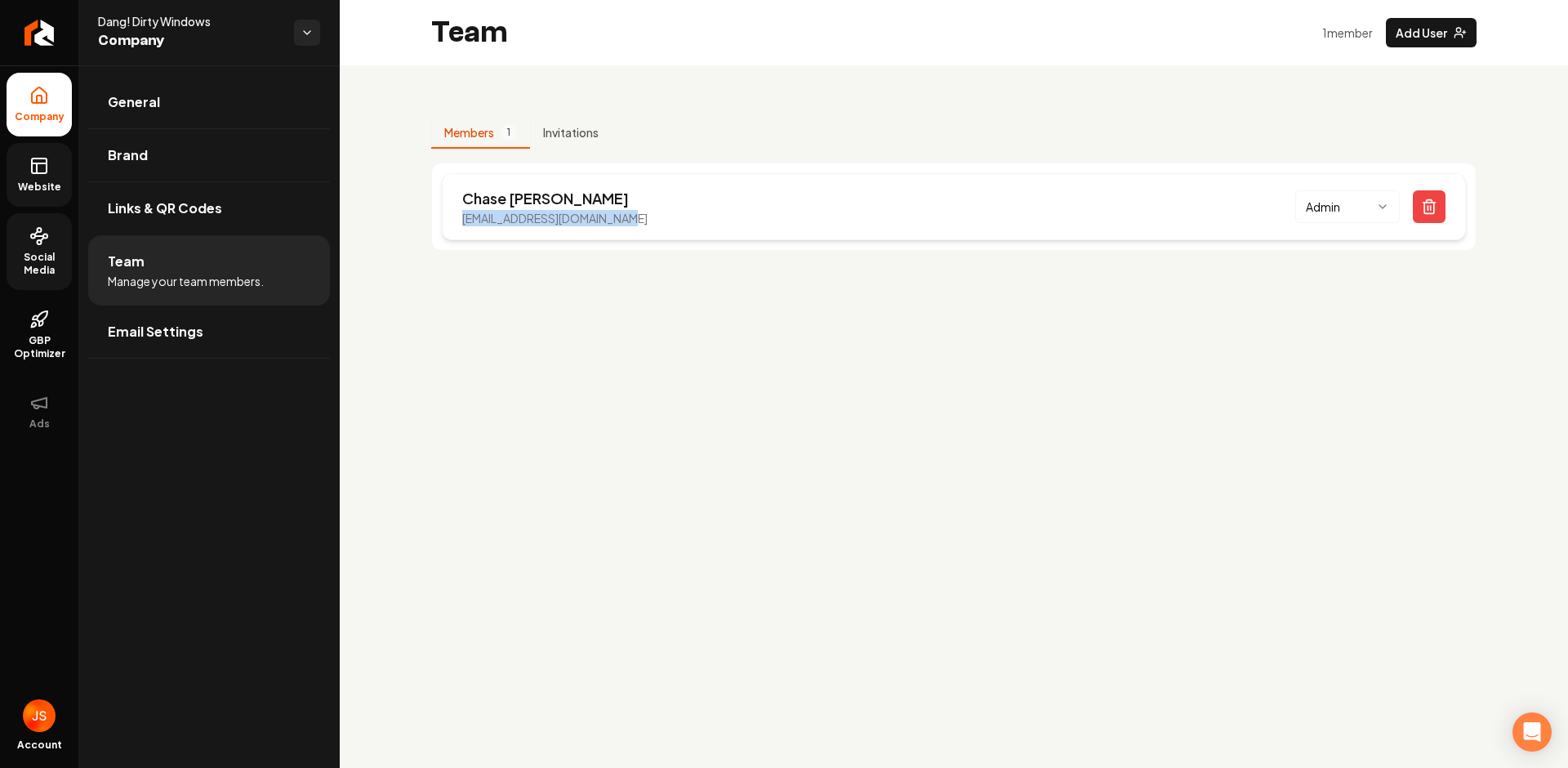
drag, startPoint x: 666, startPoint y: 229, endPoint x: 443, endPoint y: 222, distance: 223.1
click at [444, 222] on div "[PERSON_NAME] [EMAIL_ADDRESS][DOMAIN_NAME] Admin" at bounding box center [954, 206] width 1025 height 67
click at [606, 293] on main "Team 1 member Add User Members 1 Invitations [PERSON_NAME] [EMAIL_ADDRESS][DOMA…" at bounding box center [954, 384] width 1228 height 768
click at [568, 323] on main "Team 1 member Add User Members 1 Invitations [PERSON_NAME] [EMAIL_ADDRESS][DOMA…" at bounding box center [954, 384] width 1228 height 768
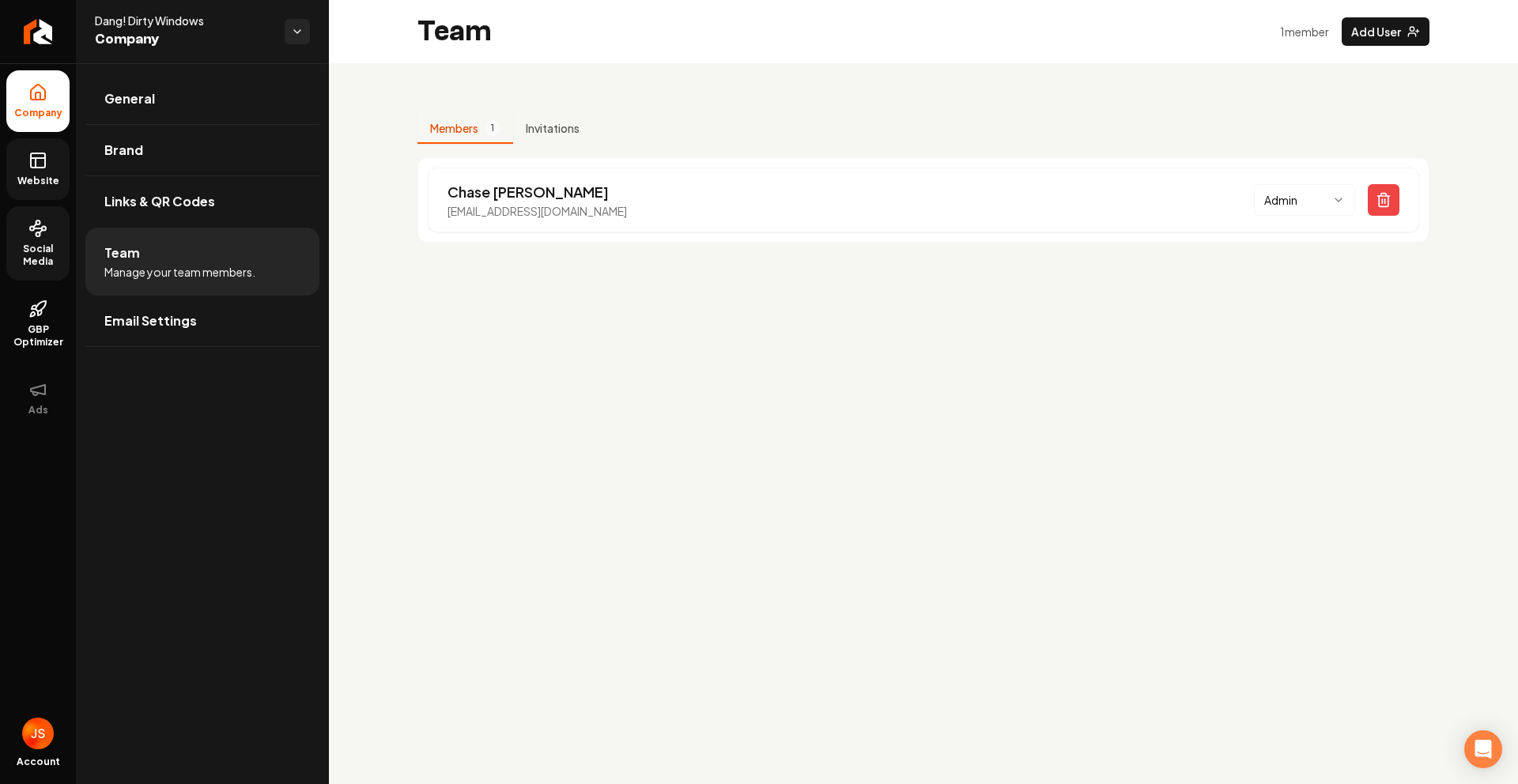
click at [29, 143] on link "Website" at bounding box center [37, 170] width 63 height 62
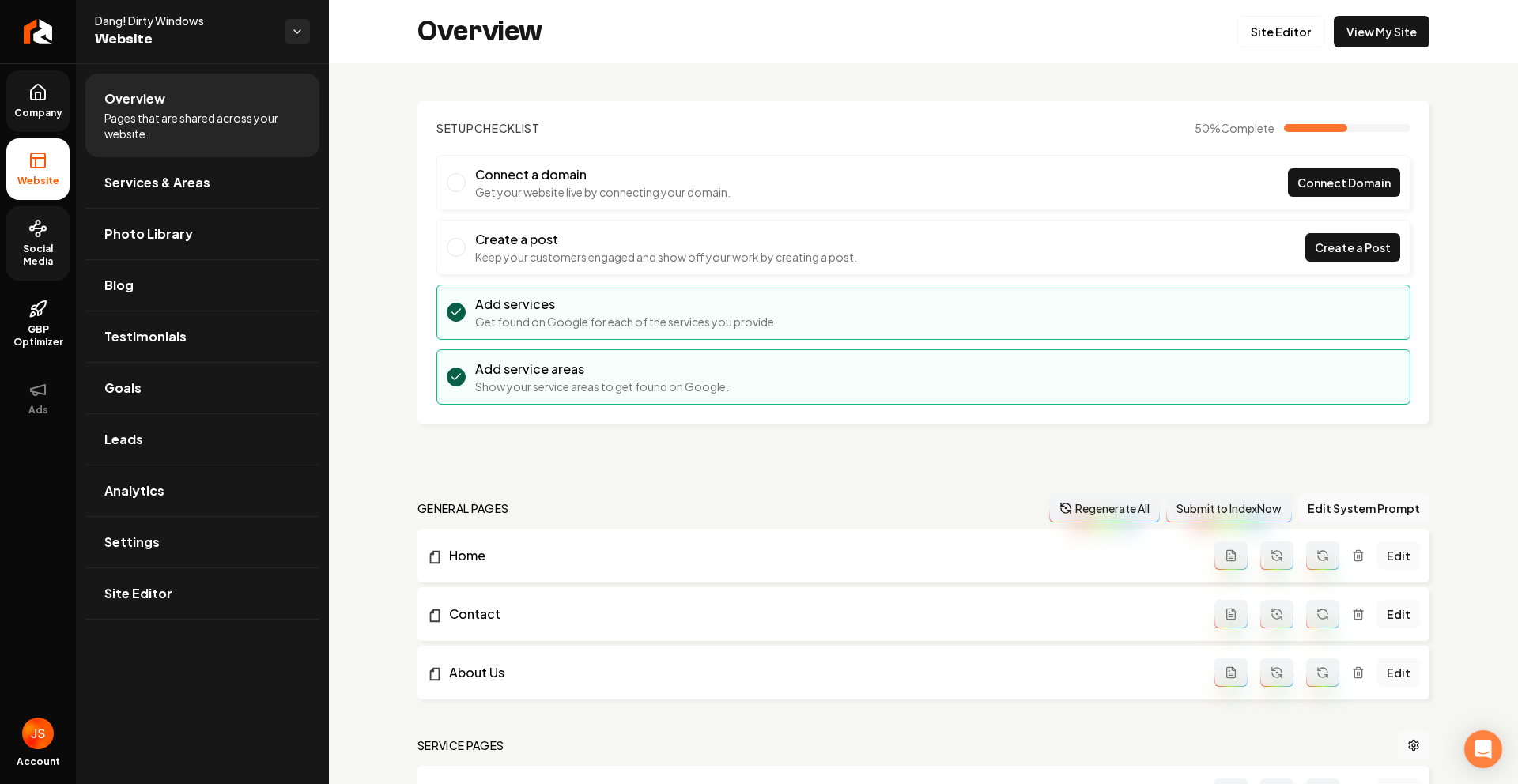
click at [32, 109] on span "Company" at bounding box center [38, 113] width 61 height 13
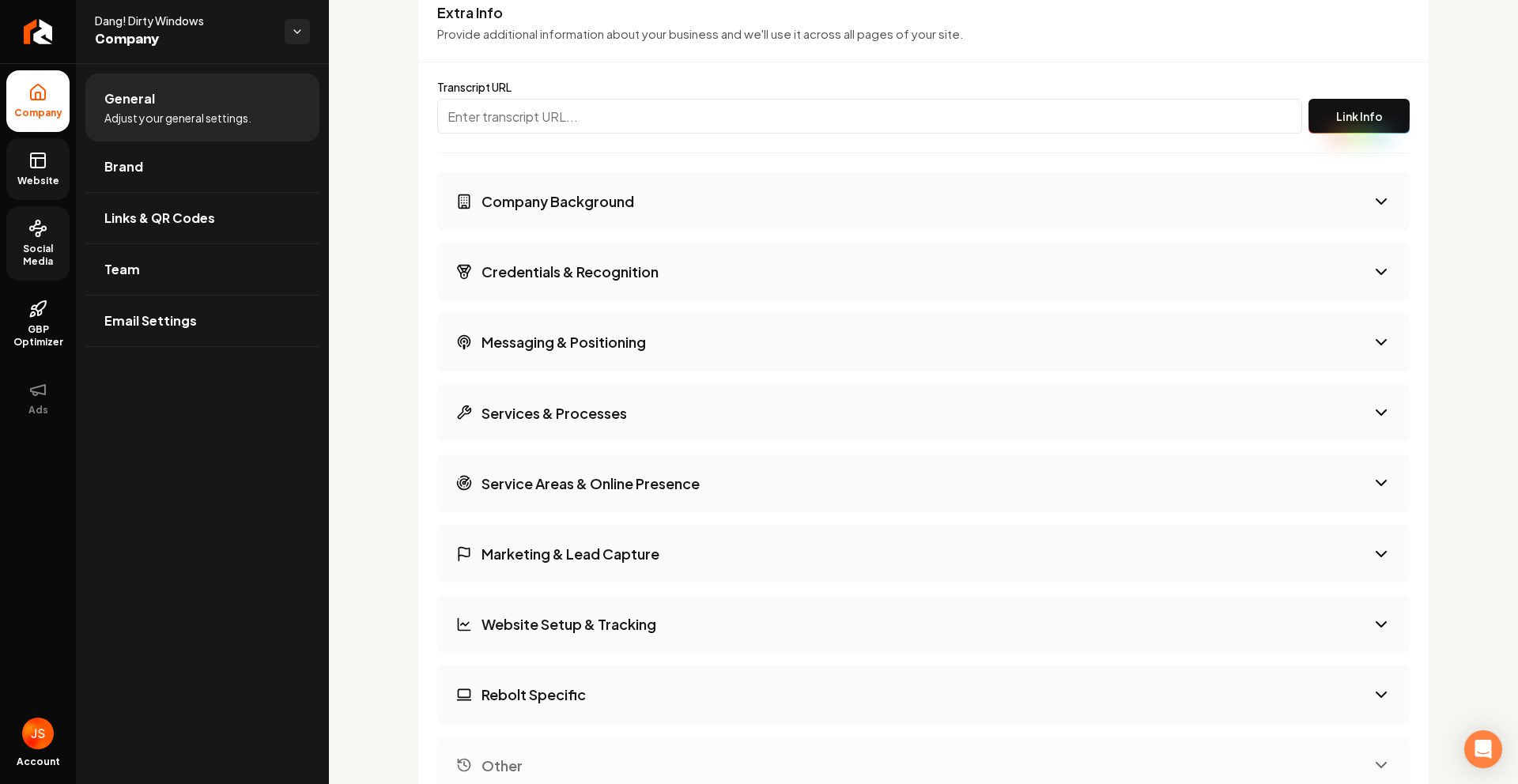
scroll to position [1866, 0]
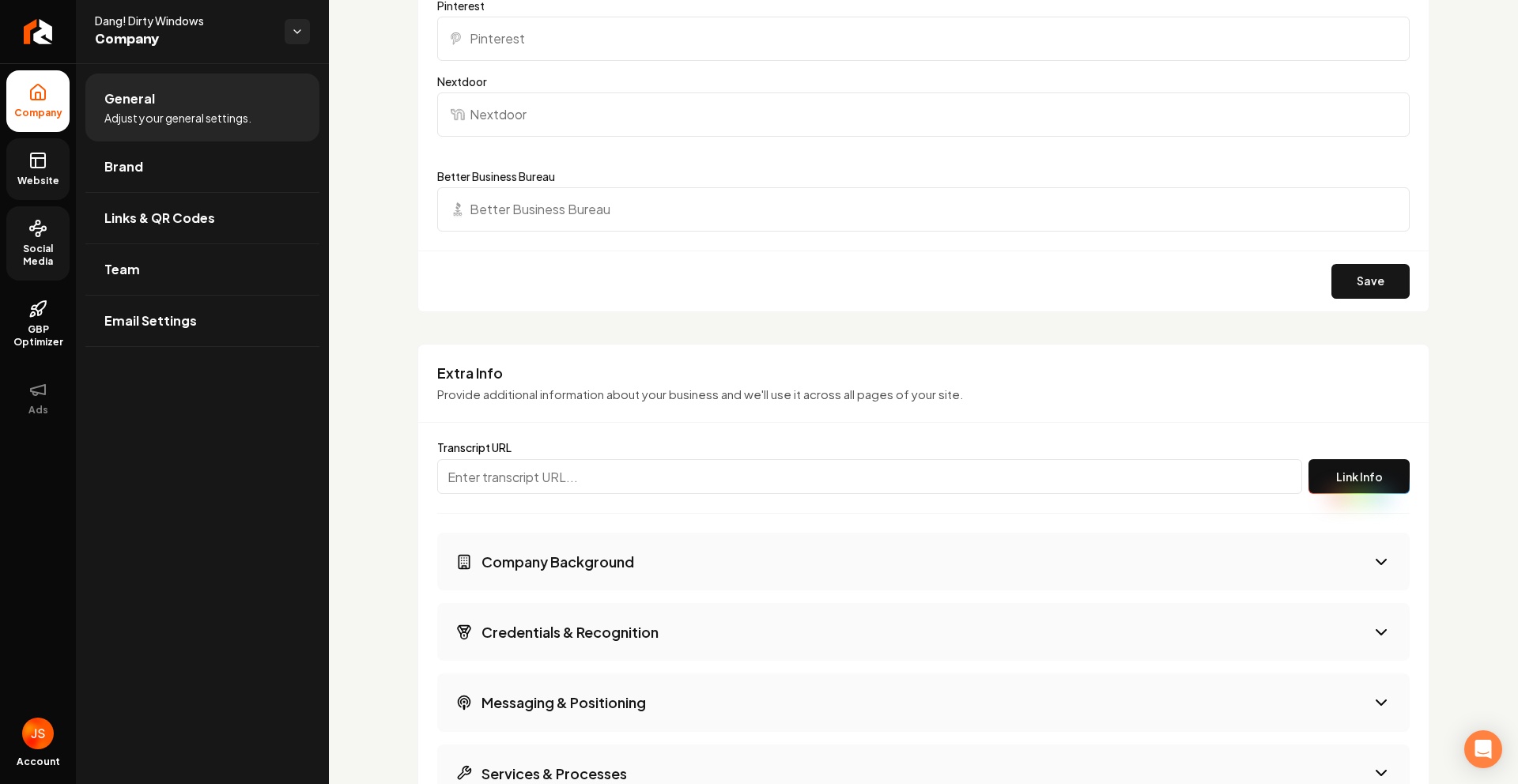
click at [639, 485] on input "Main content area" at bounding box center [870, 477] width 865 height 35
paste input "[URL][PERSON_NAME][DATE]"
type input "[URL][PERSON_NAME][DATE]"
click at [1357, 470] on button "Link Info" at bounding box center [1358, 477] width 101 height 35
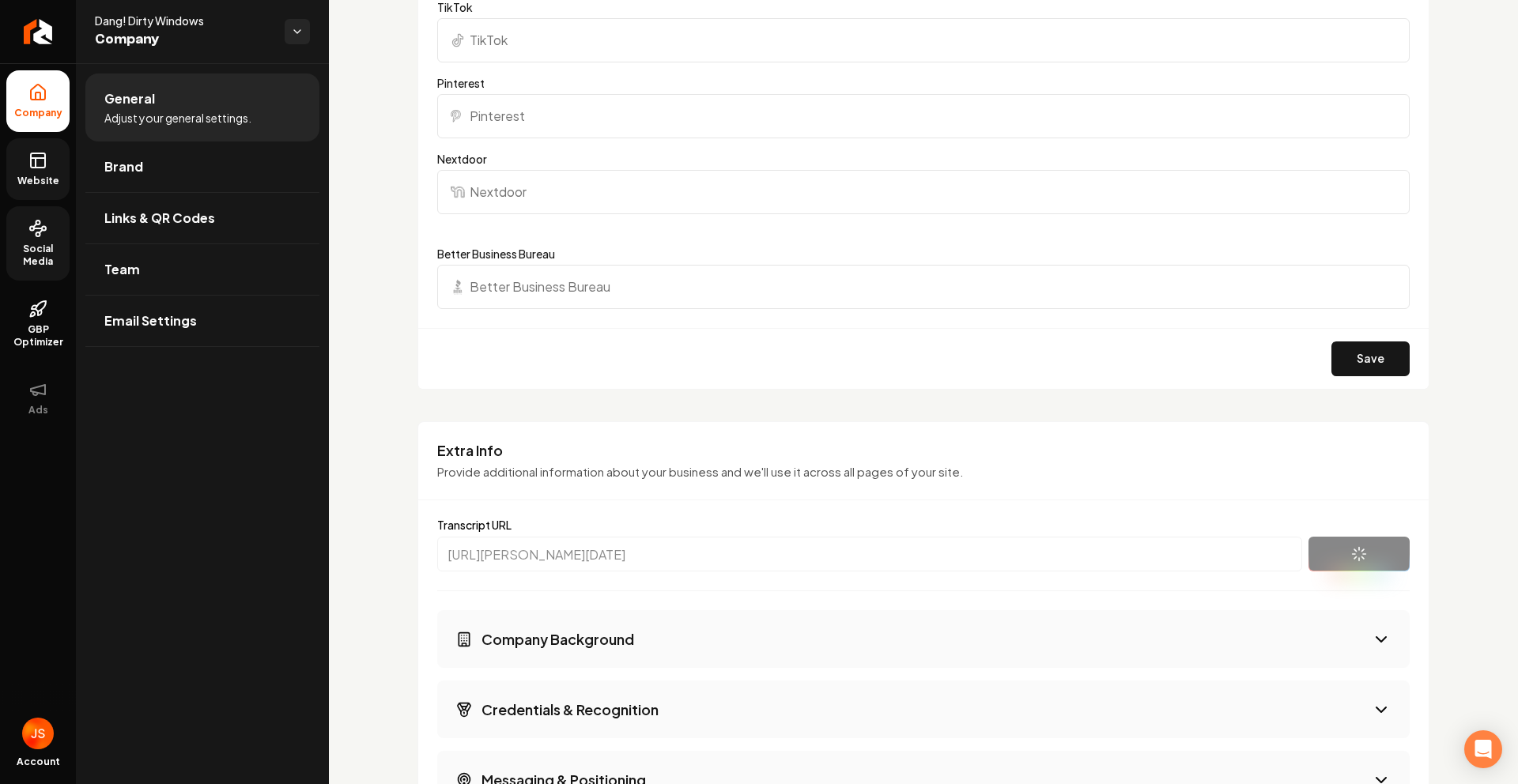
scroll to position [1959, 0]
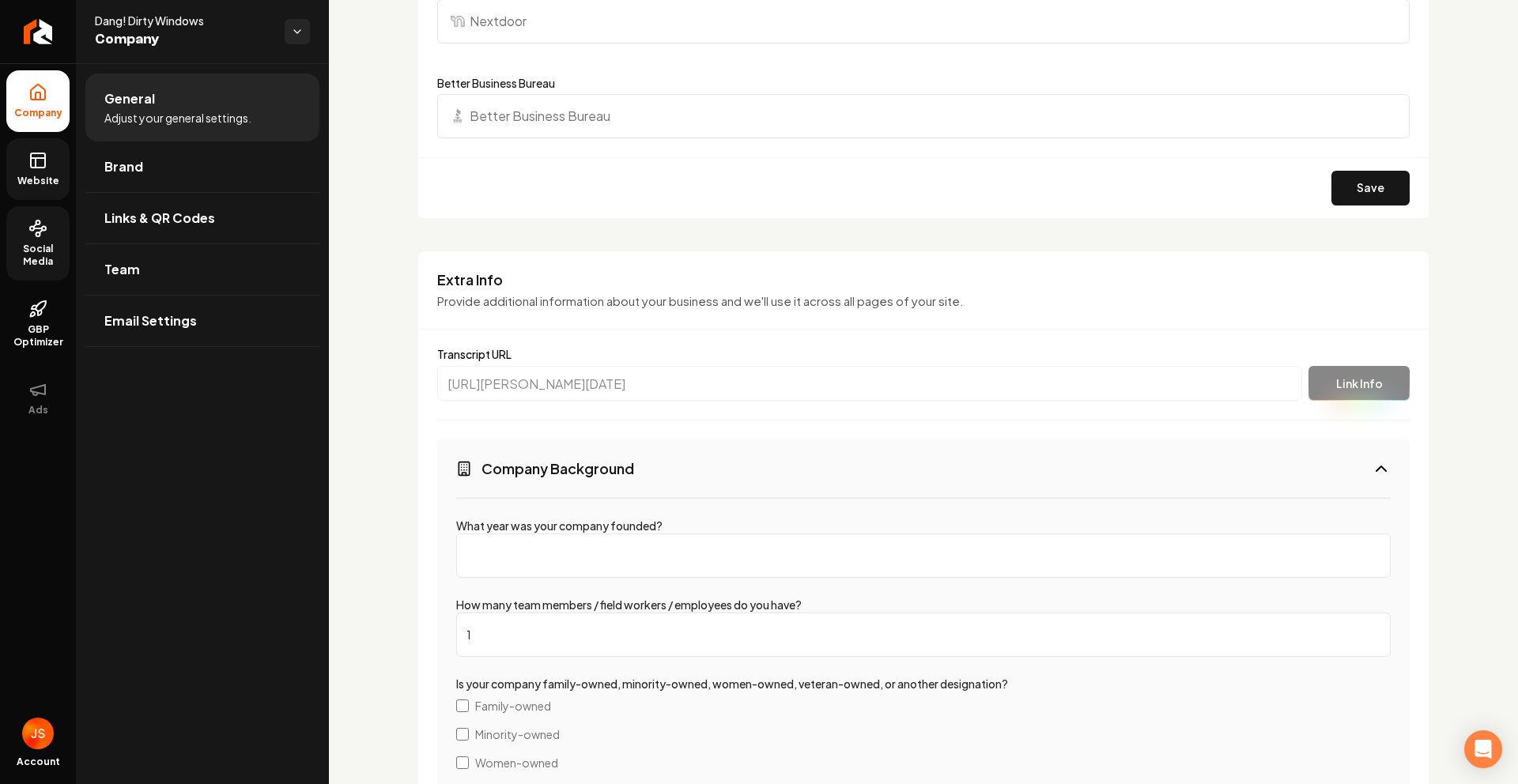
click at [25, 193] on link "Website" at bounding box center [37, 170] width 63 height 62
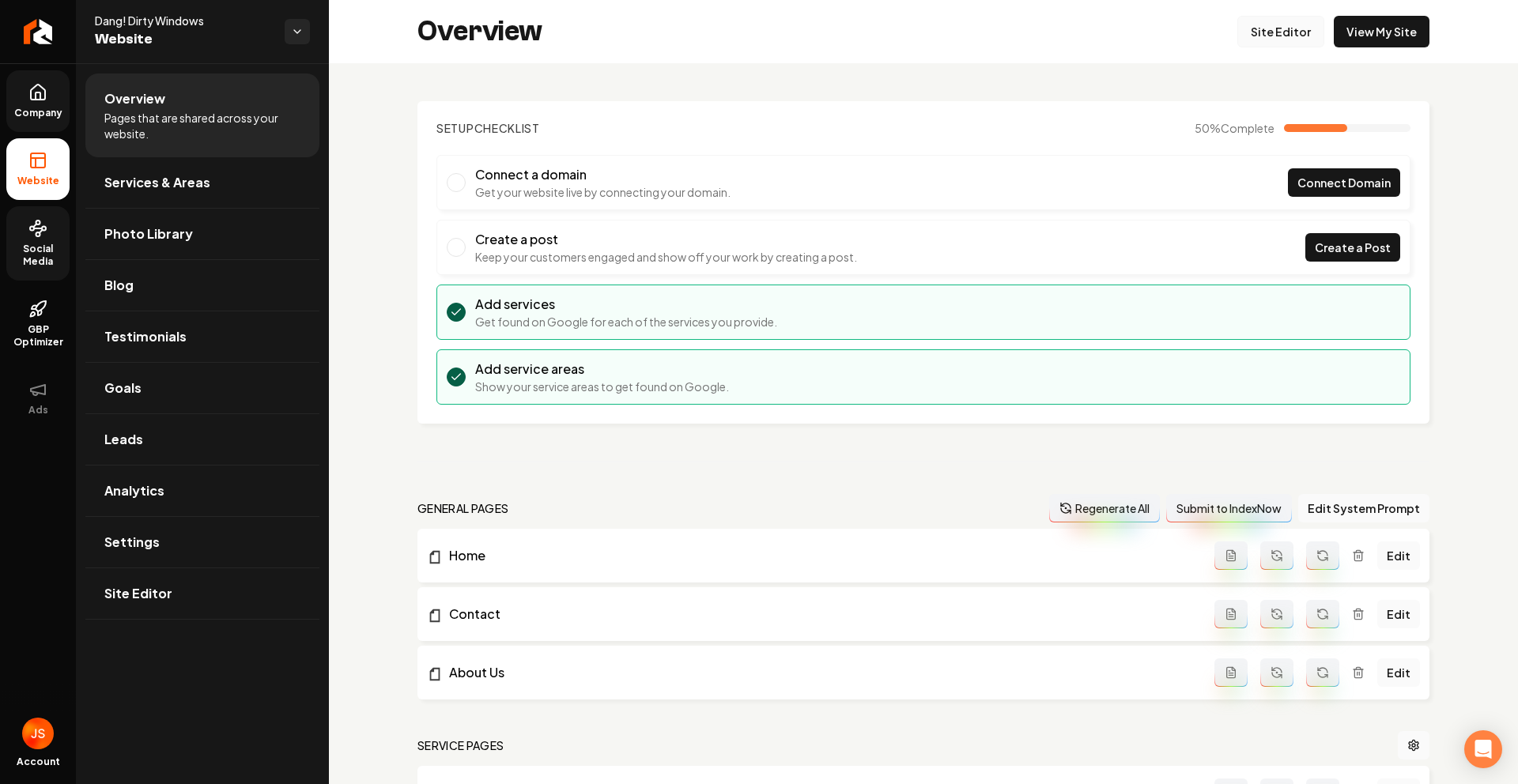
click at [1282, 38] on link "Site Editor" at bounding box center [1280, 31] width 87 height 32
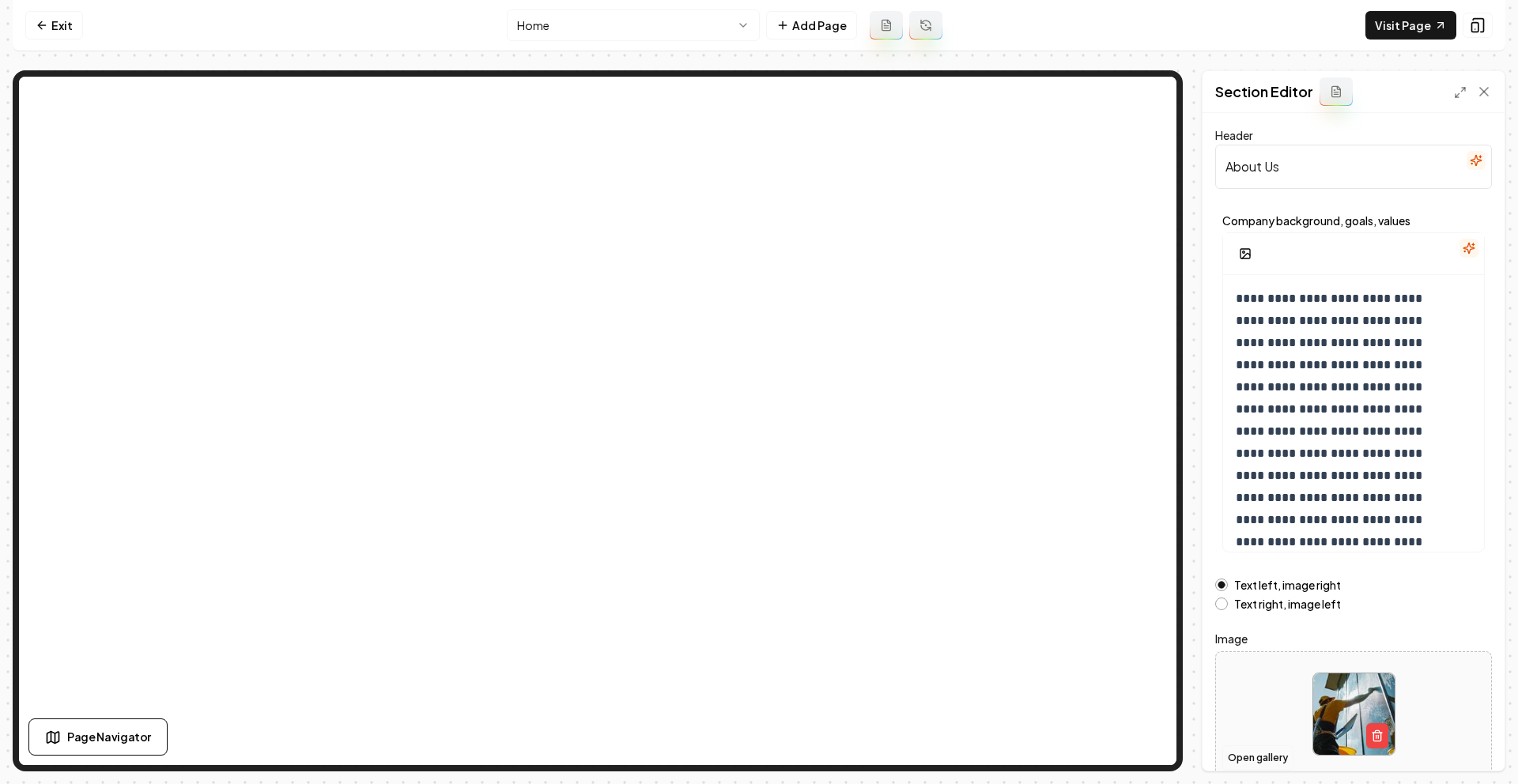
click at [1257, 756] on button "Open gallery" at bounding box center [1258, 758] width 71 height 26
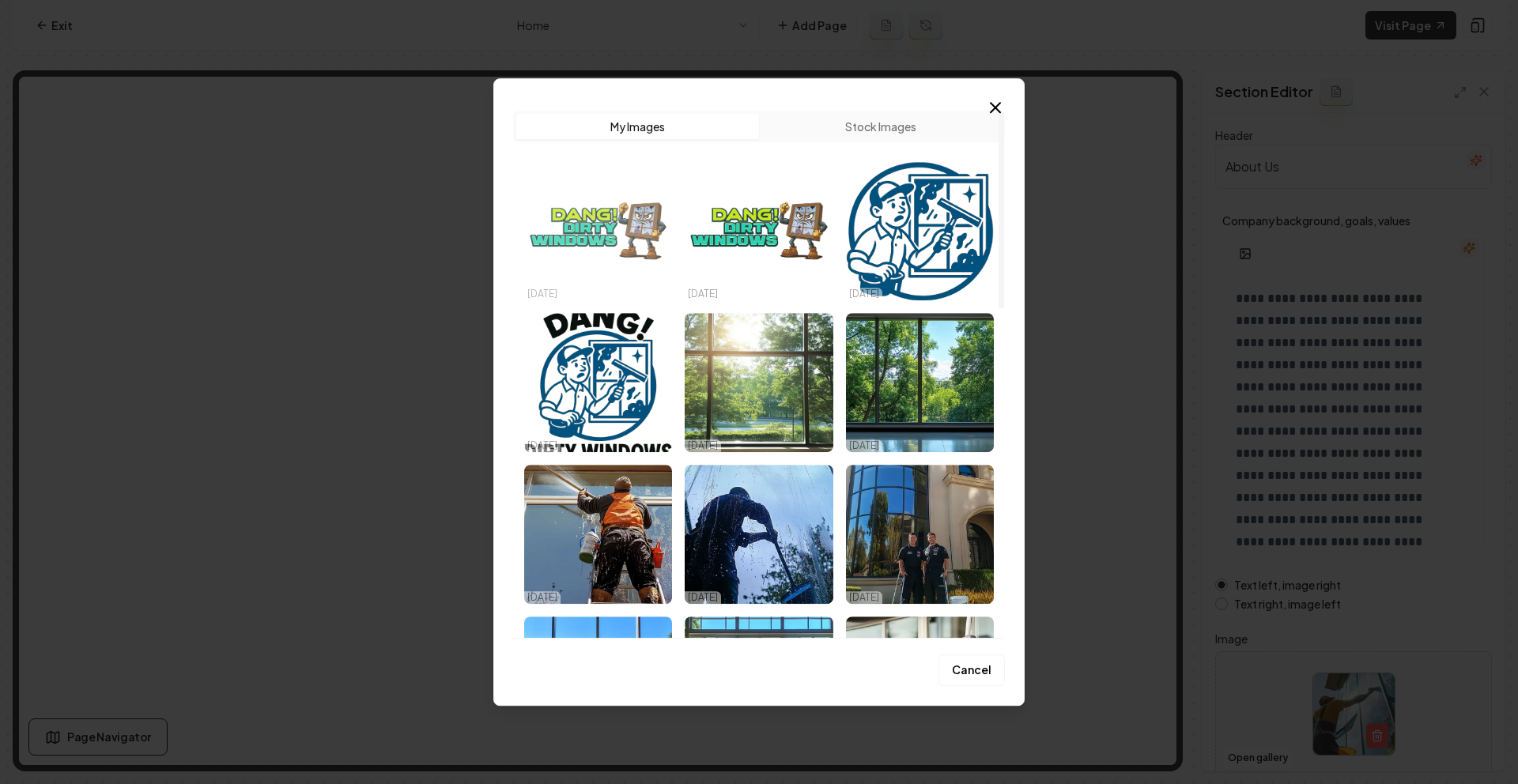
click at [599, 257] on img "Select image image_68e068315c7cd75eb85ab182.jpeg" at bounding box center [598, 231] width 148 height 139
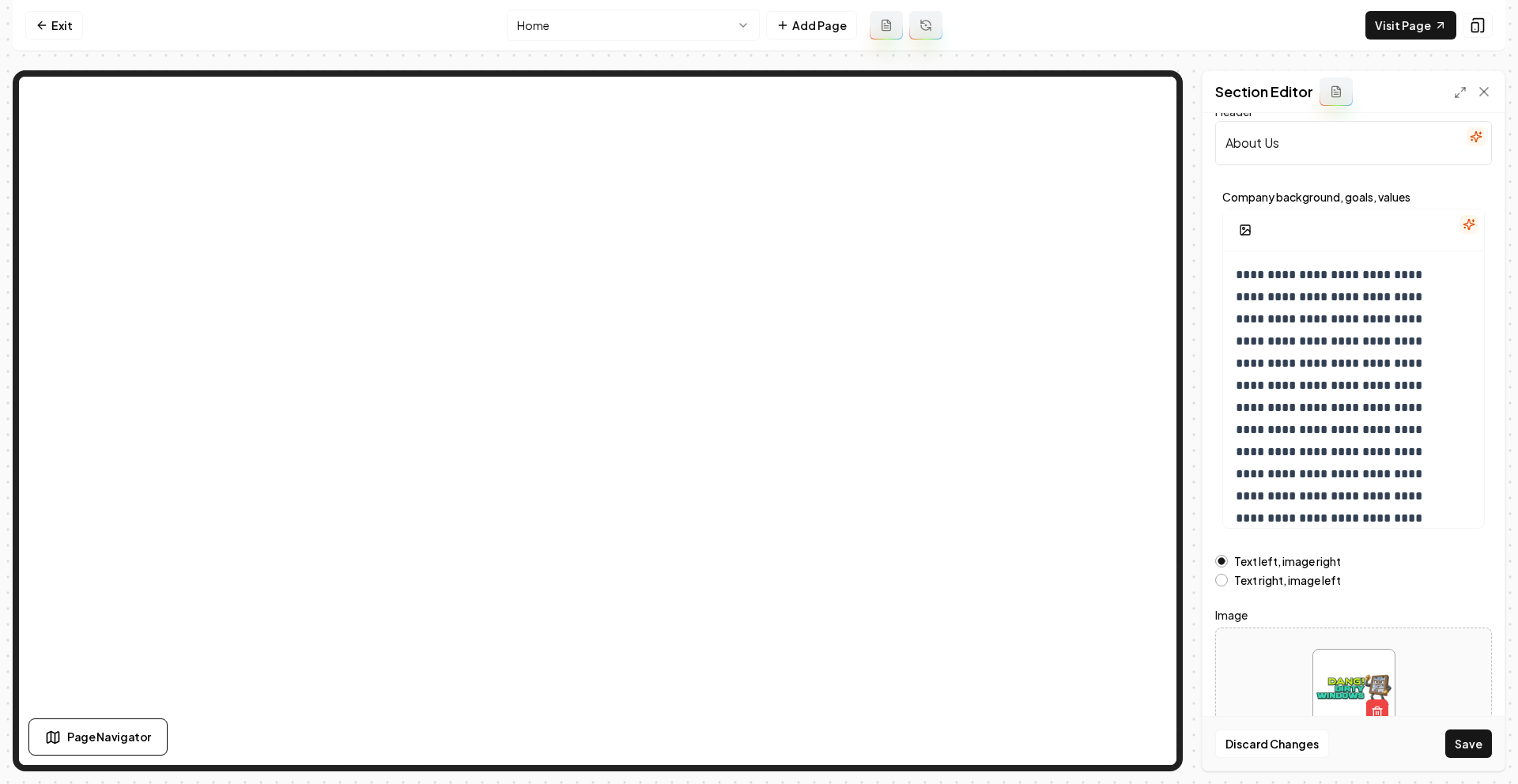
scroll to position [70, 0]
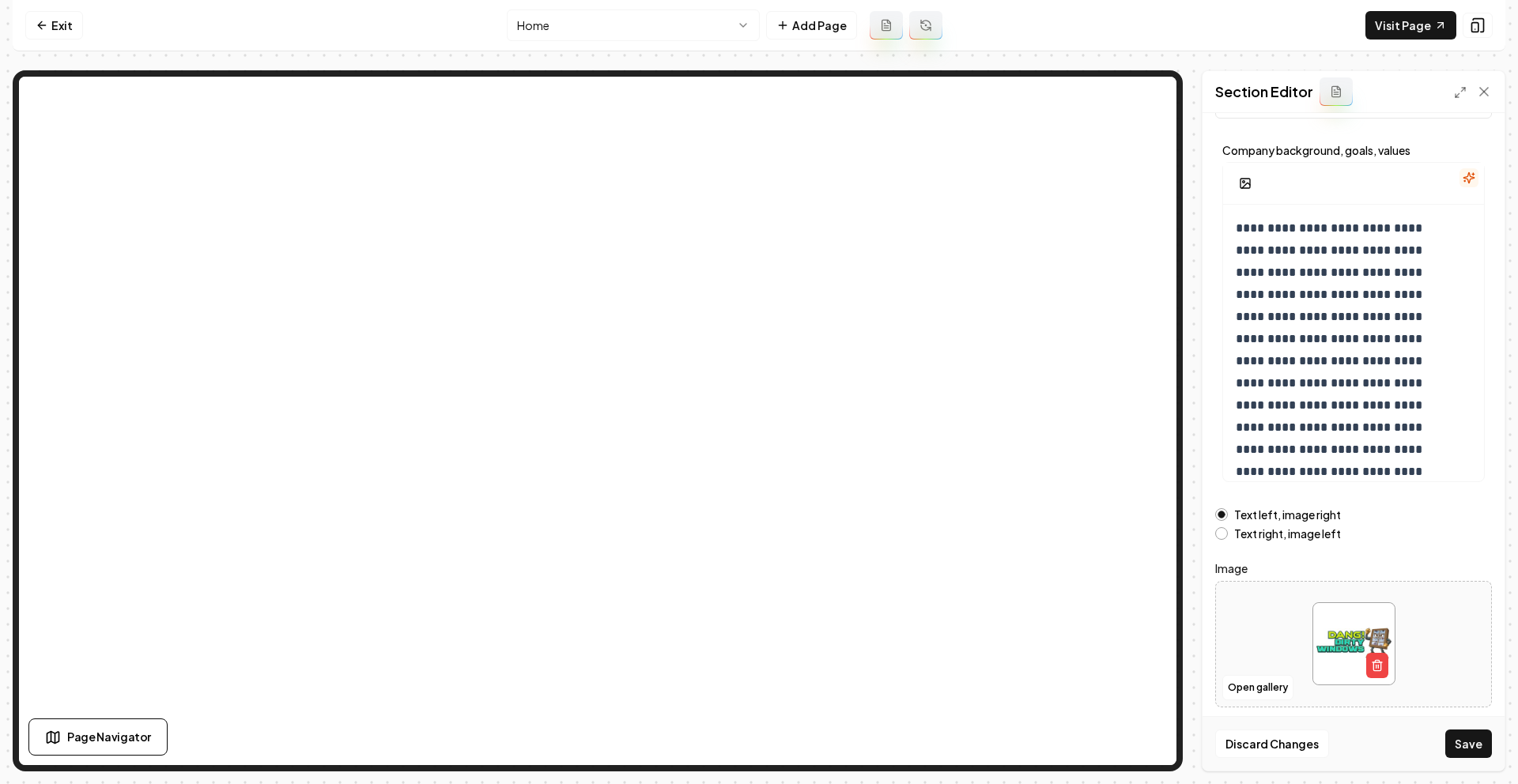
drag, startPoint x: 1473, startPoint y: 748, endPoint x: 1413, endPoint y: 628, distance: 134.2
click at [1473, 748] on button "Save" at bounding box center [1468, 744] width 46 height 28
click at [64, 29] on link "Exit" at bounding box center [54, 25] width 57 height 28
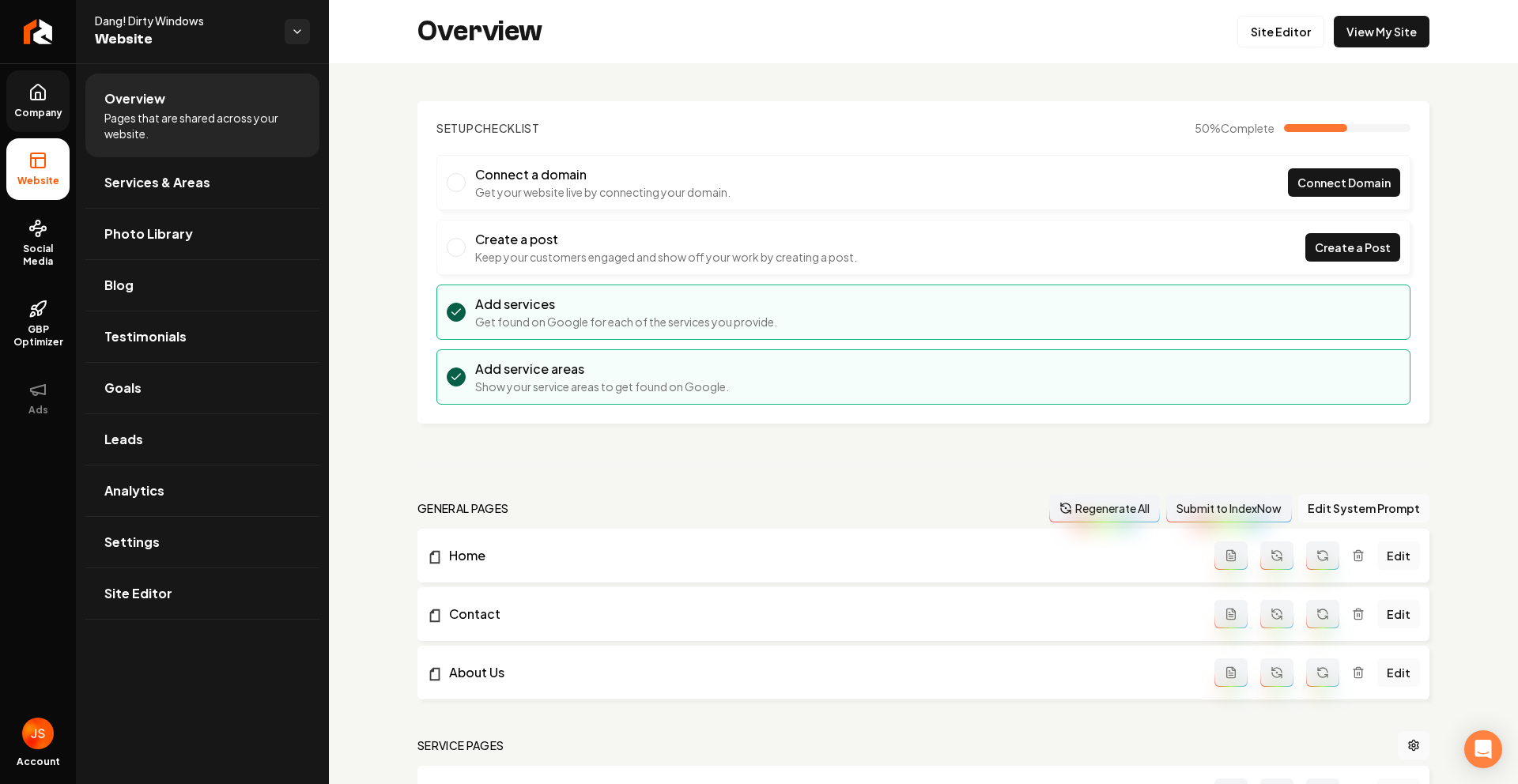
click at [46, 117] on span "Company" at bounding box center [38, 113] width 61 height 13
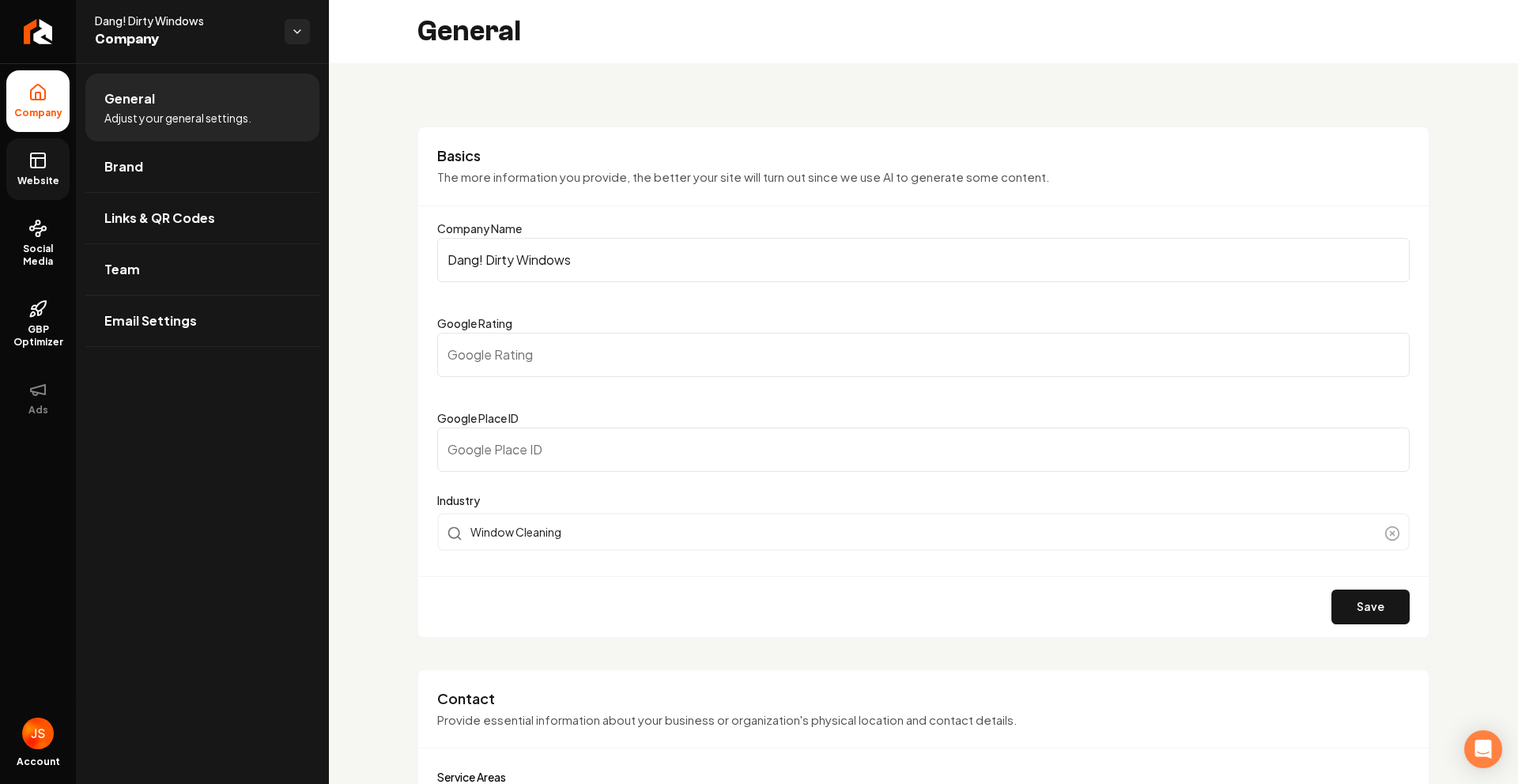
click at [40, 175] on span "Website" at bounding box center [38, 181] width 55 height 13
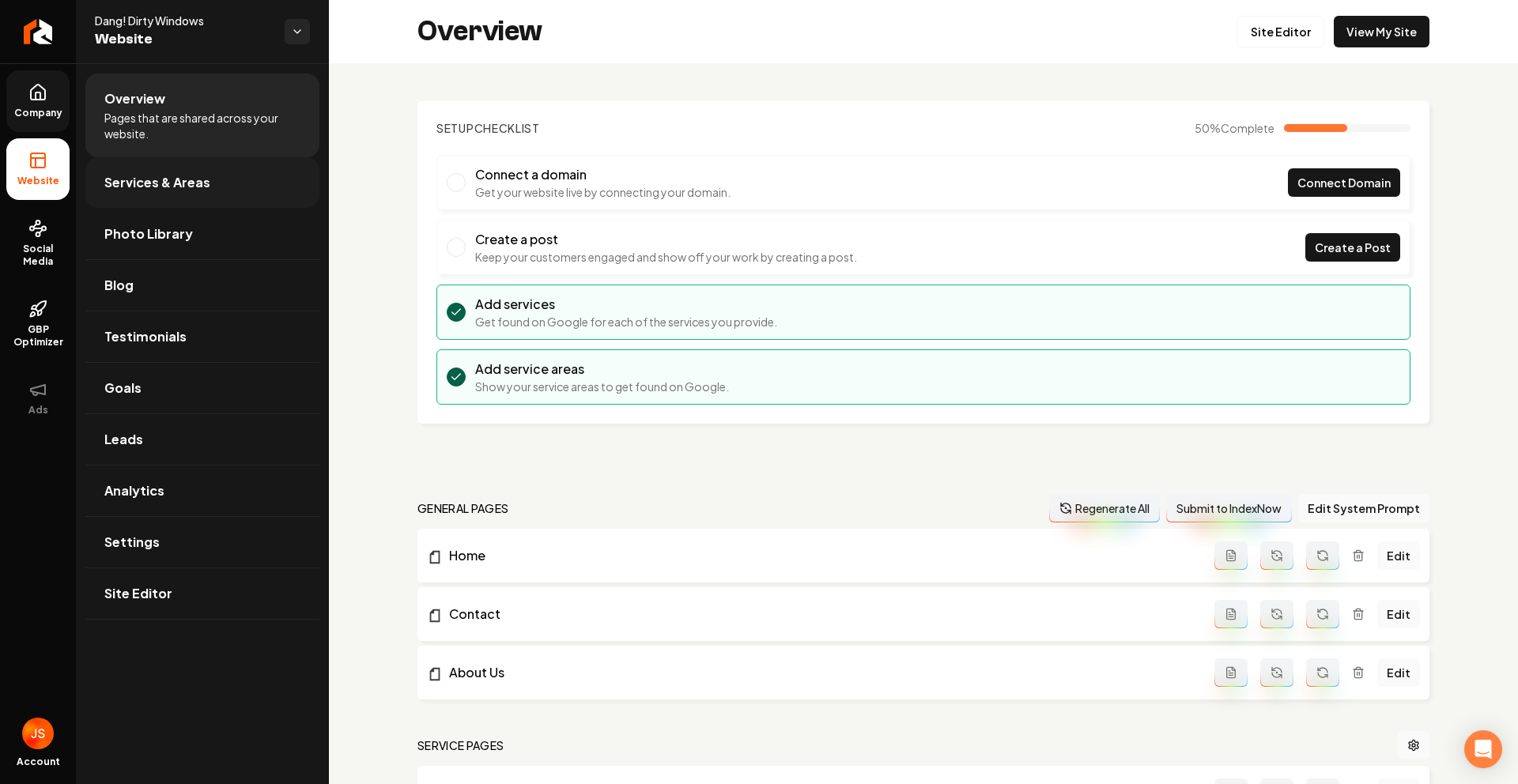
click at [137, 191] on span "Services & Areas" at bounding box center [157, 182] width 106 height 19
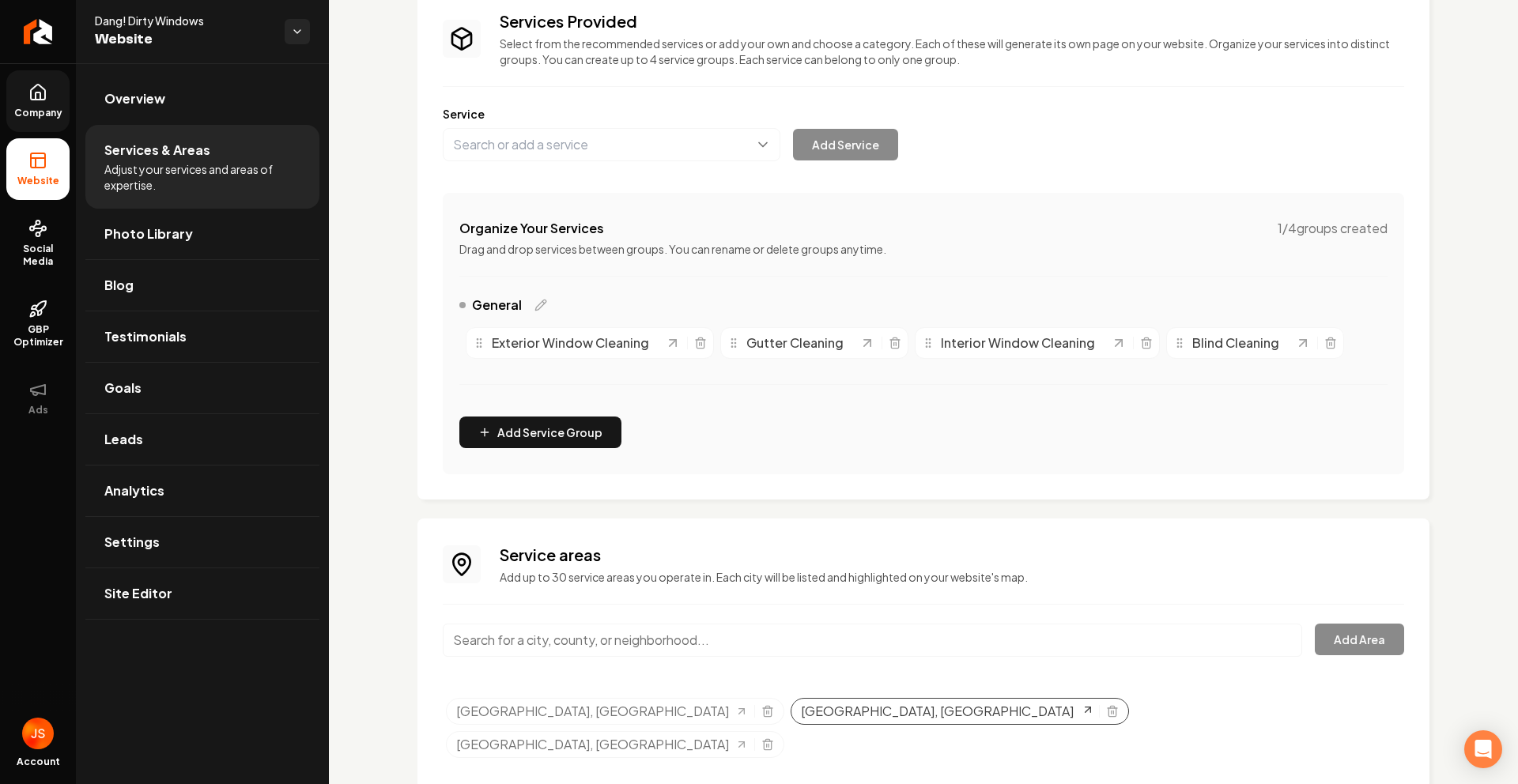
scroll to position [127, 0]
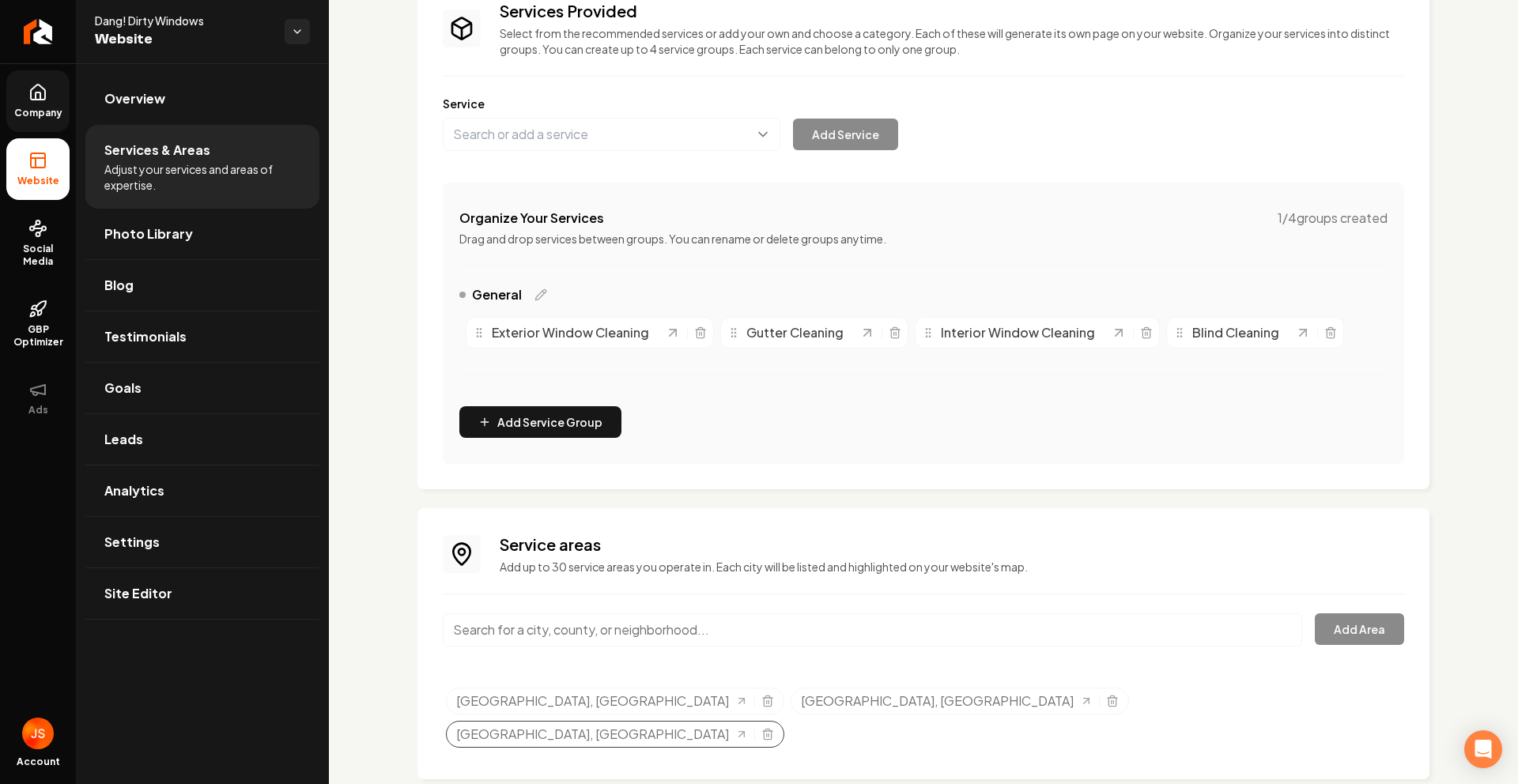
click at [784, 721] on div "[GEOGRAPHIC_DATA], [GEOGRAPHIC_DATA]" at bounding box center [614, 734] width 338 height 26
click at [769, 734] on line "Selected tags" at bounding box center [769, 735] width 0 height 3
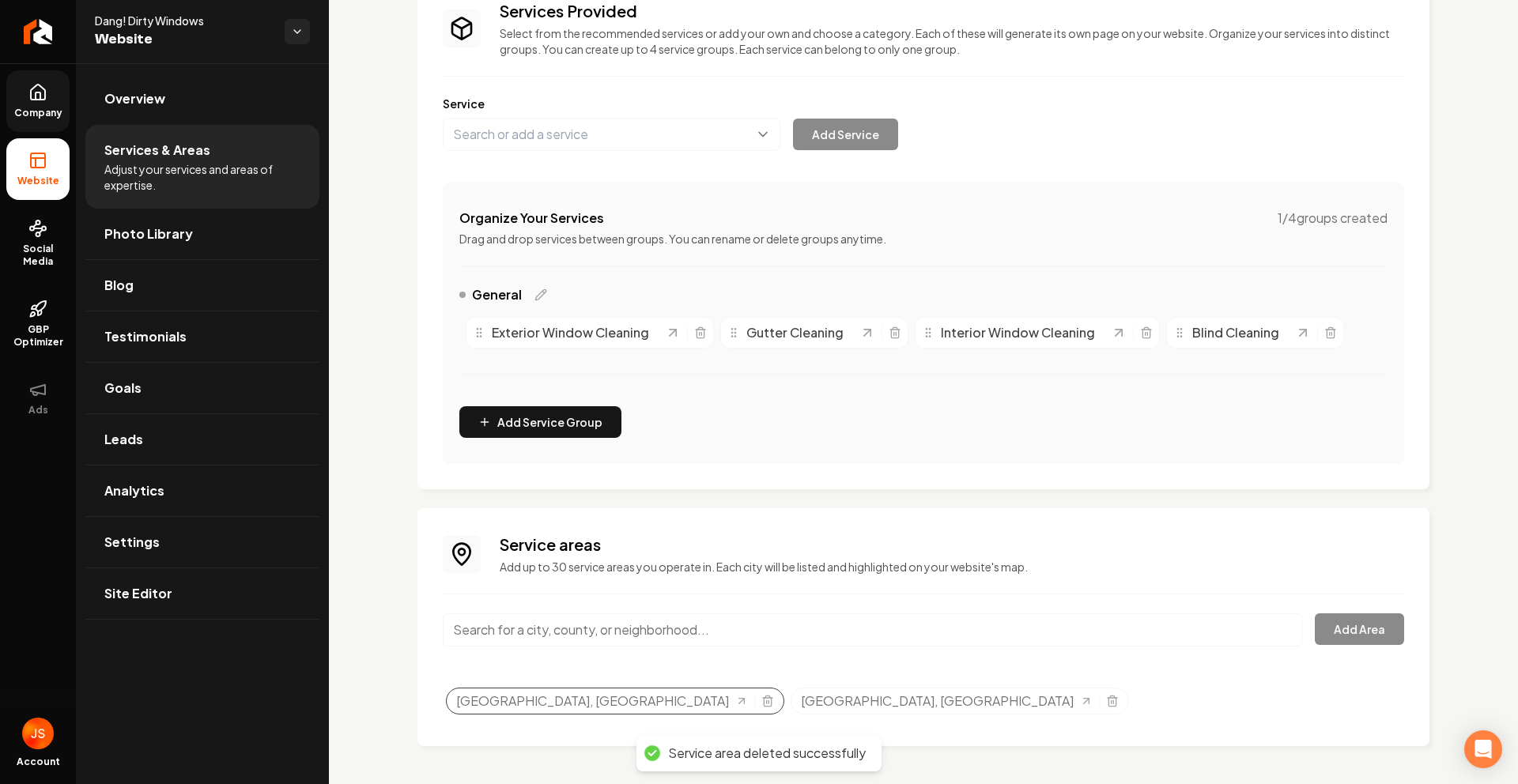
click at [558, 707] on div "[GEOGRAPHIC_DATA], [GEOGRAPHIC_DATA]" at bounding box center [614, 701] width 338 height 26
click at [761, 695] on icon "Selected tags" at bounding box center [768, 701] width 13 height 13
click at [761, 701] on icon "Selected tags" at bounding box center [768, 701] width 13 height 13
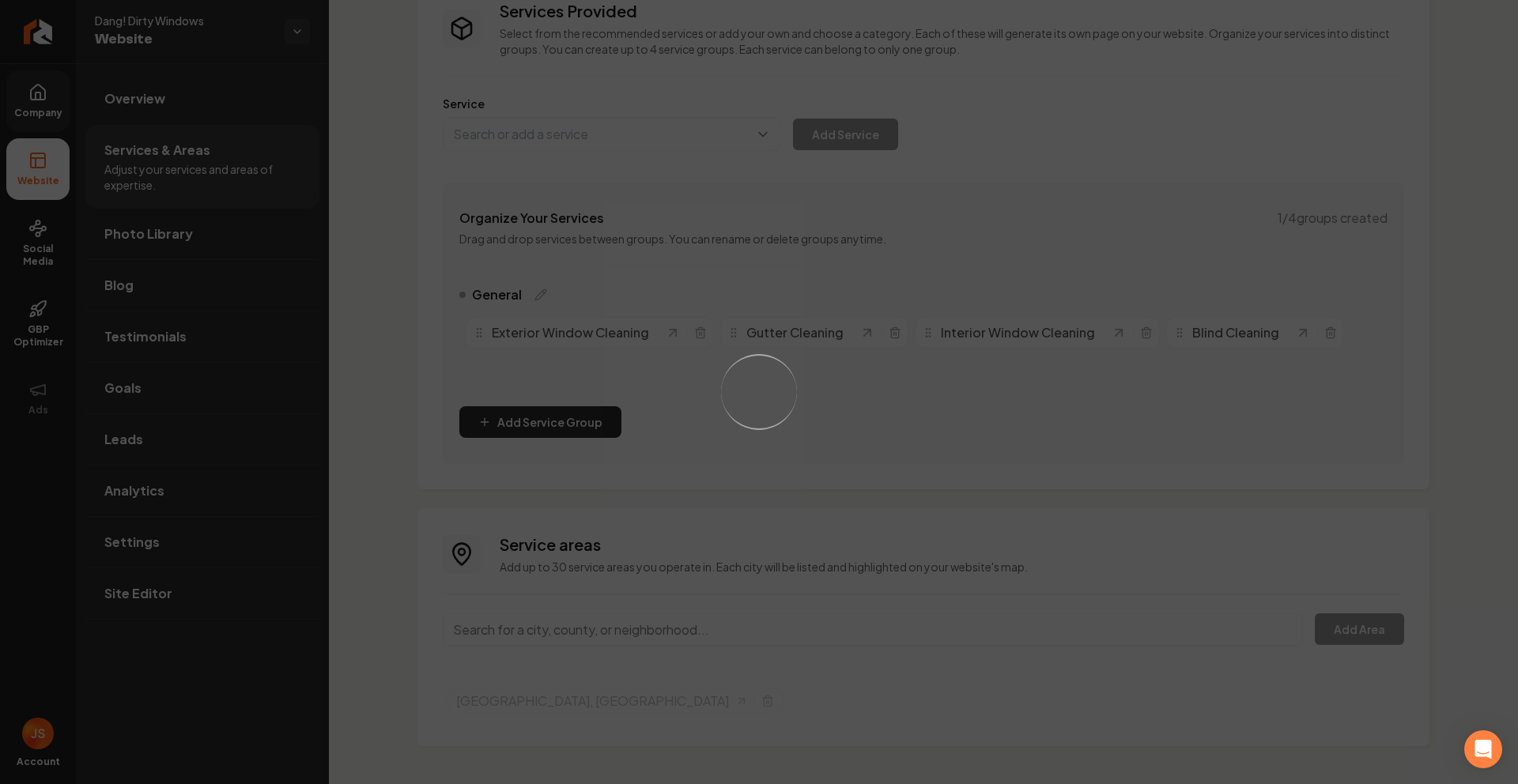
scroll to position [93, 0]
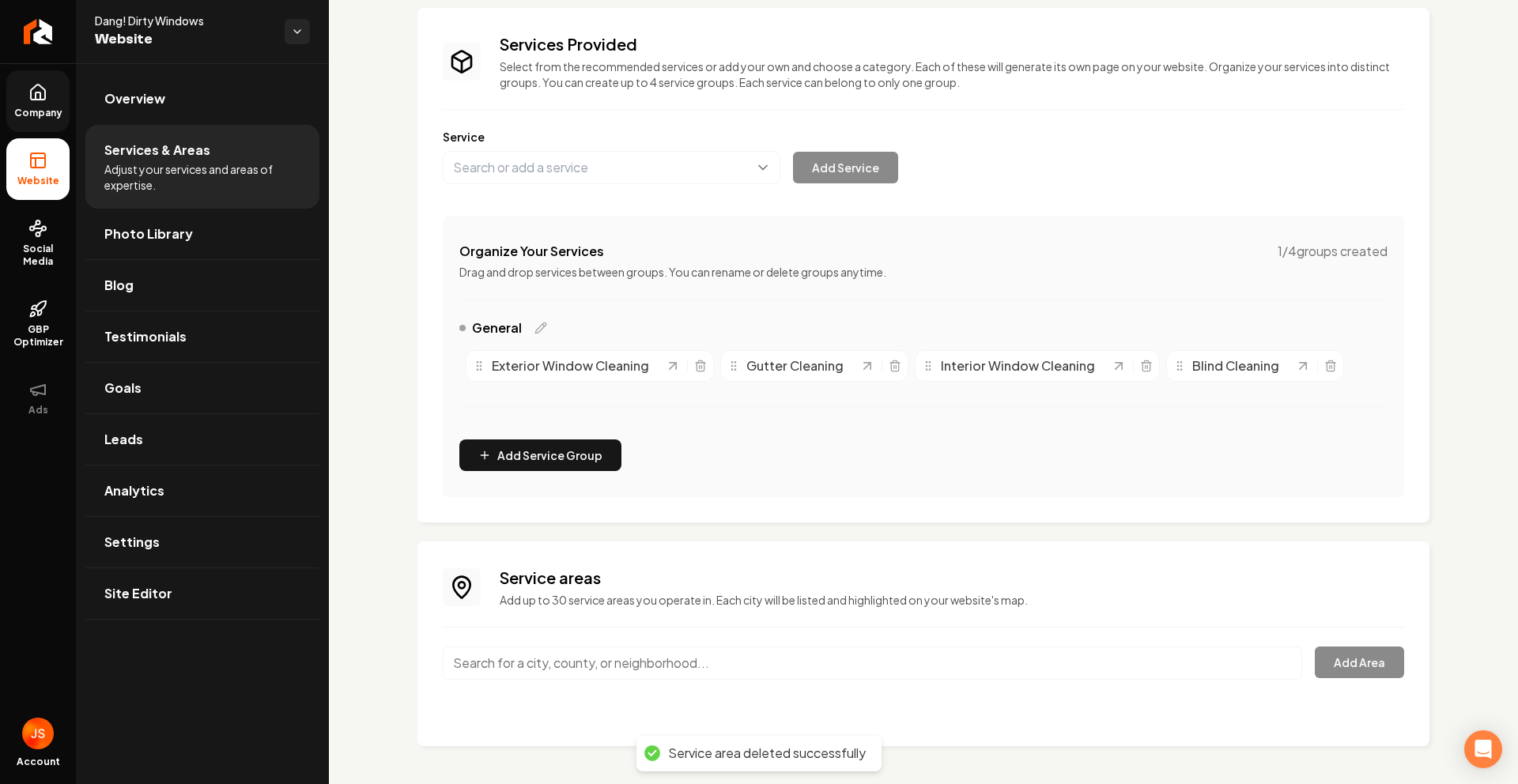
click at [21, 98] on link "Company" at bounding box center [37, 101] width 63 height 62
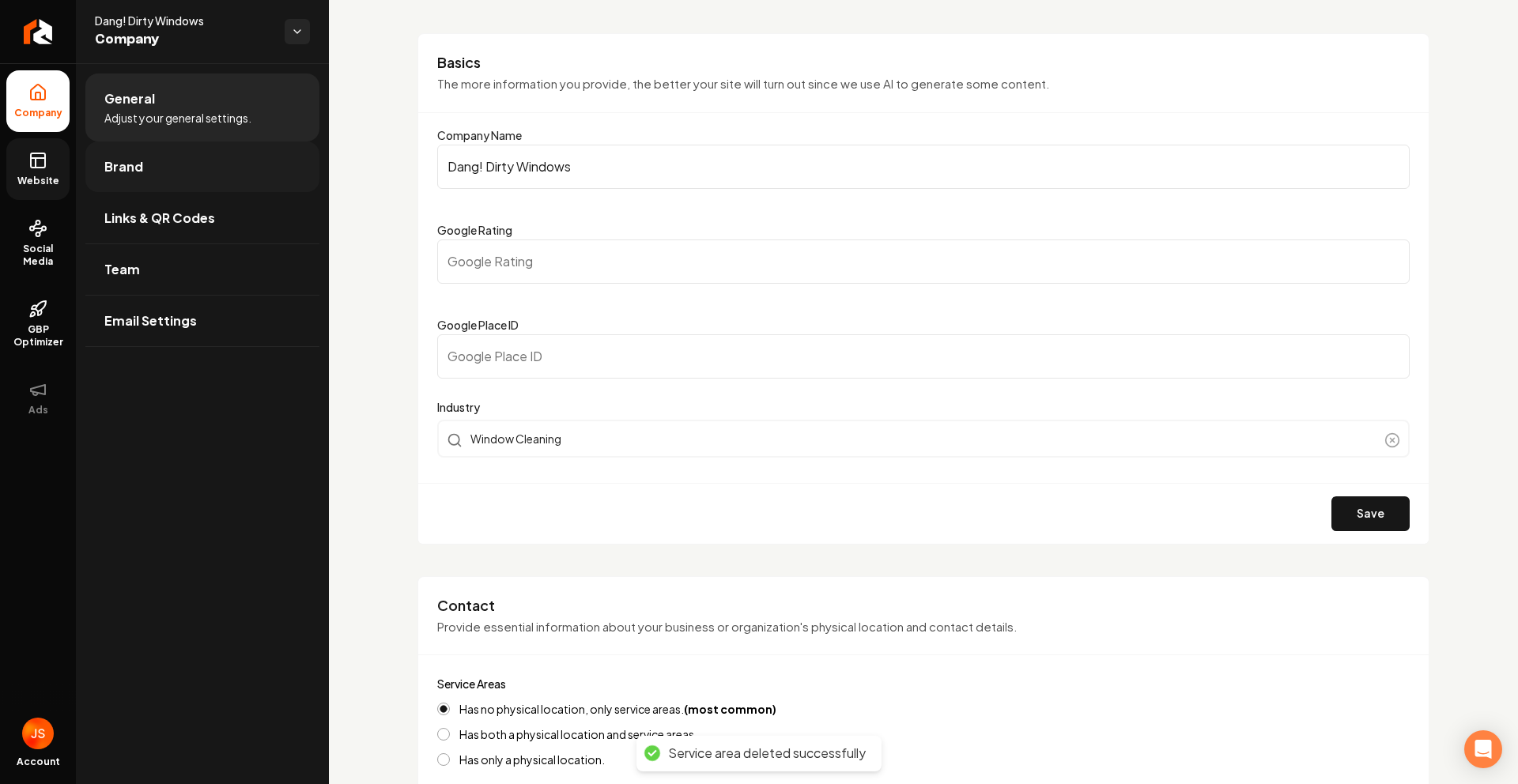
click at [126, 161] on span "Brand" at bounding box center [123, 167] width 38 height 19
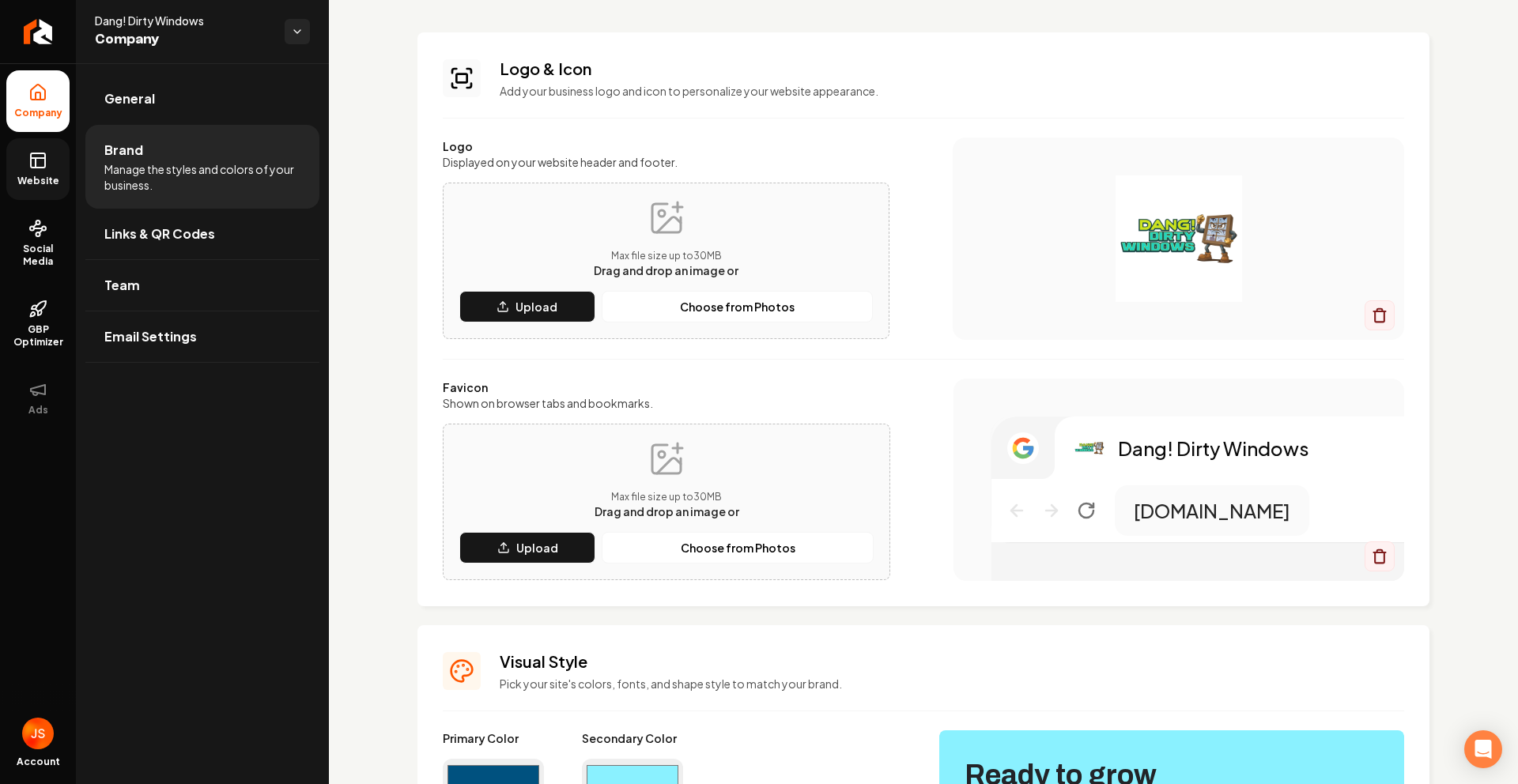
scroll to position [157, 0]
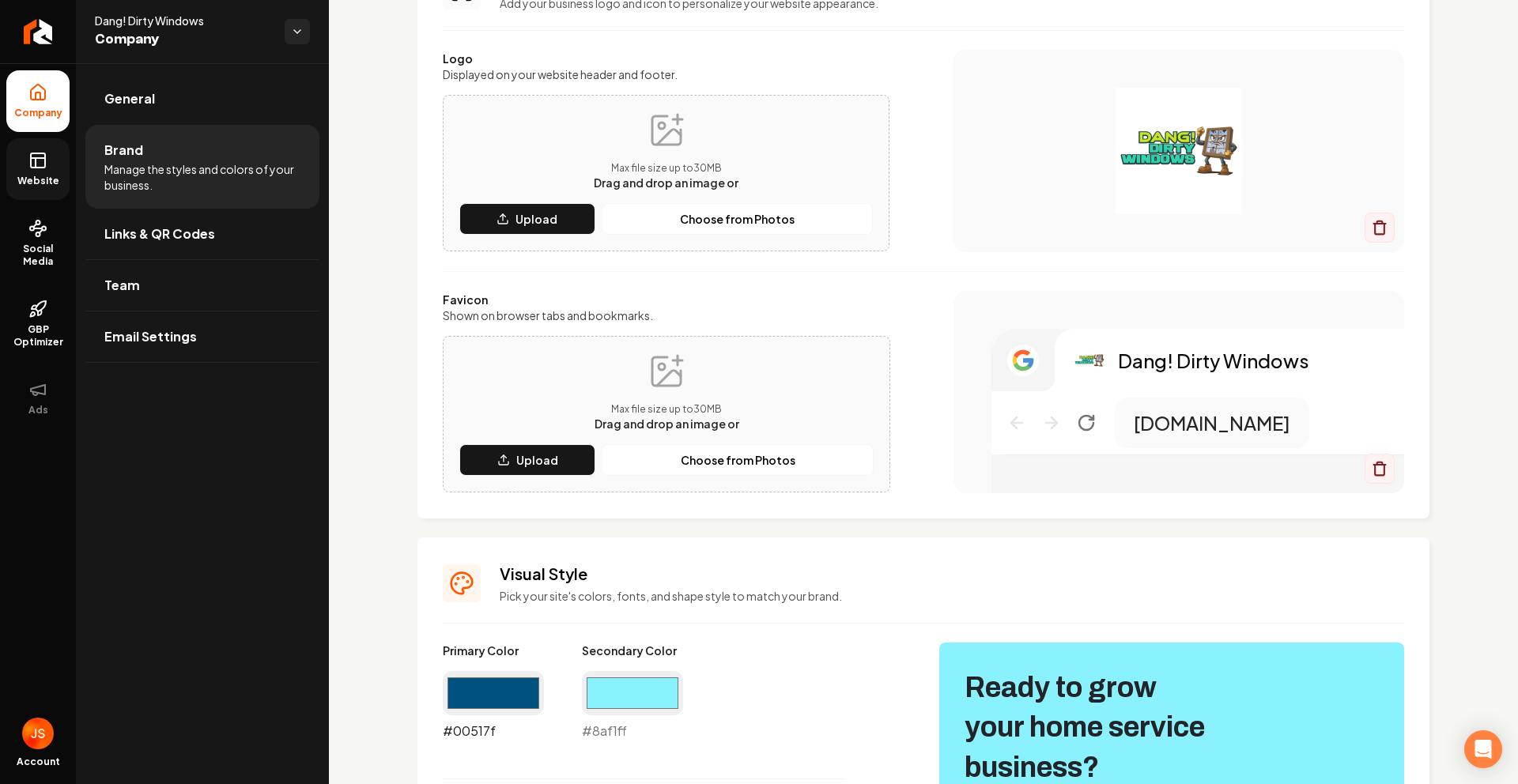
click at [471, 707] on input "#00517f" at bounding box center [493, 693] width 101 height 45
type input "#32d3bb"
click at [656, 693] on input "#8af1ff" at bounding box center [632, 693] width 101 height 45
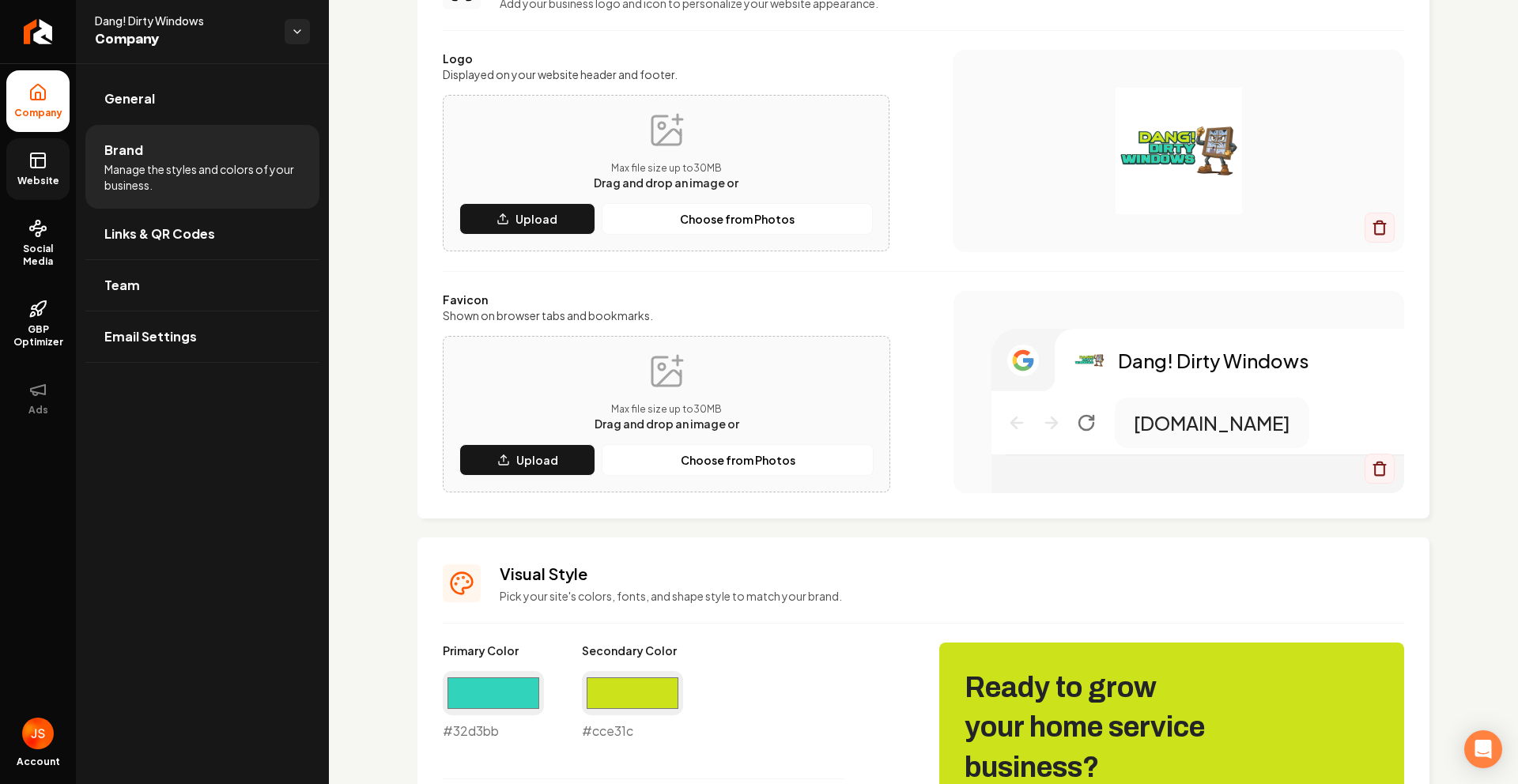
type input "#cce31c"
click at [1307, 214] on div "Main content area" at bounding box center [1178, 151] width 451 height 202
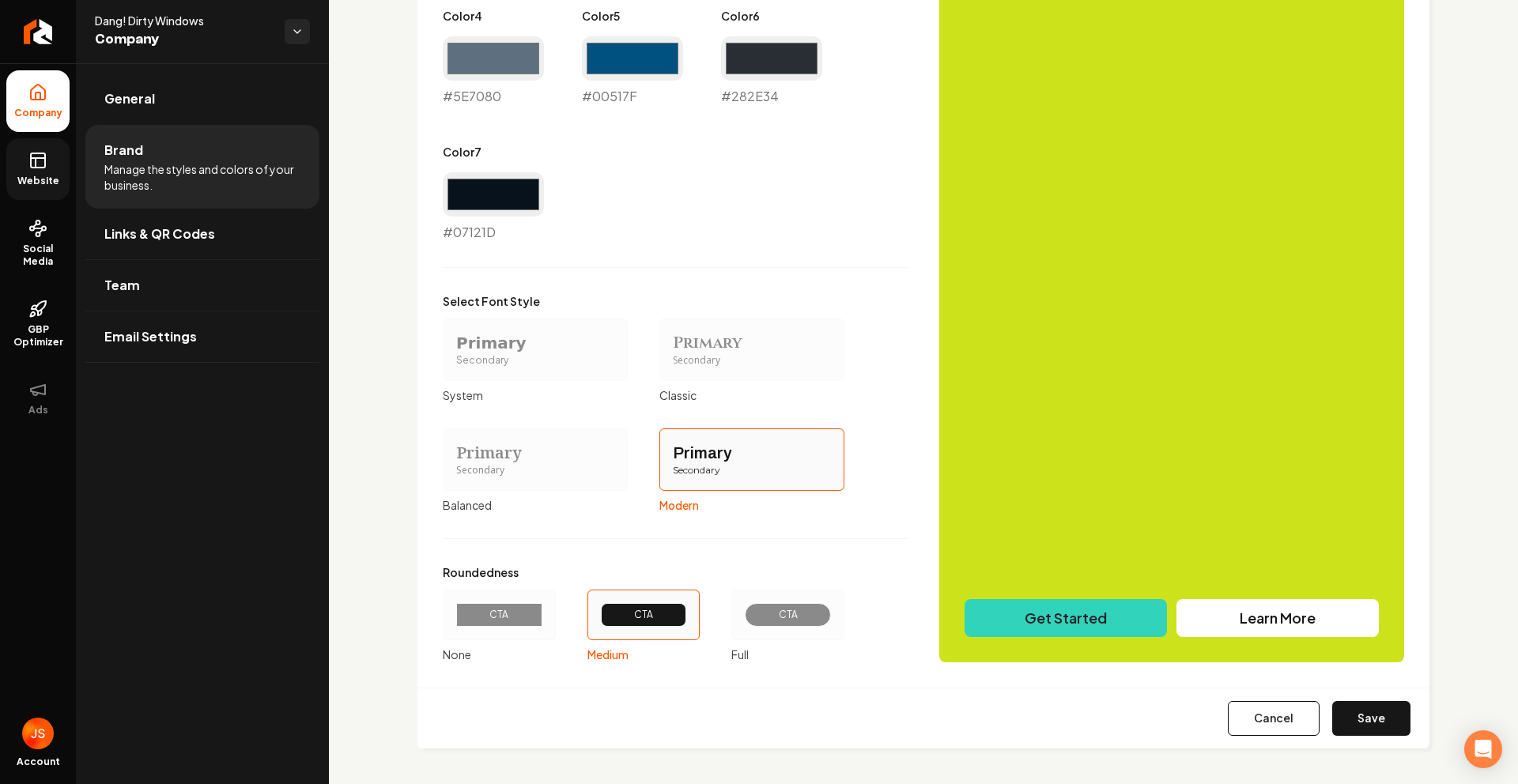
scroll to position [1105, 0]
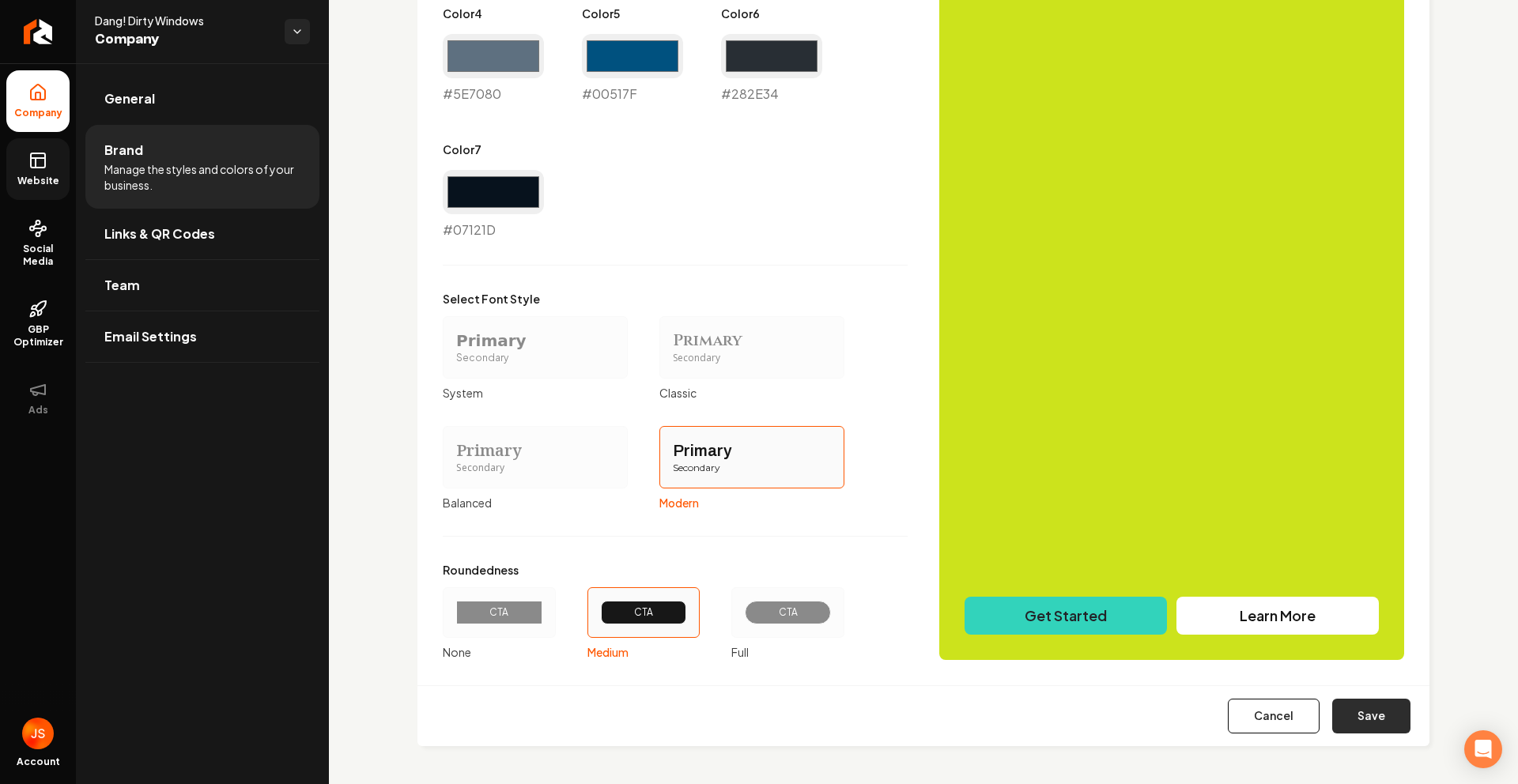
click at [1348, 703] on button "Save" at bounding box center [1371, 717] width 78 height 35
type input "#f0f1f4"
type input "#dbe0e6"
type input "#d0d6dc"
type input "#5e7080"
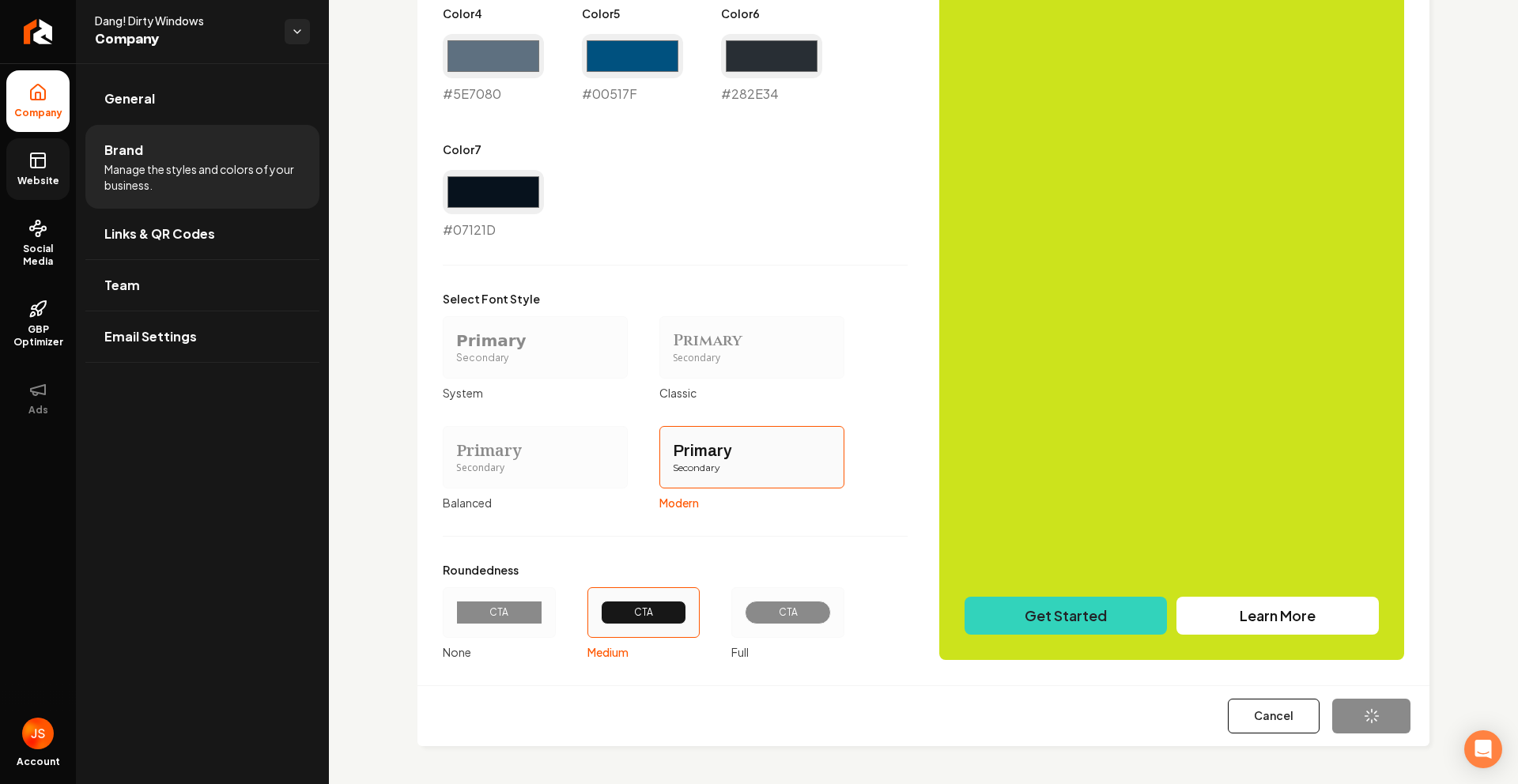
type input "#00517f"
type input "#282e34"
type input "#07121d"
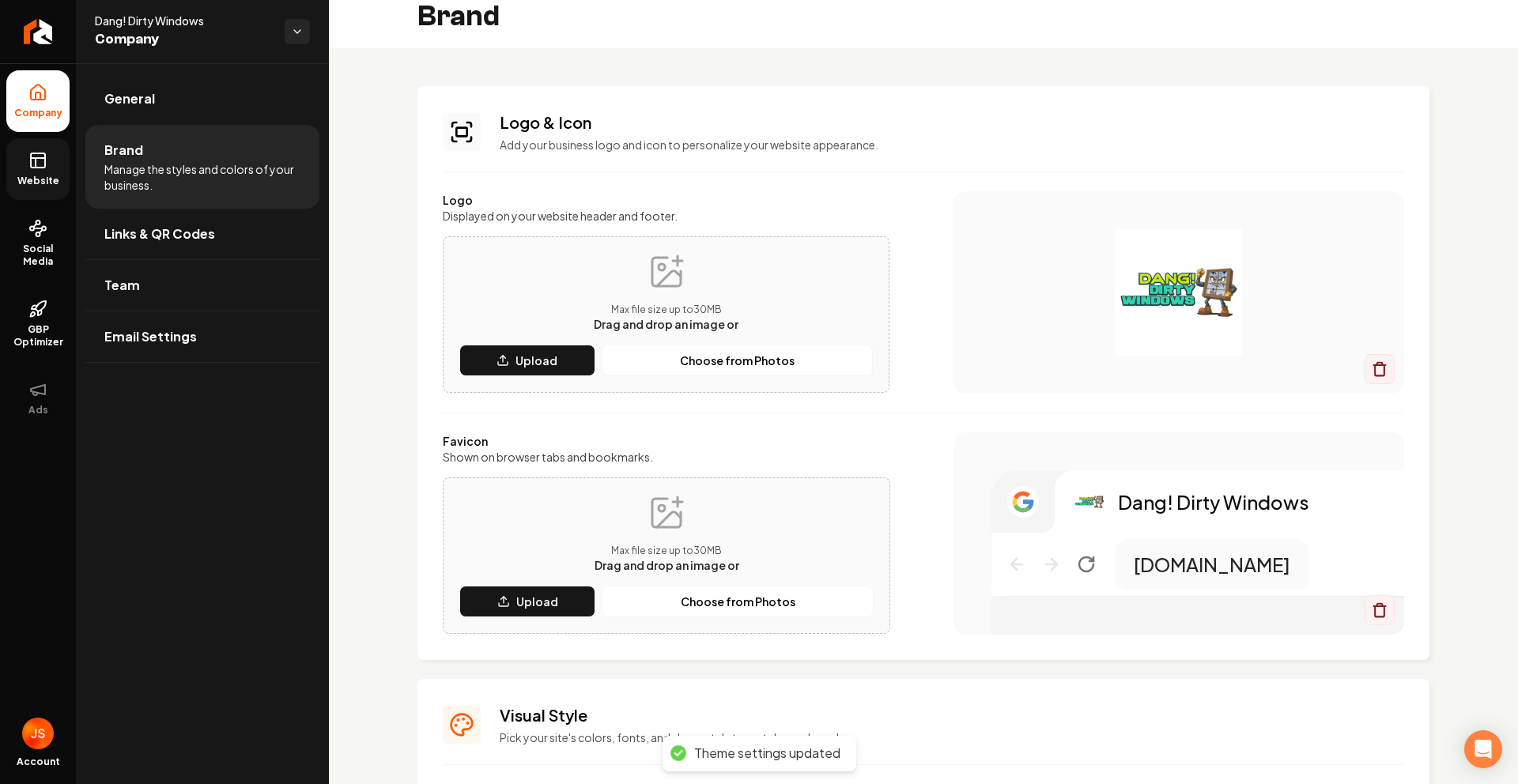
scroll to position [0, 0]
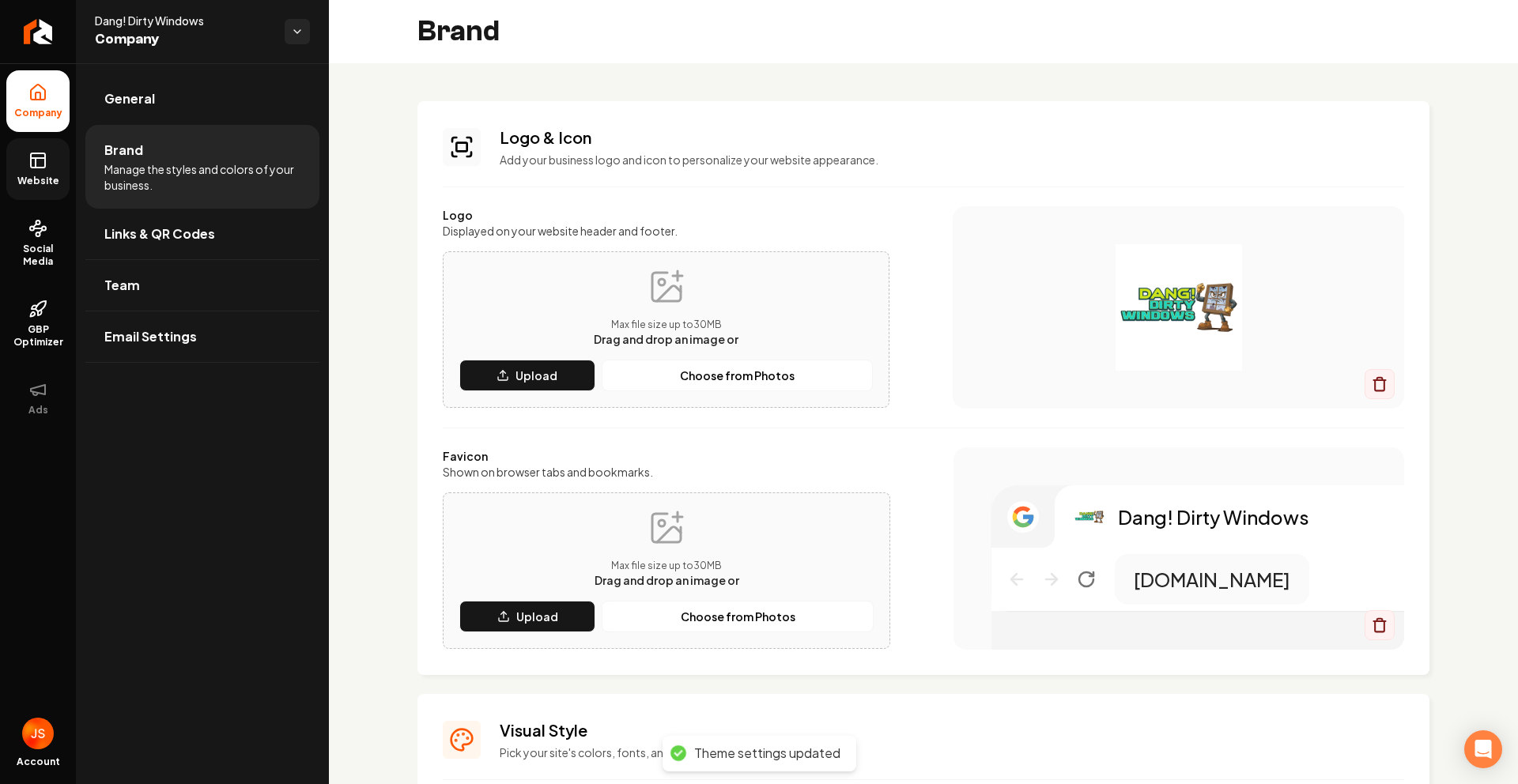
click at [44, 158] on icon at bounding box center [38, 158] width 15 height 0
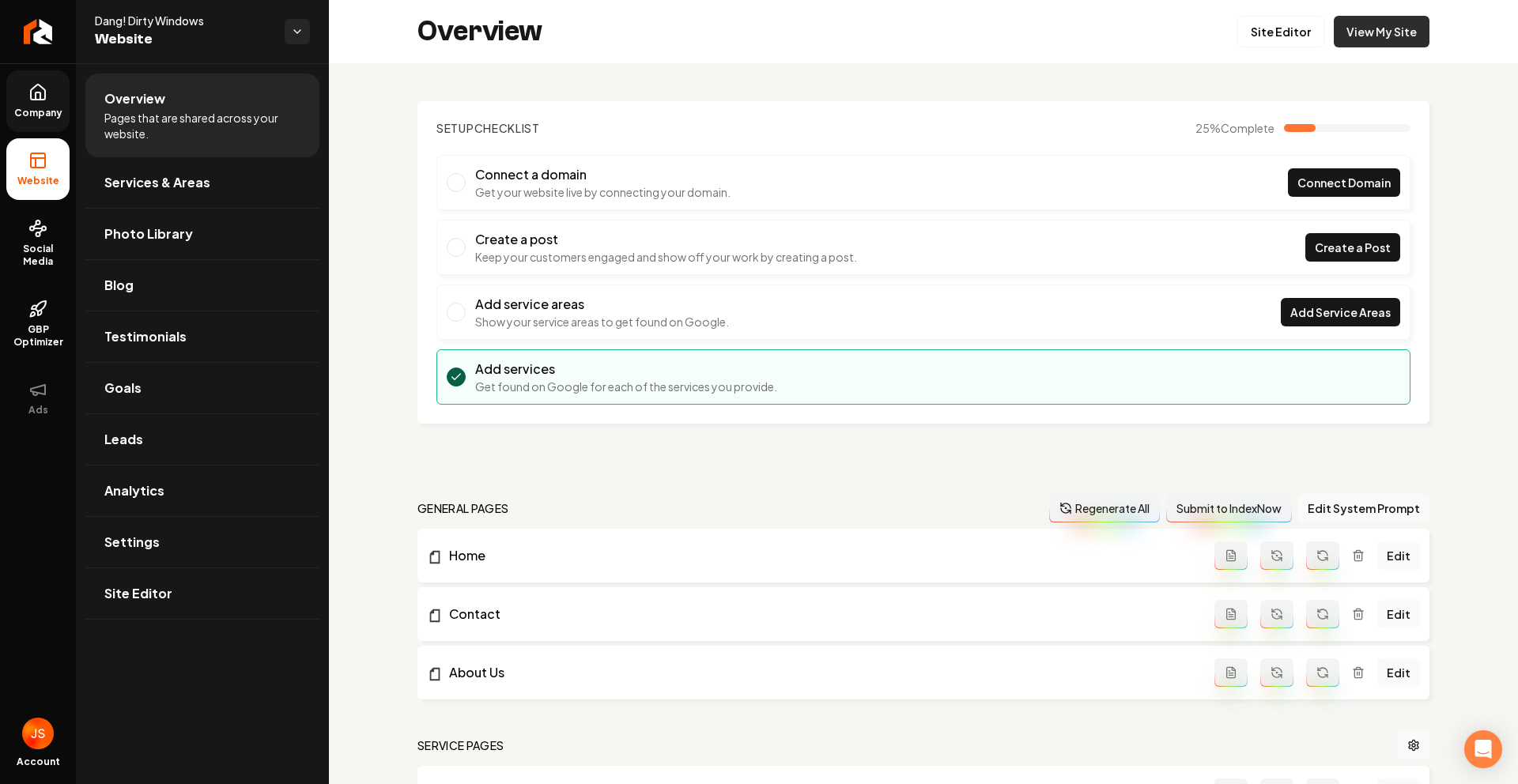
click at [1404, 26] on link "View My Site" at bounding box center [1381, 31] width 96 height 32
click at [1248, 36] on link "Site Editor" at bounding box center [1280, 31] width 87 height 32
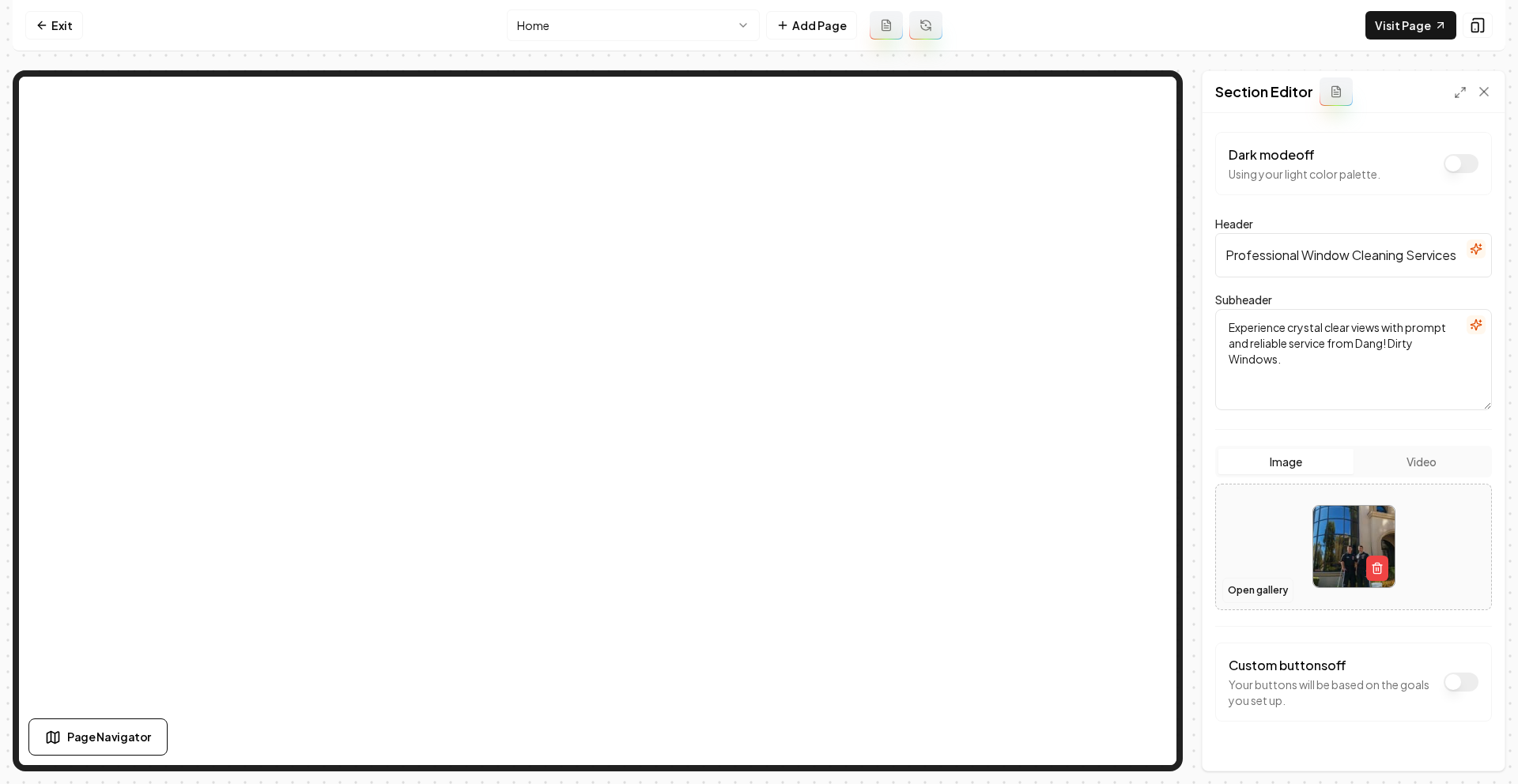
click at [1244, 591] on button "Open gallery" at bounding box center [1258, 591] width 71 height 26
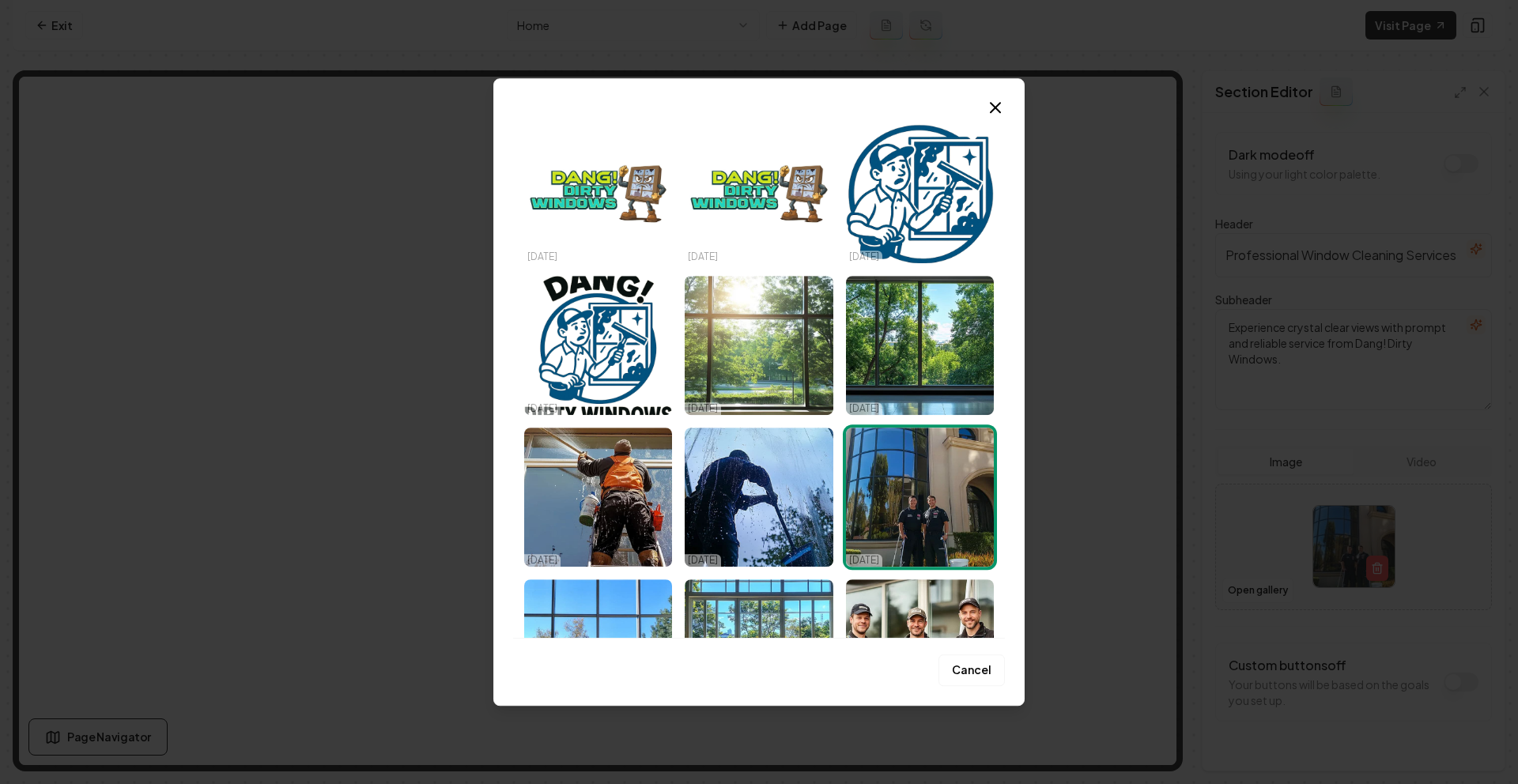
scroll to position [126, 0]
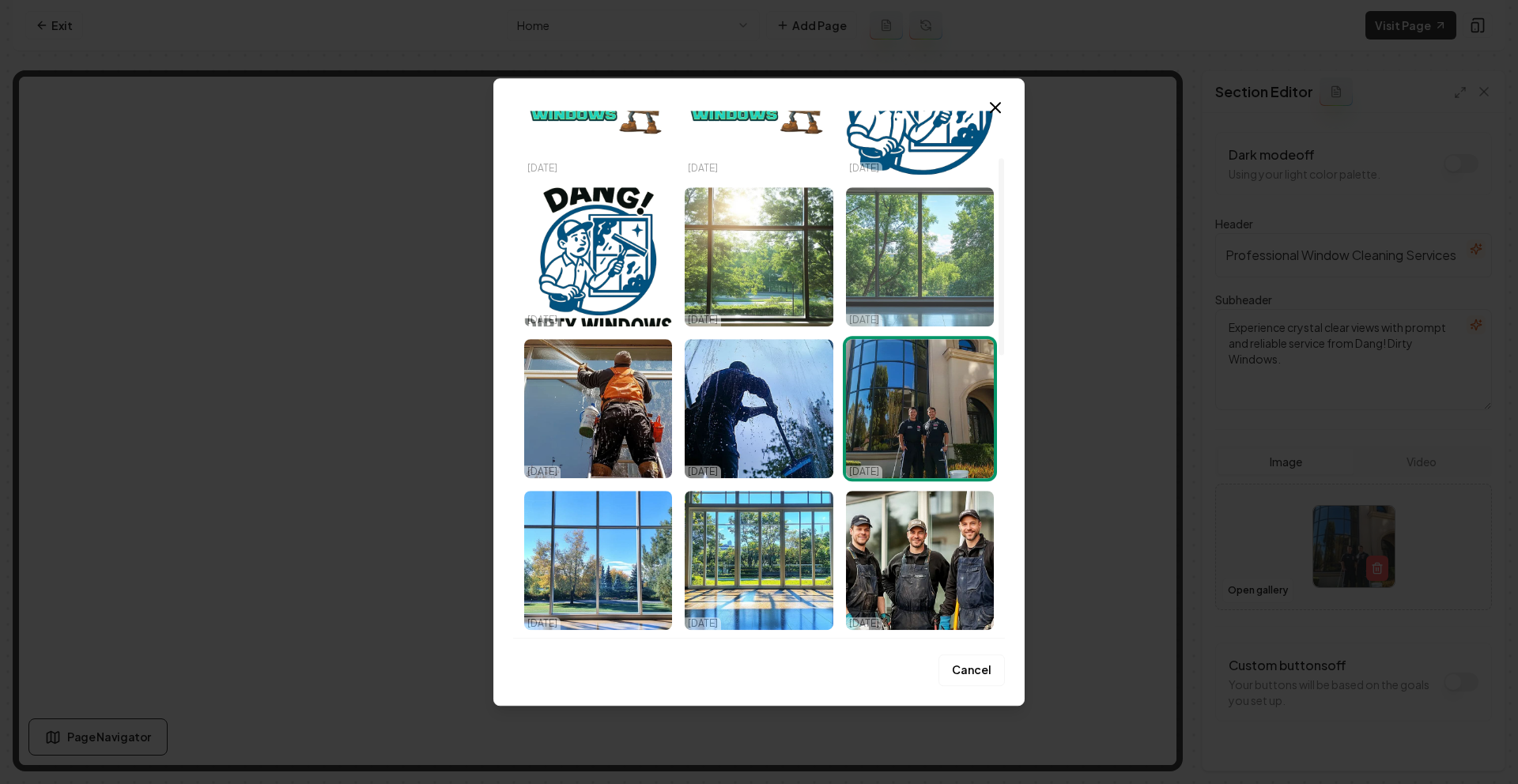
click at [951, 275] on img "Select image image_68c4b19b5c7cd75eb880f407.png" at bounding box center [920, 257] width 148 height 139
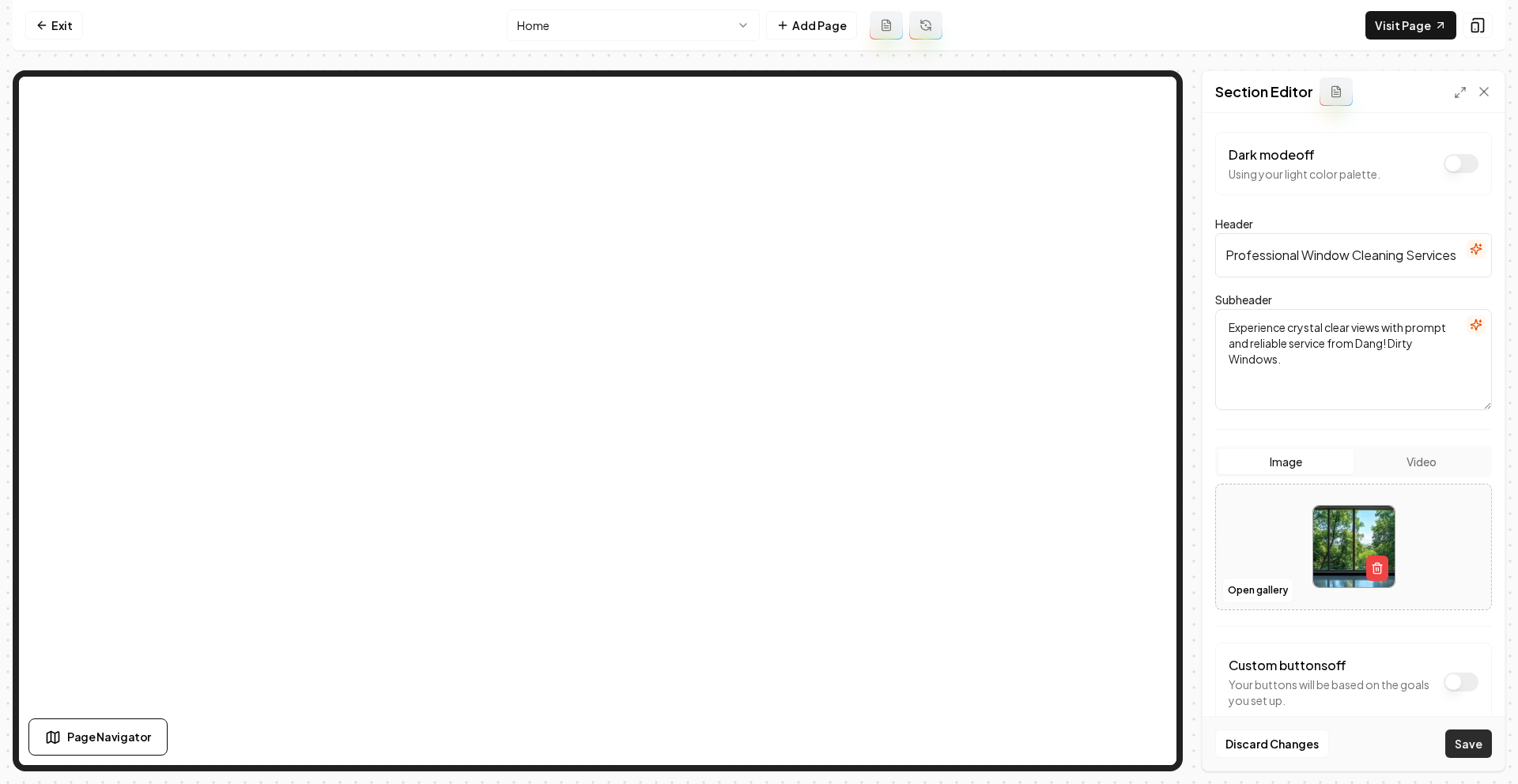
click at [1451, 741] on button "Save" at bounding box center [1468, 744] width 46 height 28
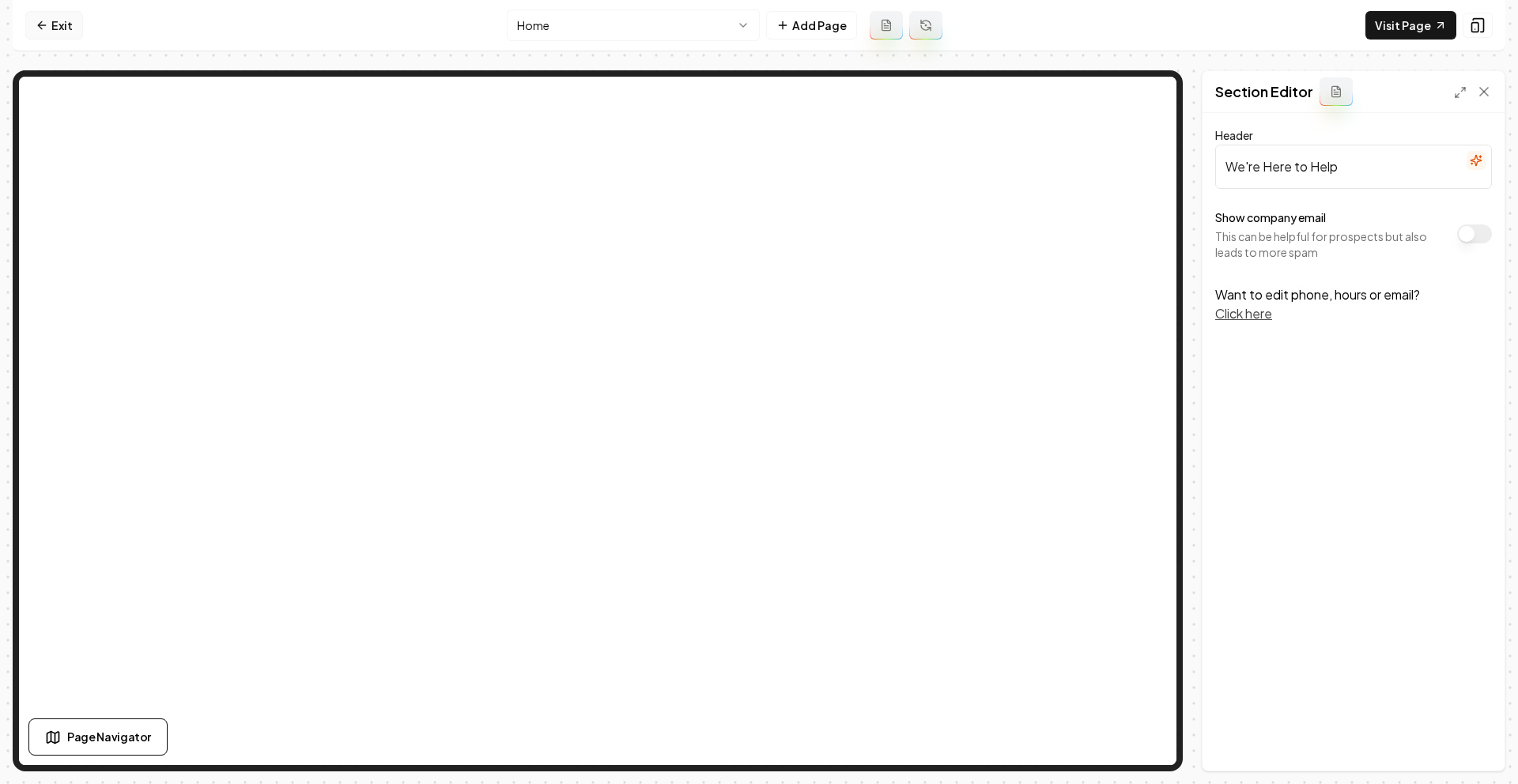
click at [47, 33] on link "Exit" at bounding box center [54, 25] width 57 height 28
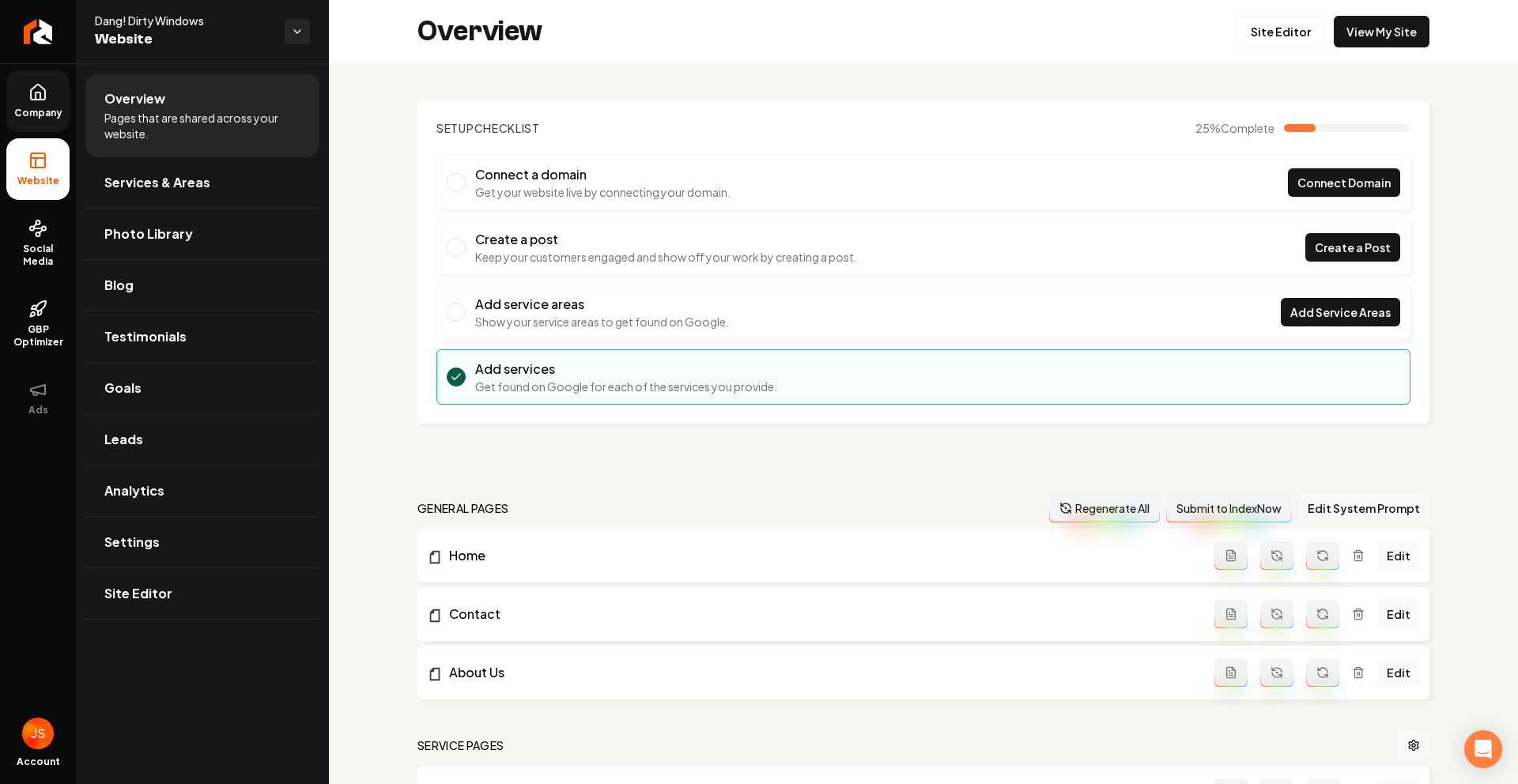
click at [22, 88] on link "Company" at bounding box center [37, 101] width 63 height 62
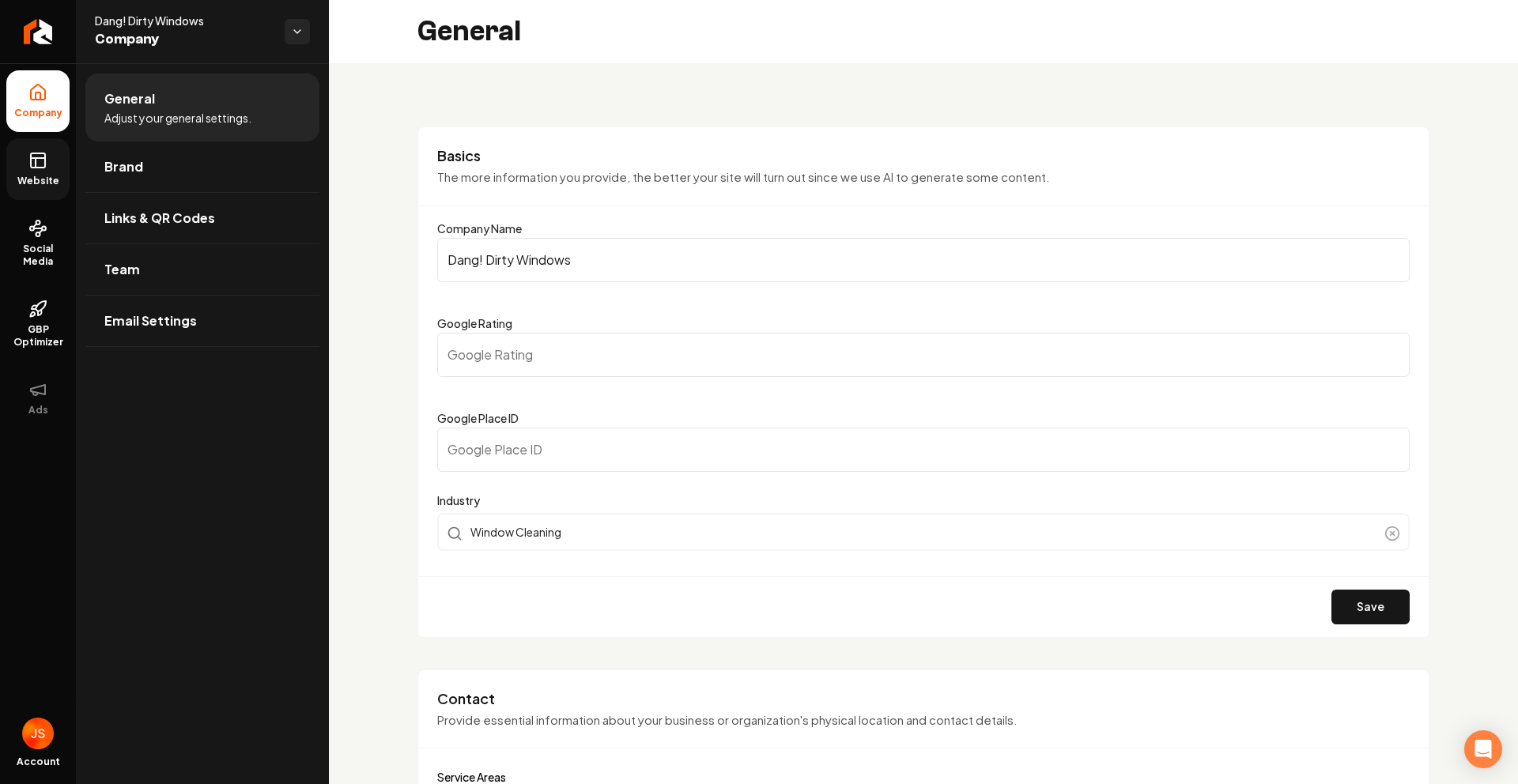
click at [35, 157] on icon at bounding box center [37, 160] width 19 height 19
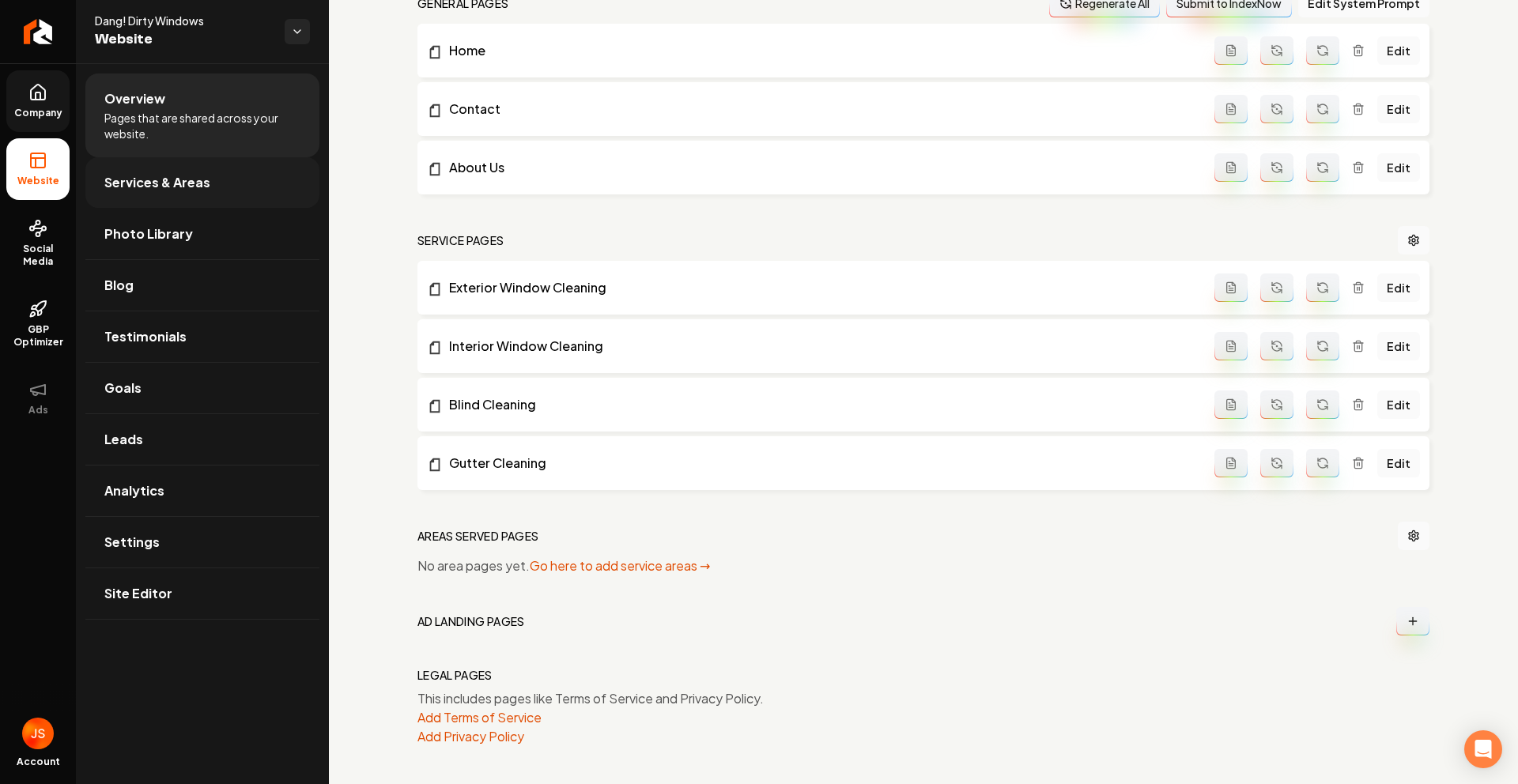
click at [139, 179] on span "Services & Areas" at bounding box center [157, 182] width 106 height 19
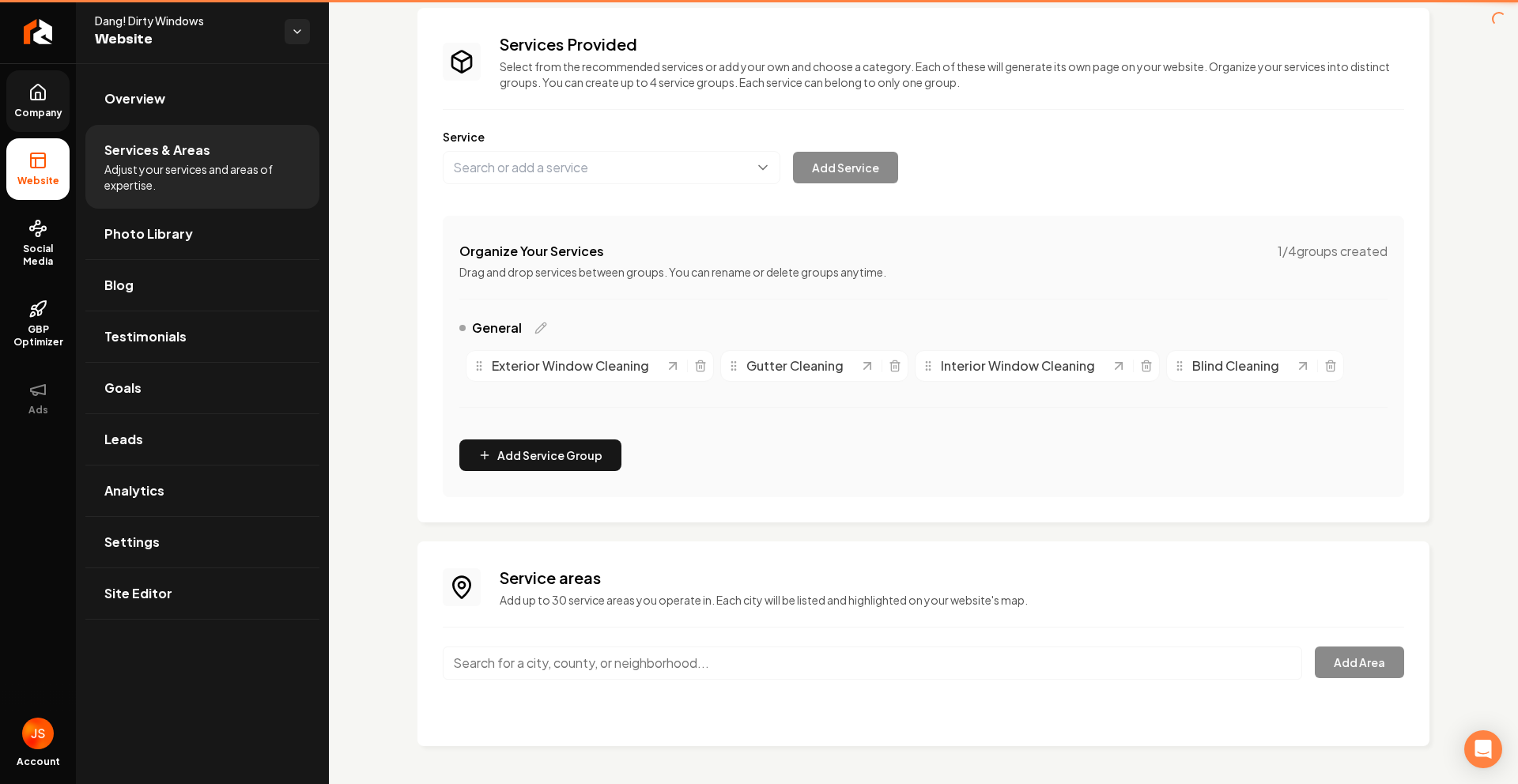
scroll to position [93, 0]
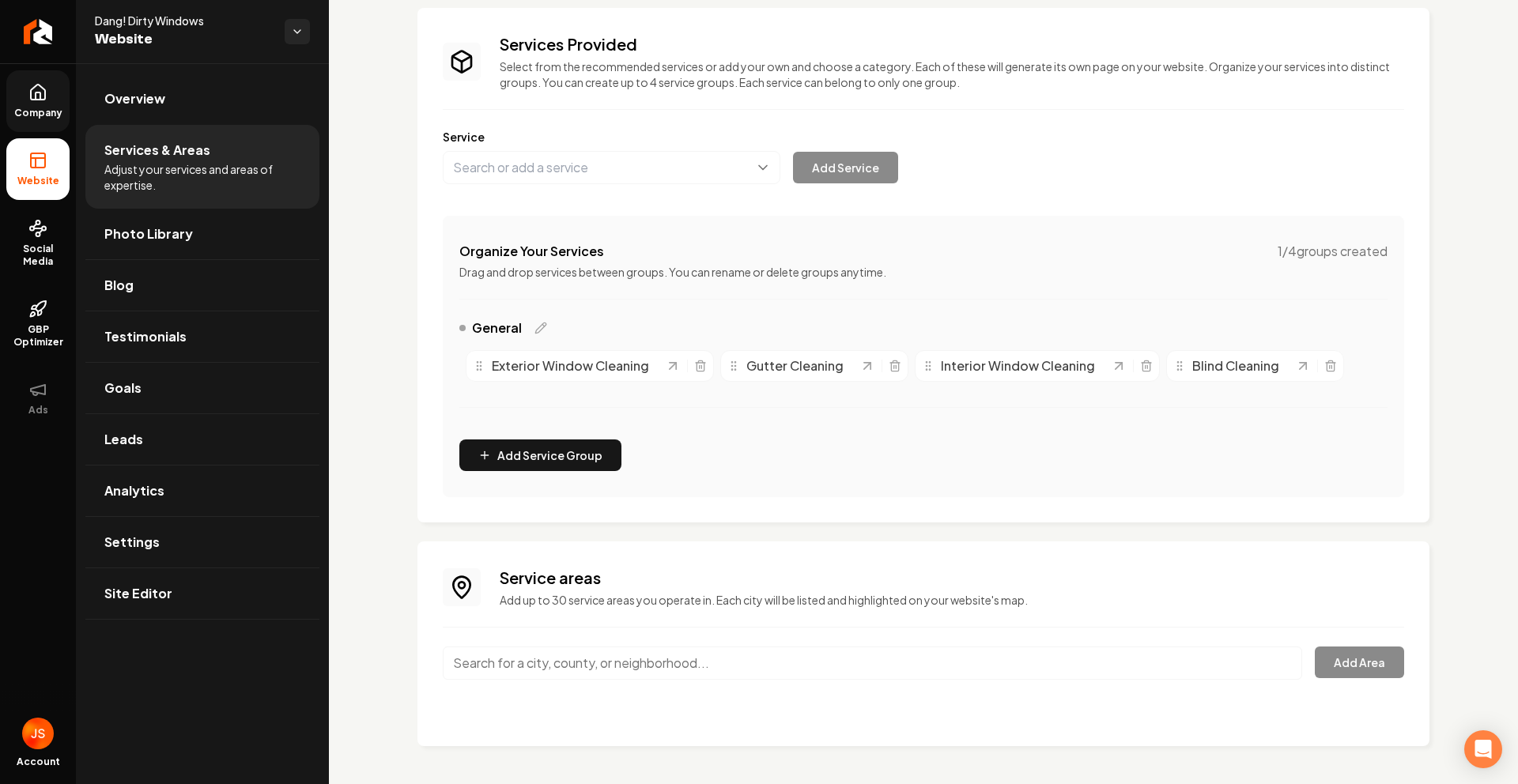
click at [574, 665] on input "Main content area" at bounding box center [873, 663] width 860 height 33
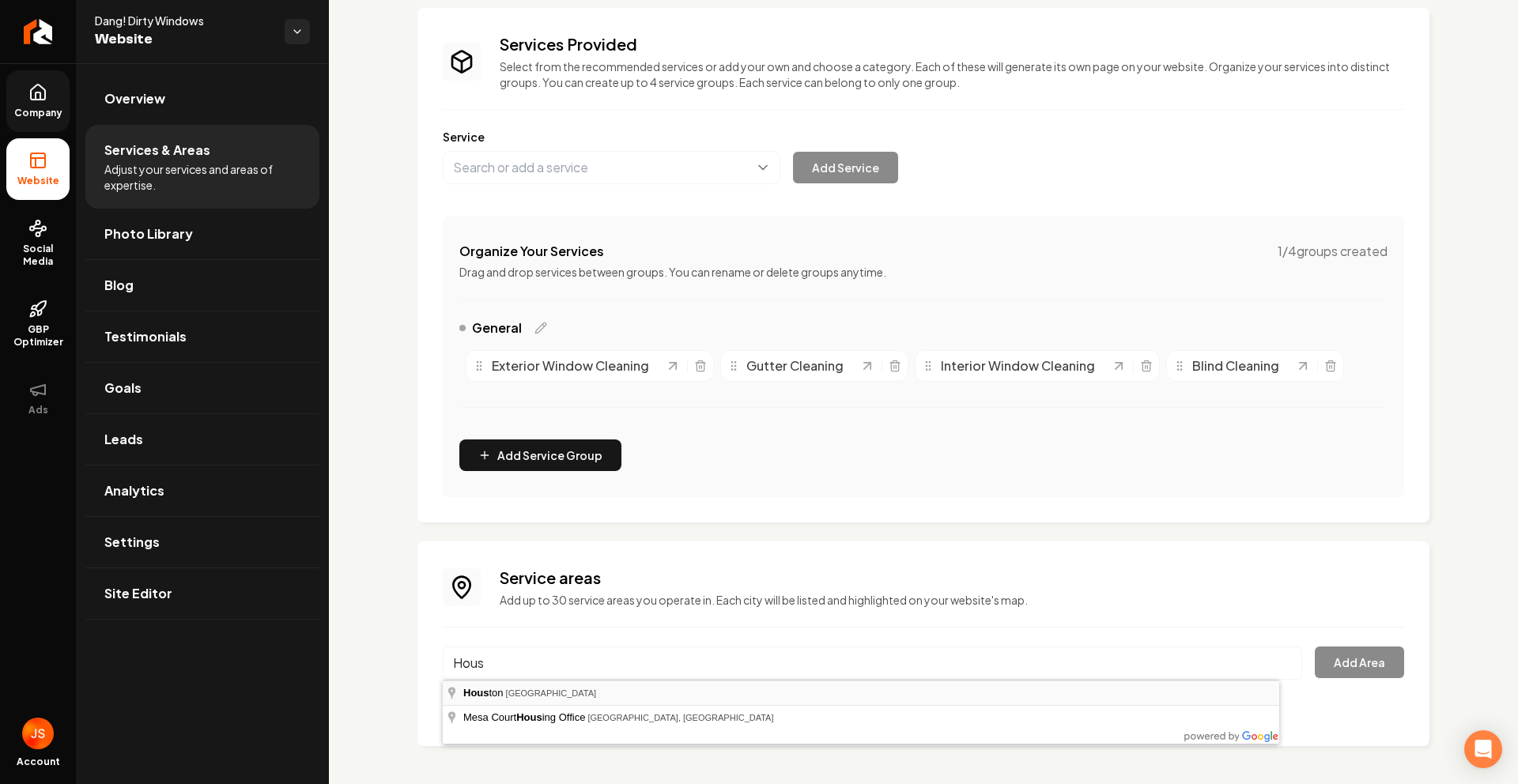
type input "[GEOGRAPHIC_DATA], [GEOGRAPHIC_DATA]"
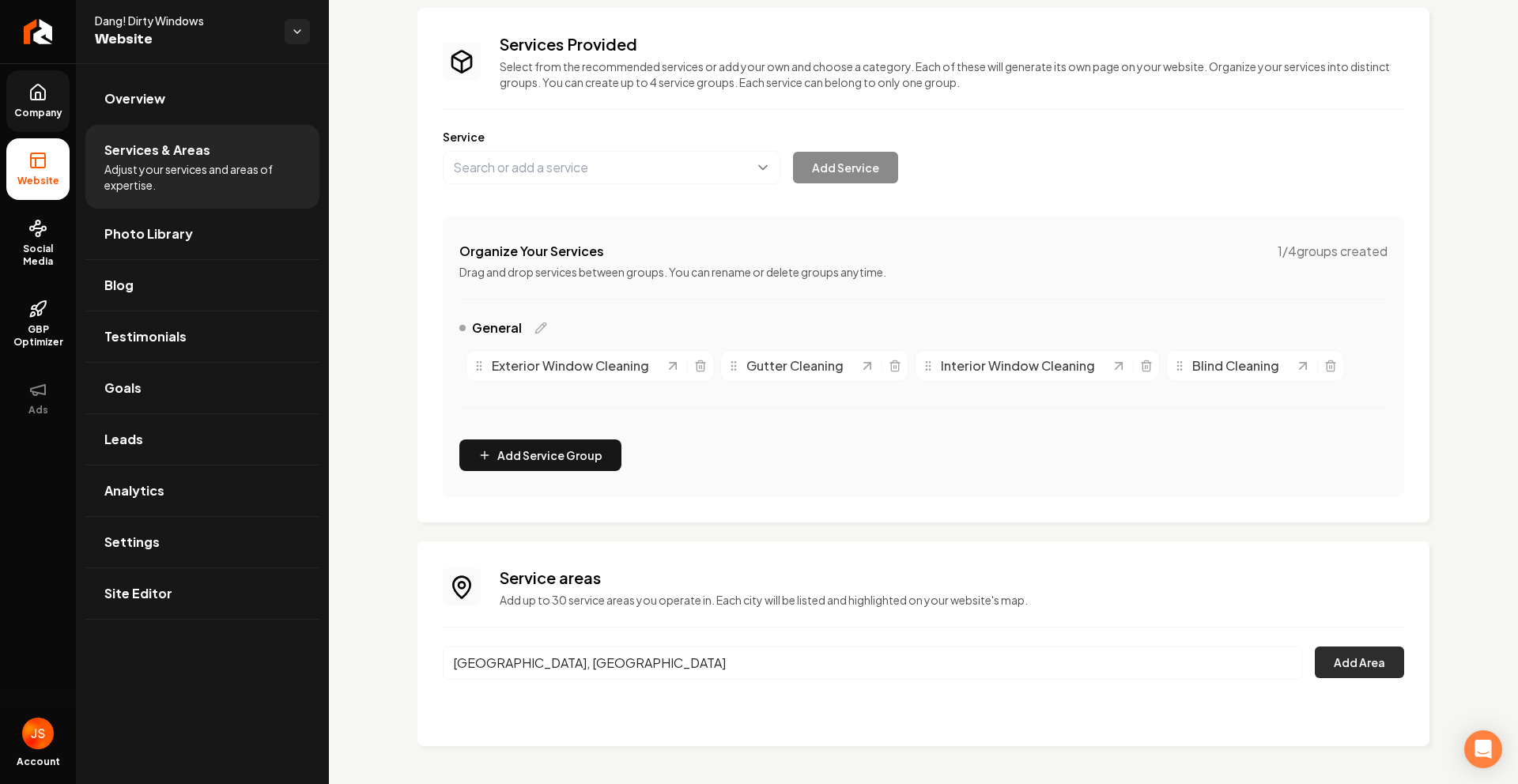
click at [1338, 658] on button "Add Area" at bounding box center [1359, 662] width 89 height 32
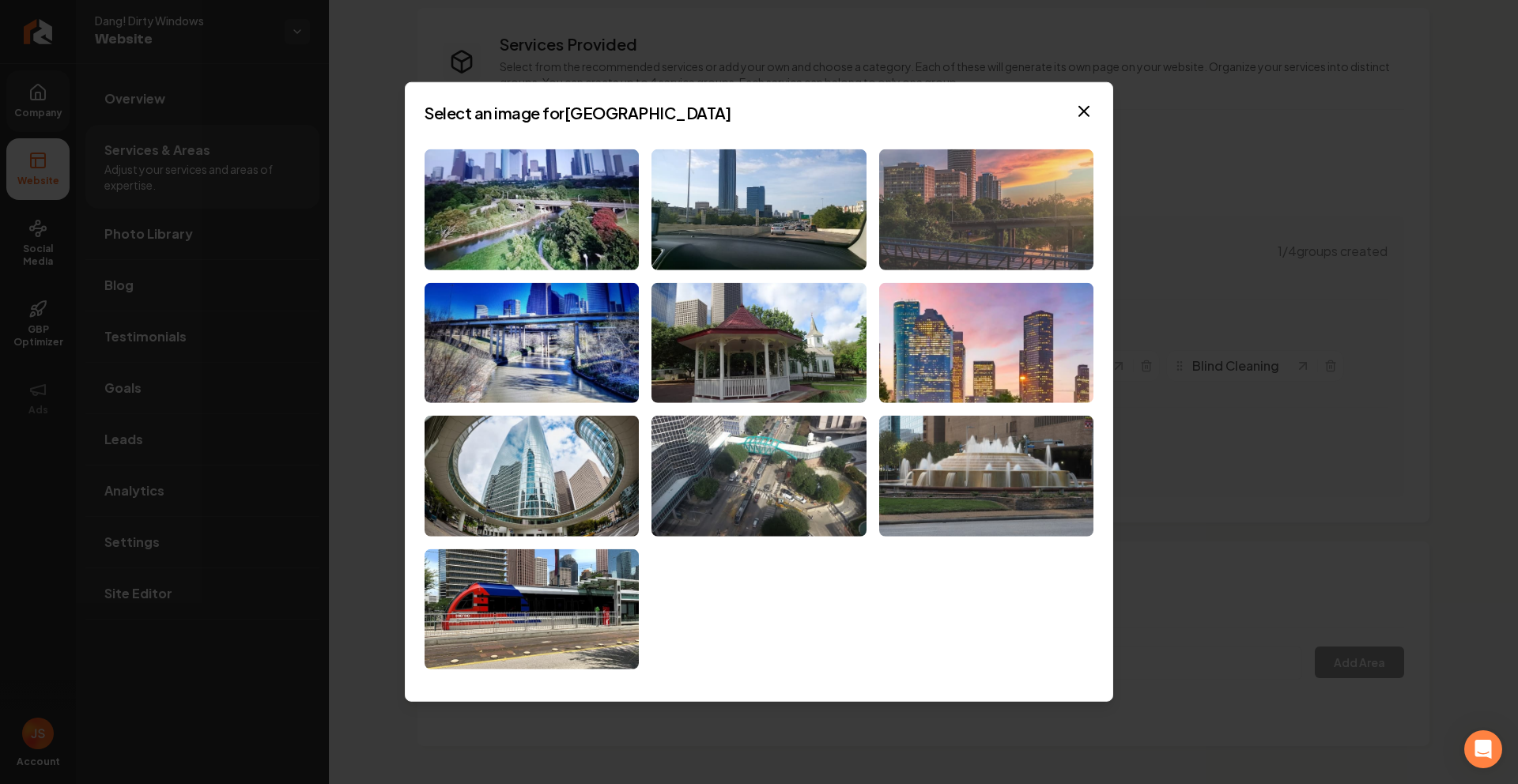
click at [1052, 222] on img at bounding box center [986, 210] width 214 height 121
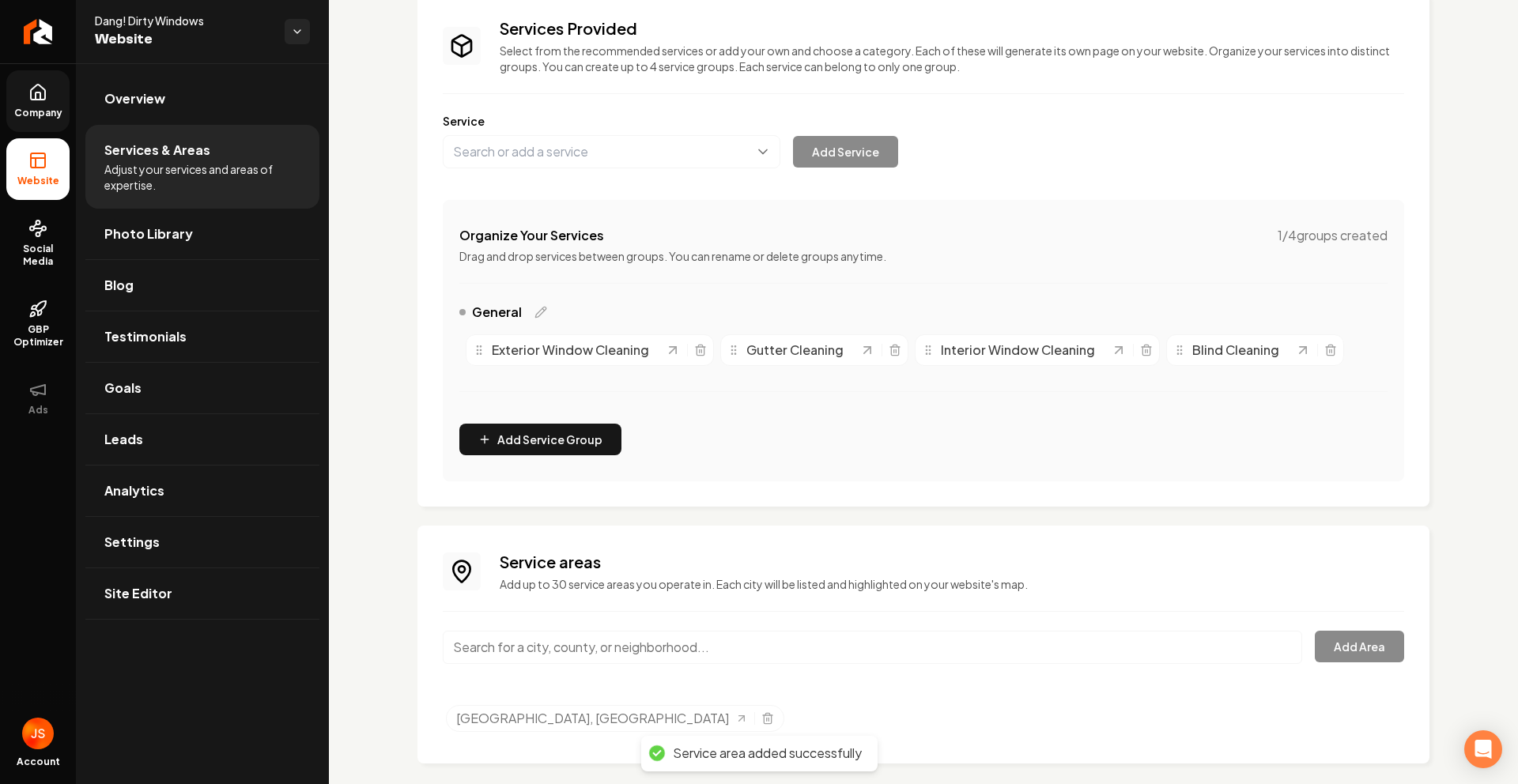
scroll to position [127, 0]
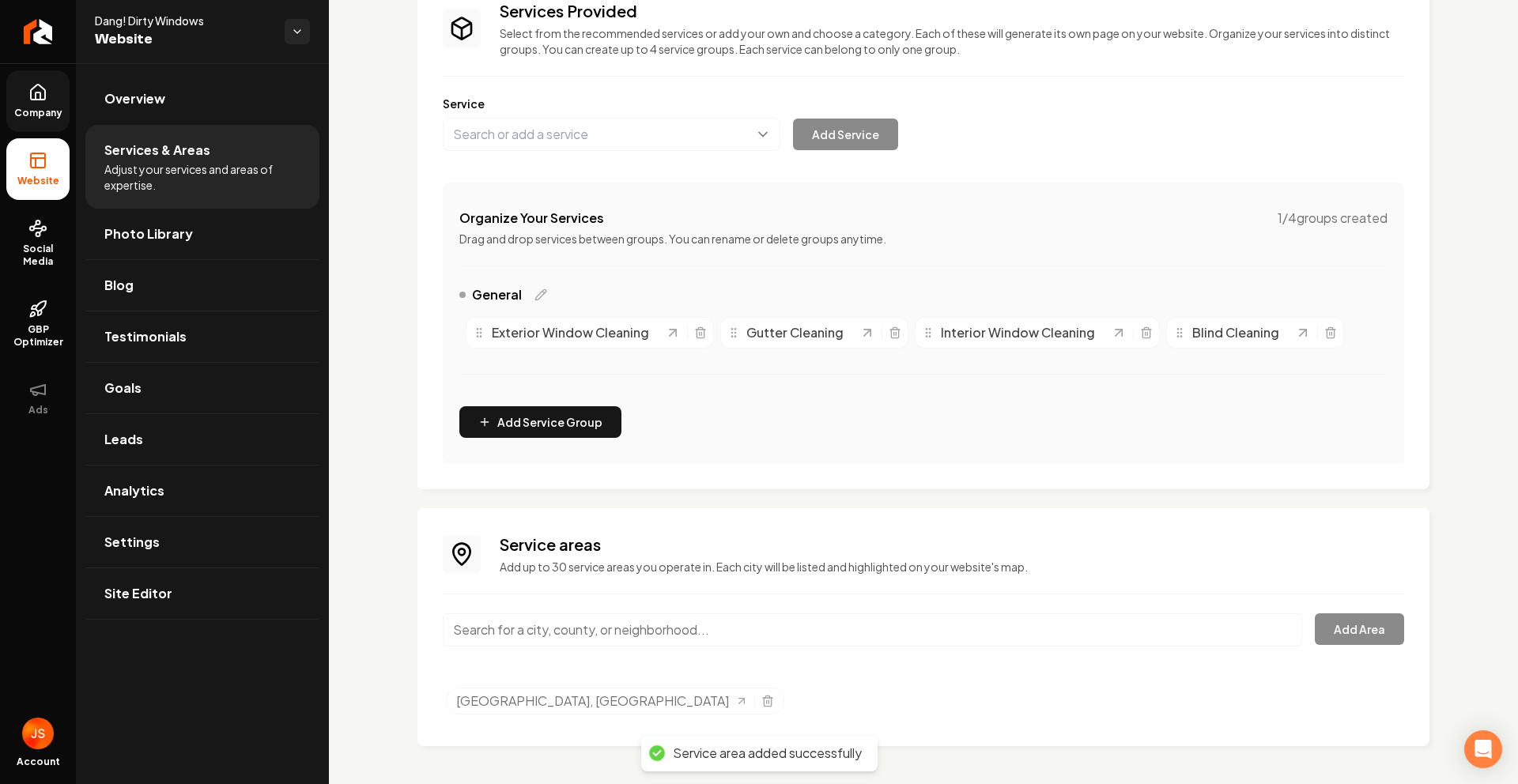
click at [38, 103] on link "Company" at bounding box center [37, 101] width 63 height 62
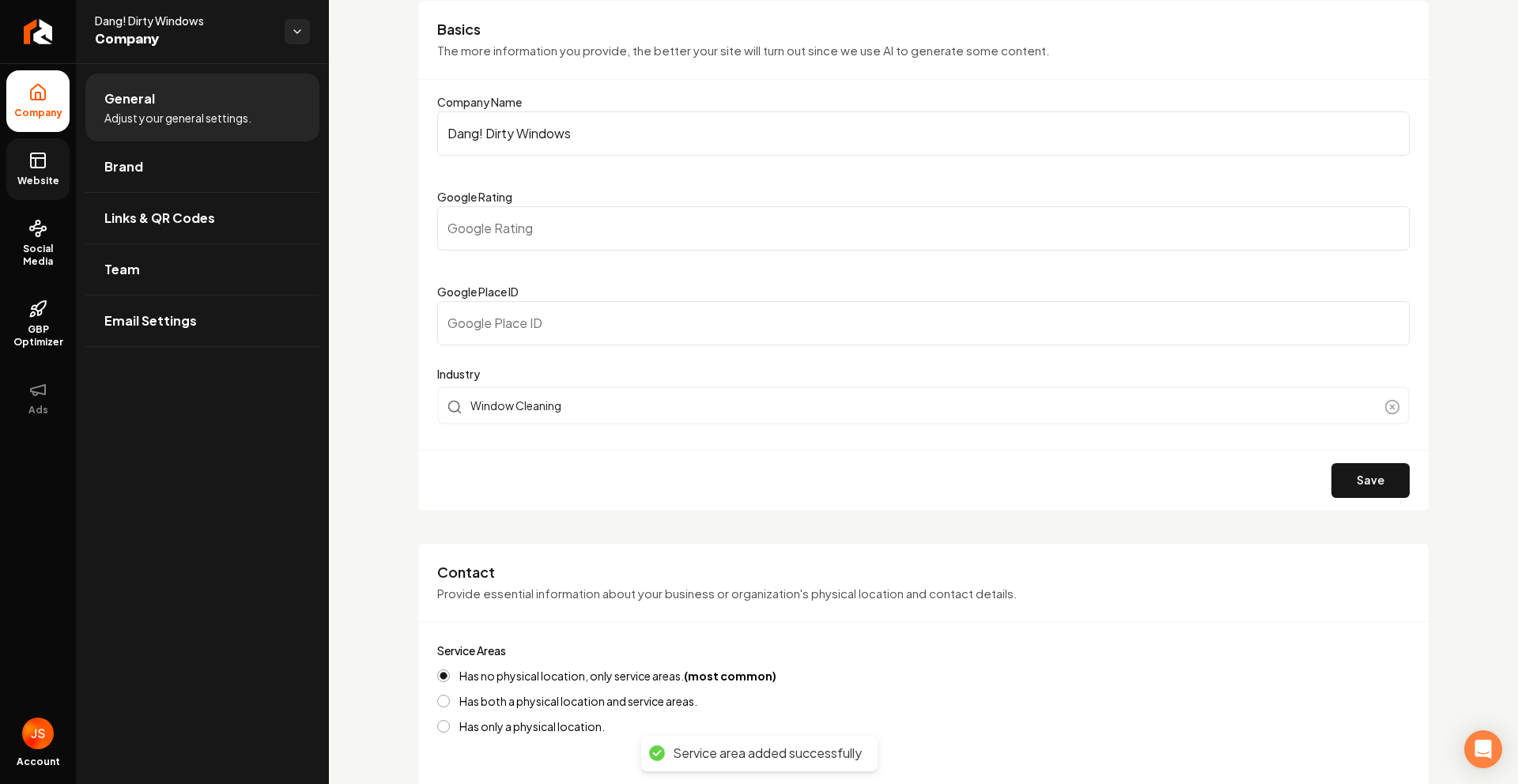
click at [30, 182] on span "Website" at bounding box center [38, 181] width 55 height 13
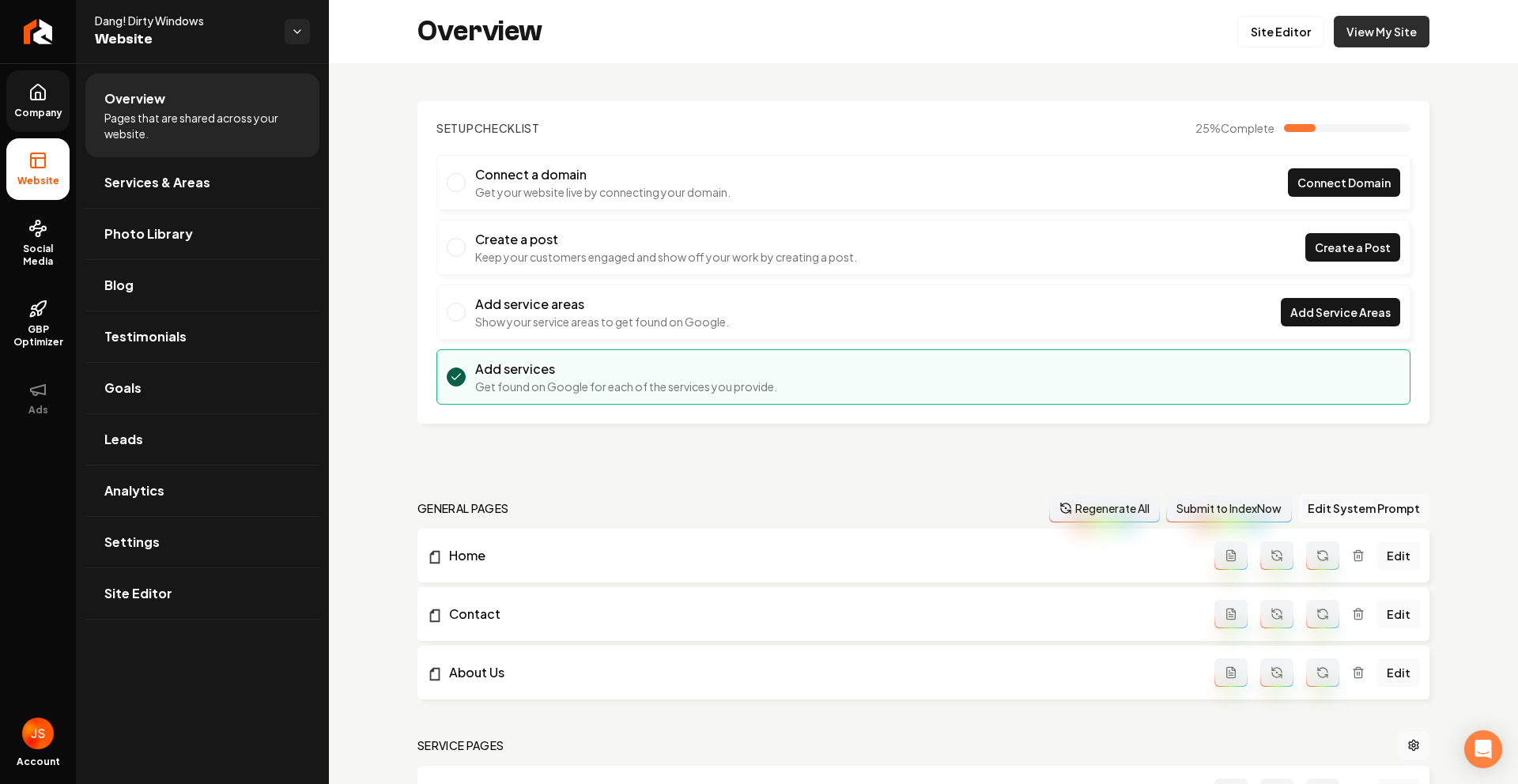
click at [1334, 25] on link "View My Site" at bounding box center [1381, 31] width 96 height 32
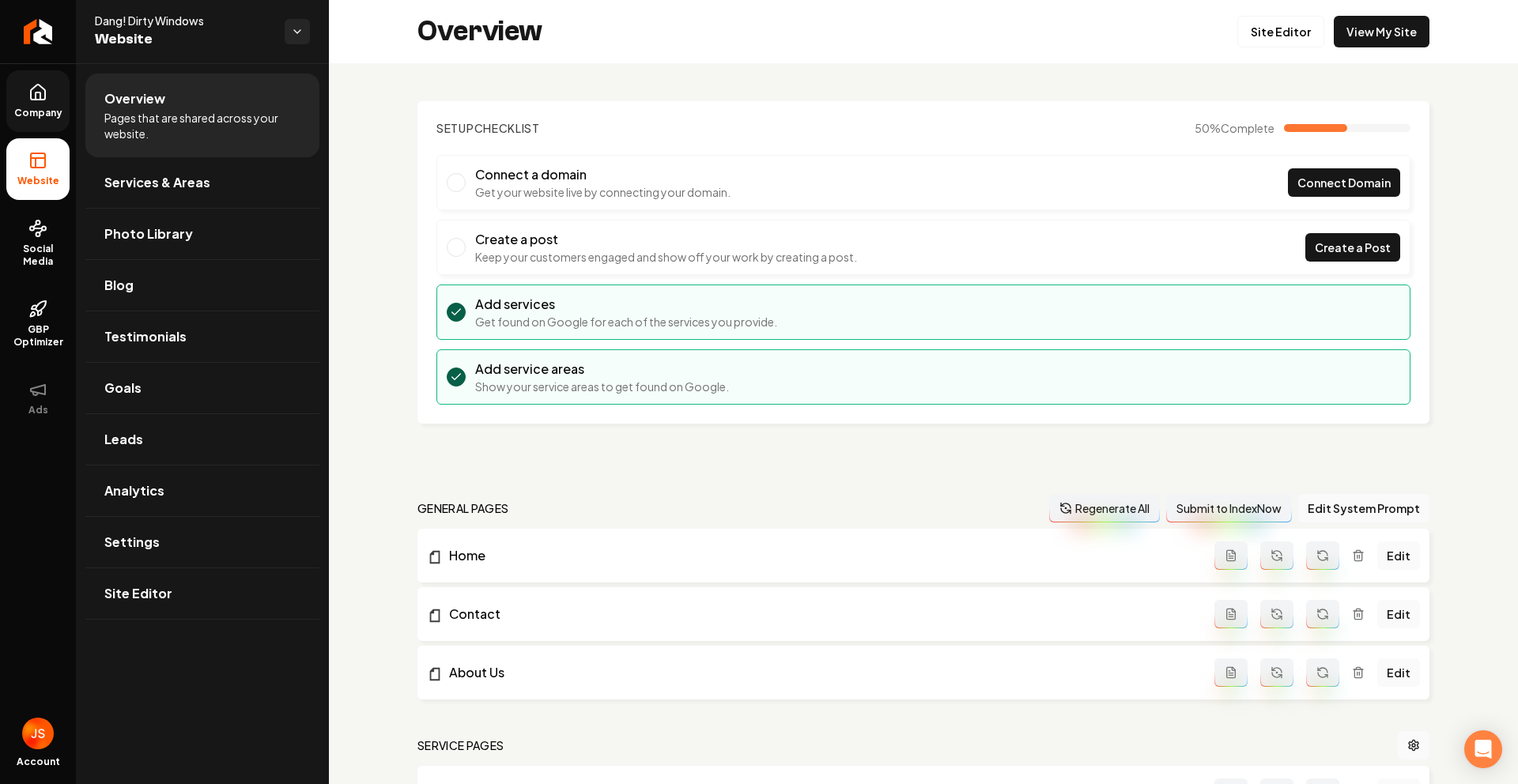
click at [13, 109] on span "Company" at bounding box center [38, 113] width 61 height 13
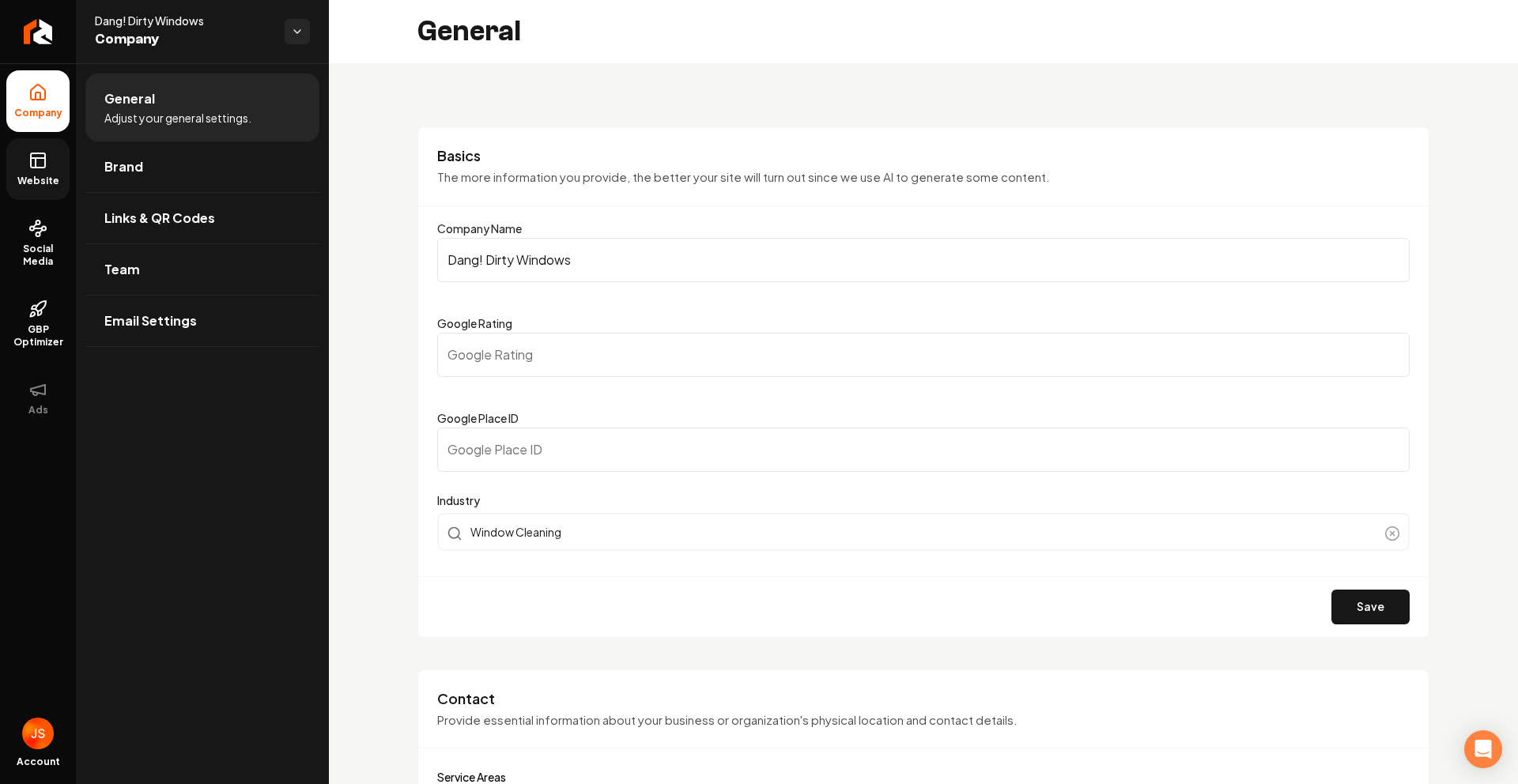
click at [31, 156] on rect at bounding box center [38, 160] width 15 height 15
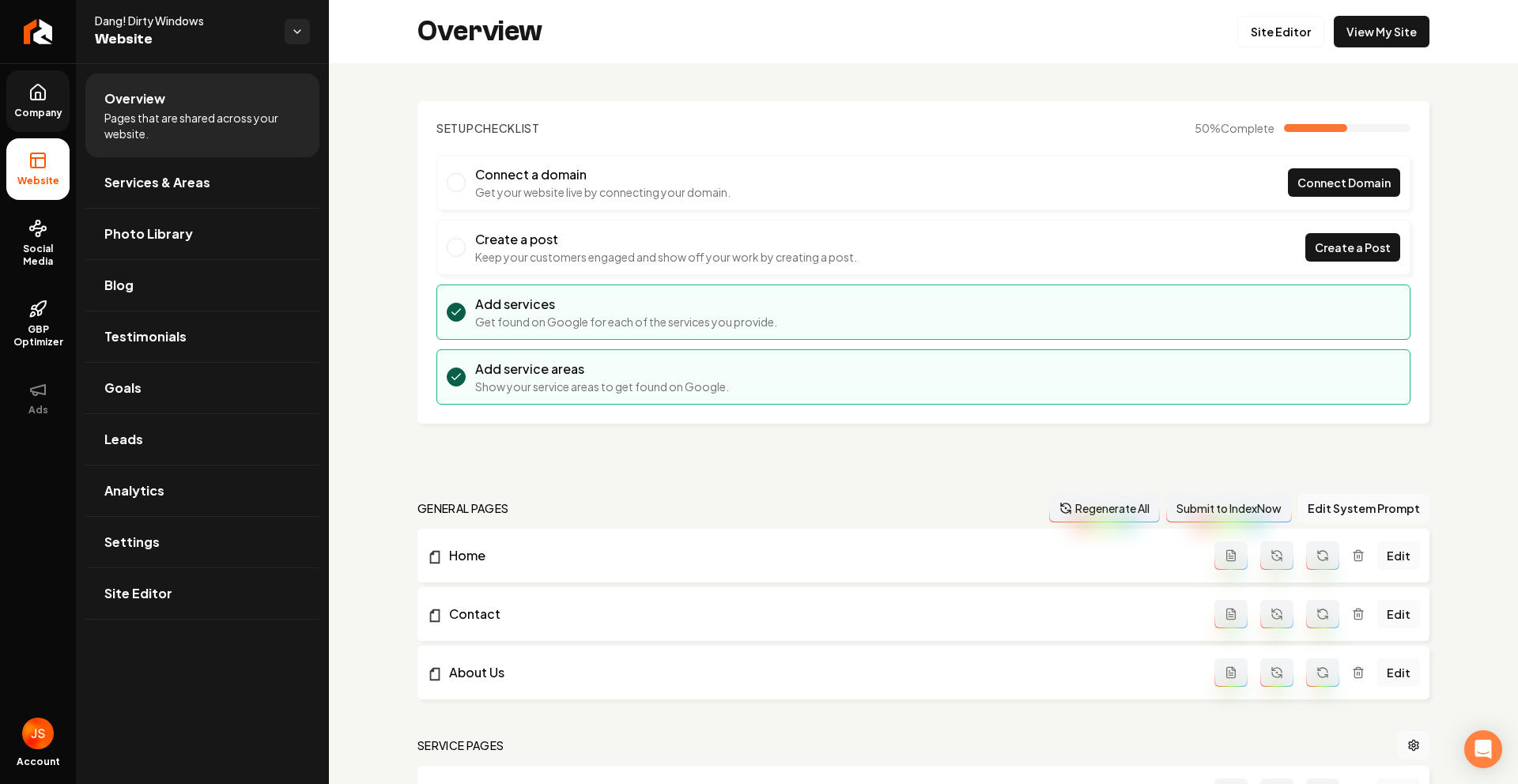
click at [39, 107] on span "Company" at bounding box center [38, 113] width 61 height 13
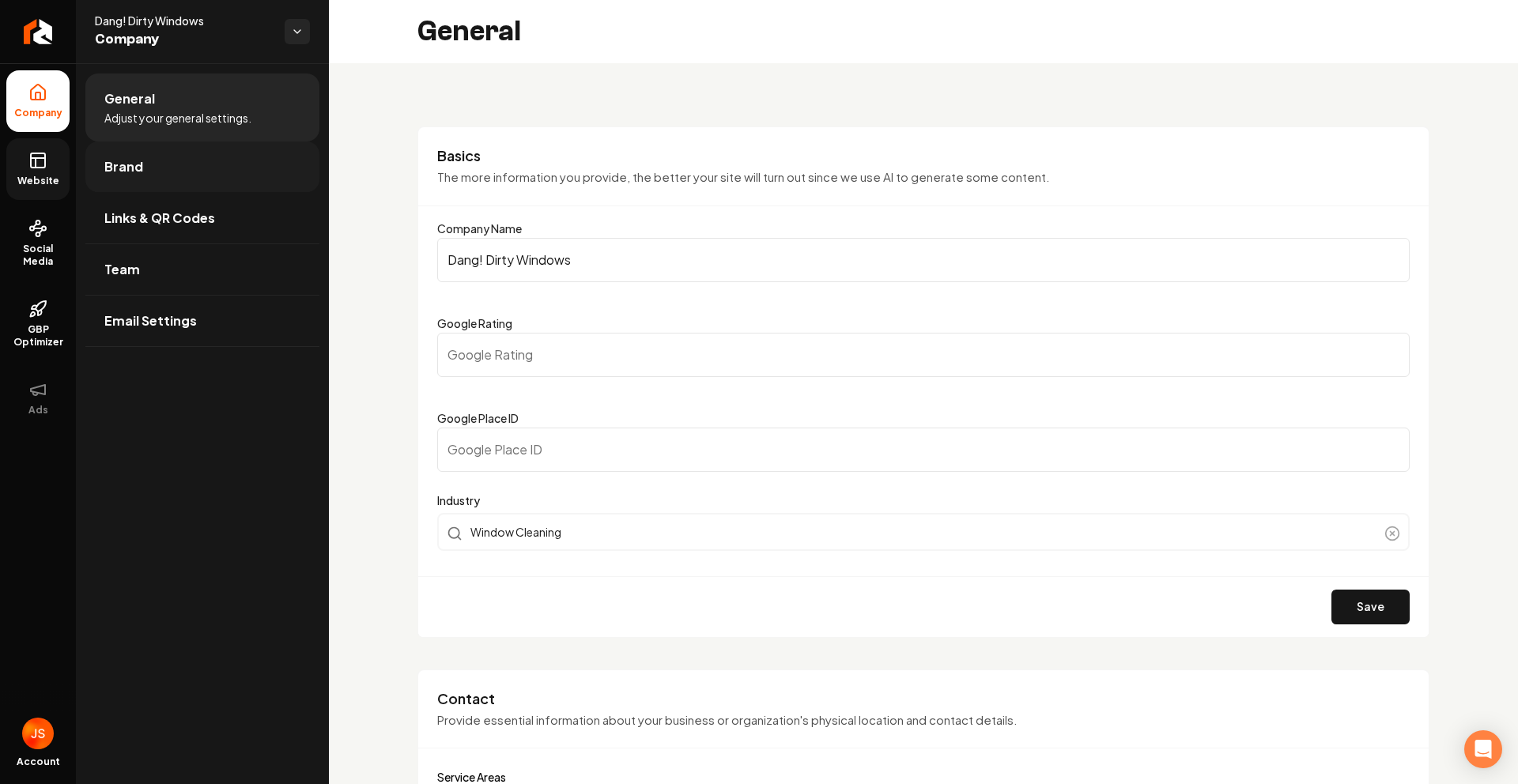
click at [197, 160] on link "Brand" at bounding box center [202, 167] width 234 height 51
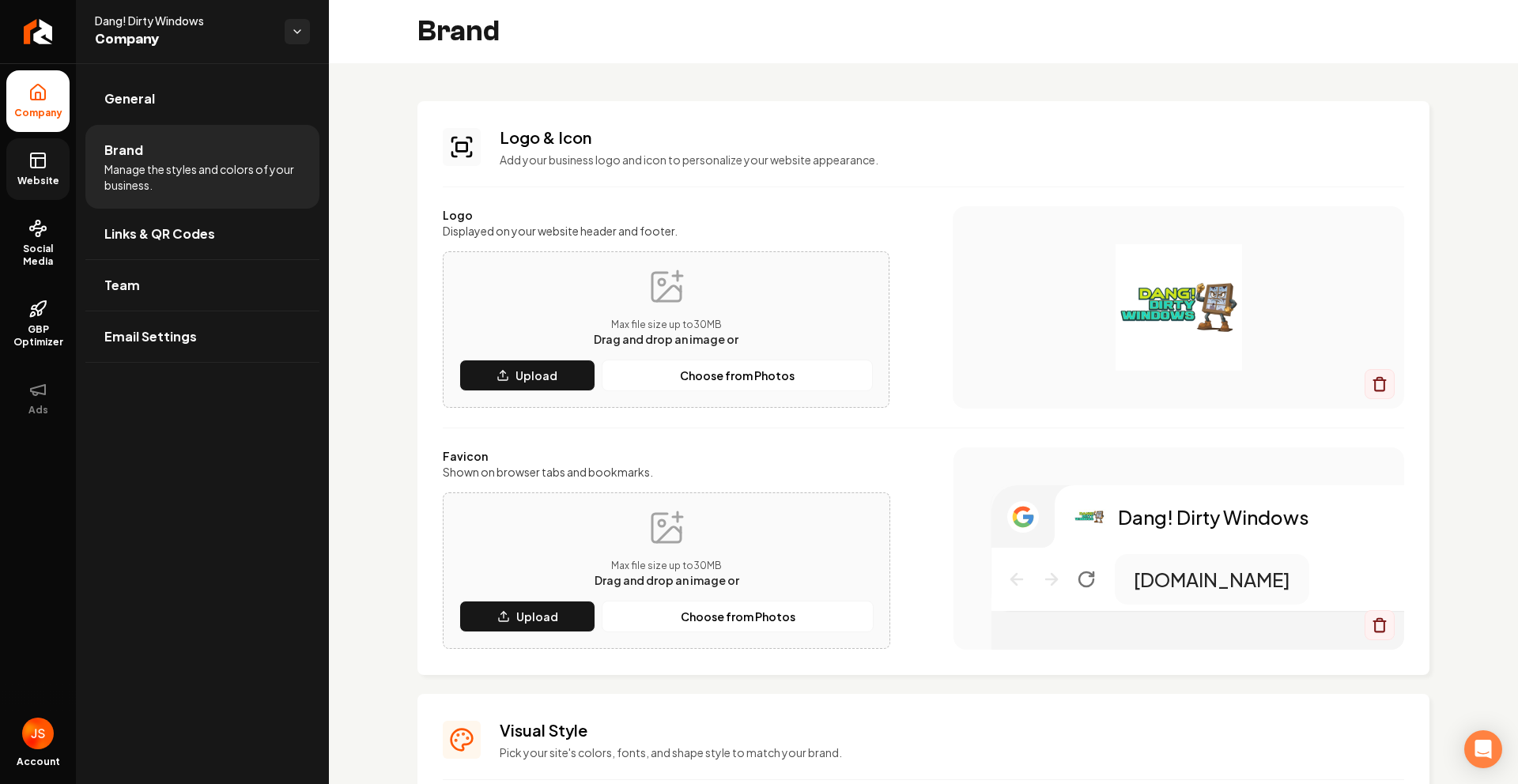
scroll to position [527, 0]
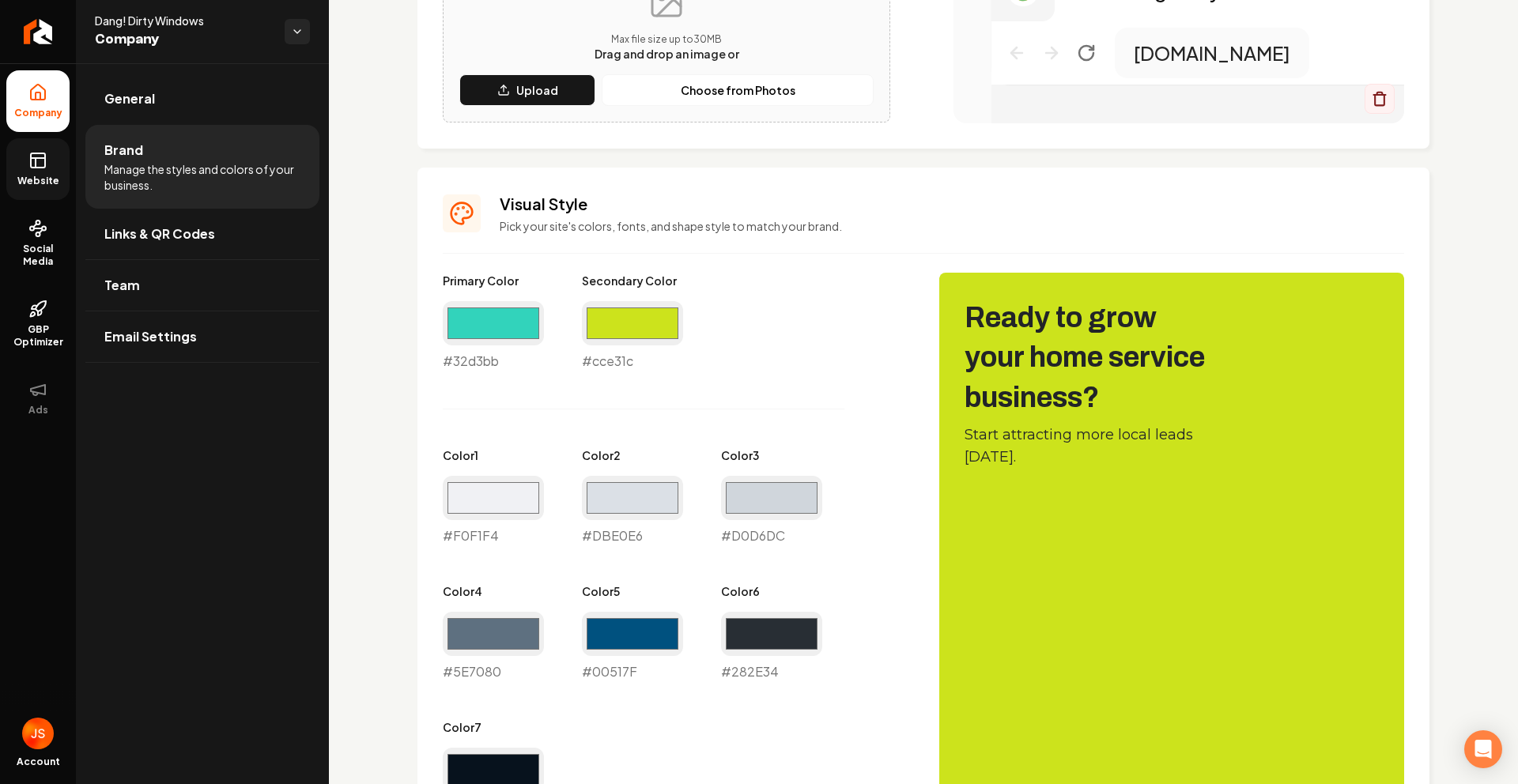
click at [631, 356] on div "#cce31c #cce31c" at bounding box center [632, 335] width 101 height 69
copy div "#cce31c"
click at [60, 195] on link "Website" at bounding box center [37, 170] width 63 height 62
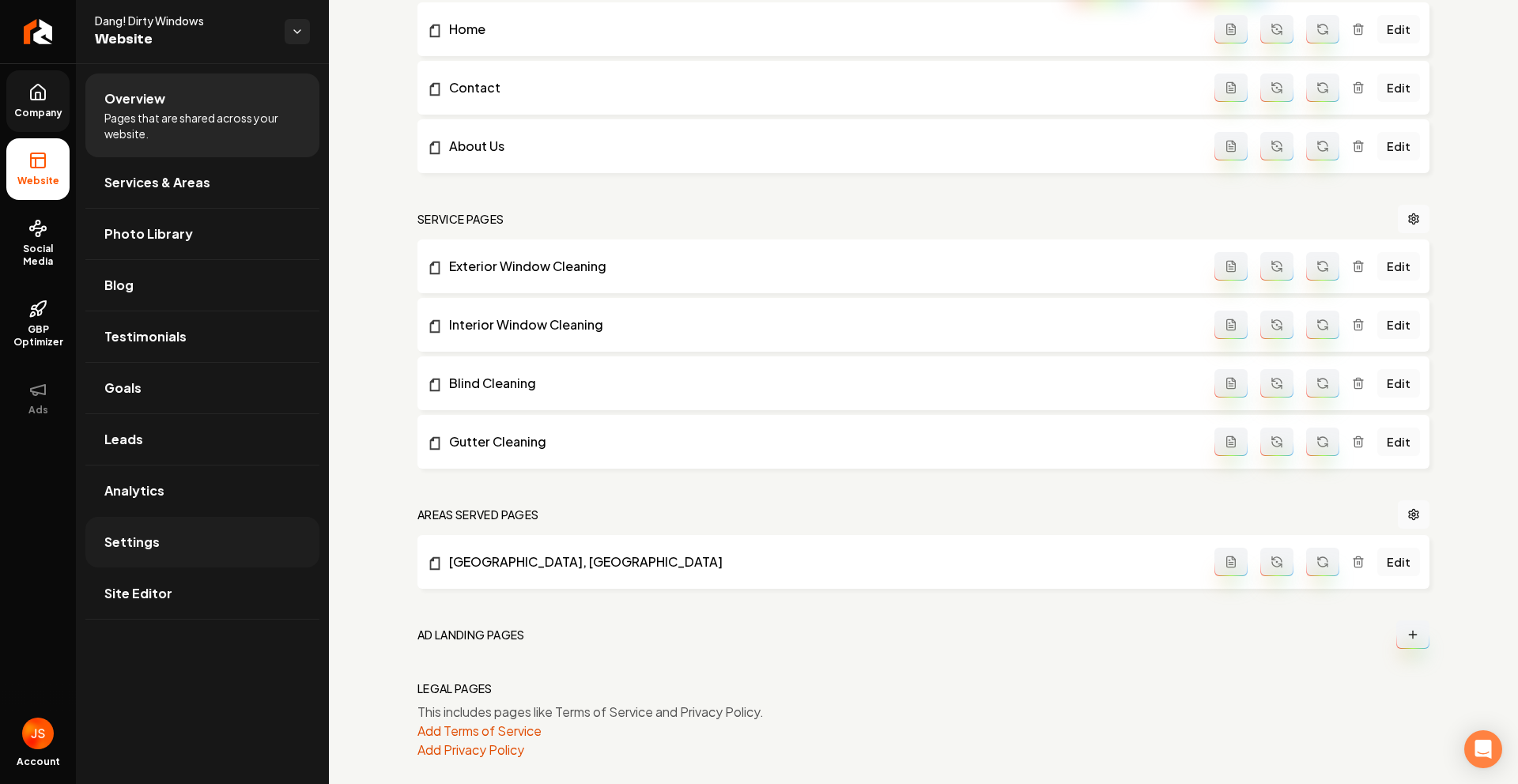
click at [151, 540] on span "Settings" at bounding box center [131, 542] width 56 height 19
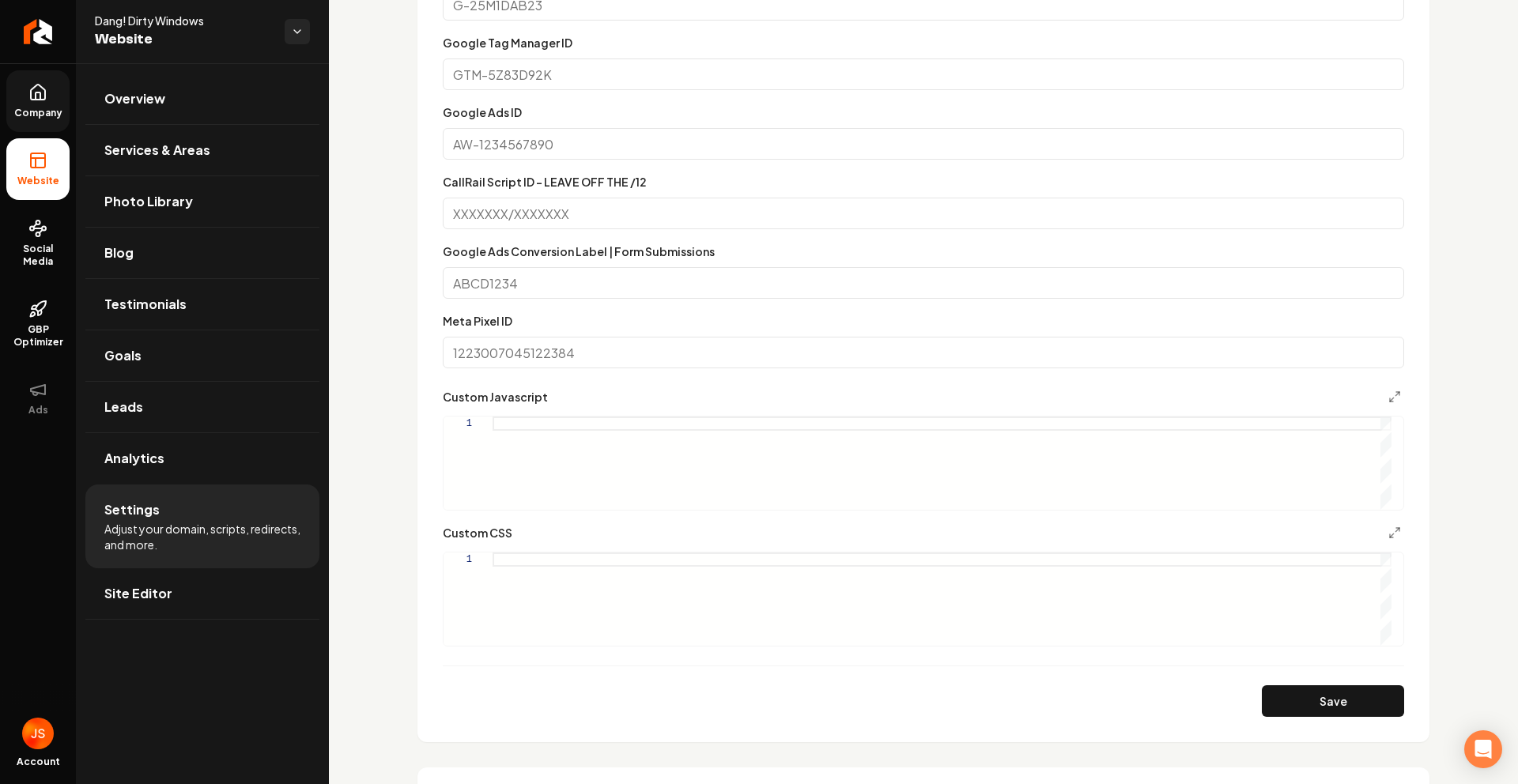
click at [15, 101] on link "Company" at bounding box center [37, 101] width 63 height 62
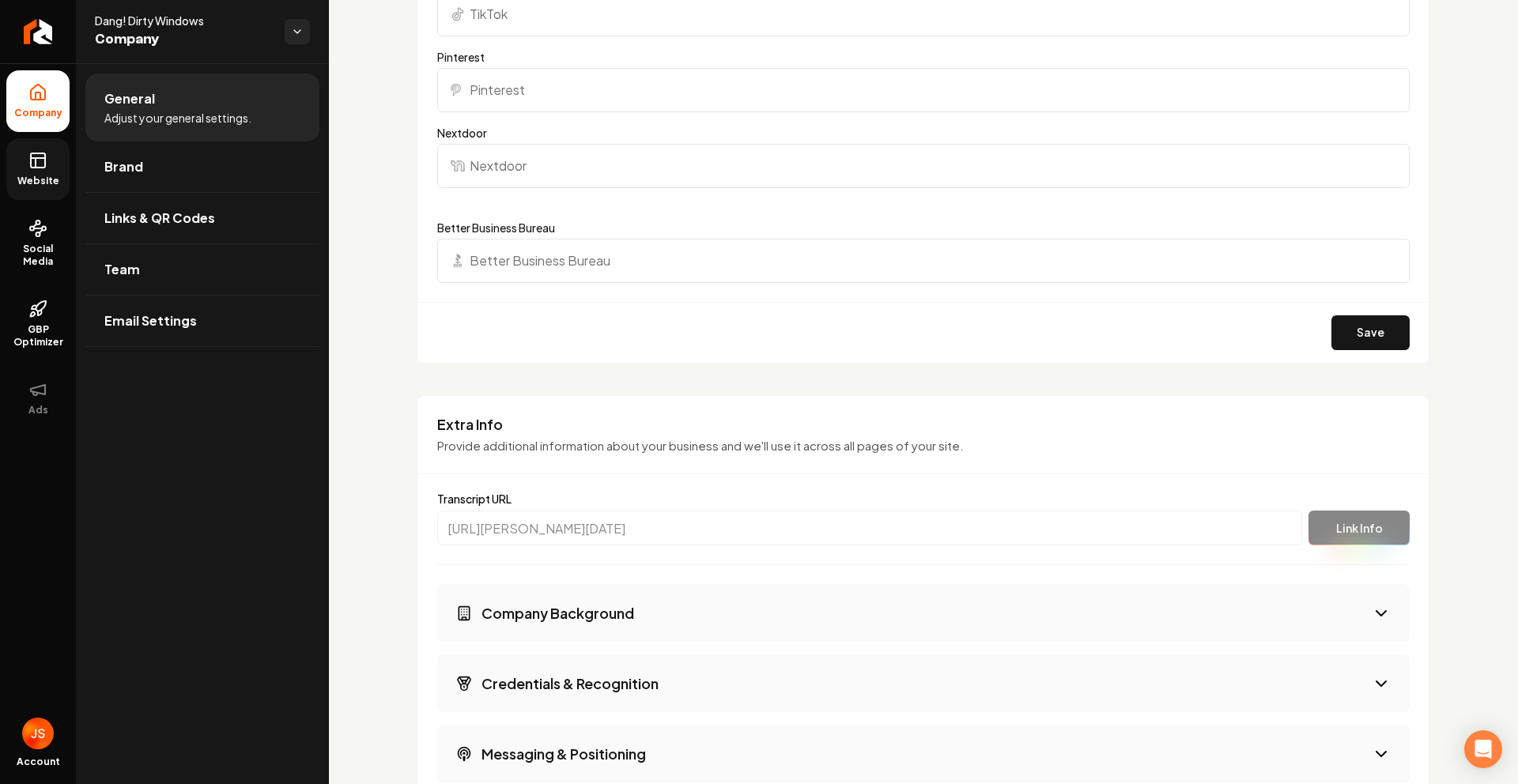
scroll to position [2370, 0]
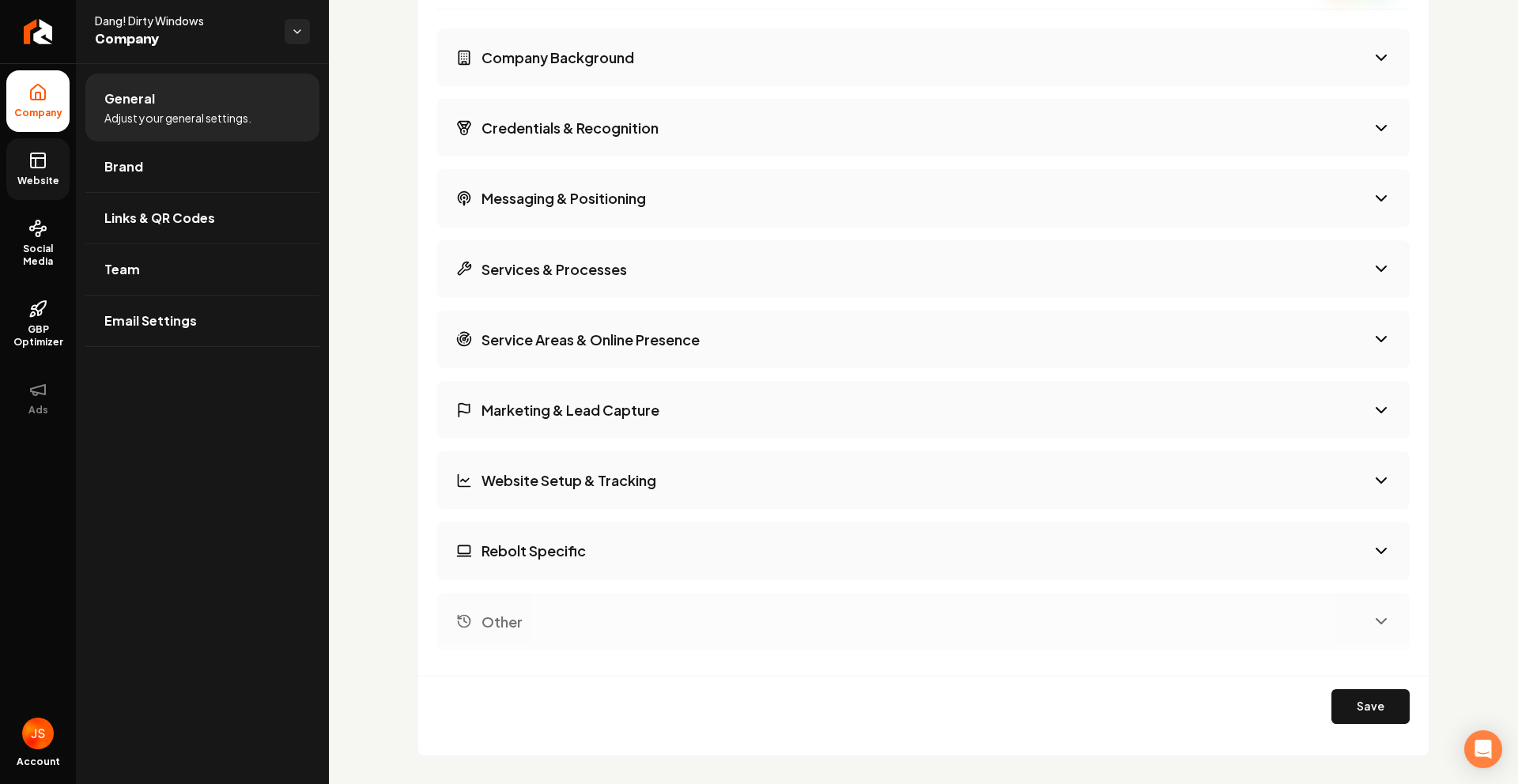
click at [38, 164] on icon at bounding box center [37, 160] width 19 height 19
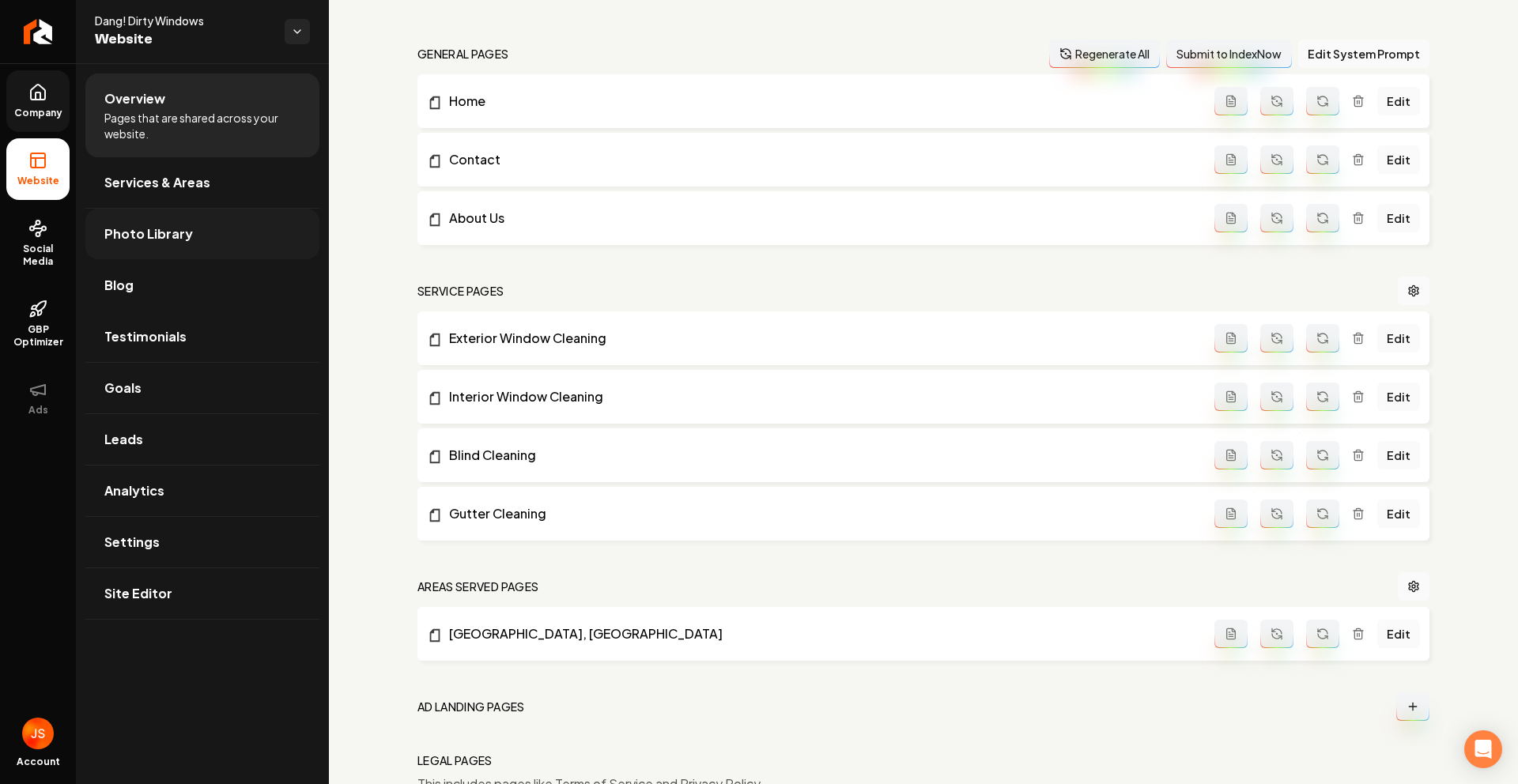
scroll to position [378, 0]
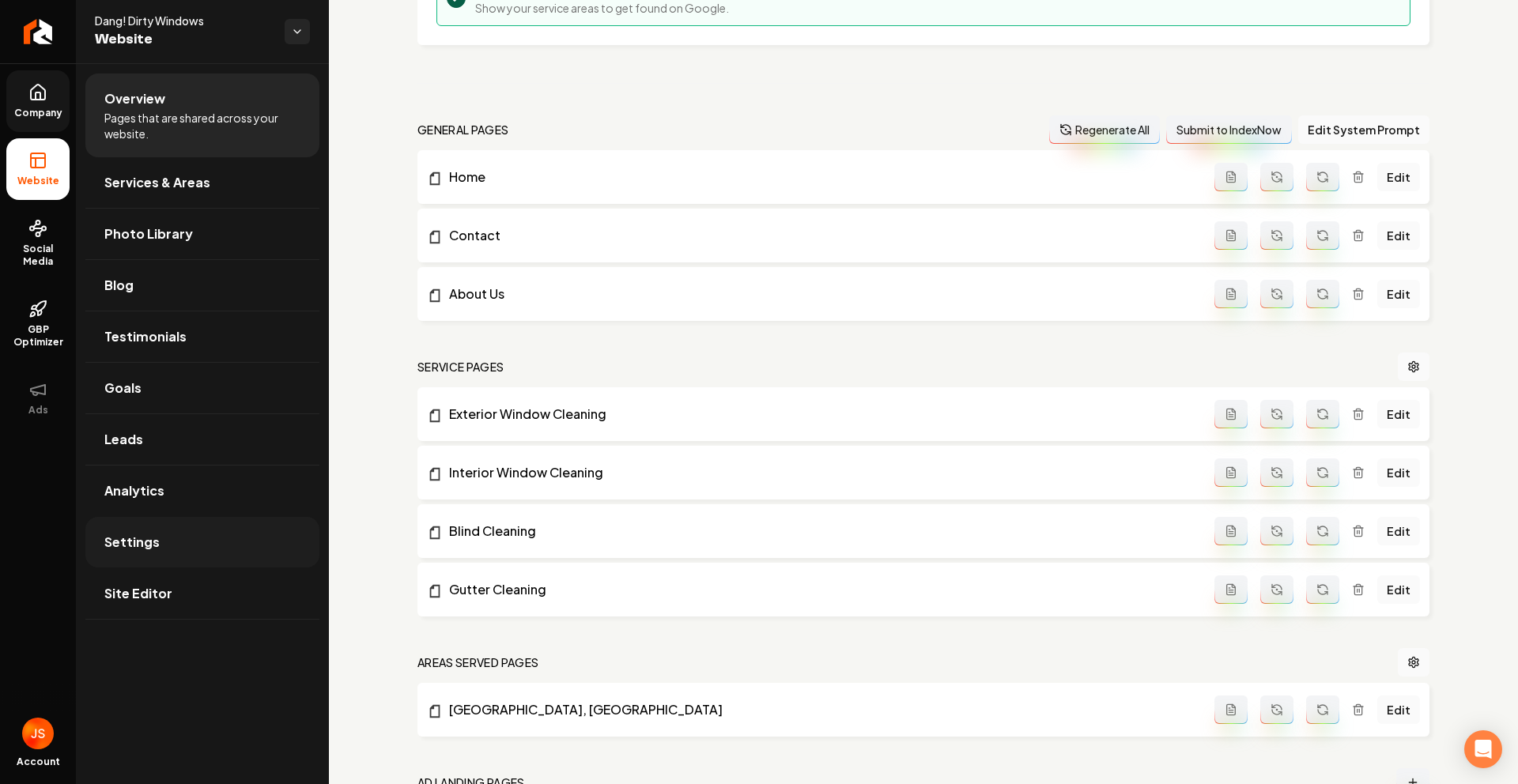
click at [164, 533] on link "Settings" at bounding box center [202, 542] width 234 height 51
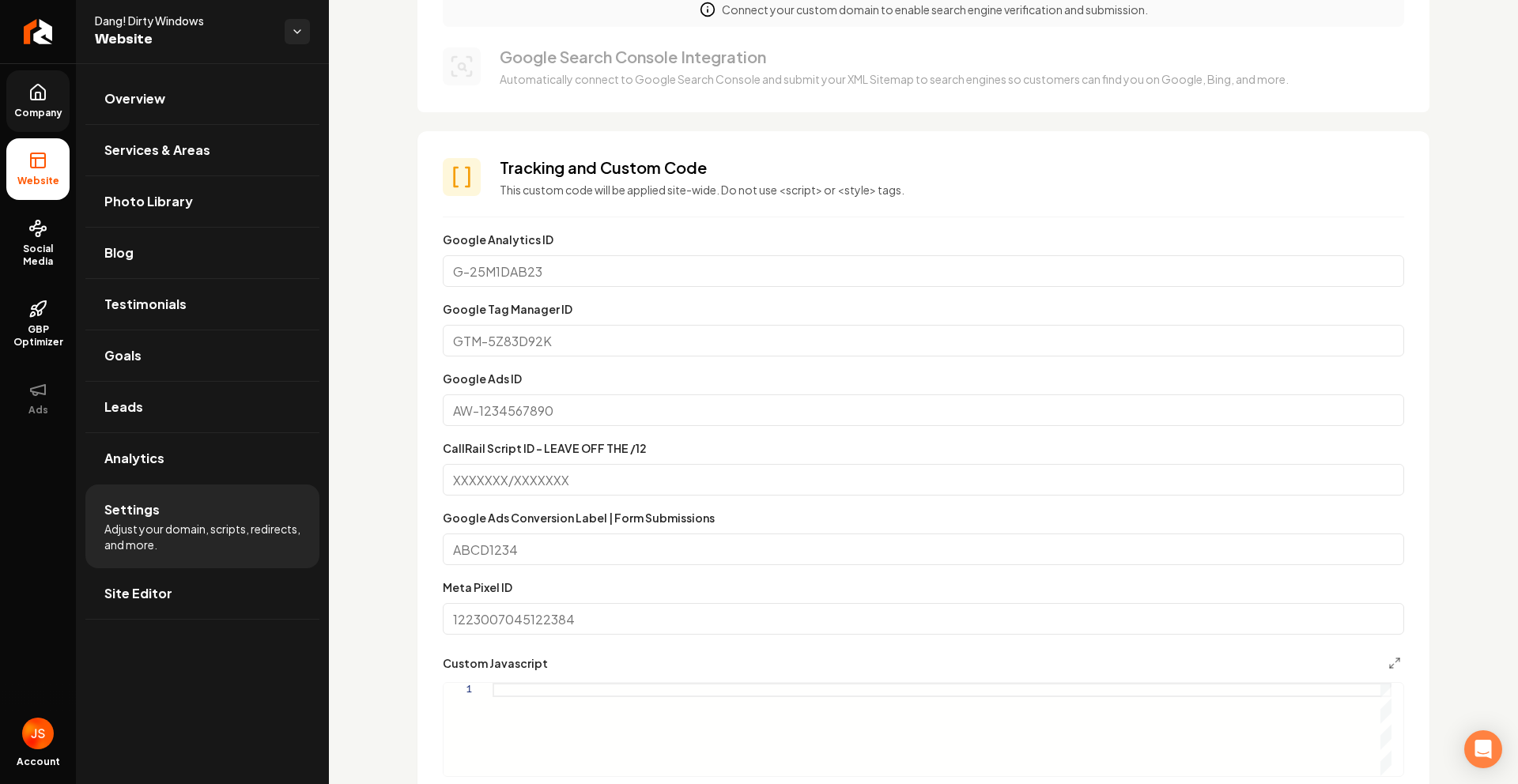
scroll to position [1035, 0]
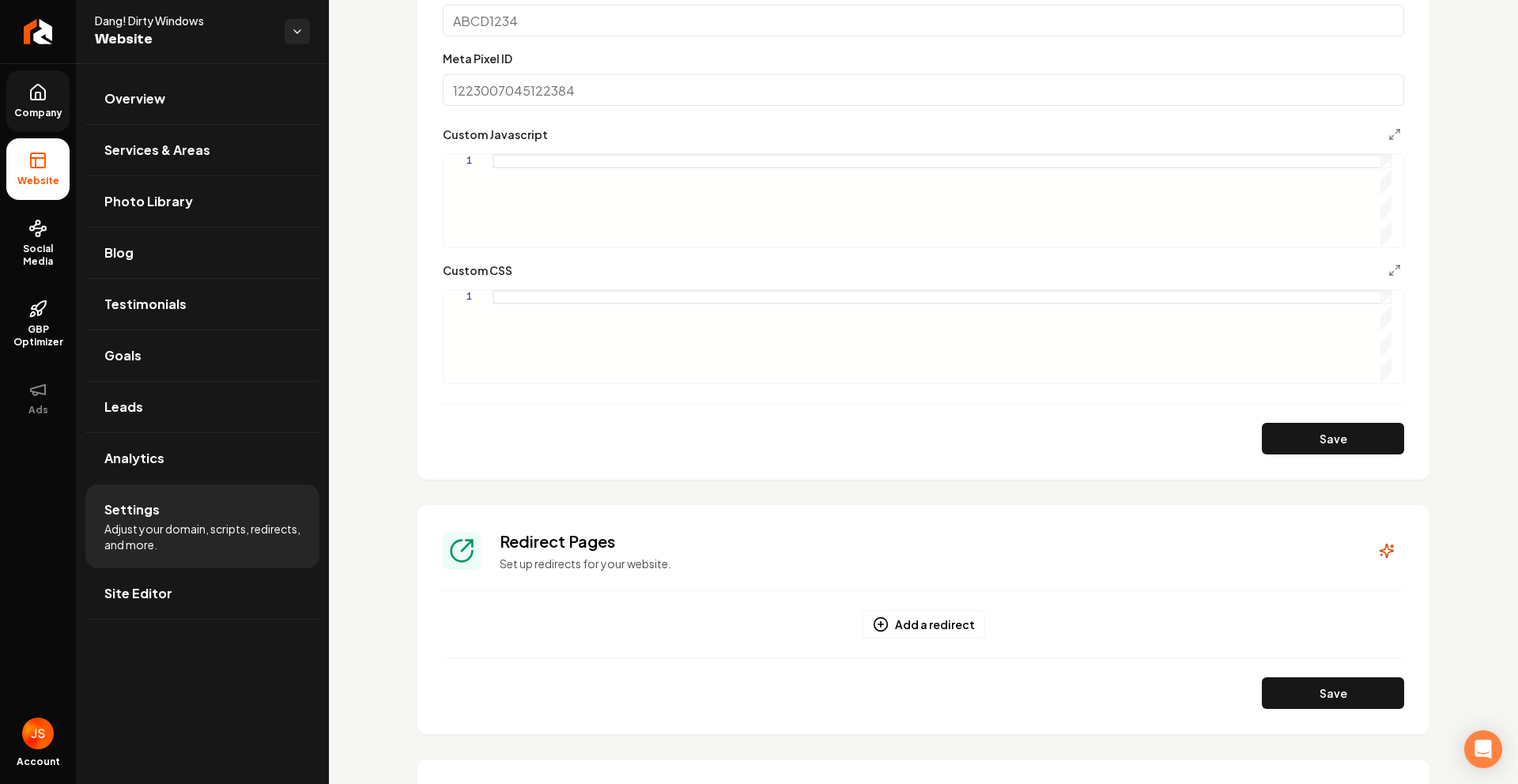
click at [514, 290] on div "Main content area" at bounding box center [942, 297] width 899 height 15
click at [514, 290] on div "Main content area" at bounding box center [942, 336] width 899 height 93
type textarea "**********"
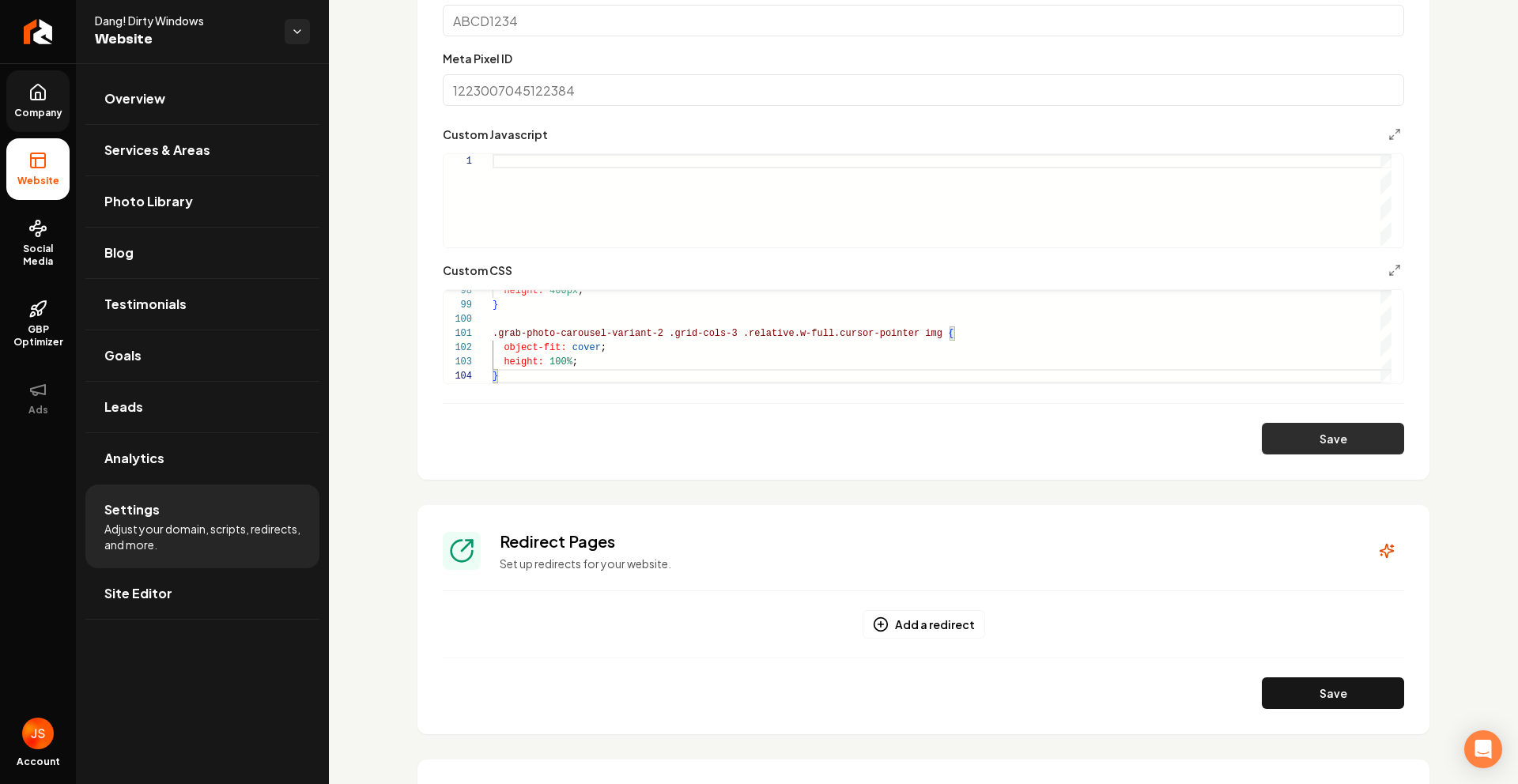
click at [1311, 433] on button "Save" at bounding box center [1333, 438] width 142 height 32
click at [60, 109] on span "Company" at bounding box center [38, 113] width 61 height 13
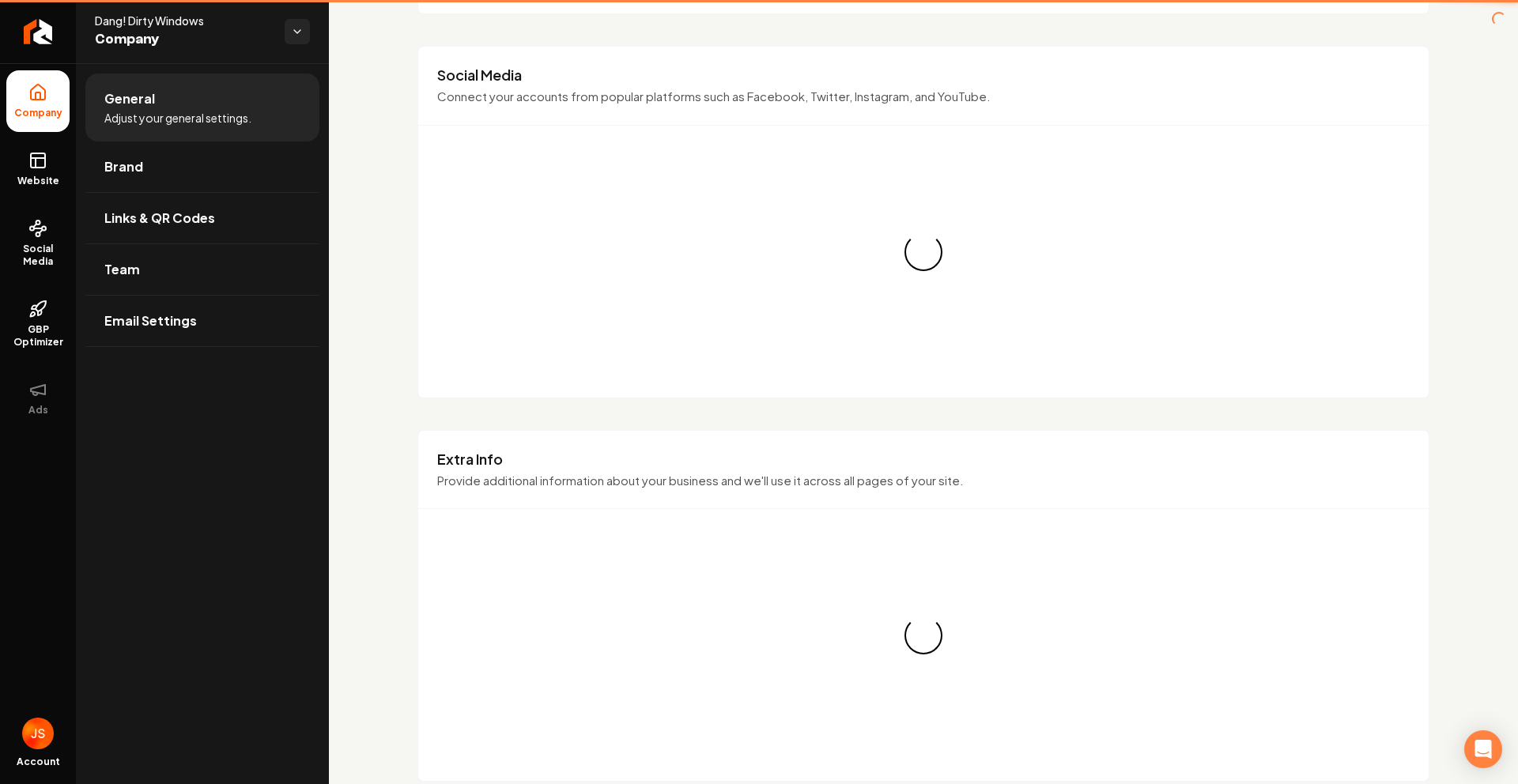
drag, startPoint x: 32, startPoint y: 170, endPoint x: 71, endPoint y: 175, distance: 39.3
click at [33, 170] on link "Website" at bounding box center [37, 170] width 63 height 62
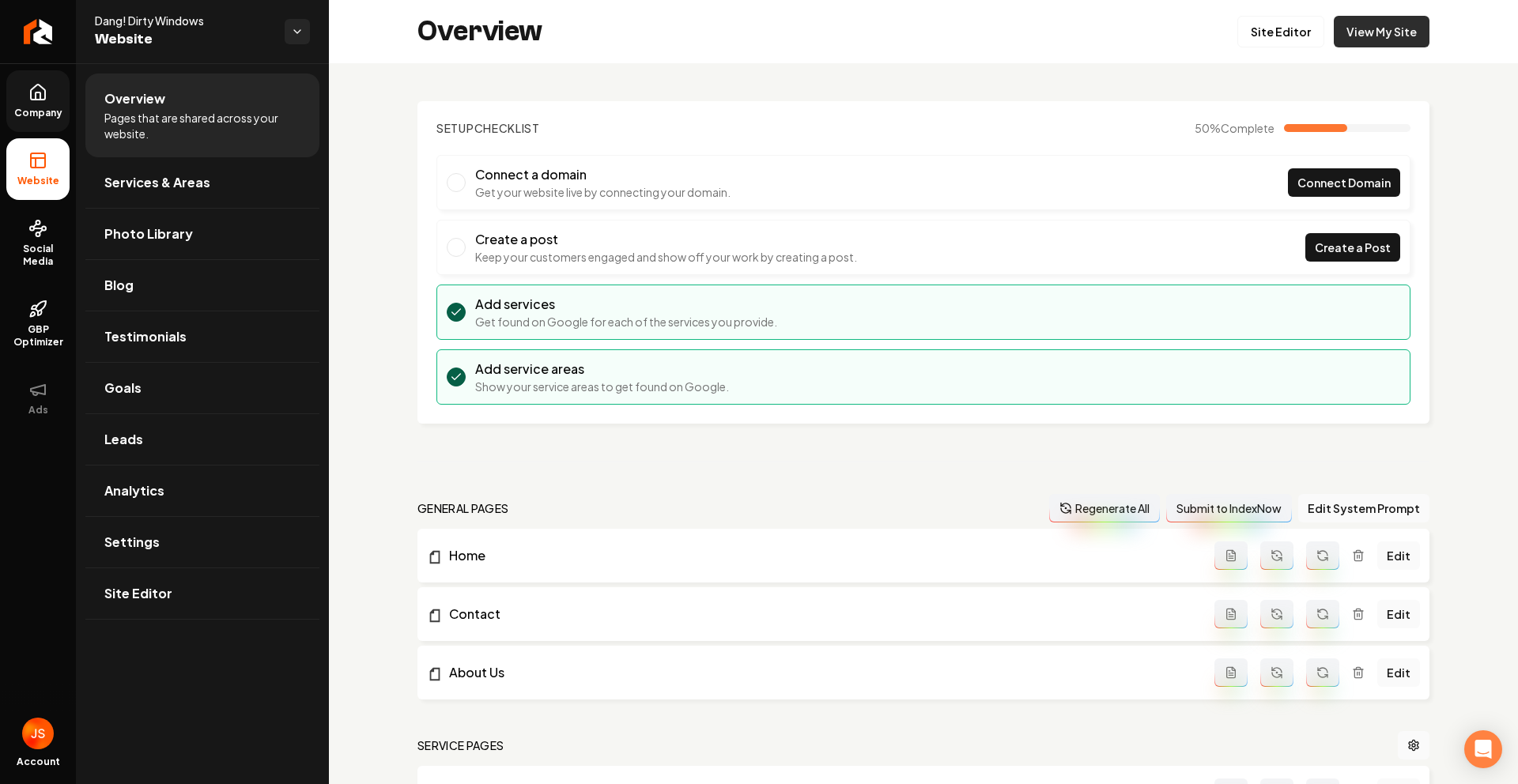
click at [1370, 45] on link "View My Site" at bounding box center [1381, 31] width 96 height 32
click at [62, 101] on link "Company" at bounding box center [37, 101] width 63 height 62
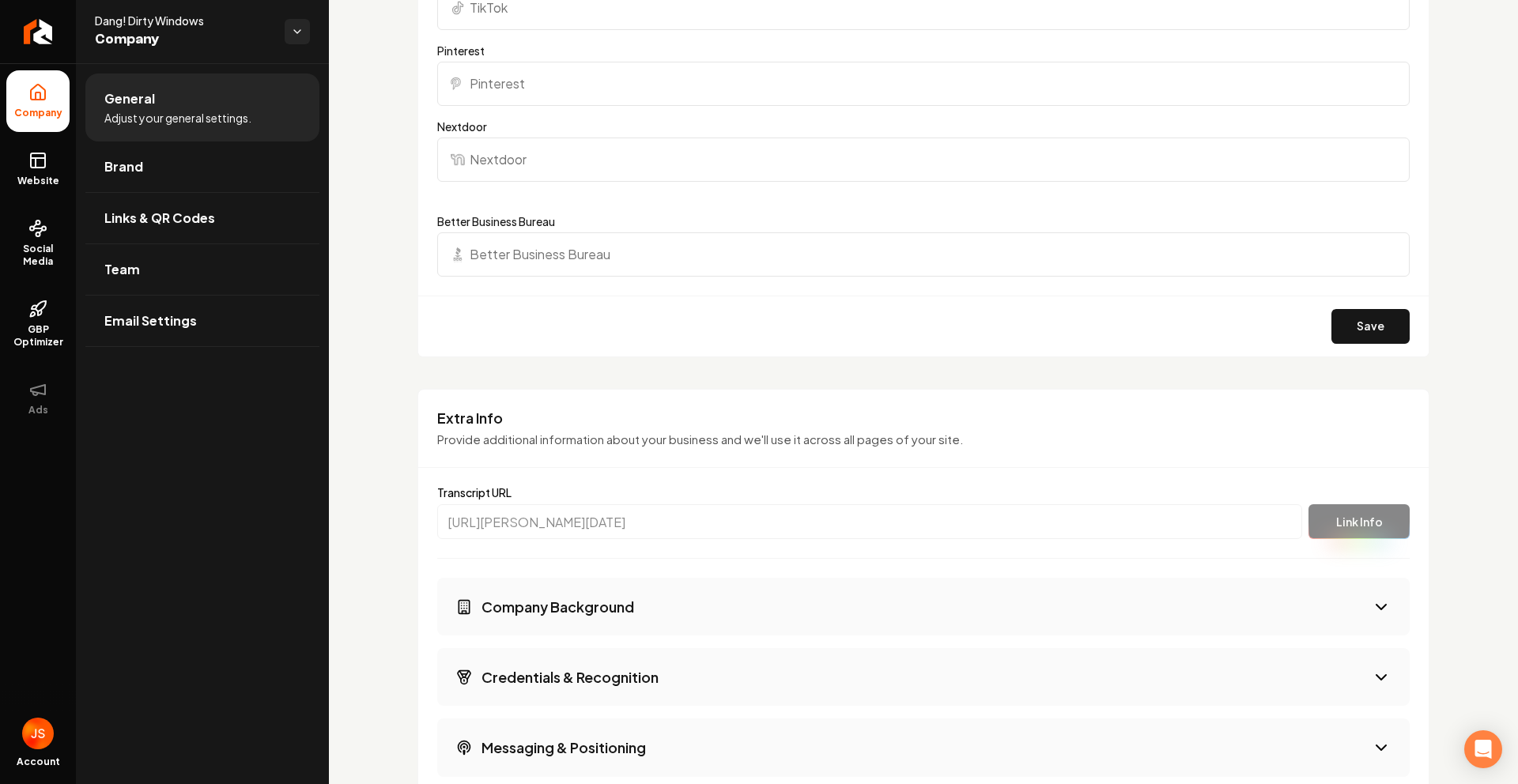
scroll to position [1821, 0]
click at [26, 166] on link "Website" at bounding box center [37, 170] width 63 height 62
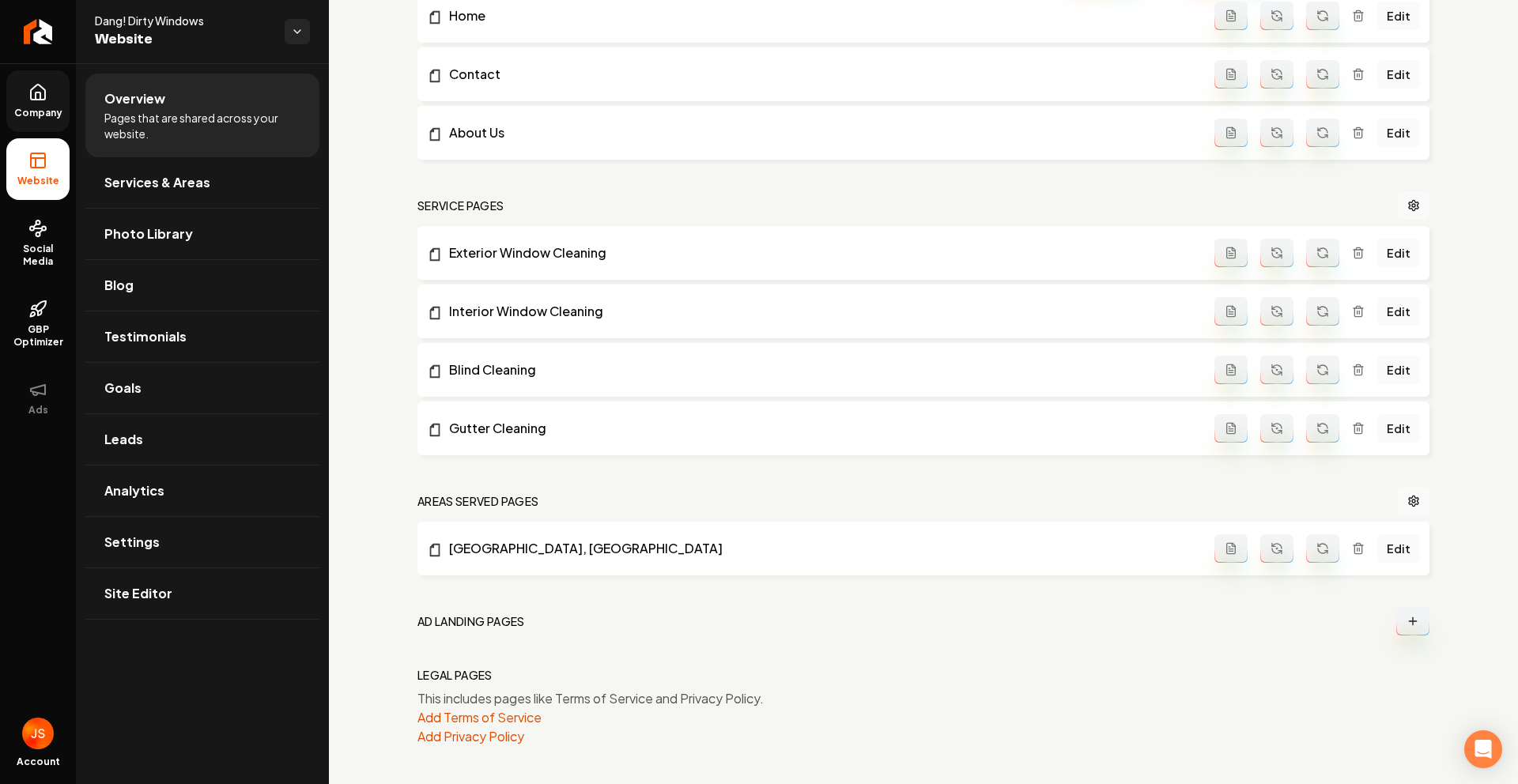
click at [26, 118] on span "Company" at bounding box center [38, 113] width 61 height 13
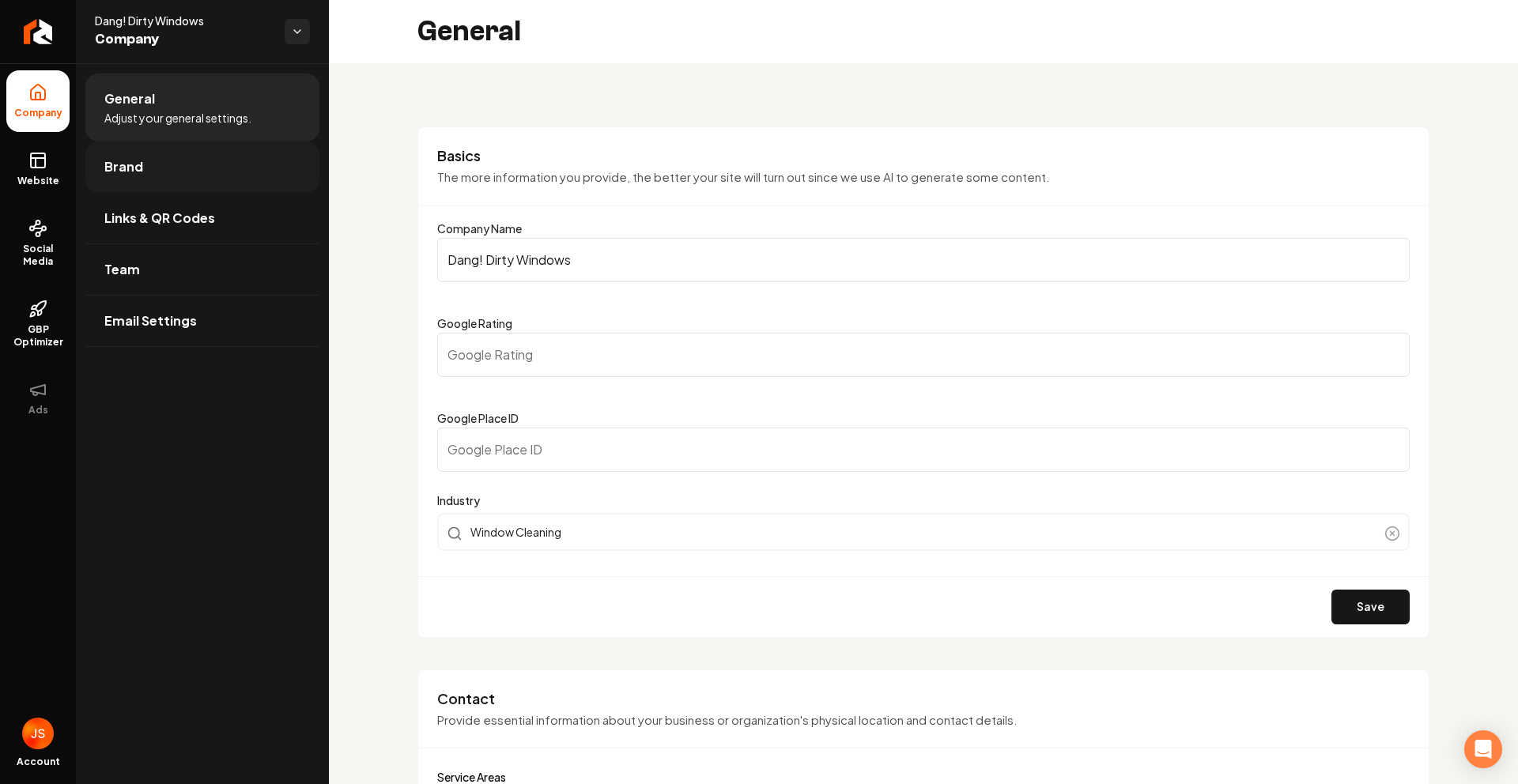
click at [98, 170] on link "Brand" at bounding box center [202, 167] width 234 height 51
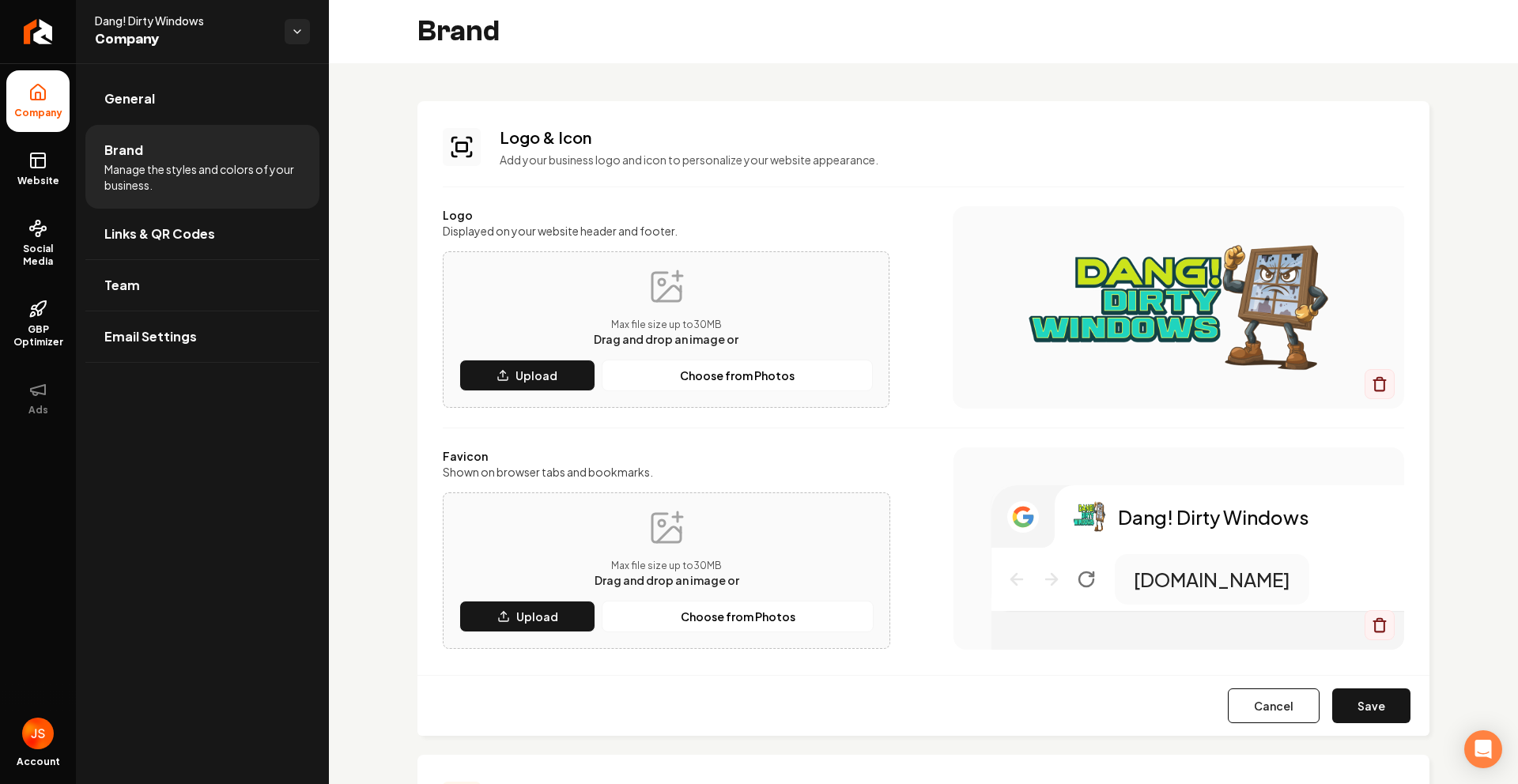
click at [1376, 703] on button "Save" at bounding box center [1371, 706] width 78 height 35
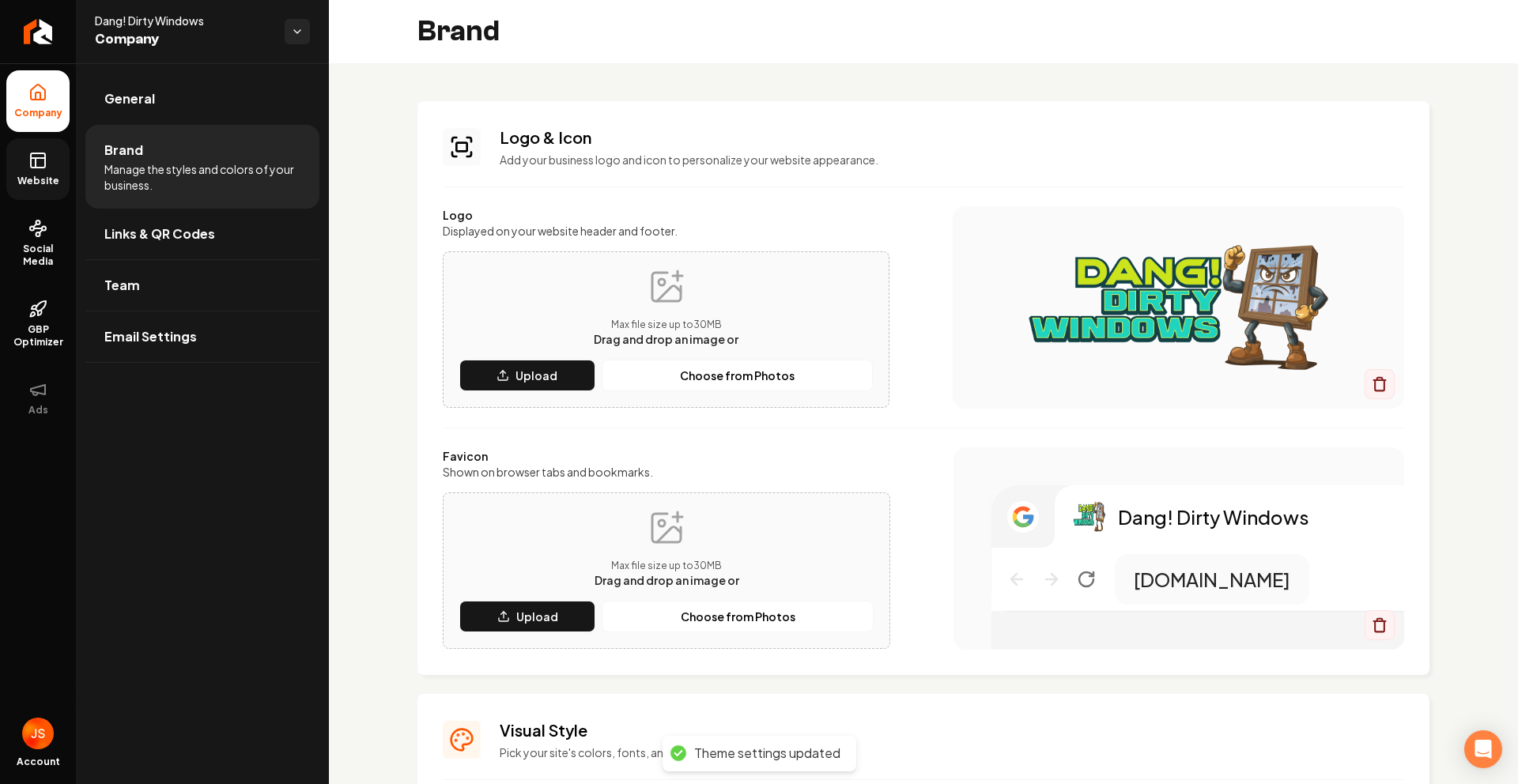
click at [33, 170] on link "Website" at bounding box center [37, 170] width 63 height 62
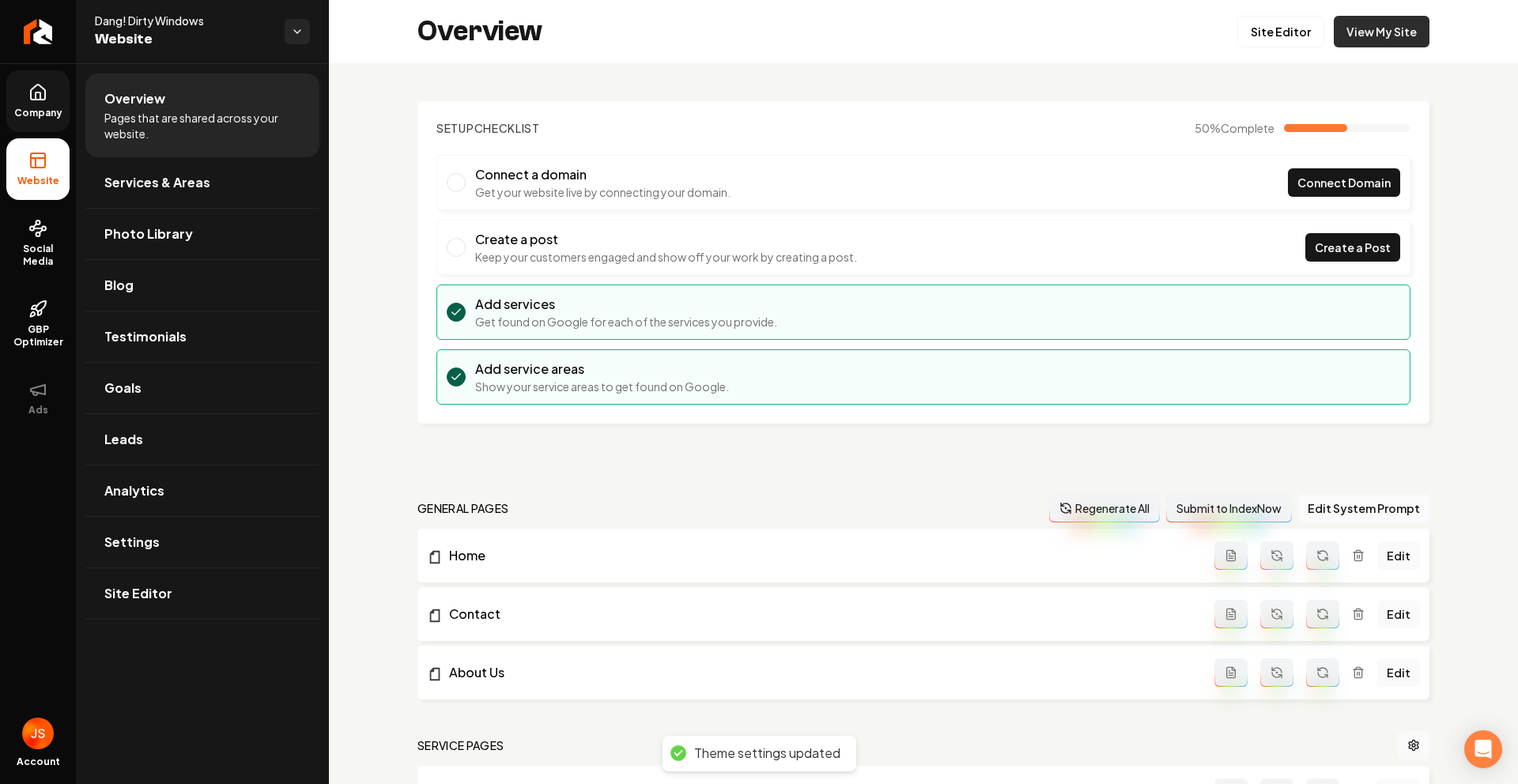
click at [1344, 27] on link "View My Site" at bounding box center [1381, 31] width 96 height 32
click at [1288, 38] on link "Site Editor" at bounding box center [1280, 31] width 87 height 32
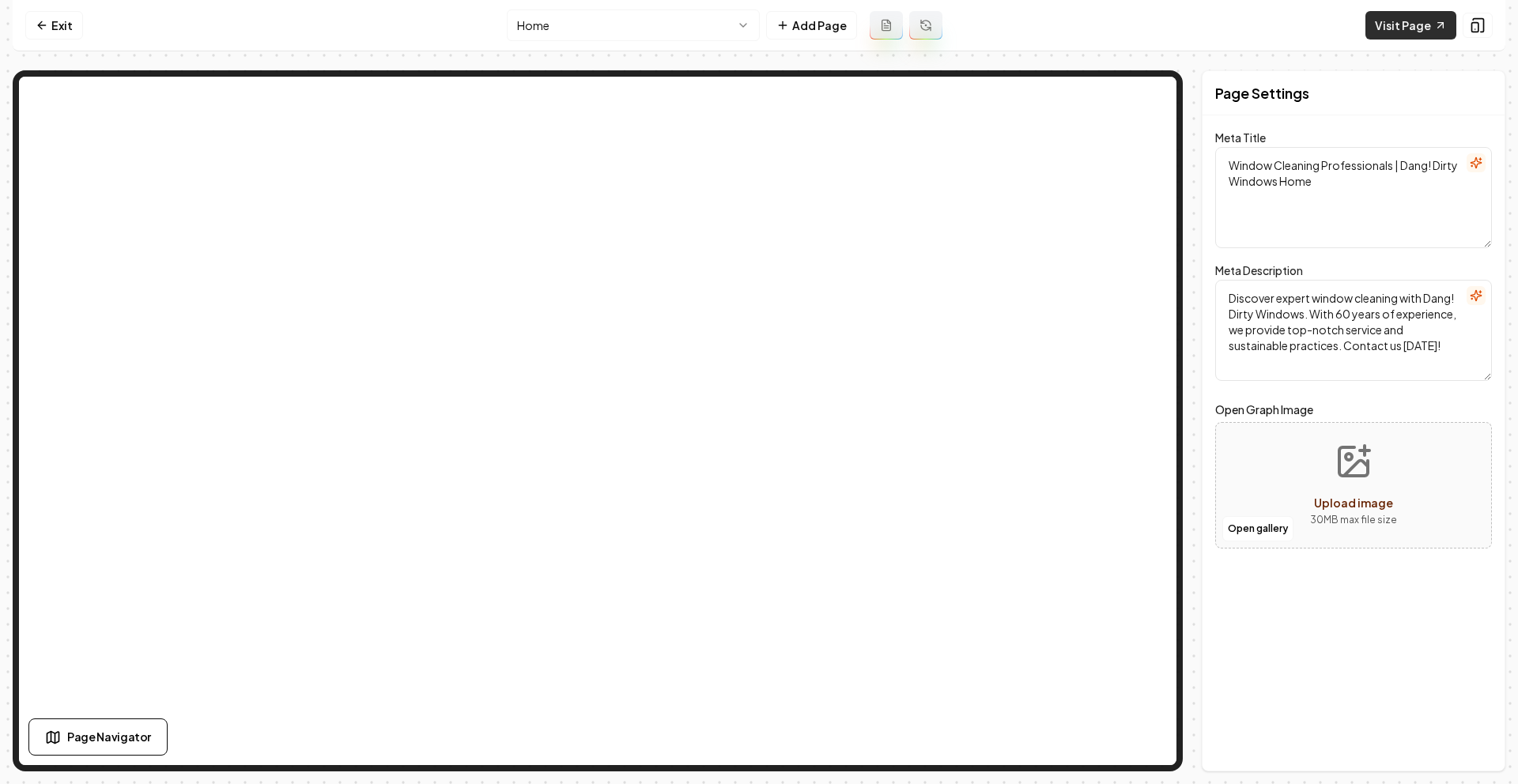
click at [1397, 30] on link "Visit Page" at bounding box center [1411, 25] width 91 height 28
click at [1406, 21] on link "Visit Page" at bounding box center [1411, 25] width 91 height 28
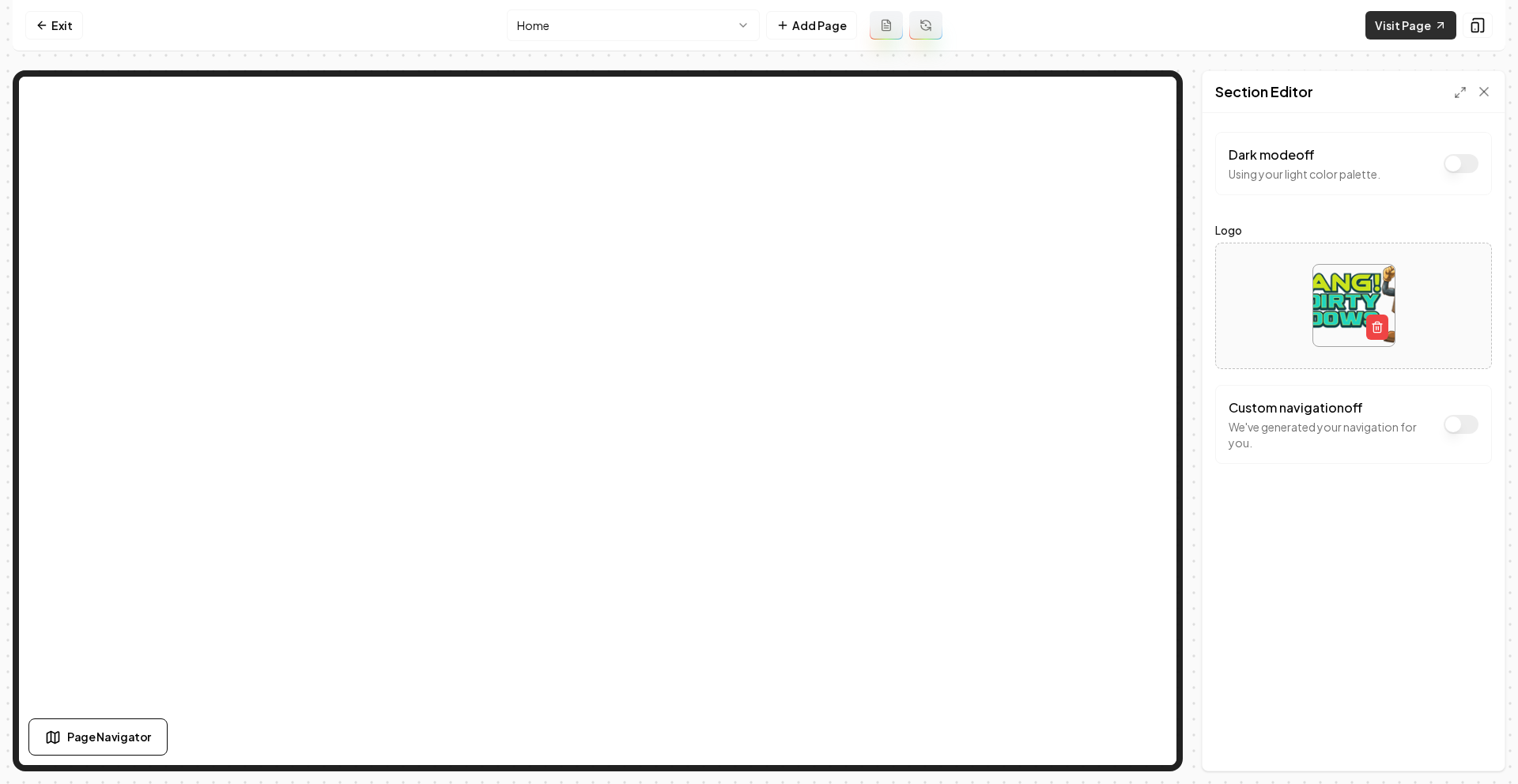
click at [1402, 32] on link "Visit Page" at bounding box center [1411, 25] width 91 height 28
click at [1413, 26] on link "Visit Page" at bounding box center [1411, 25] width 91 height 28
click at [65, 29] on link "Exit" at bounding box center [54, 25] width 57 height 28
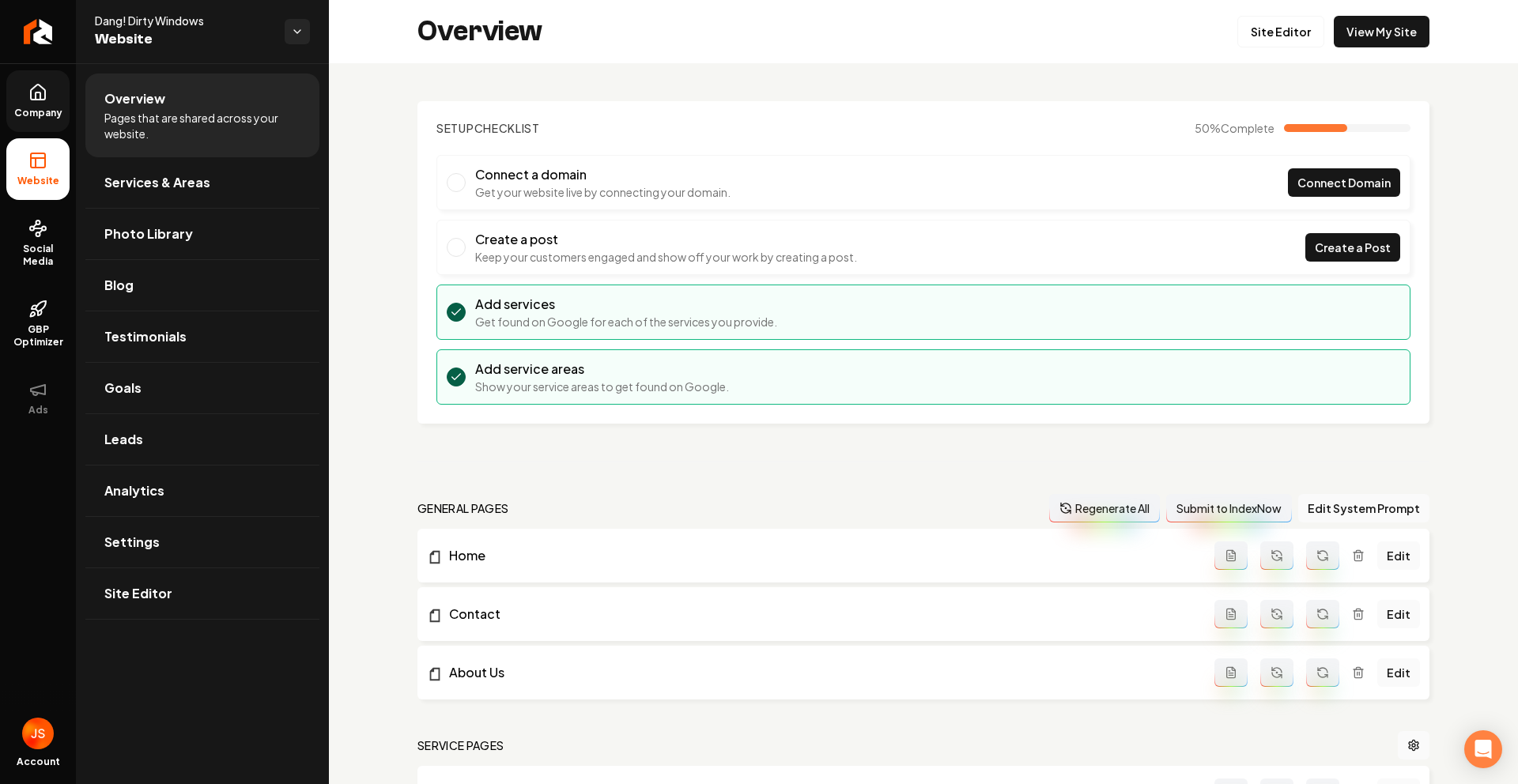
click at [37, 98] on icon at bounding box center [37, 92] width 19 height 19
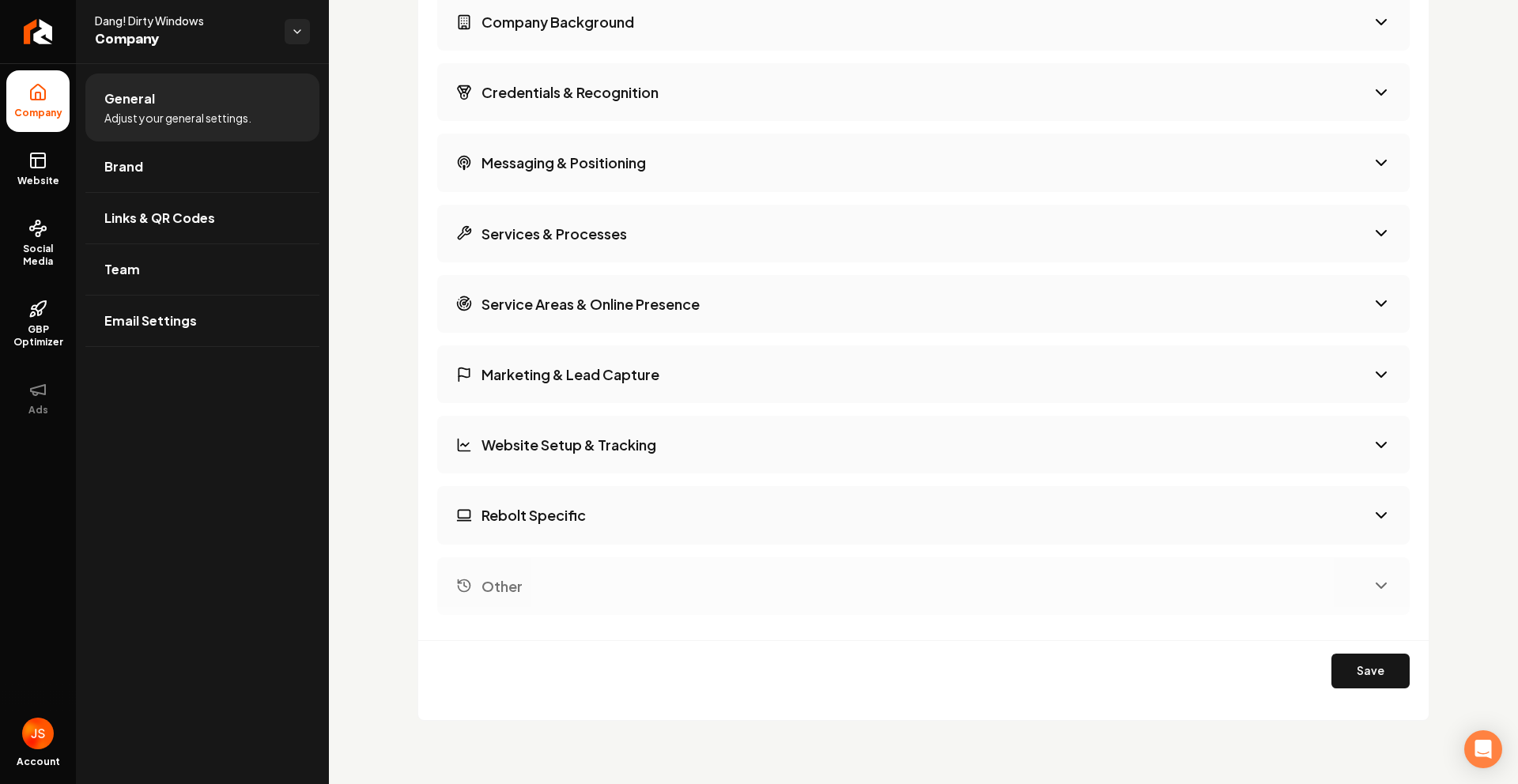
scroll to position [1869, 0]
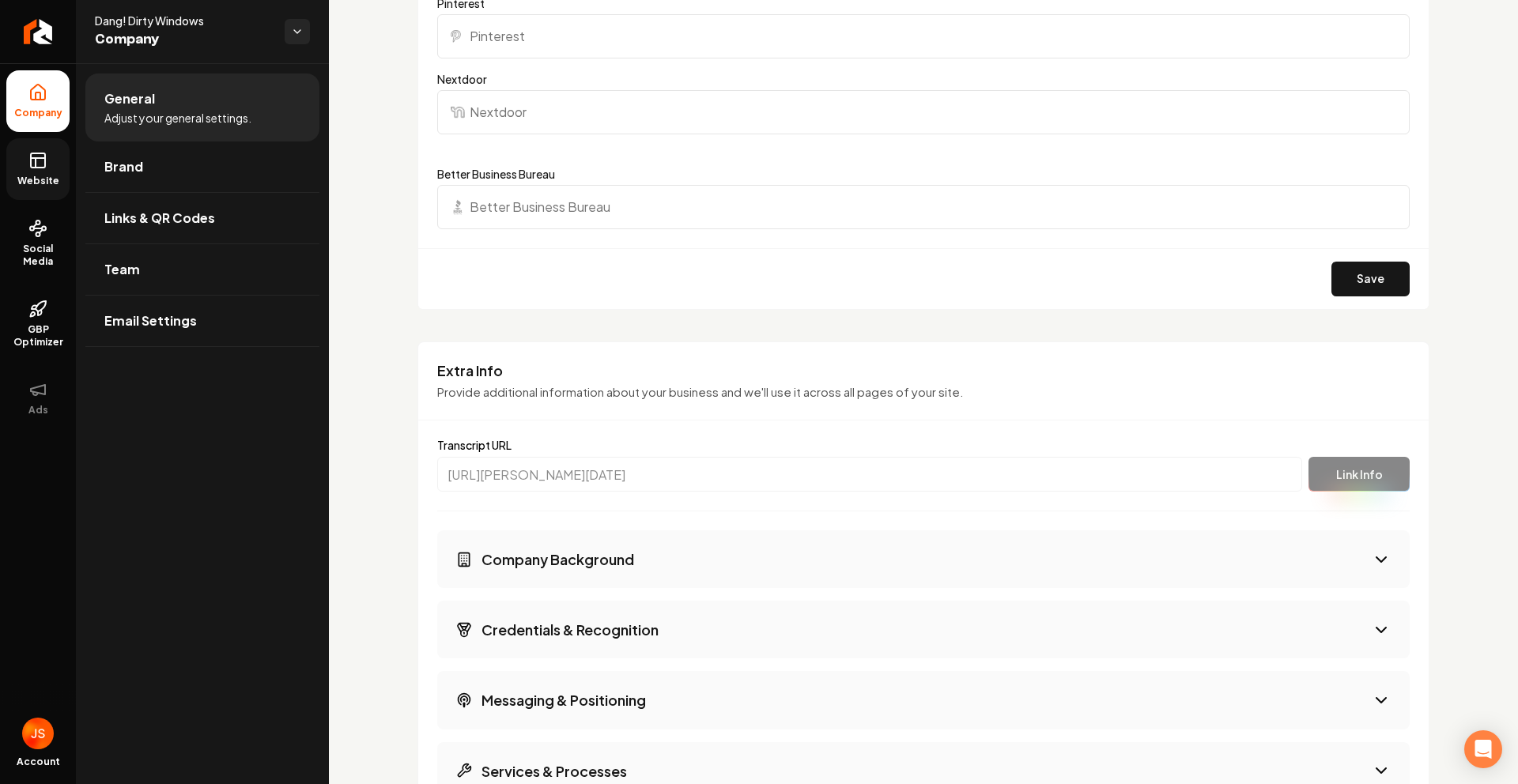
click at [45, 162] on rect at bounding box center [38, 160] width 15 height 15
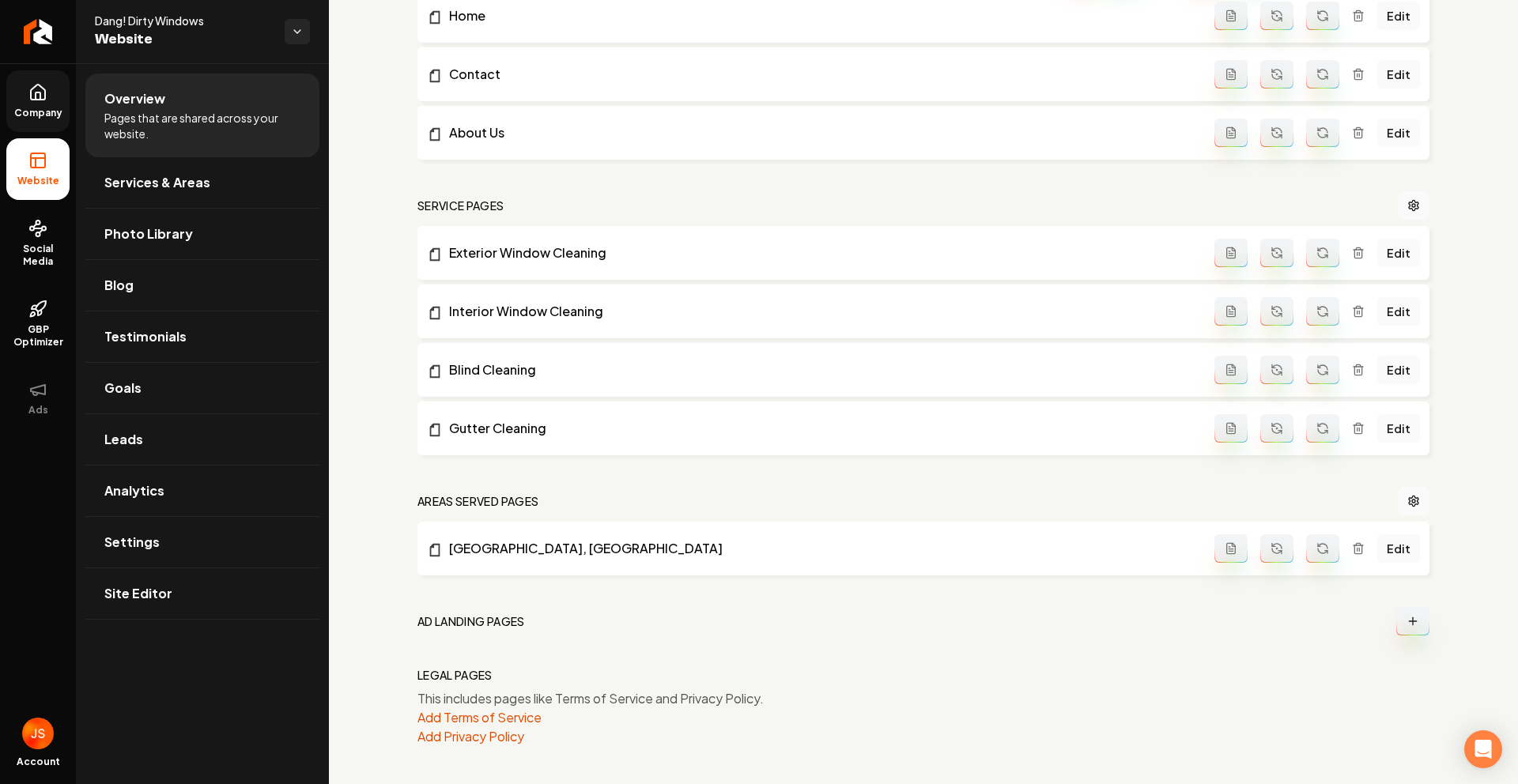
click at [44, 90] on icon at bounding box center [38, 92] width 15 height 15
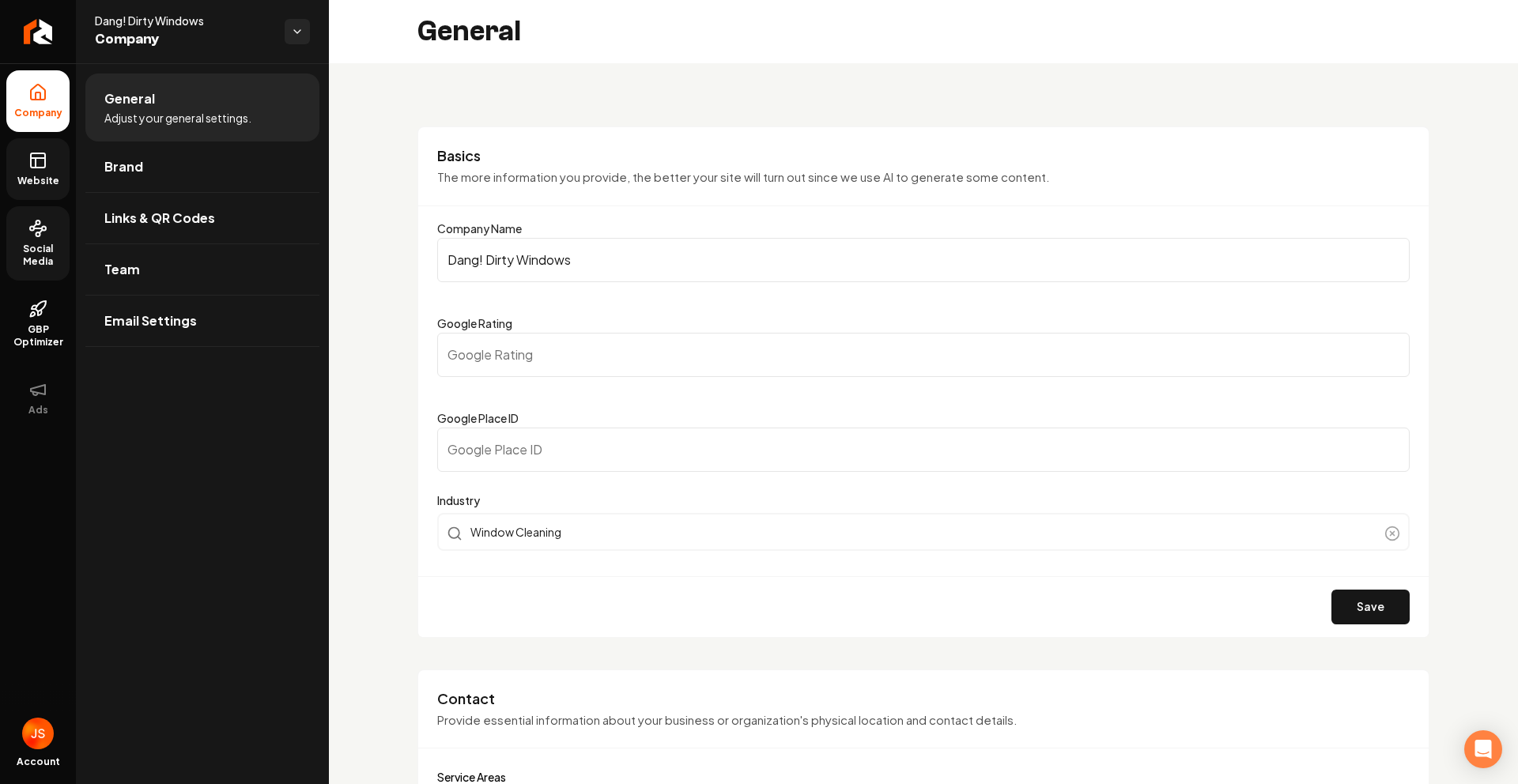
click at [42, 227] on circle at bounding box center [44, 229] width 4 height 4
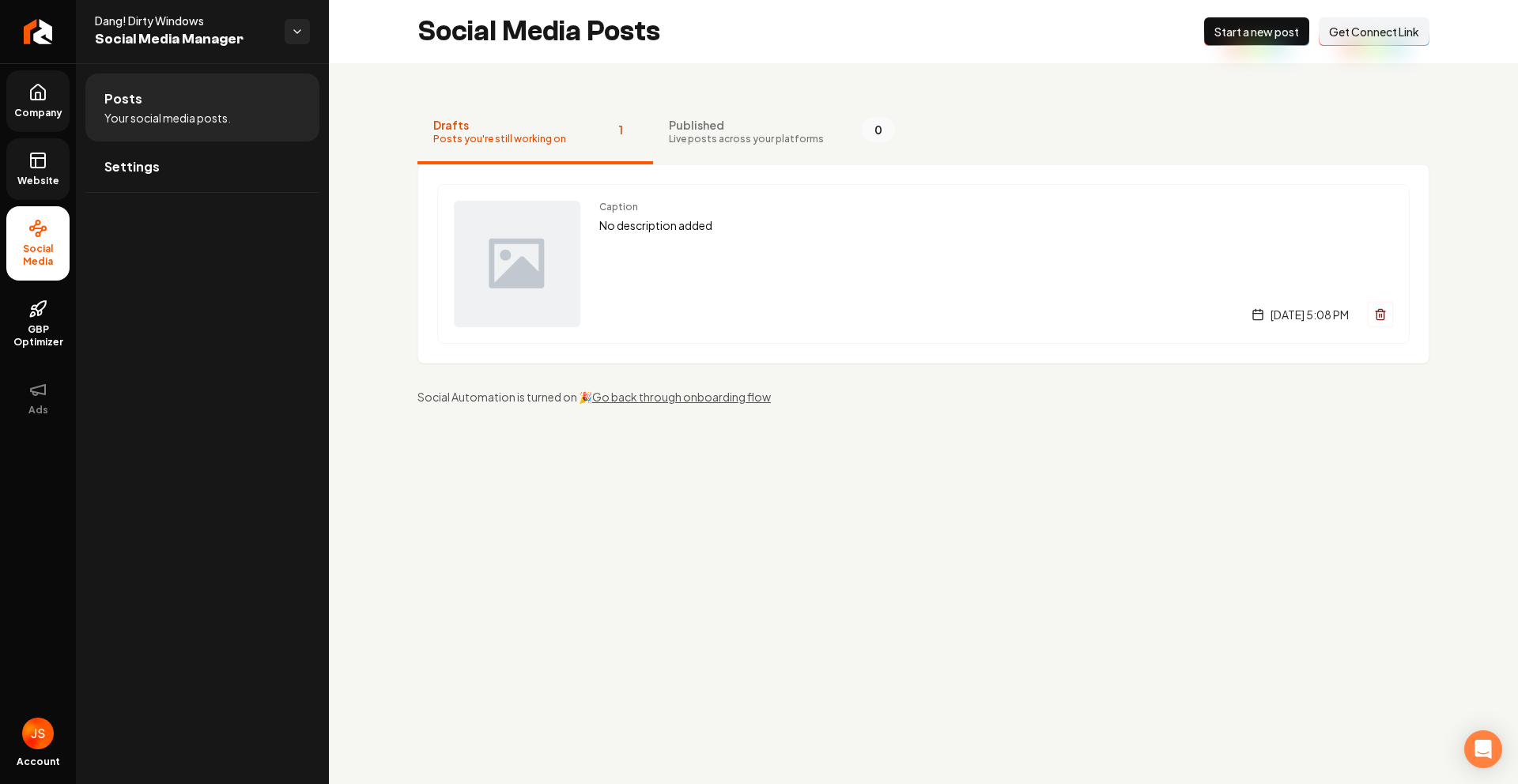
click at [39, 170] on link "Website" at bounding box center [37, 170] width 63 height 62
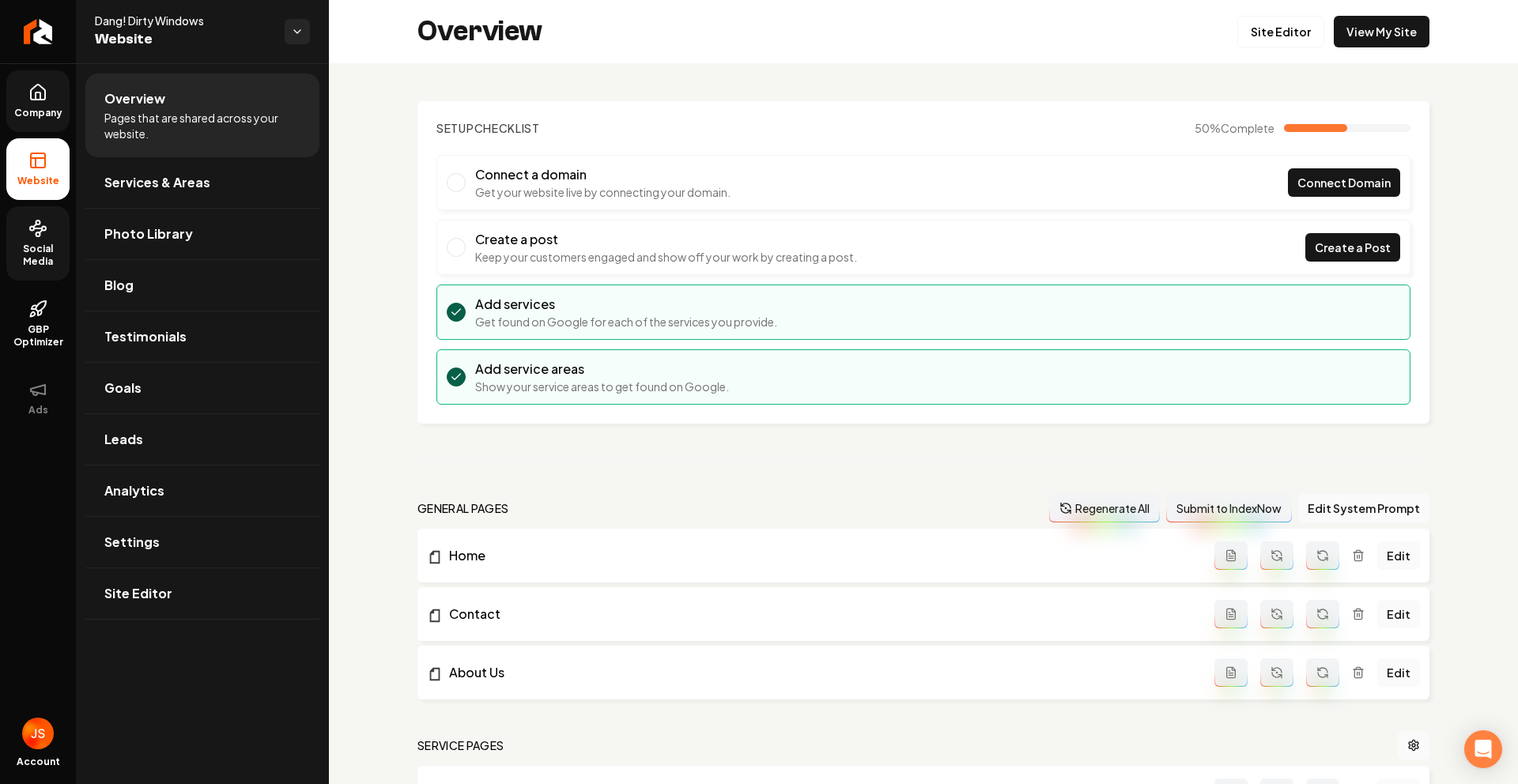
click at [26, 255] on span "Social Media" at bounding box center [37, 255] width 63 height 26
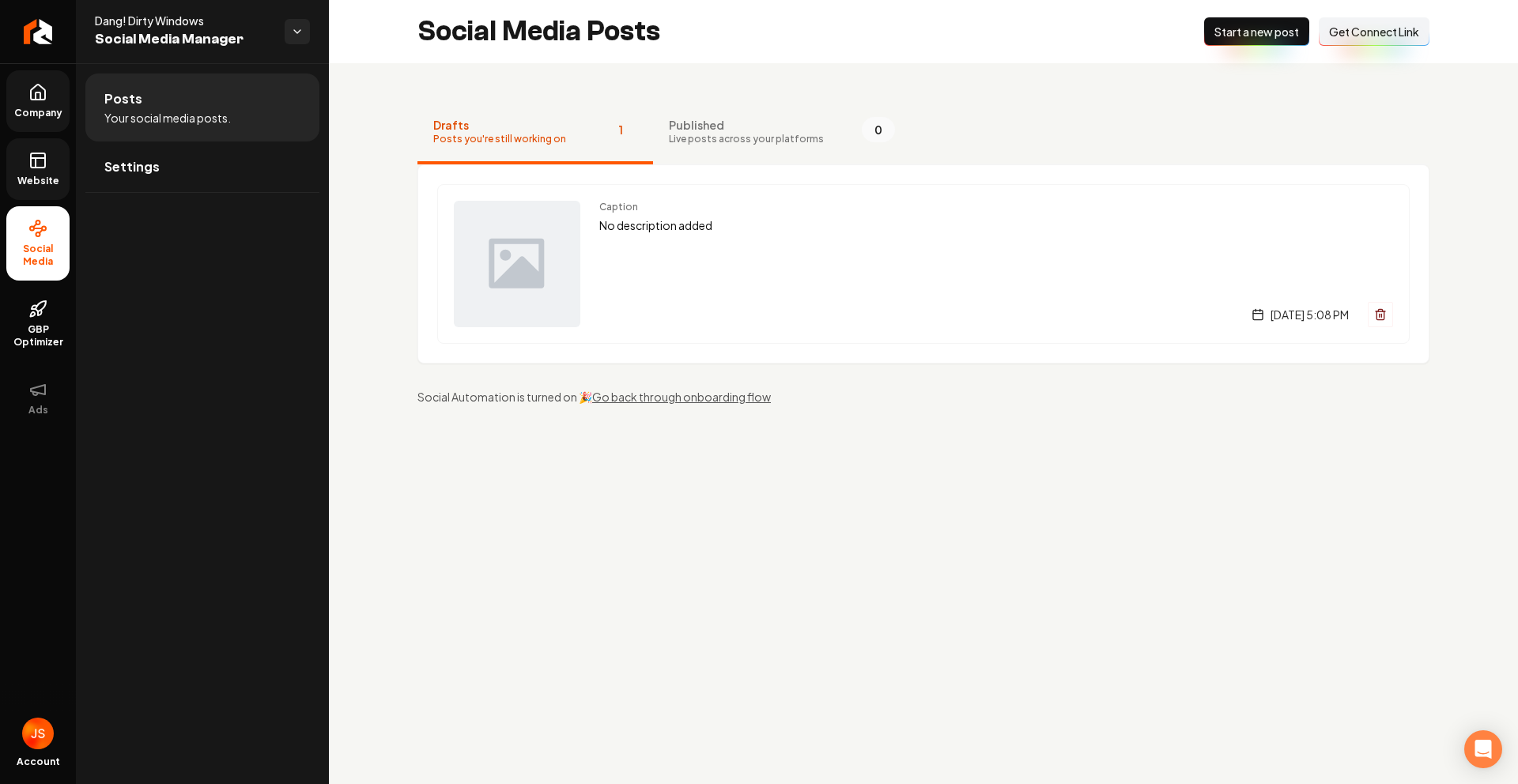
click at [1354, 34] on span "Get Connect Link" at bounding box center [1374, 31] width 90 height 15
click at [31, 175] on span "Website" at bounding box center [38, 181] width 55 height 13
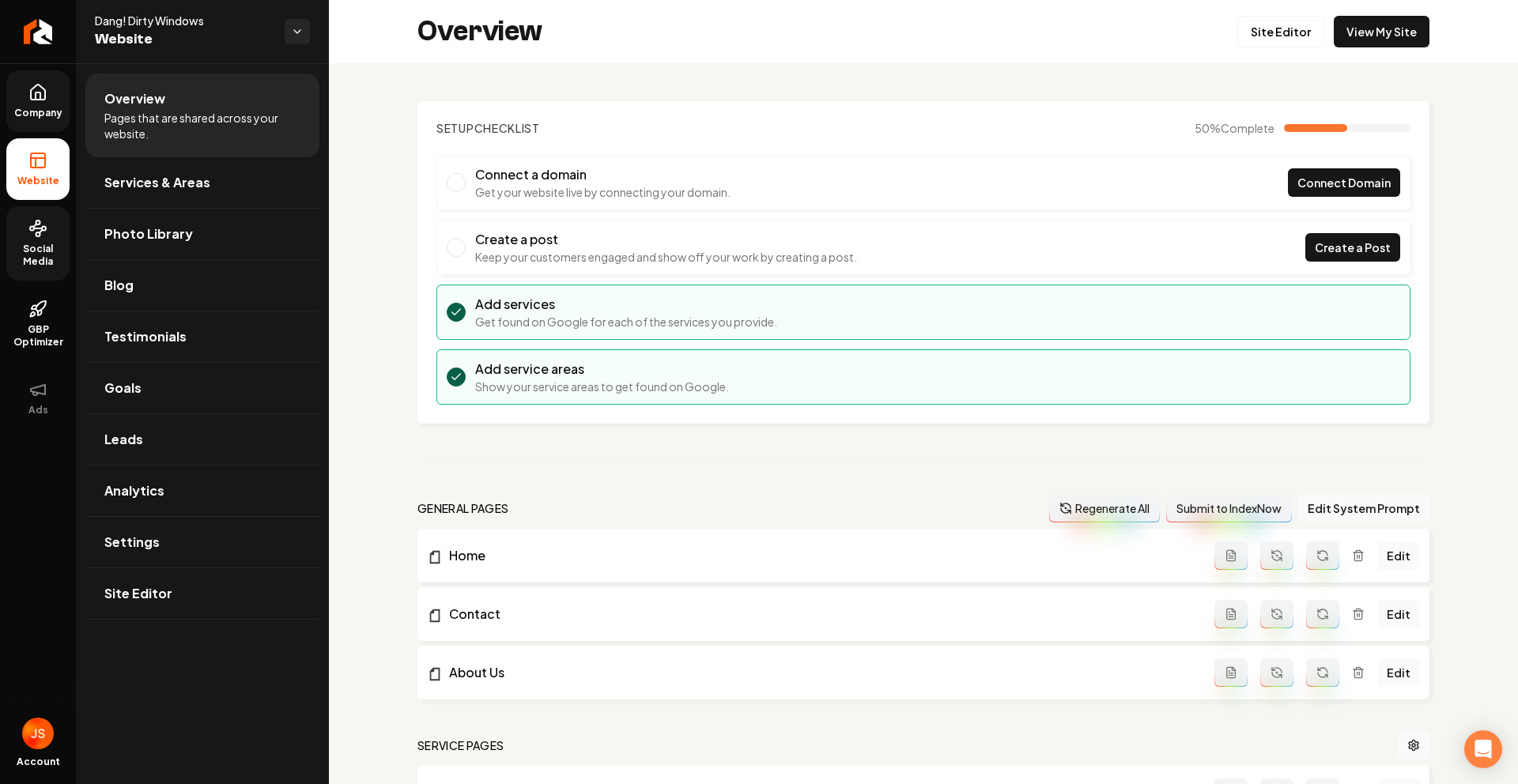
click at [43, 176] on span "Website" at bounding box center [38, 181] width 55 height 13
click at [133, 242] on span "Photo Library" at bounding box center [148, 233] width 88 height 19
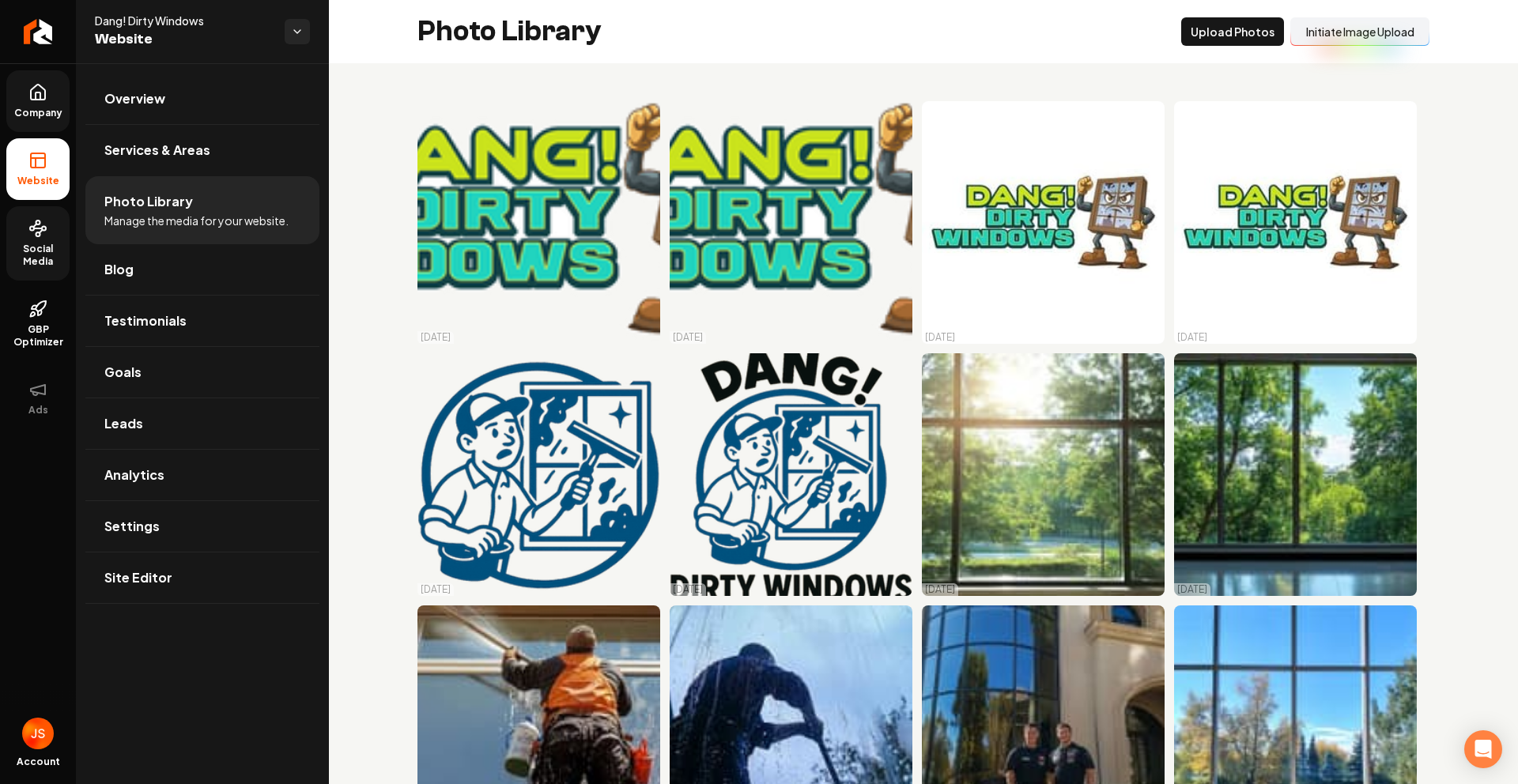
click at [1361, 32] on button "Initiate Image Upload" at bounding box center [1359, 31] width 139 height 28
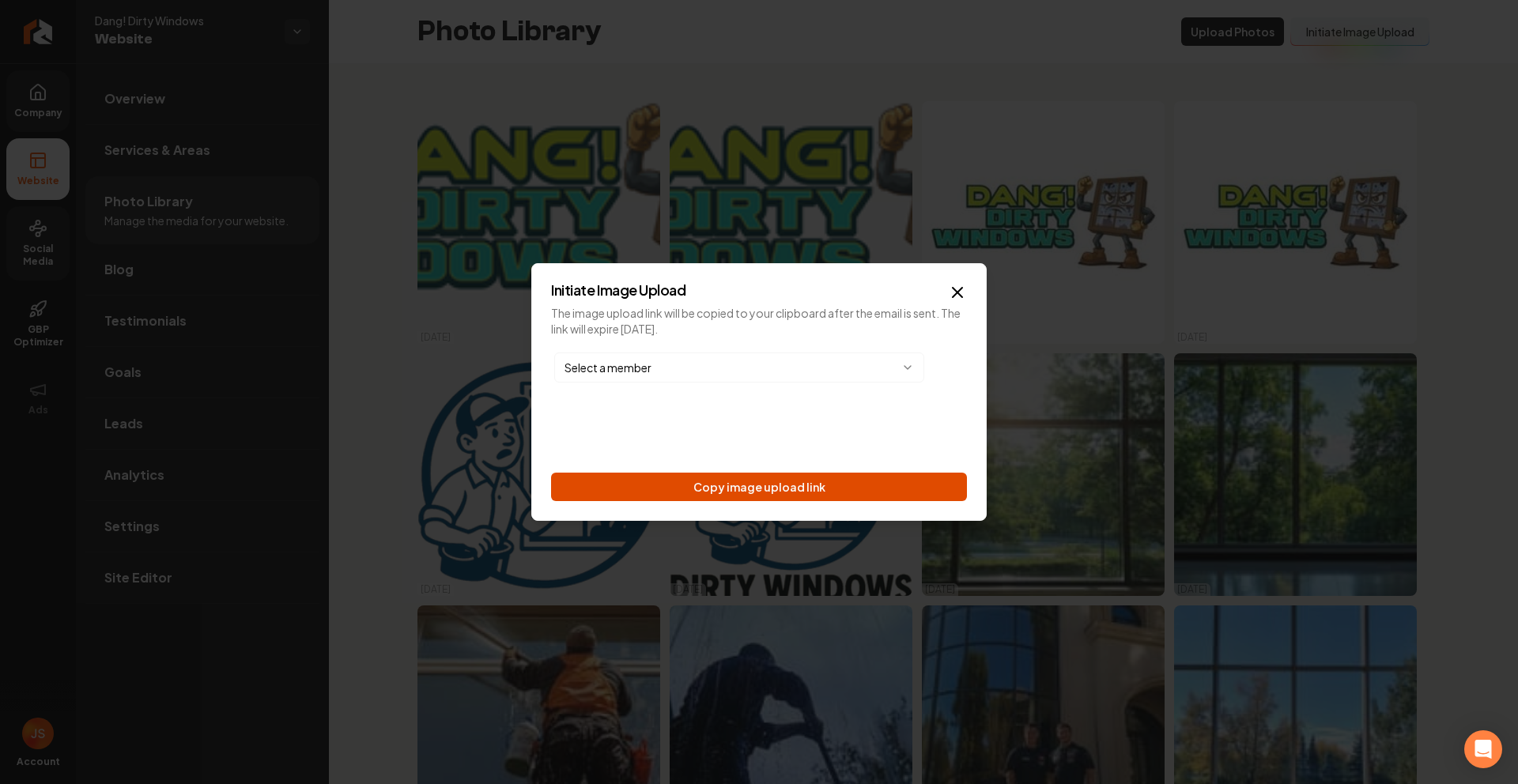
click at [811, 481] on button "Copy image upload link" at bounding box center [759, 487] width 416 height 28
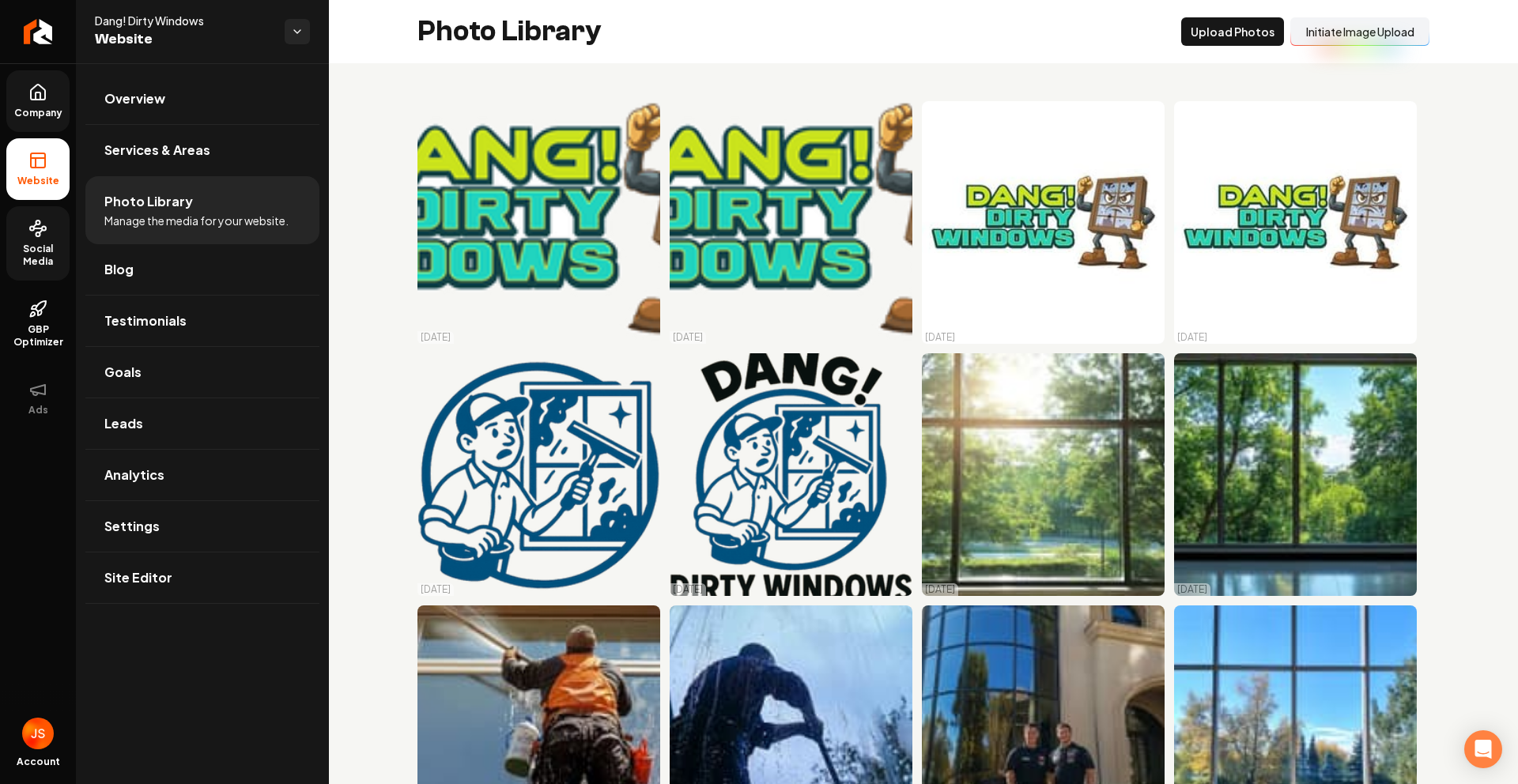
click at [49, 245] on span "Social Media" at bounding box center [37, 255] width 63 height 26
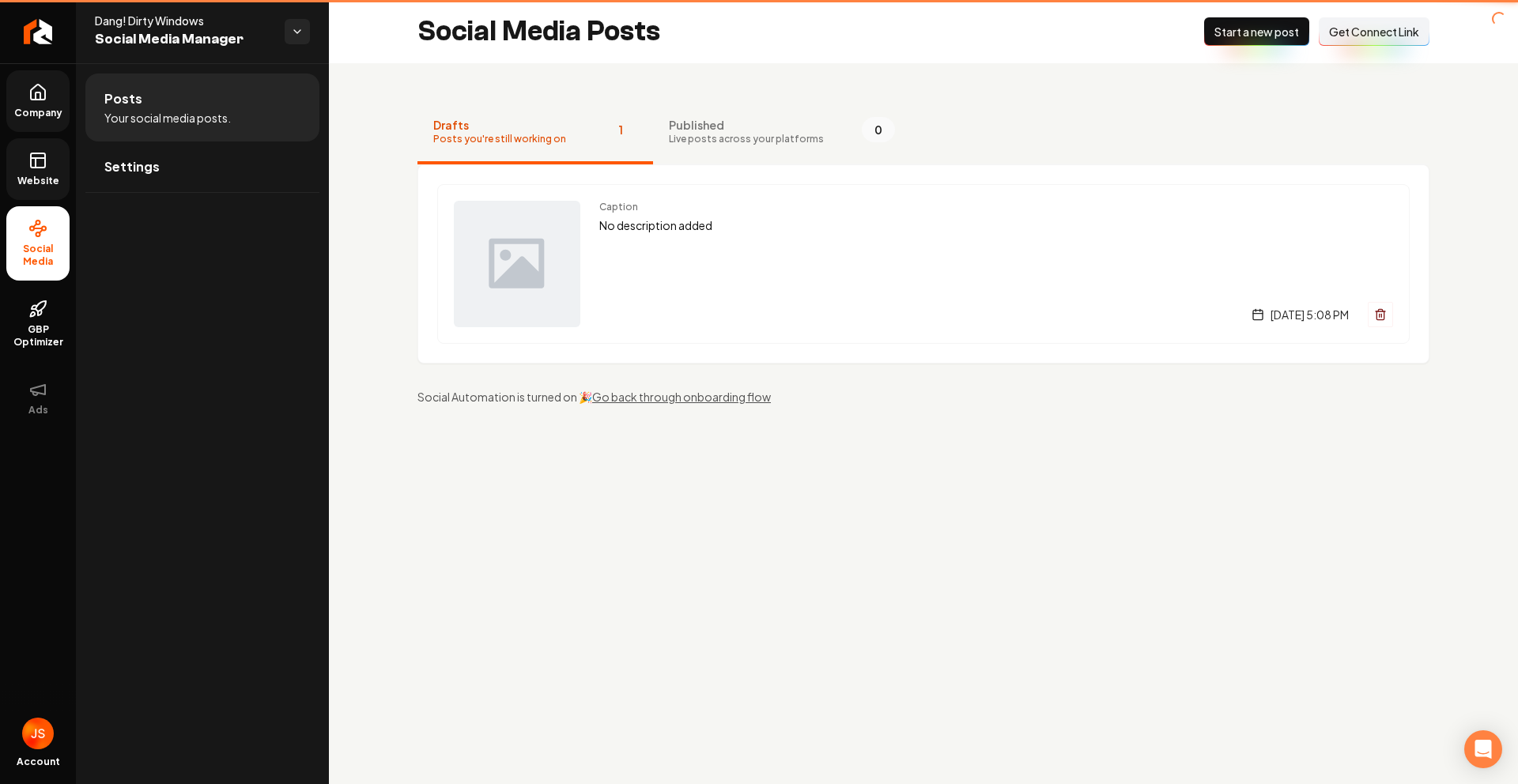
click at [73, 119] on ul "Company Website Social Media GBP Optimizer Ads" at bounding box center [37, 249] width 76 height 373
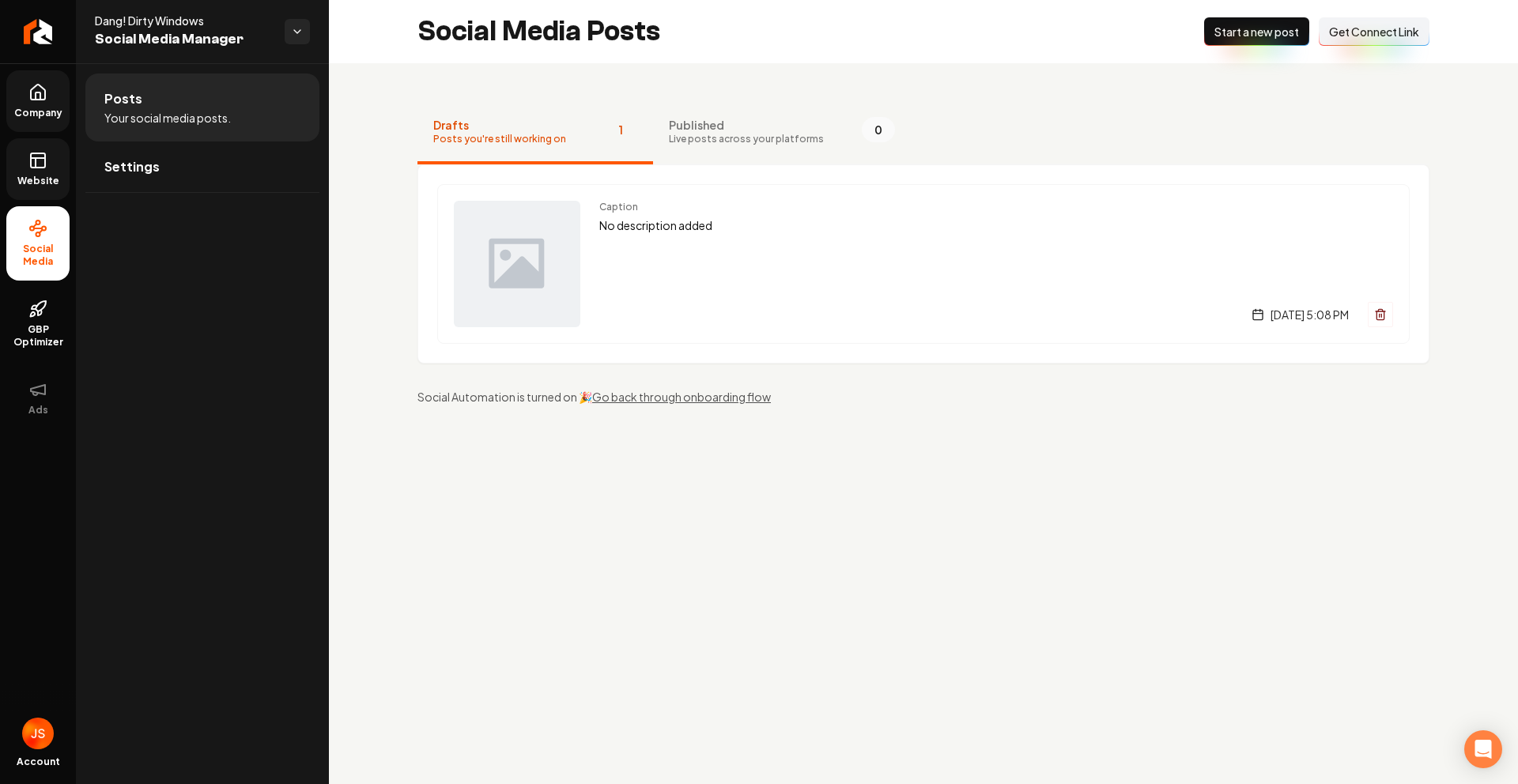
click at [54, 109] on span "Company" at bounding box center [38, 113] width 61 height 13
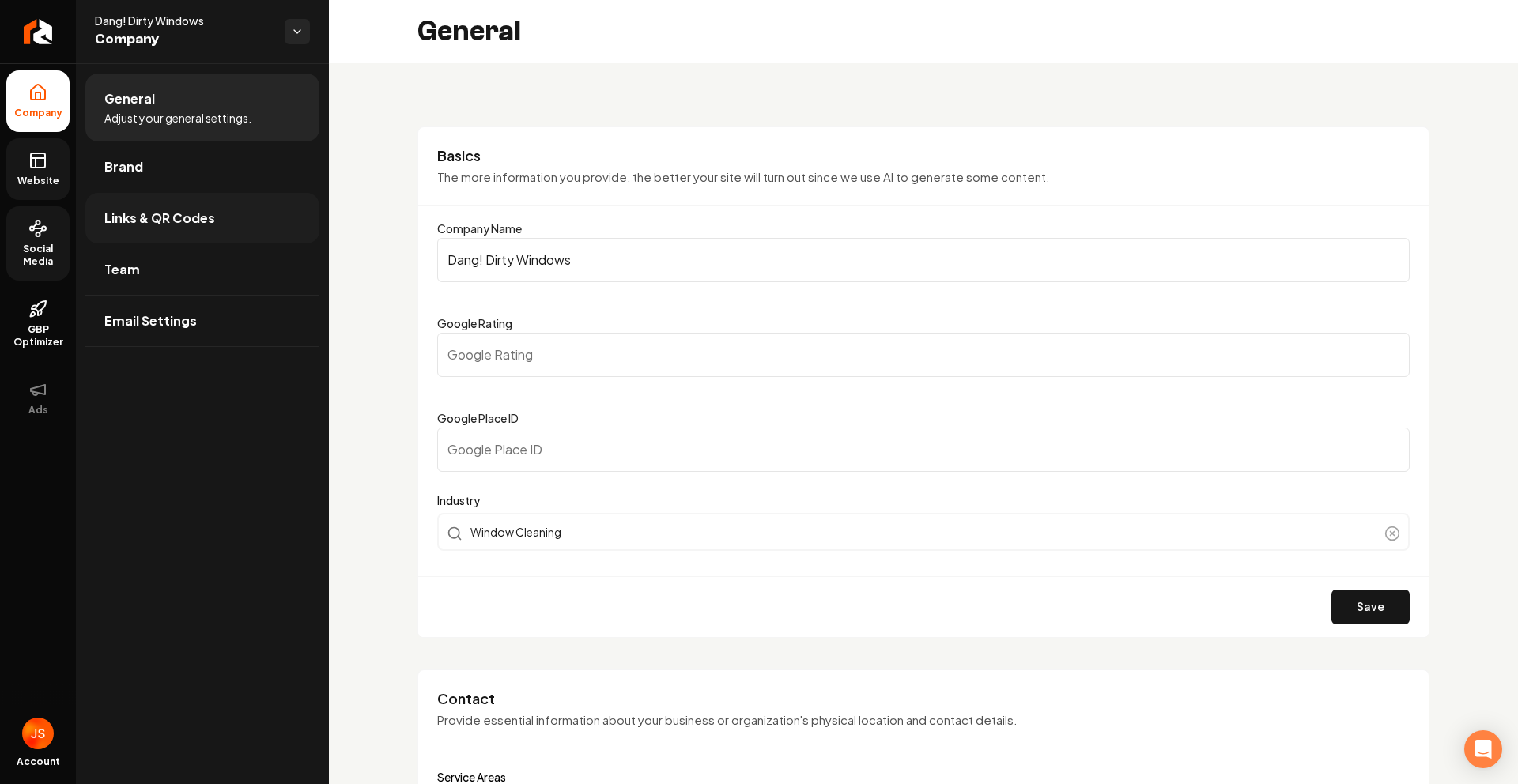
click at [168, 229] on link "Links & QR Codes" at bounding box center [202, 219] width 234 height 51
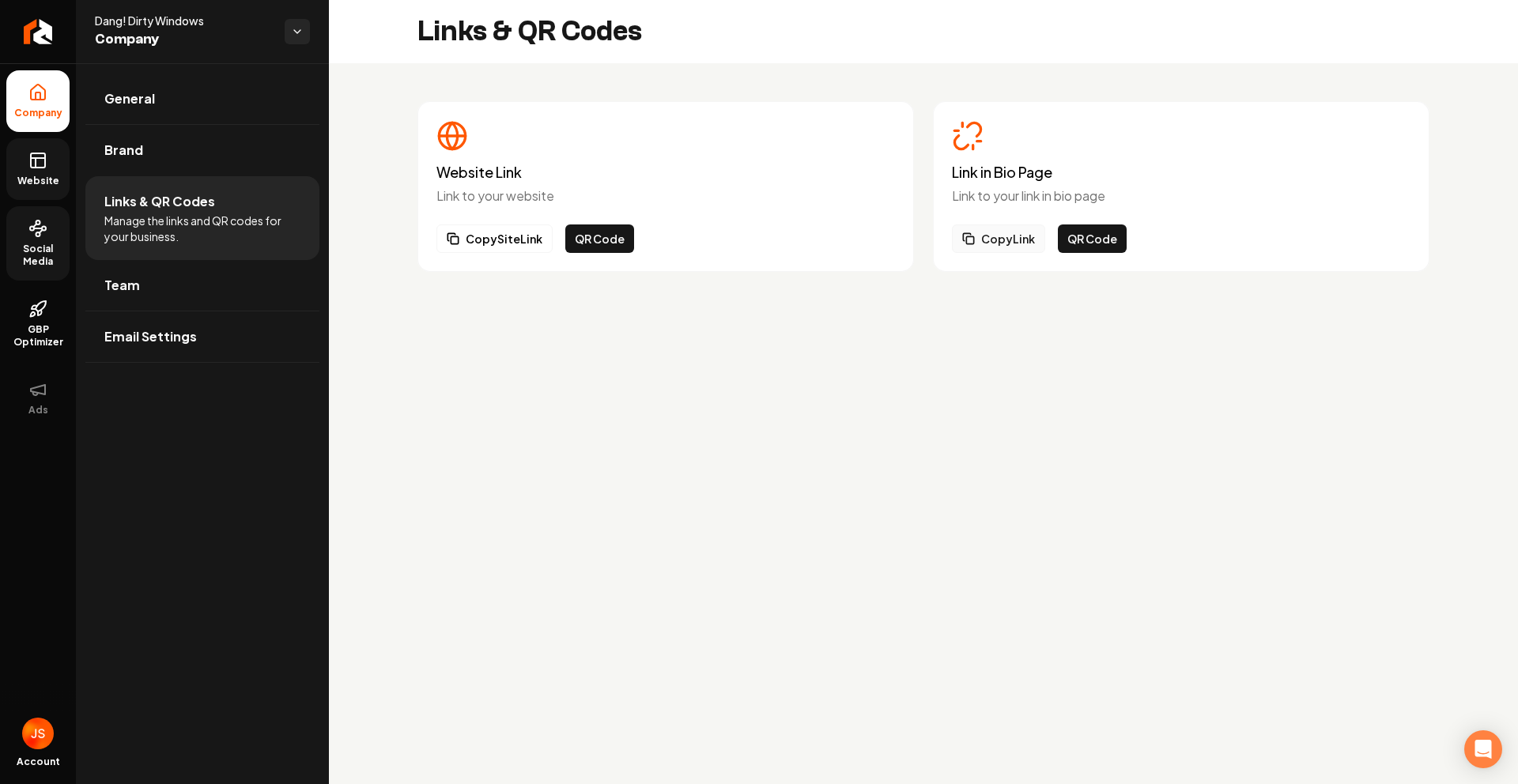
click at [972, 242] on icon "Main content area" at bounding box center [969, 239] width 13 height 13
click at [38, 164] on icon at bounding box center [37, 160] width 19 height 19
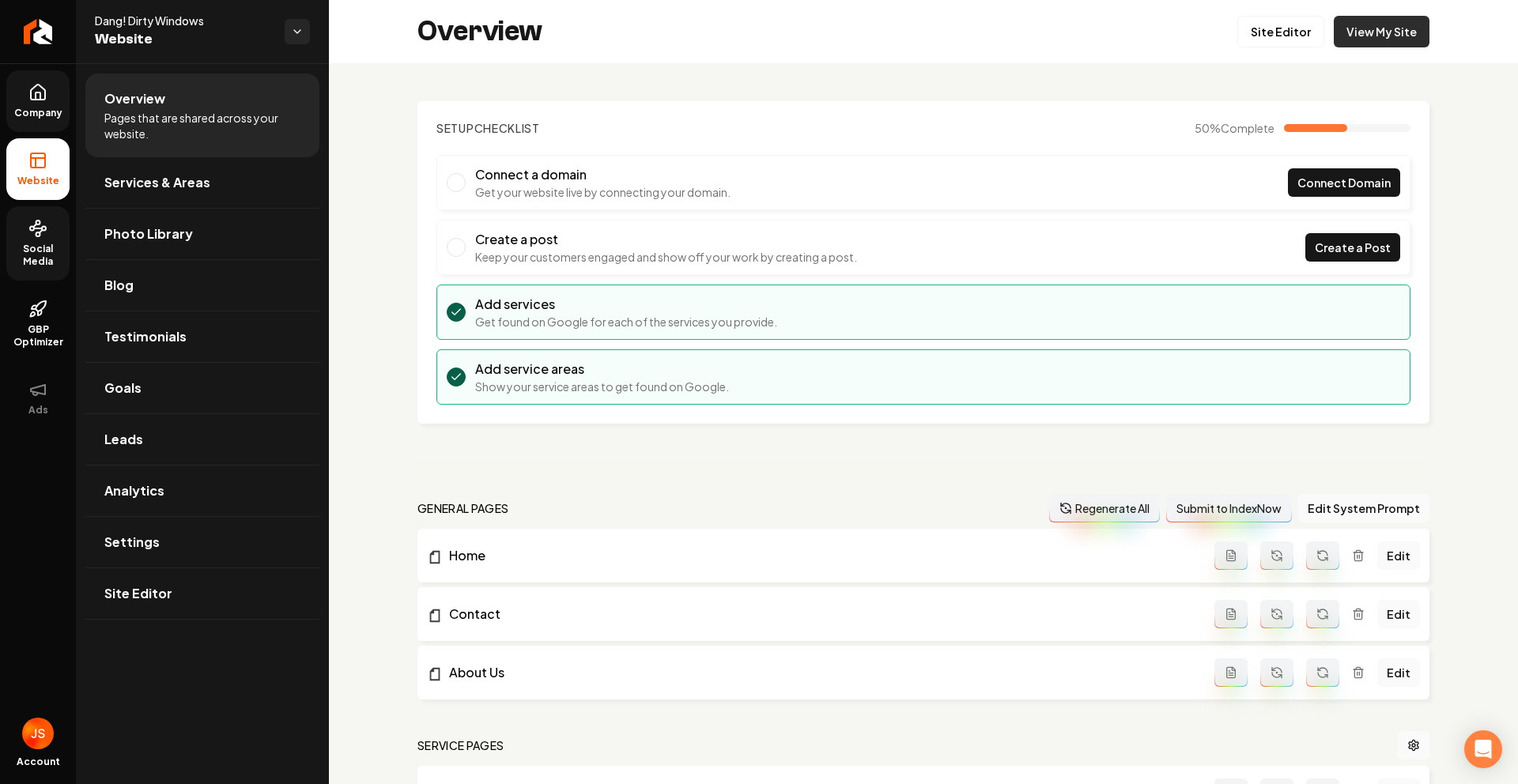
click at [1350, 33] on link "View My Site" at bounding box center [1381, 31] width 96 height 32
